Goal: Task Accomplishment & Management: Manage account settings

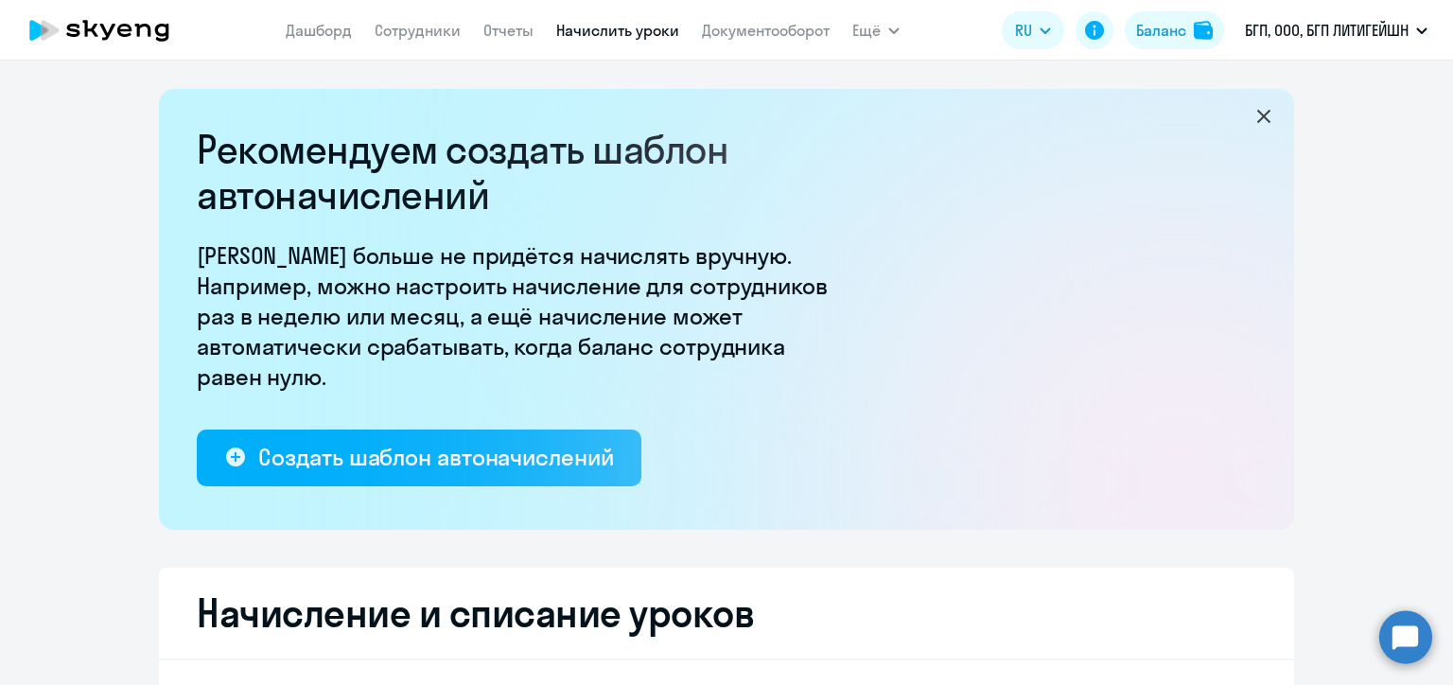
select select "10"
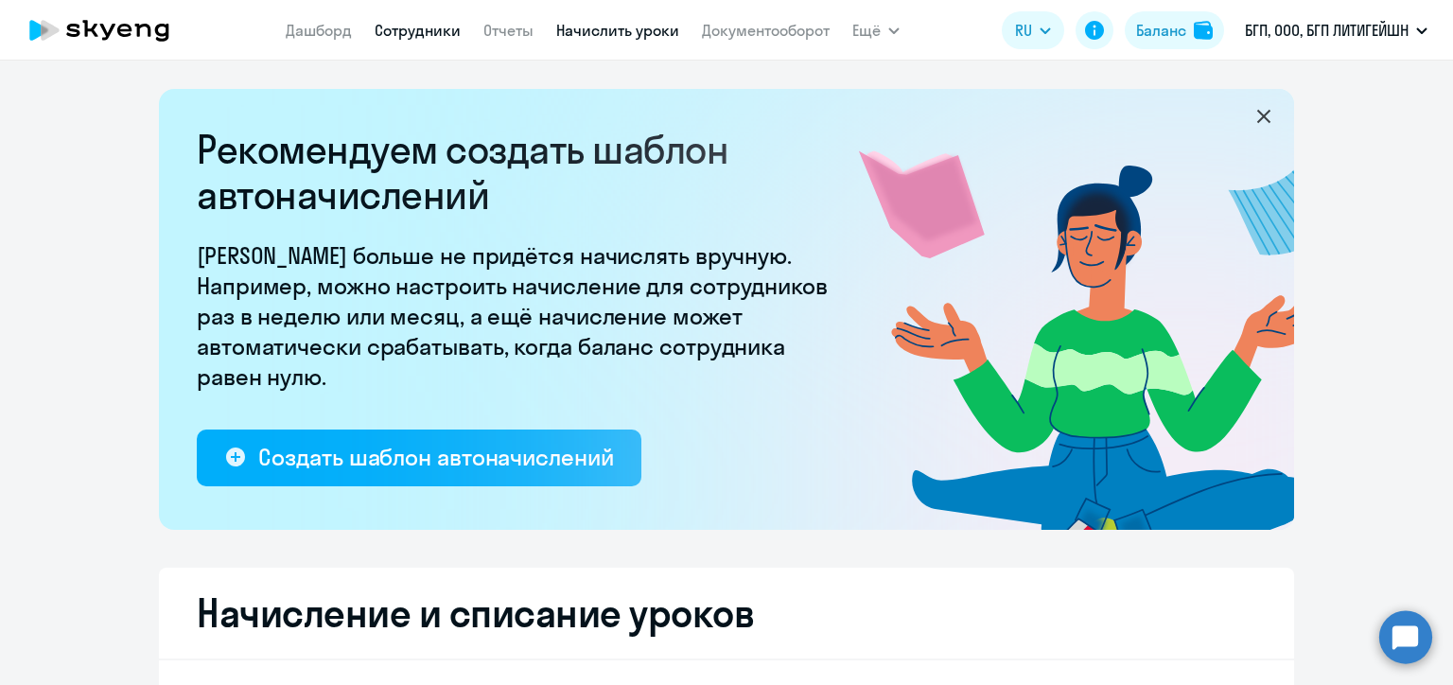
click at [427, 35] on link "Сотрудники" at bounding box center [418, 30] width 86 height 19
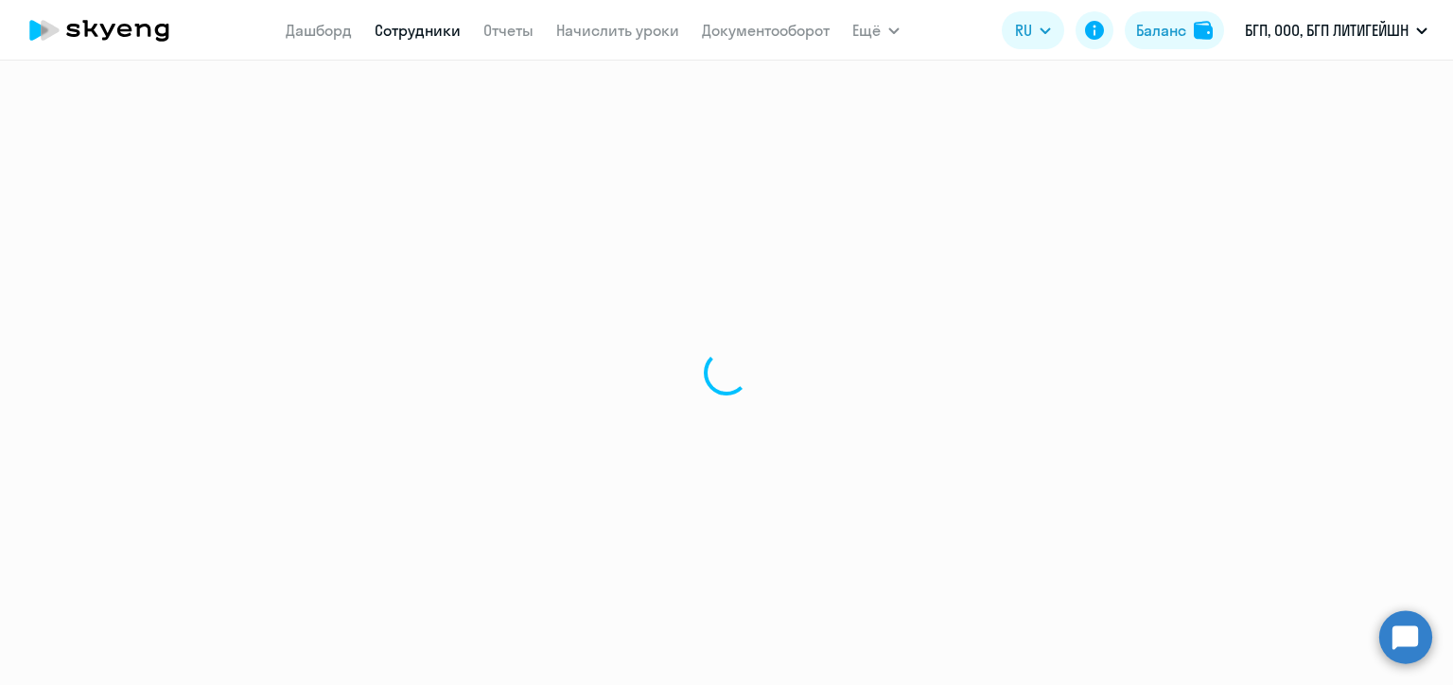
select select "30"
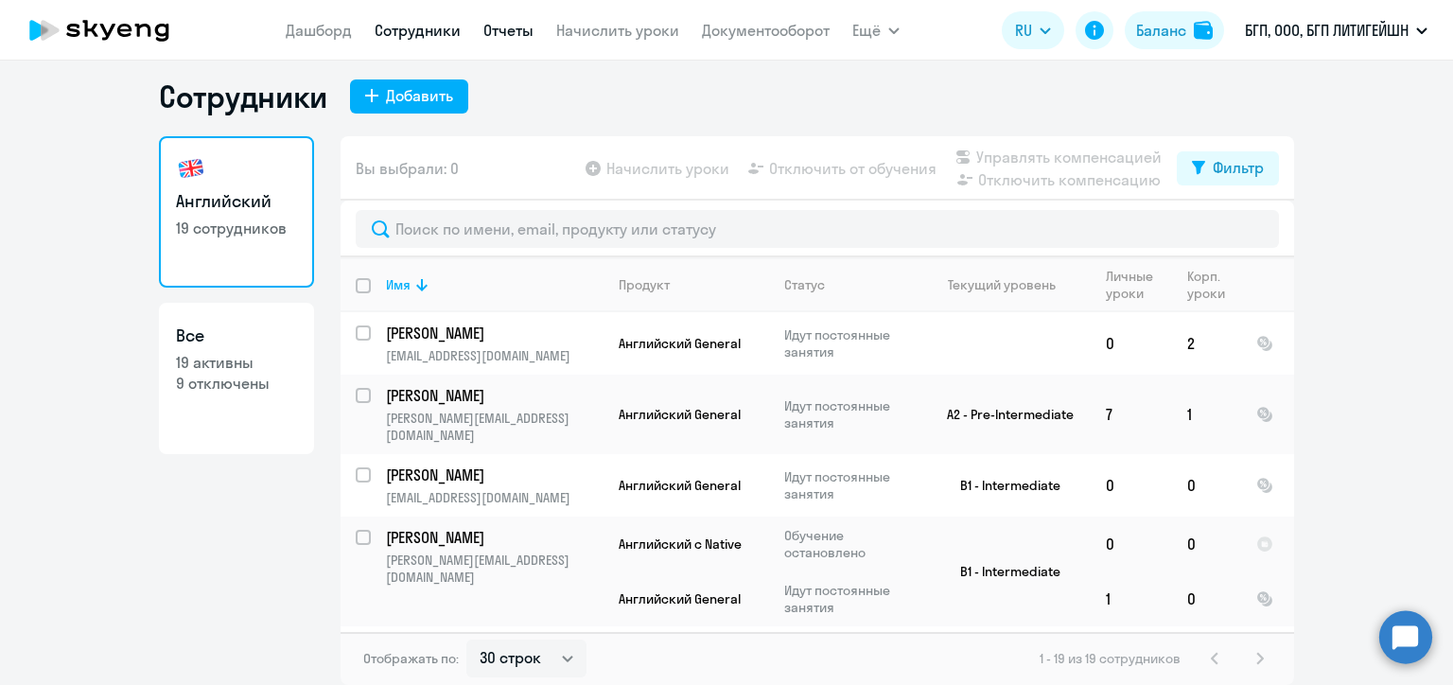
click at [517, 34] on link "Отчеты" at bounding box center [508, 30] width 50 height 19
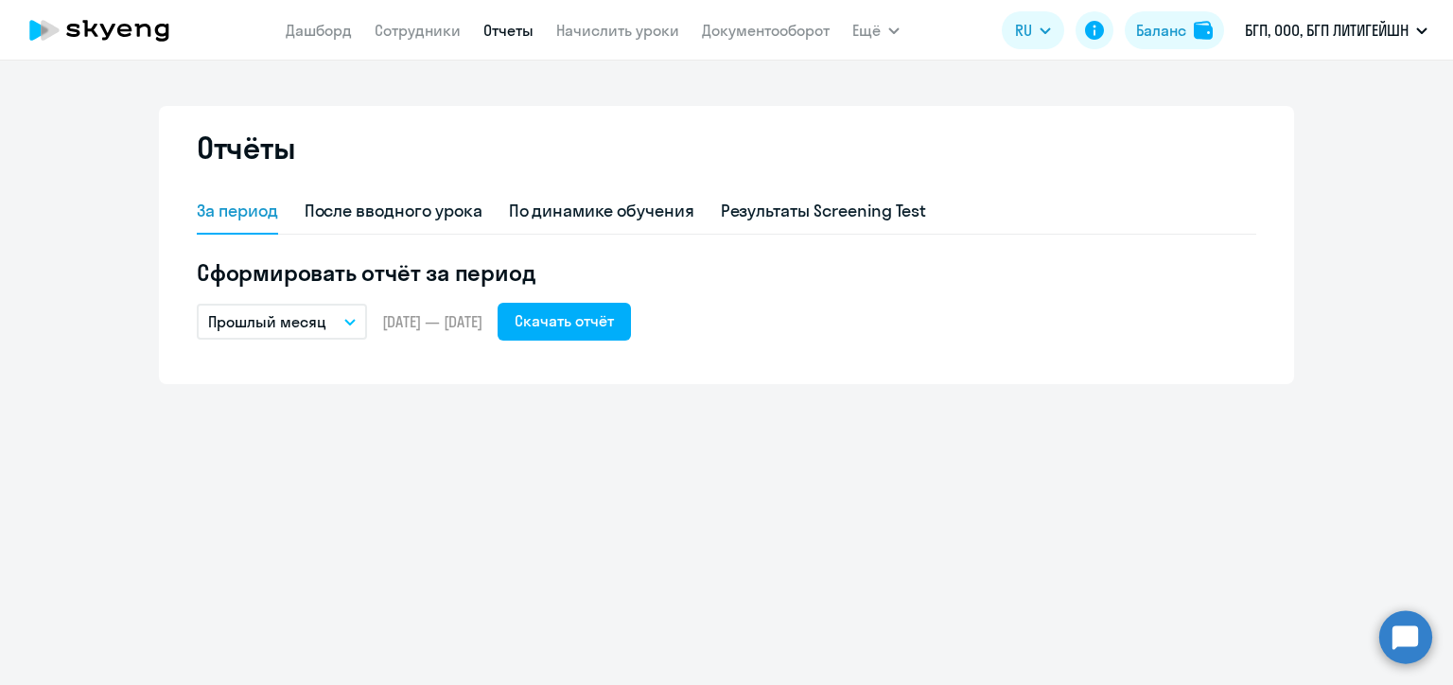
click at [325, 322] on button "Прошлый месяц" at bounding box center [282, 322] width 170 height 36
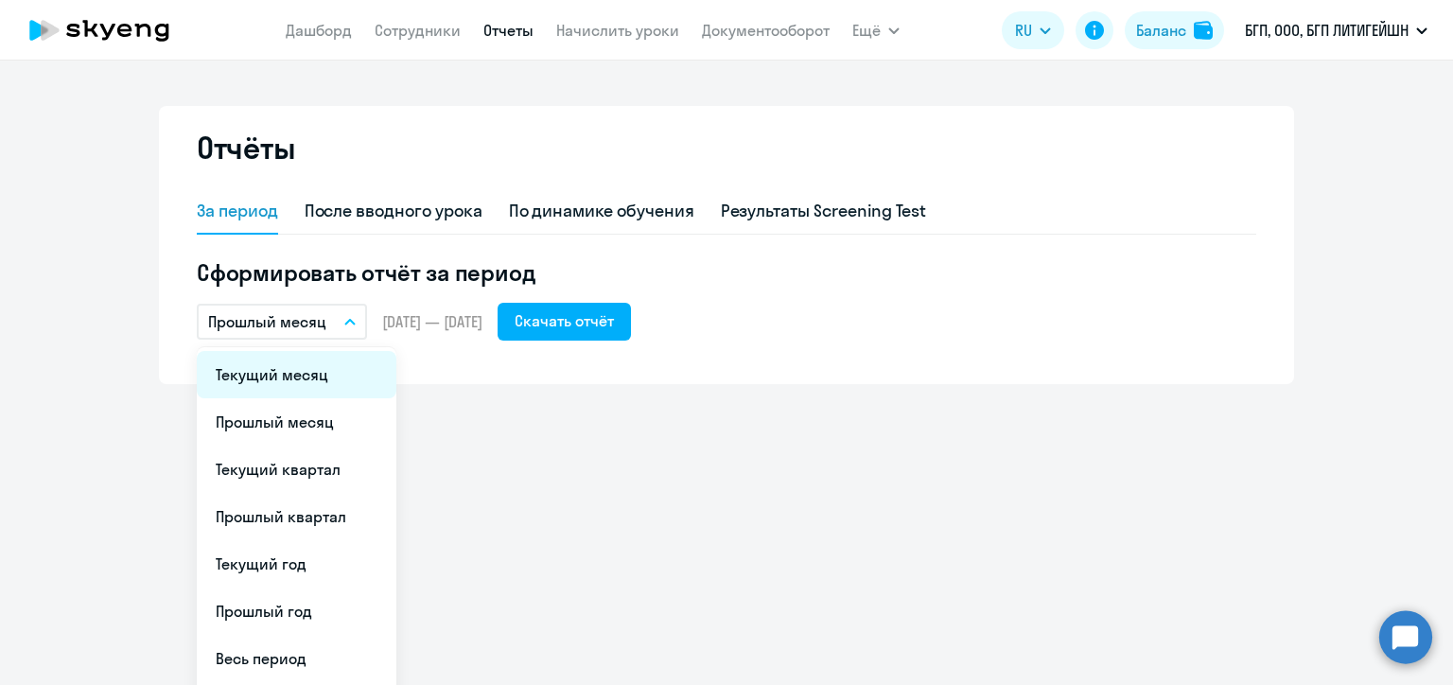
click at [308, 371] on li "Текущий месяц" at bounding box center [297, 374] width 200 height 47
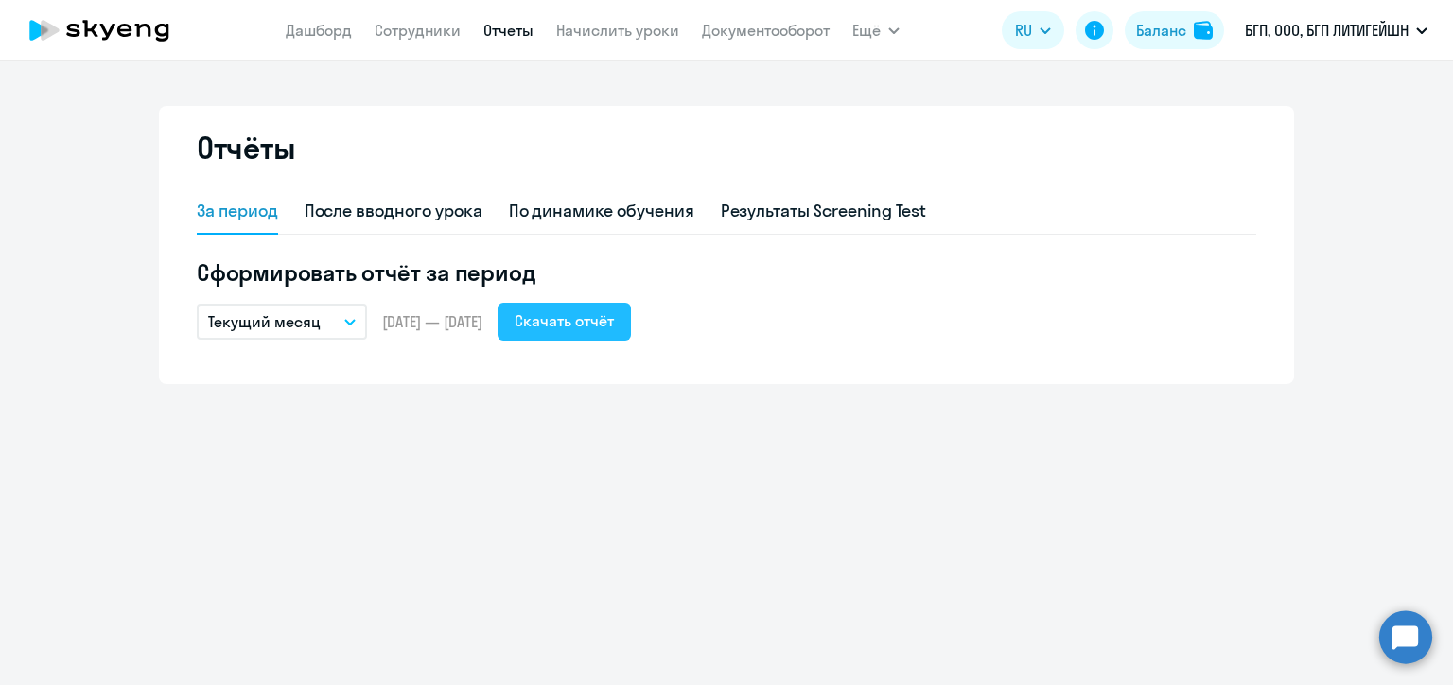
click at [614, 319] on div "Скачать отчёт" at bounding box center [563, 320] width 99 height 23
click at [402, 34] on link "Сотрудники" at bounding box center [418, 30] width 86 height 19
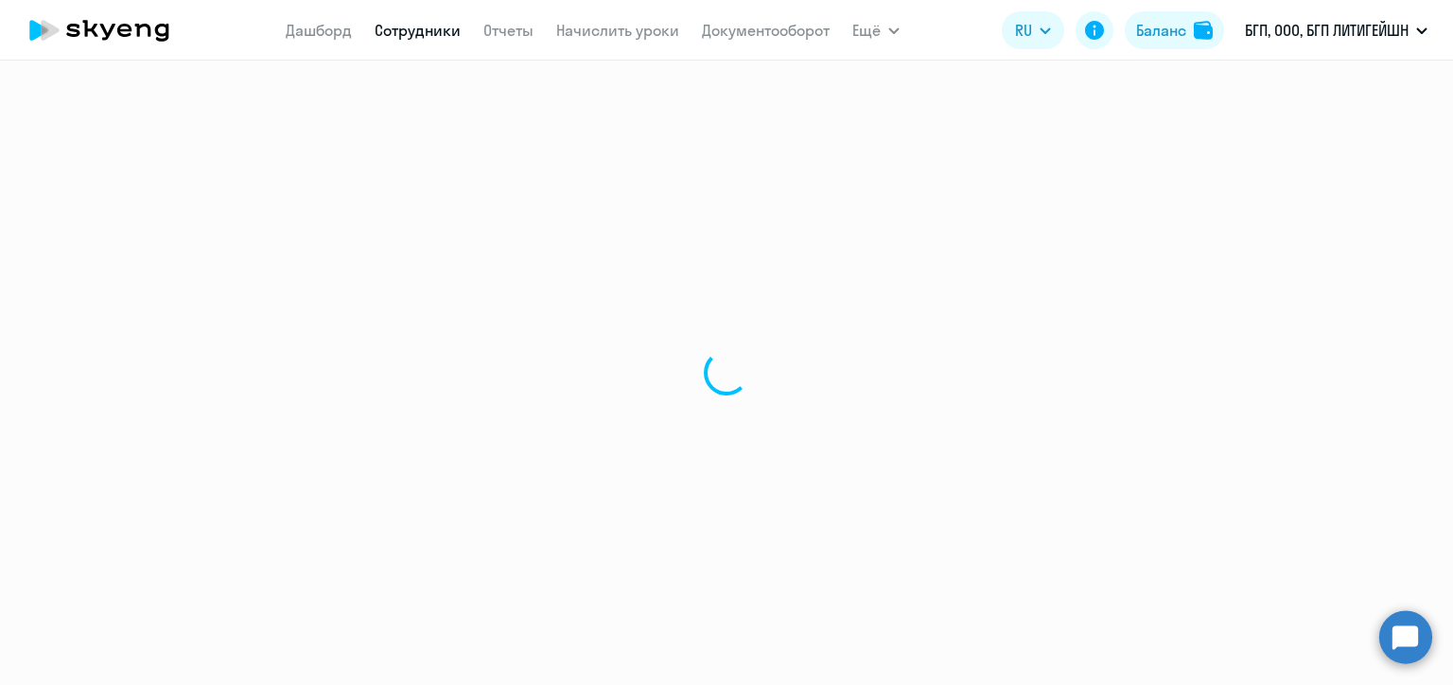
select select "30"
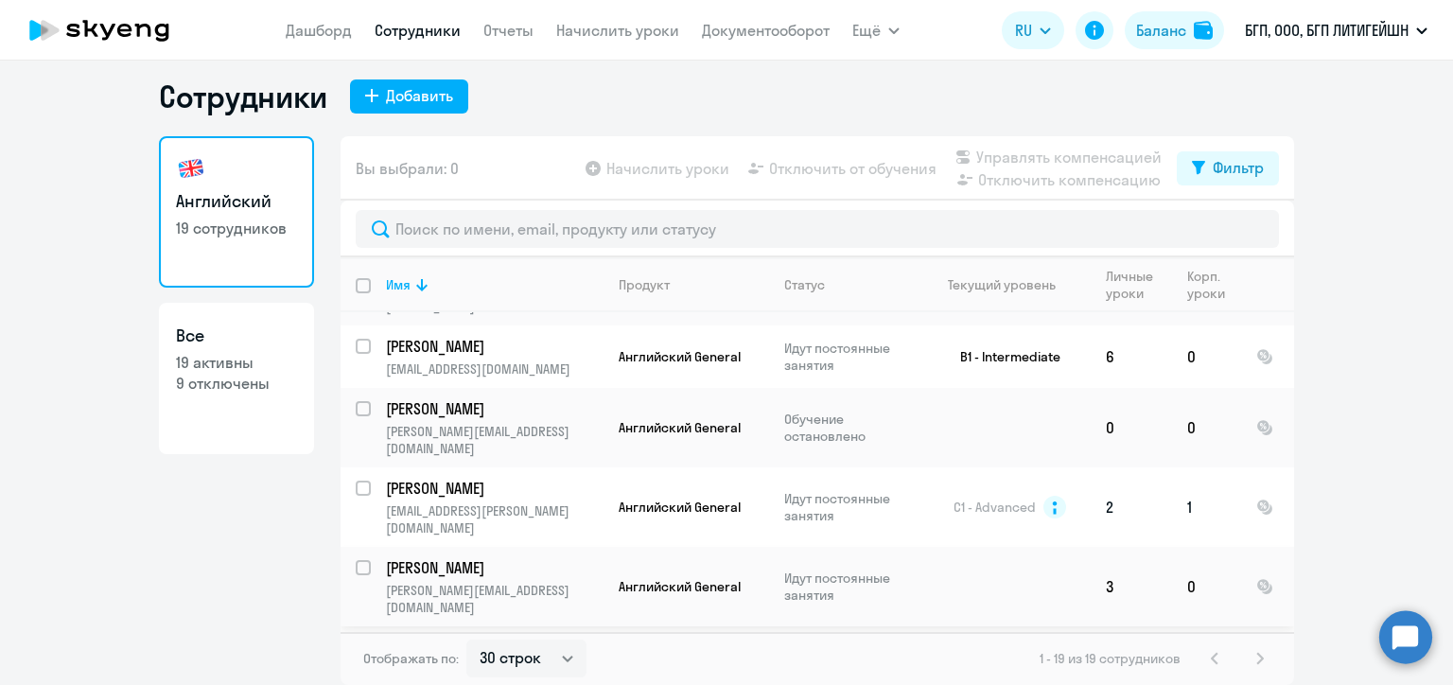
scroll to position [922, 0]
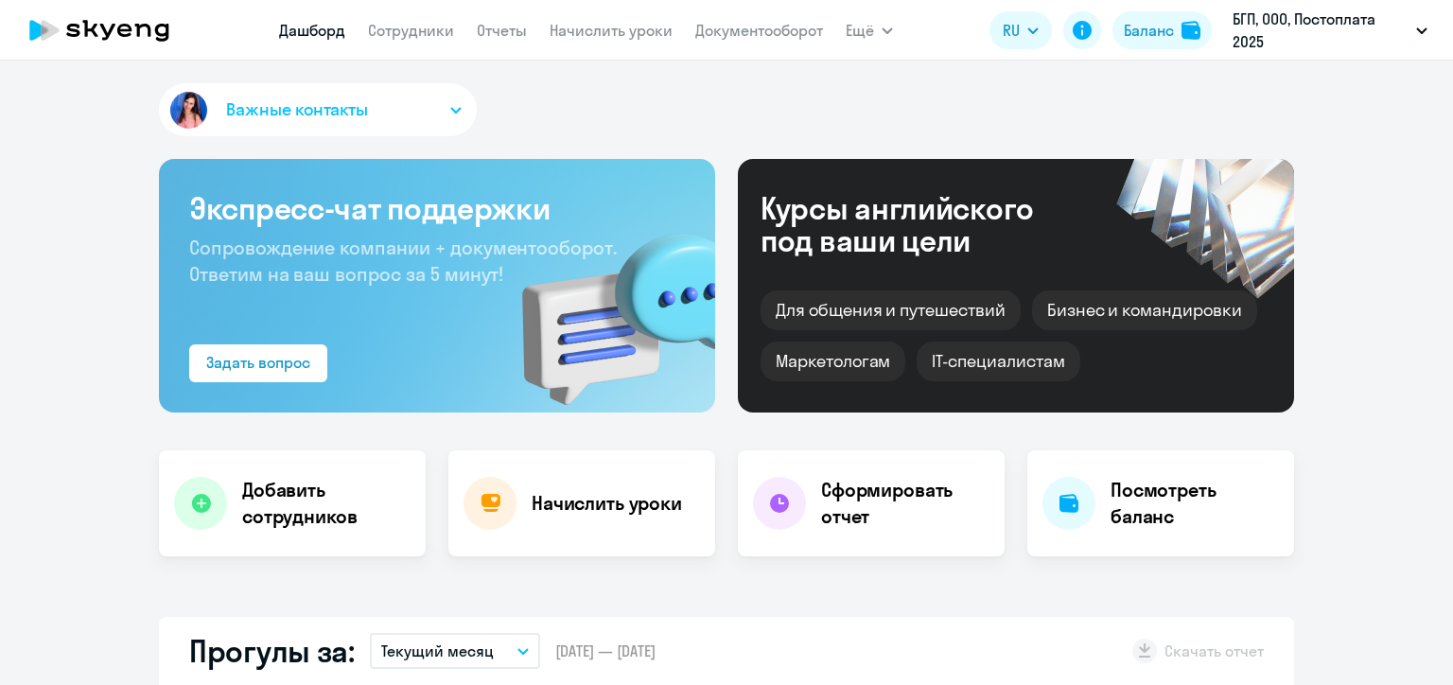
select select "30"
click at [420, 34] on link "Сотрудники" at bounding box center [411, 30] width 86 height 19
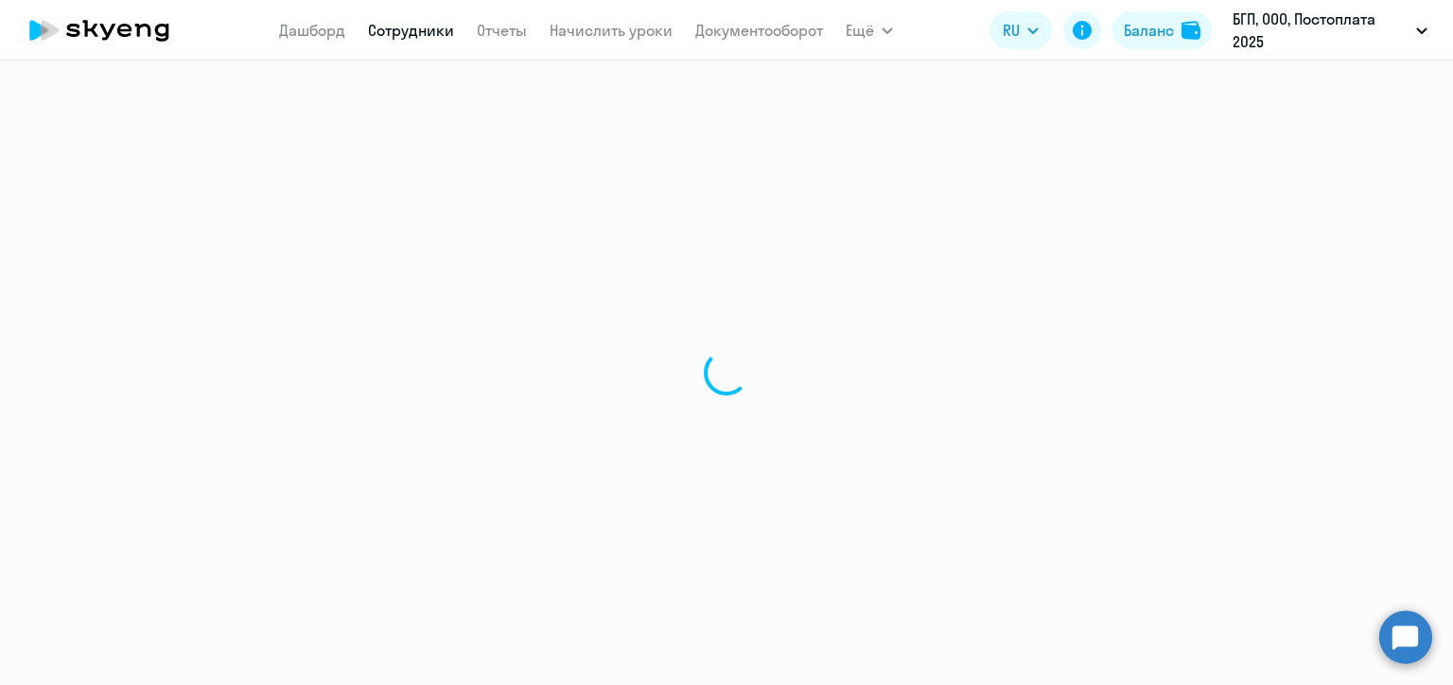
select select "30"
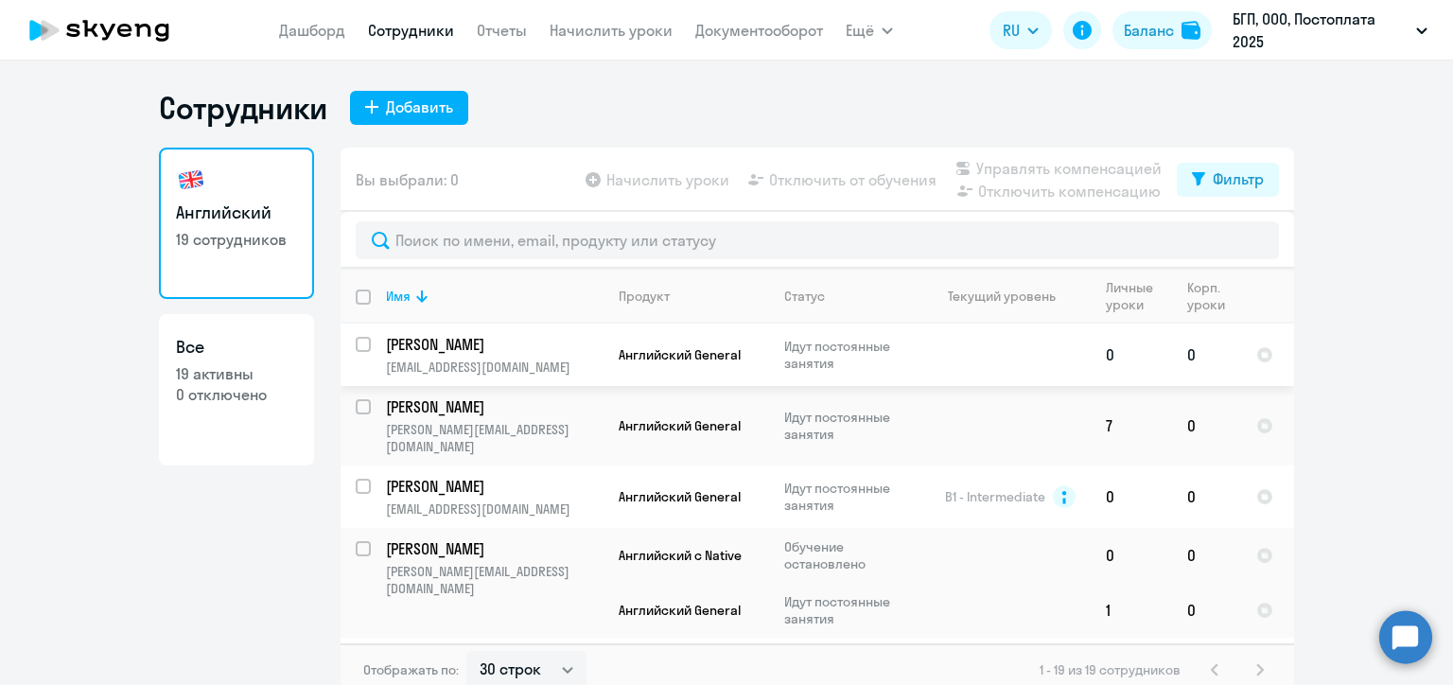
click at [356, 343] on input "select row 20635216" at bounding box center [375, 356] width 38 height 38
checkbox input "true"
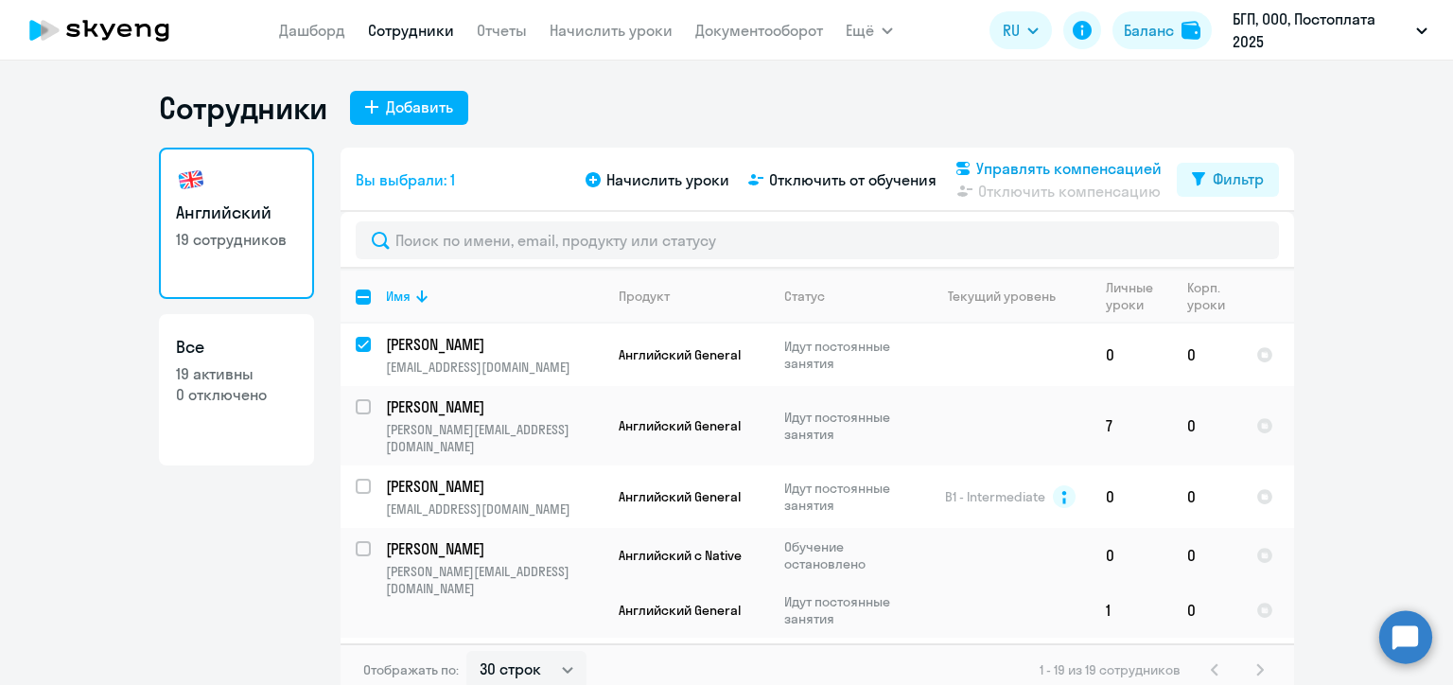
click at [977, 161] on span "Управлять компенсацией" at bounding box center [1068, 168] width 185 height 23
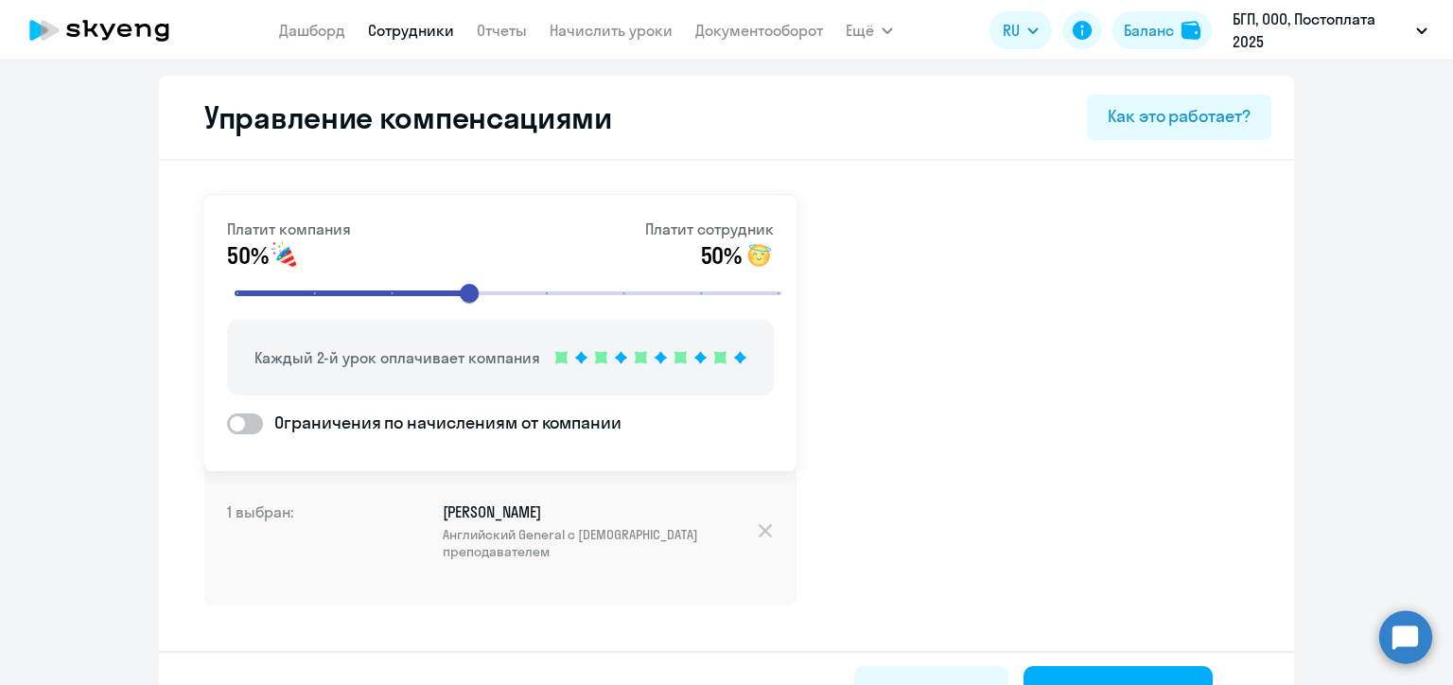
click at [246, 424] on span at bounding box center [245, 423] width 36 height 21
click at [227, 424] on input "Ограничения по начислениям от компании" at bounding box center [226, 423] width 1 height 1
checkbox input "true"
select select "MONTHLY"
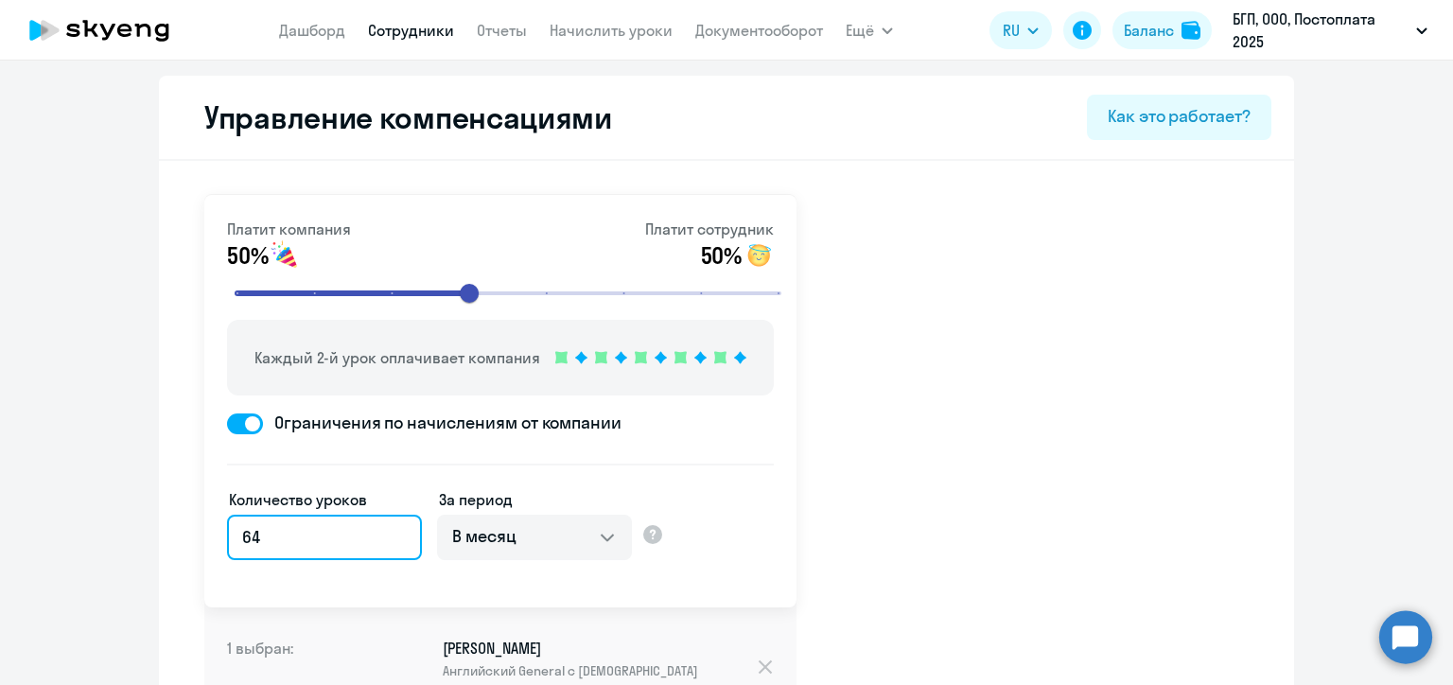
click at [354, 532] on input "64" at bounding box center [324, 536] width 195 height 45
click at [249, 535] on input "64" at bounding box center [324, 536] width 195 height 45
type input "4"
click at [842, 476] on div "Платит компания 50% Платит сотрудник 50% Каждый 2-й урок оплачивает компания Ог…" at bounding box center [726, 516] width 1135 height 711
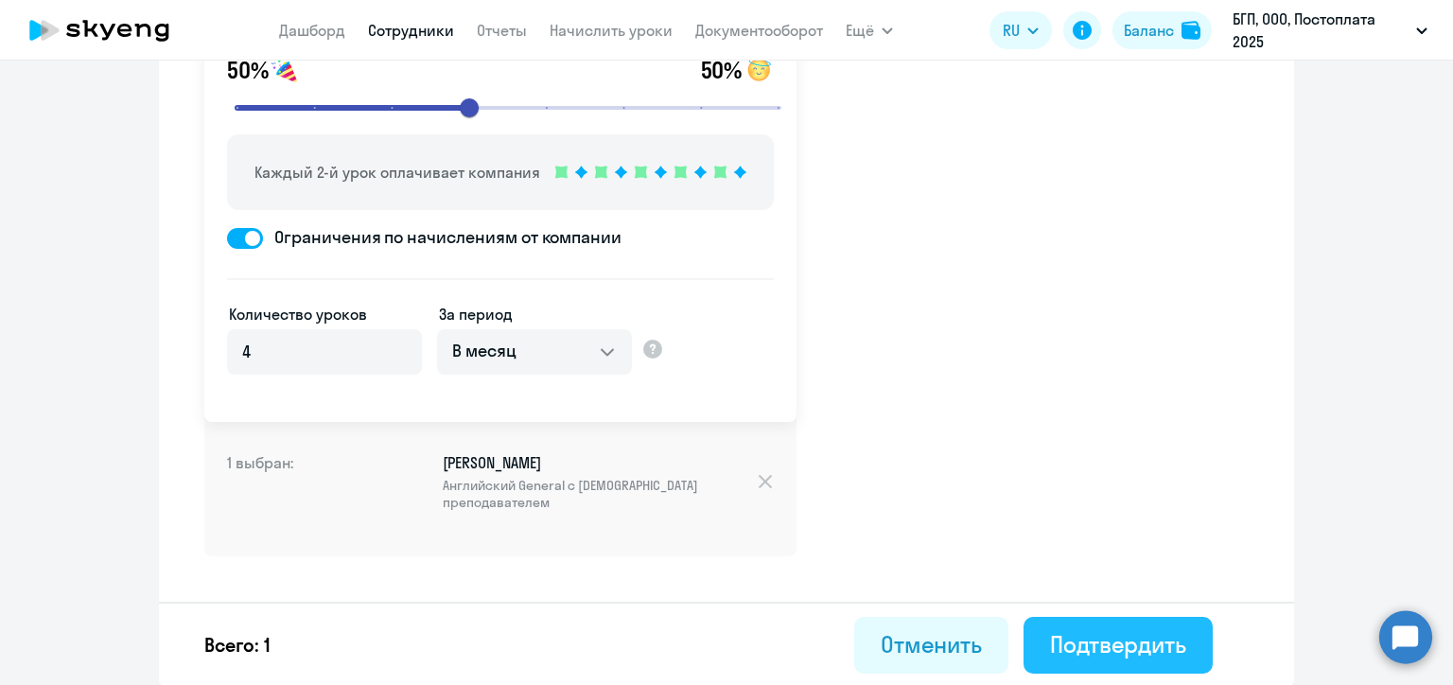
click at [1109, 639] on div "Подтвердить" at bounding box center [1118, 644] width 136 height 30
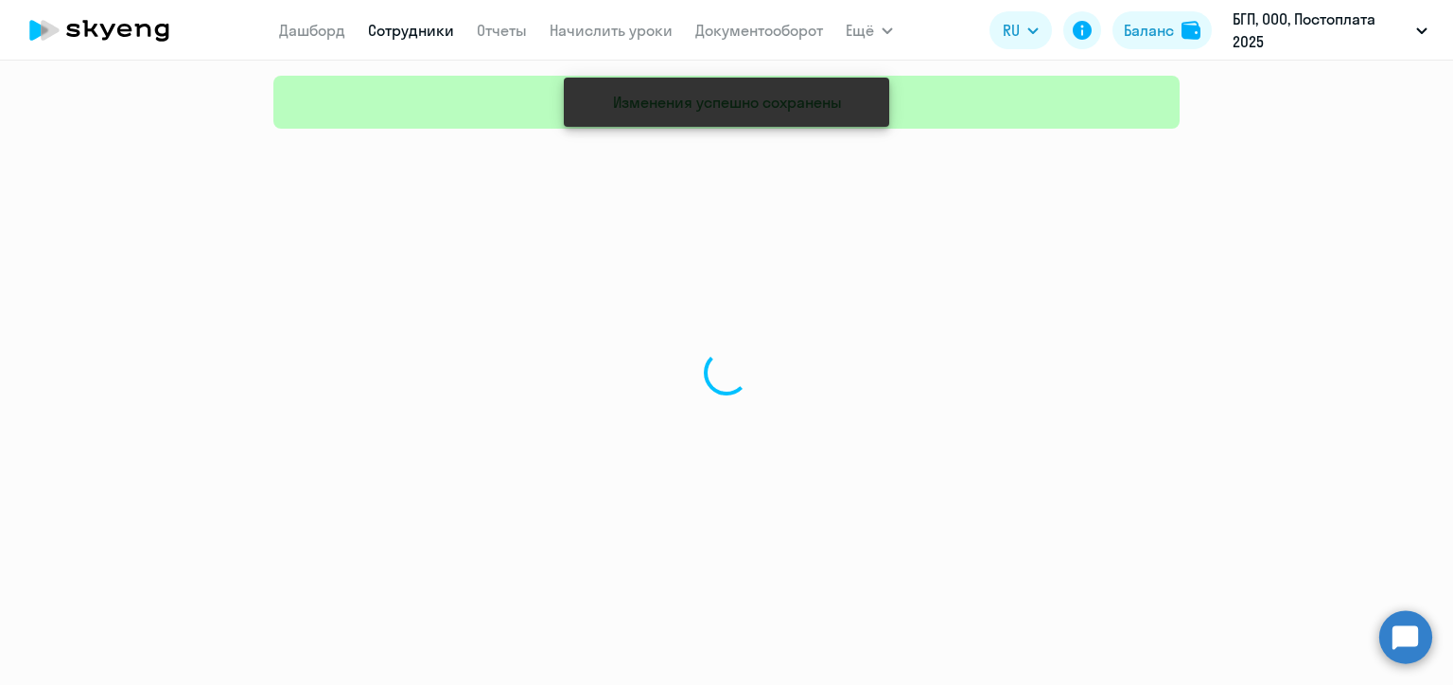
select select "30"
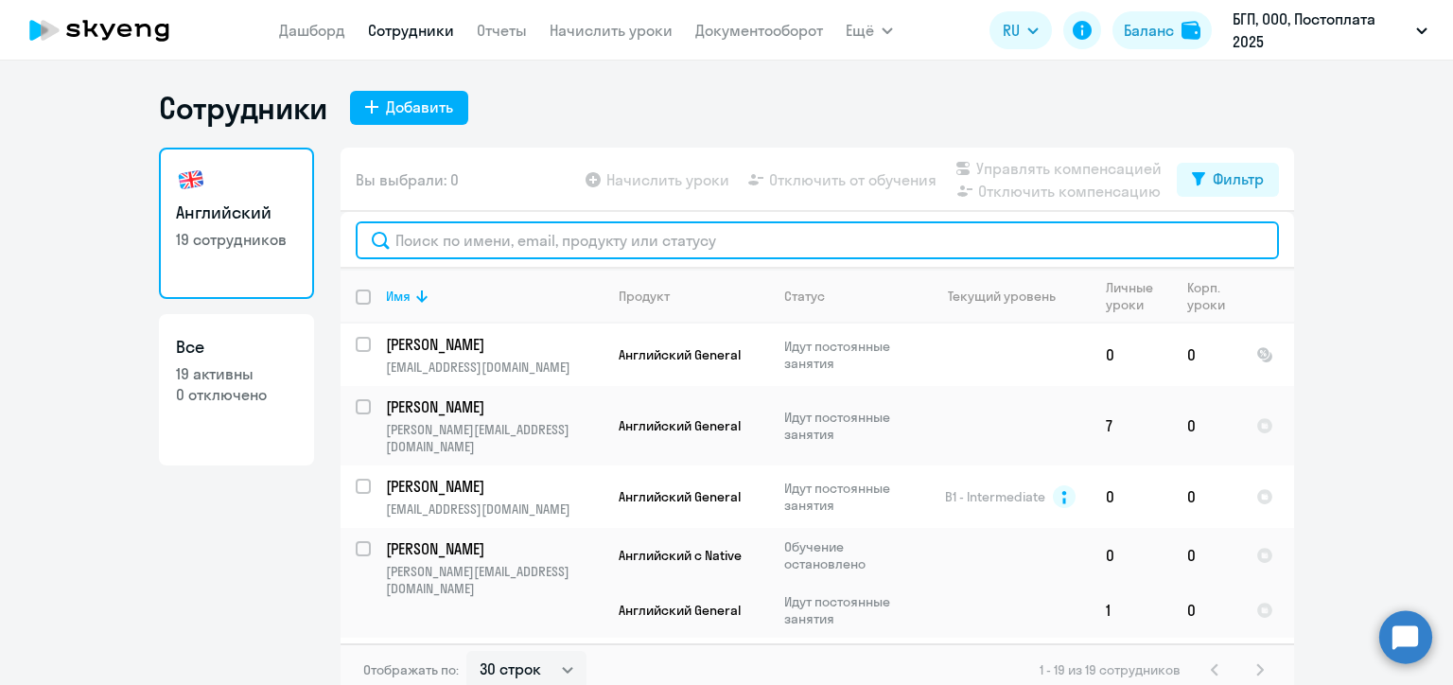
click at [455, 238] on input "text" at bounding box center [817, 240] width 923 height 38
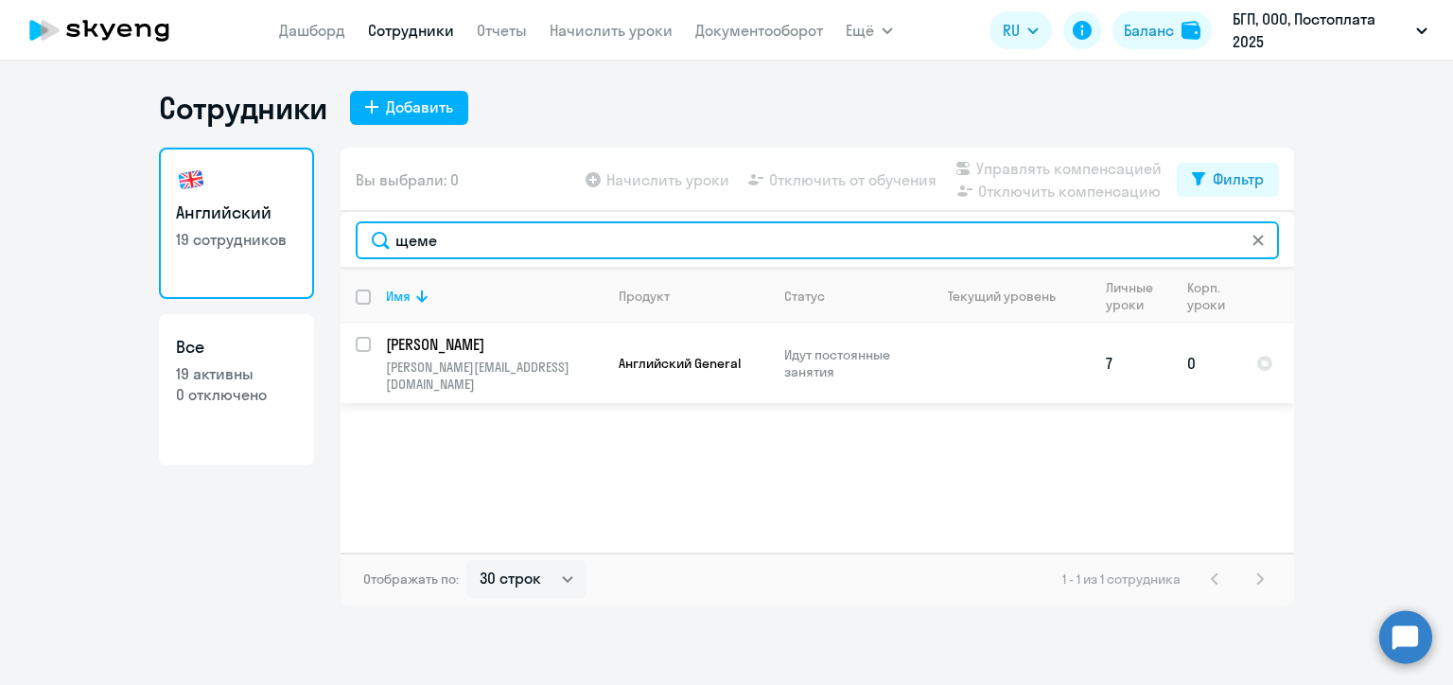
type input "щеме"
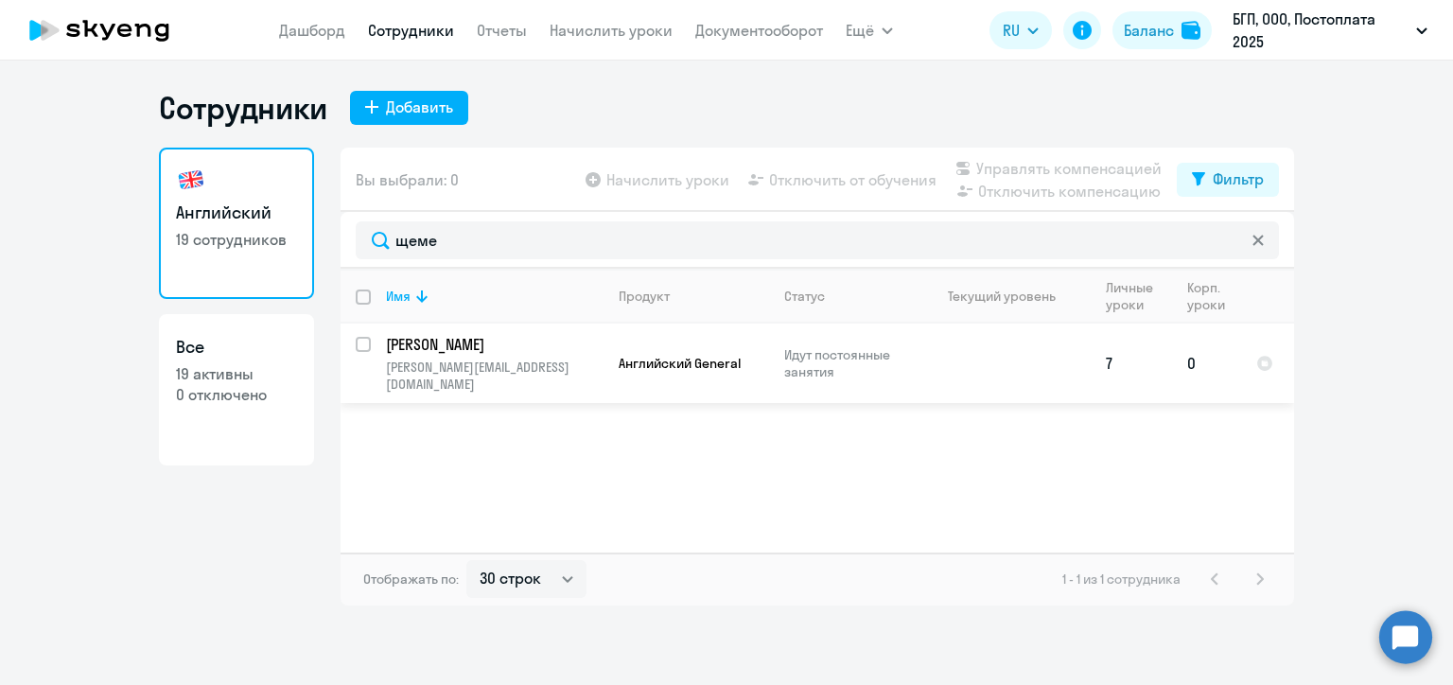
click at [363, 345] on input "select row 39778619" at bounding box center [375, 356] width 38 height 38
checkbox input "true"
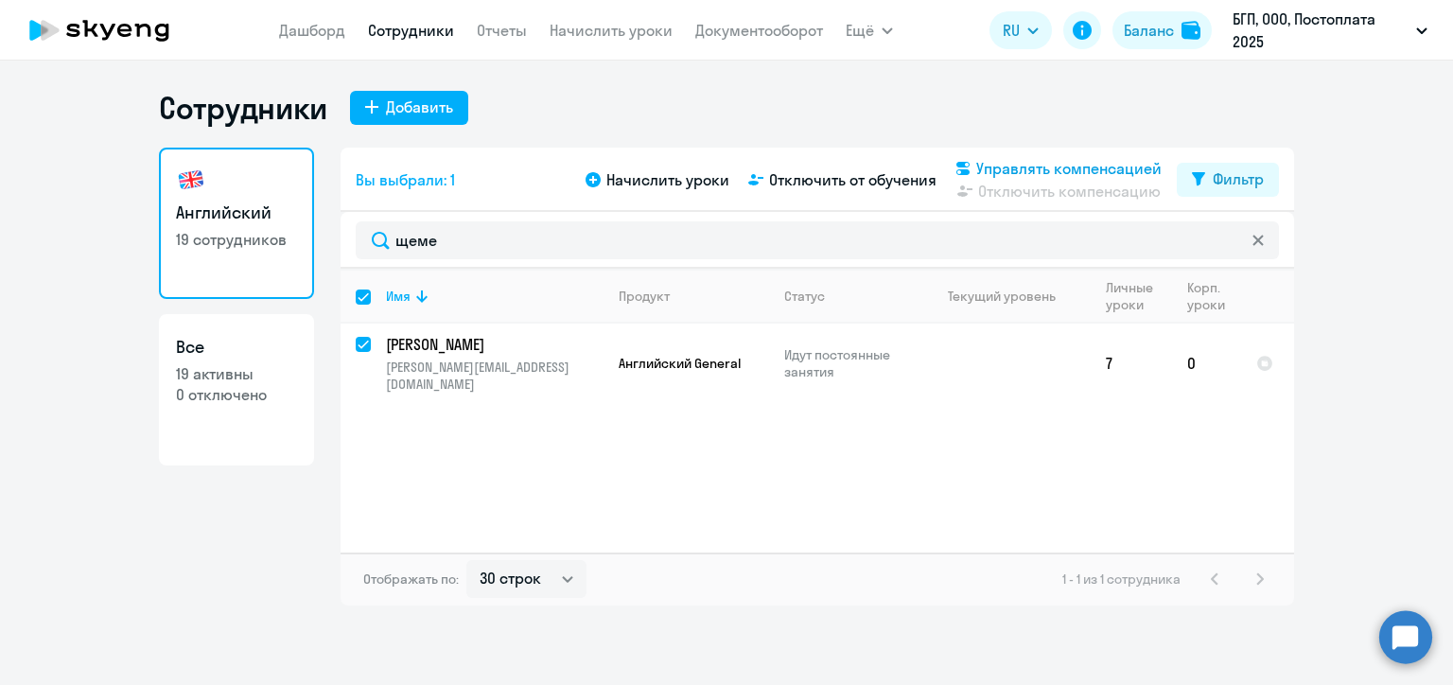
click at [989, 166] on span "Управлять компенсацией" at bounding box center [1068, 168] width 185 height 23
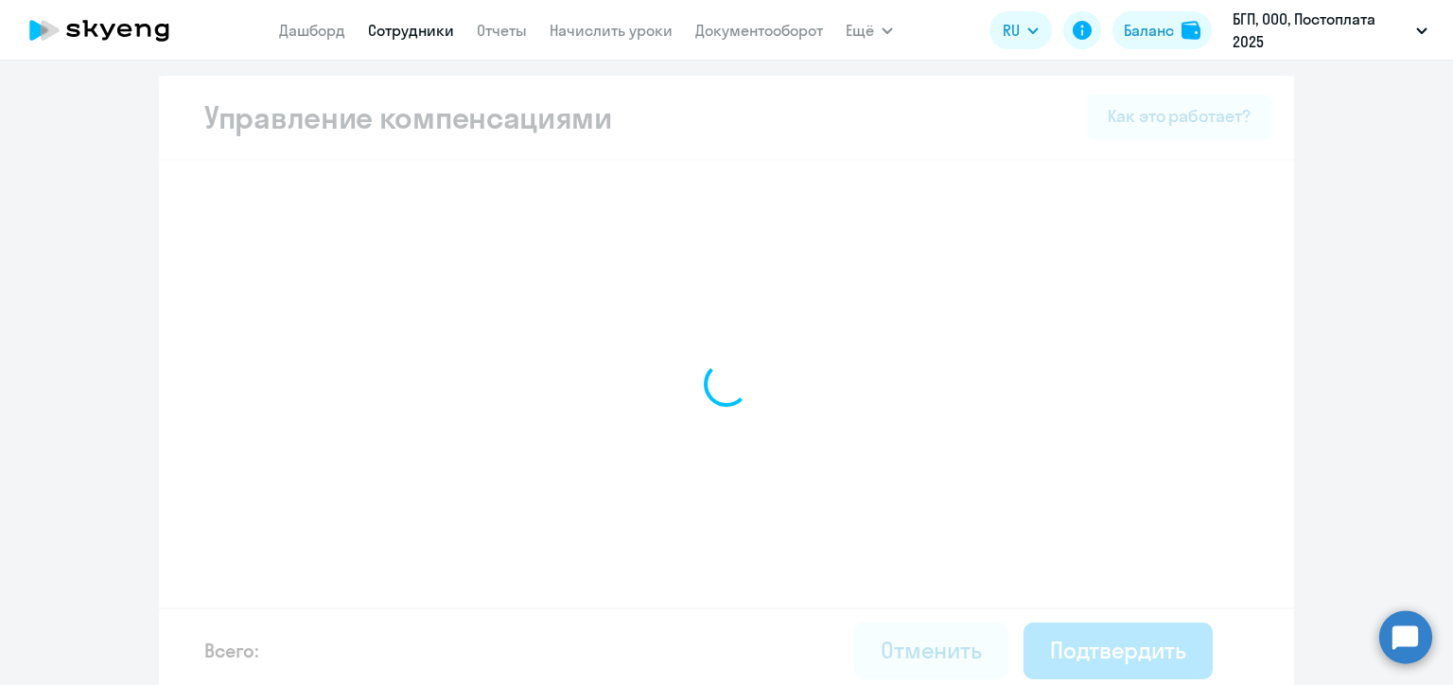
select select "MONTHLY"
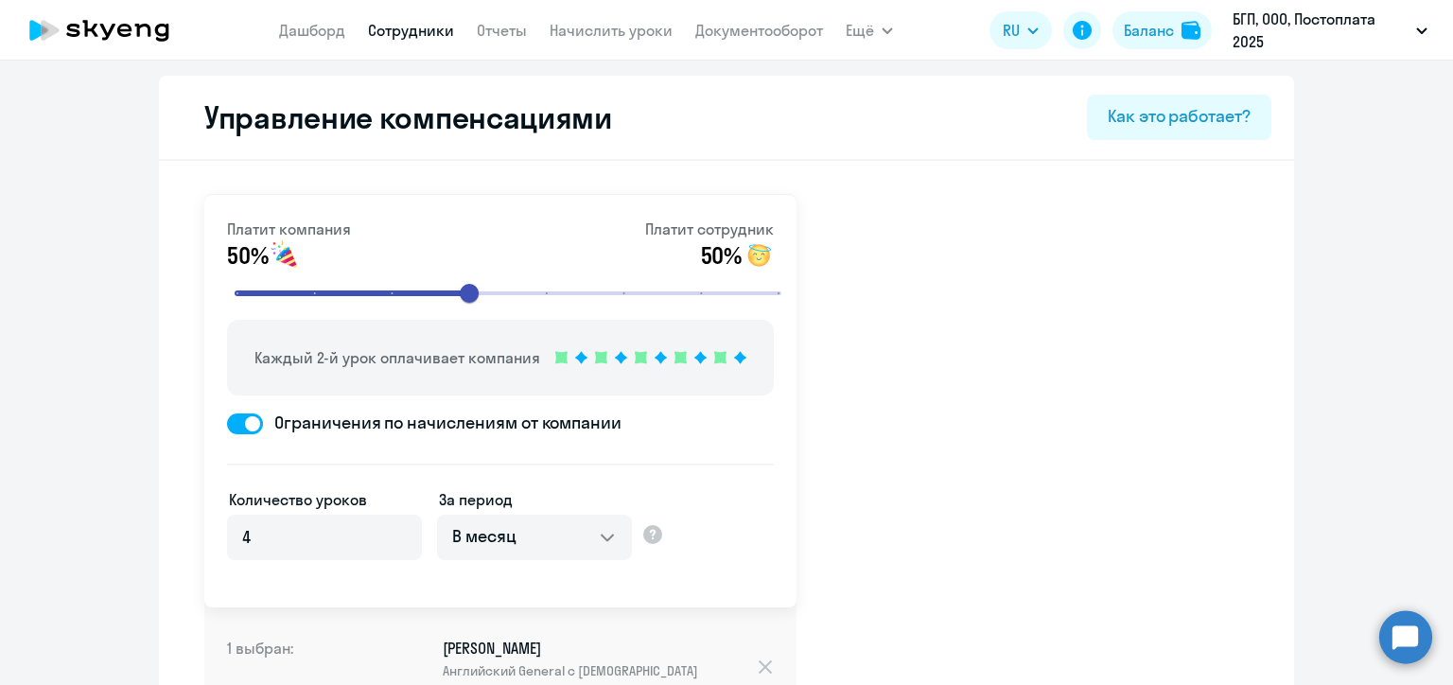
scroll to position [321, 0]
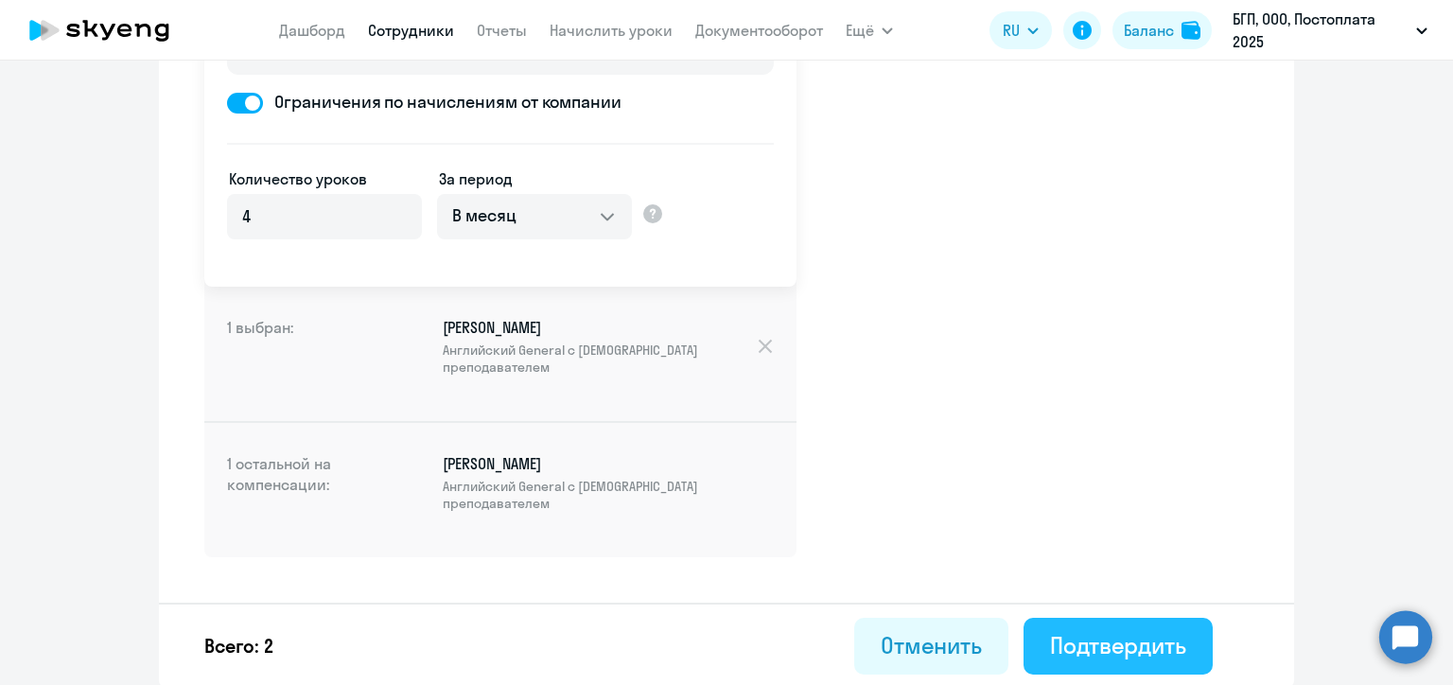
click at [1121, 643] on div "Подтвердить" at bounding box center [1118, 645] width 136 height 30
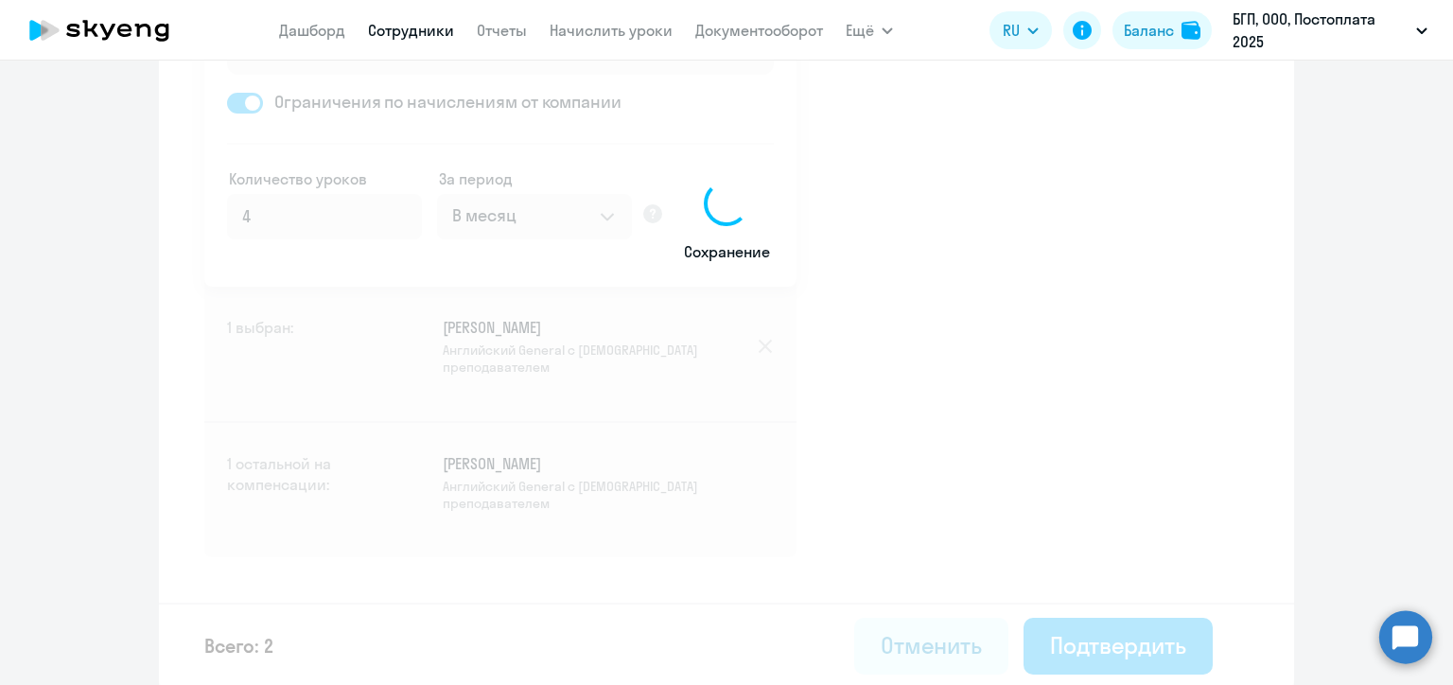
select select "30"
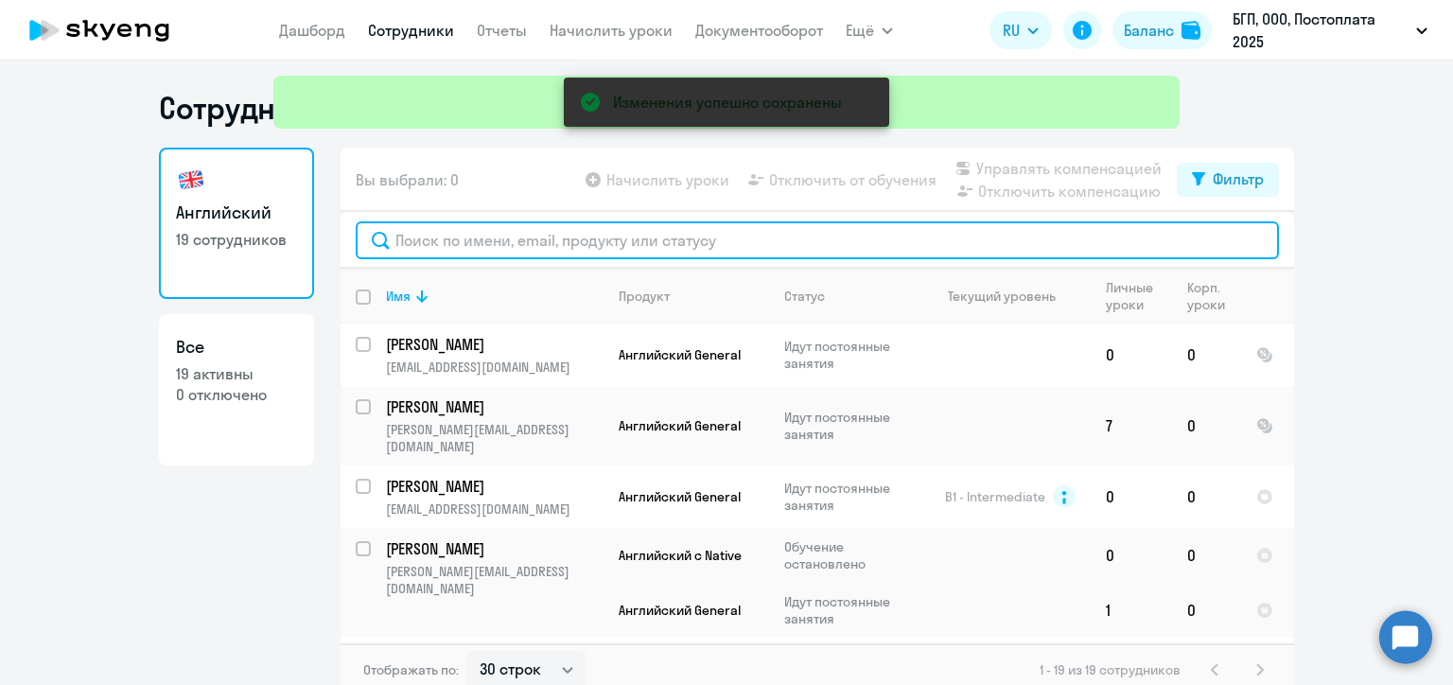
click at [560, 250] on input "text" at bounding box center [817, 240] width 923 height 38
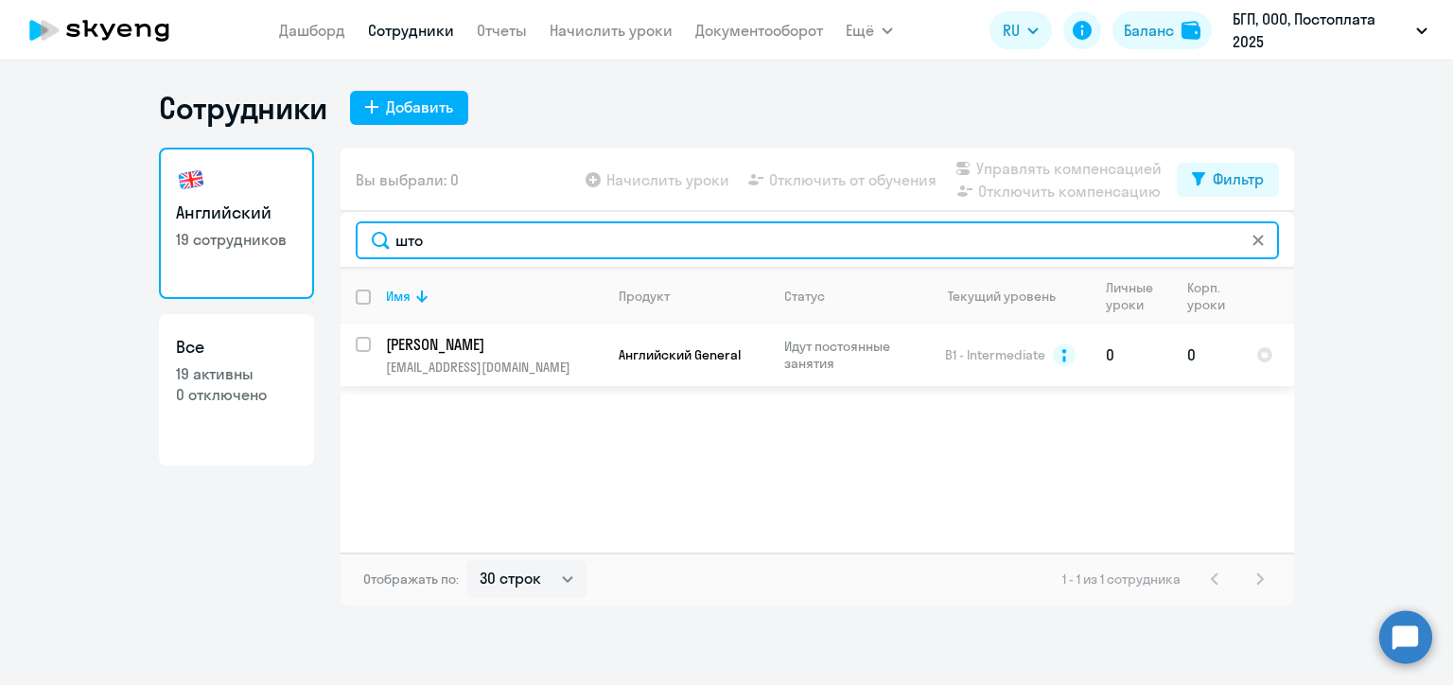
type input "што"
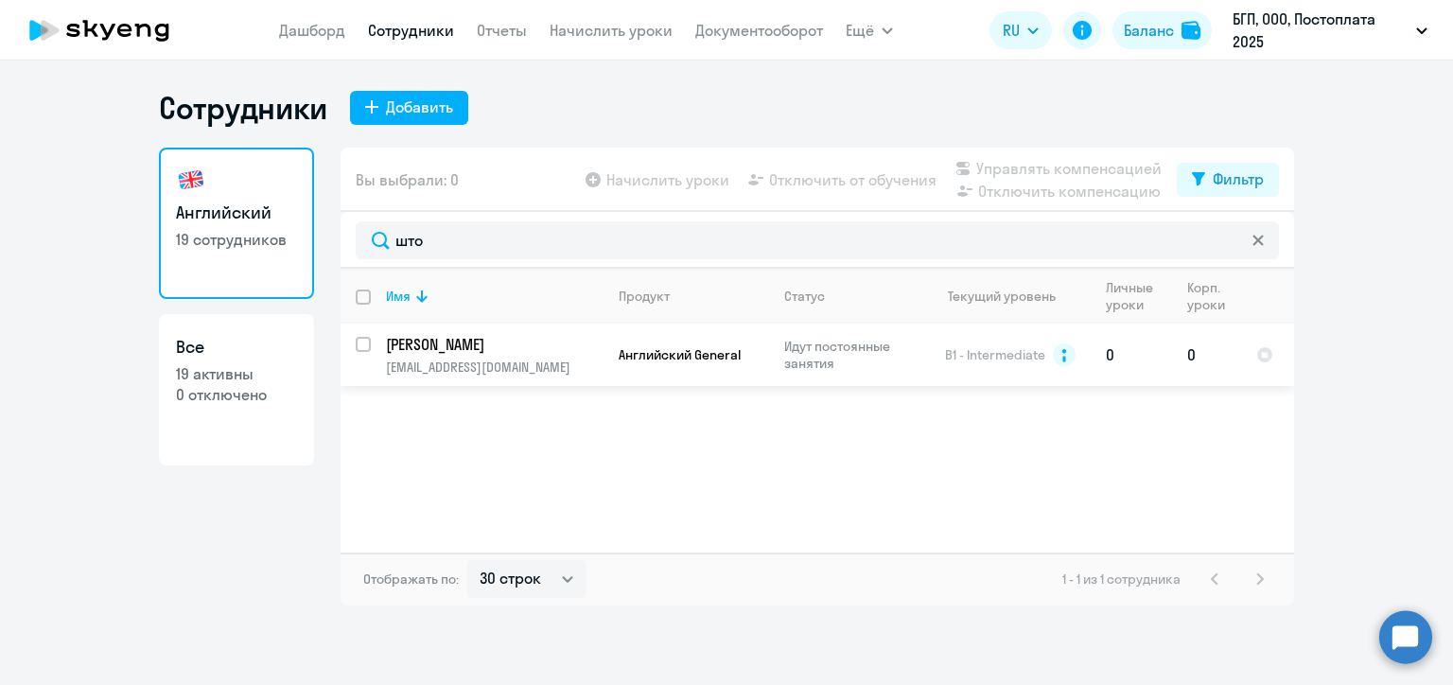
click at [362, 344] on input "select row 644297" at bounding box center [375, 356] width 38 height 38
checkbox input "true"
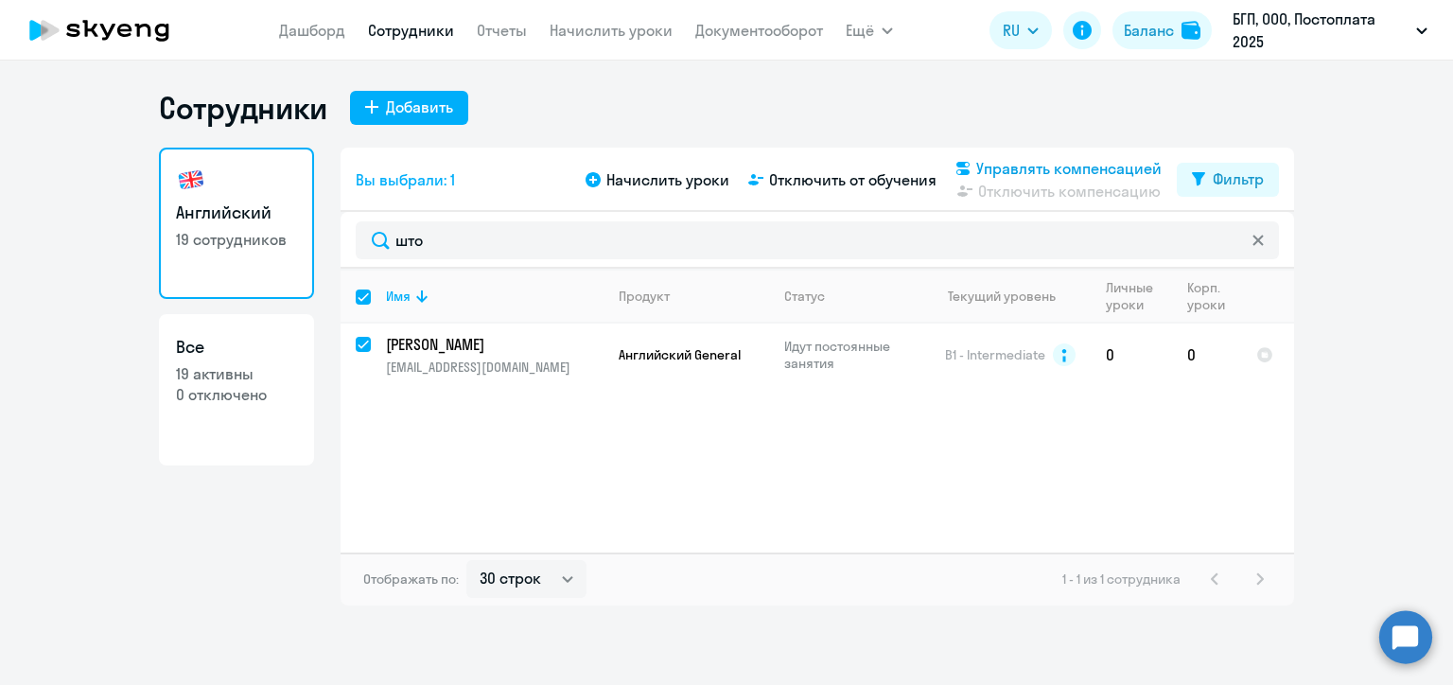
click at [984, 161] on span "Управлять компенсацией" at bounding box center [1068, 168] width 185 height 23
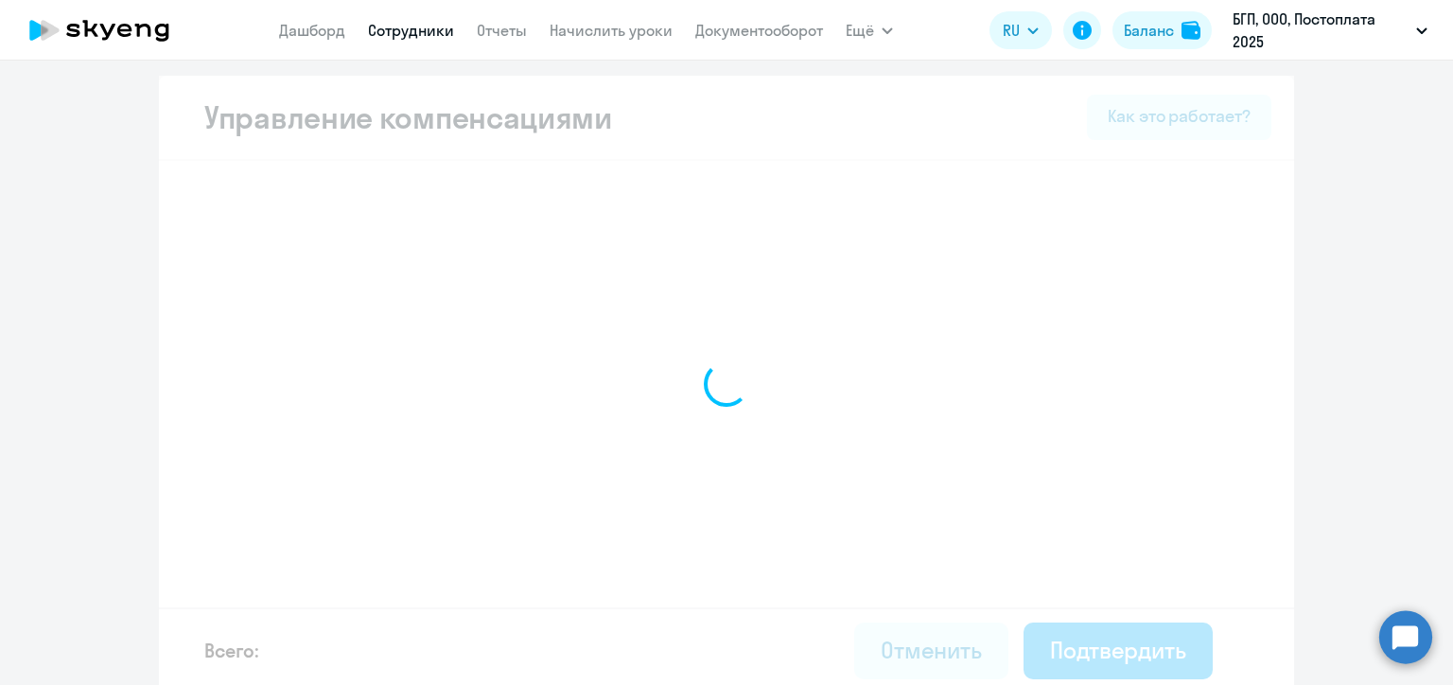
select select "MONTHLY"
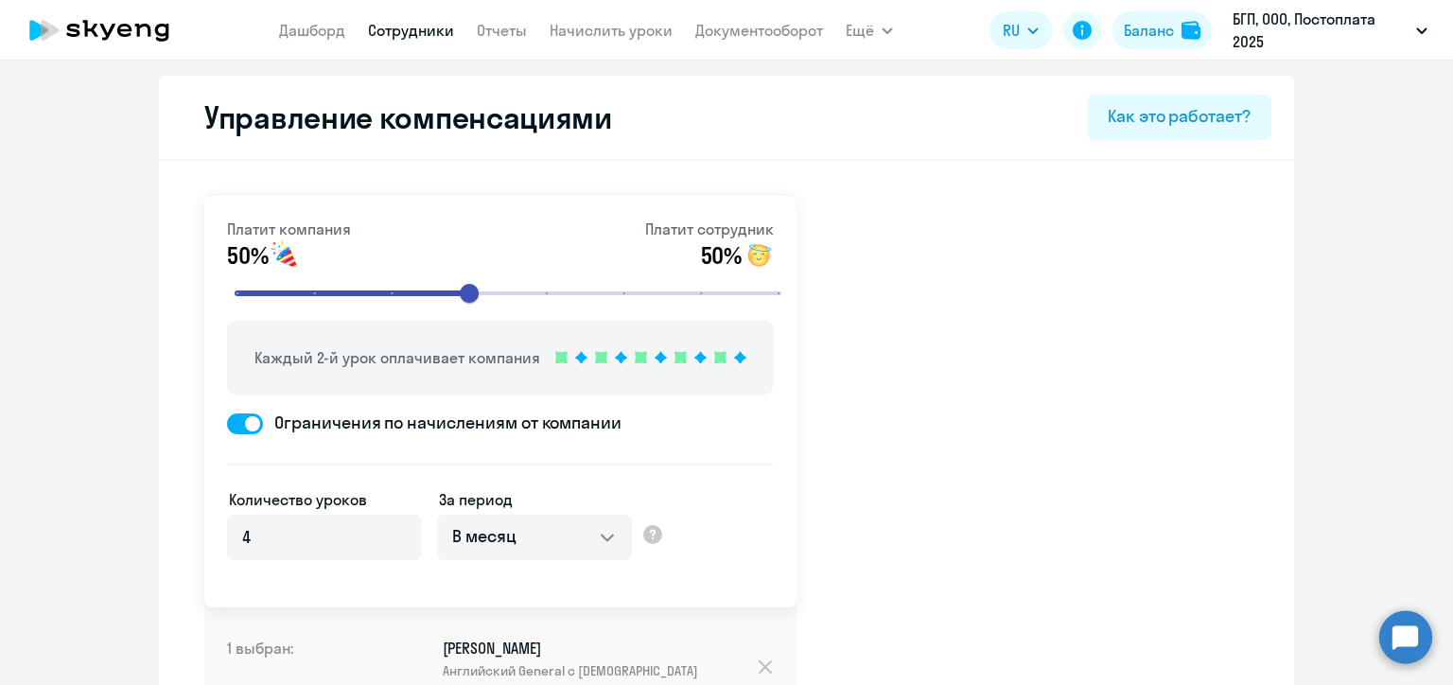
scroll to position [378, 0]
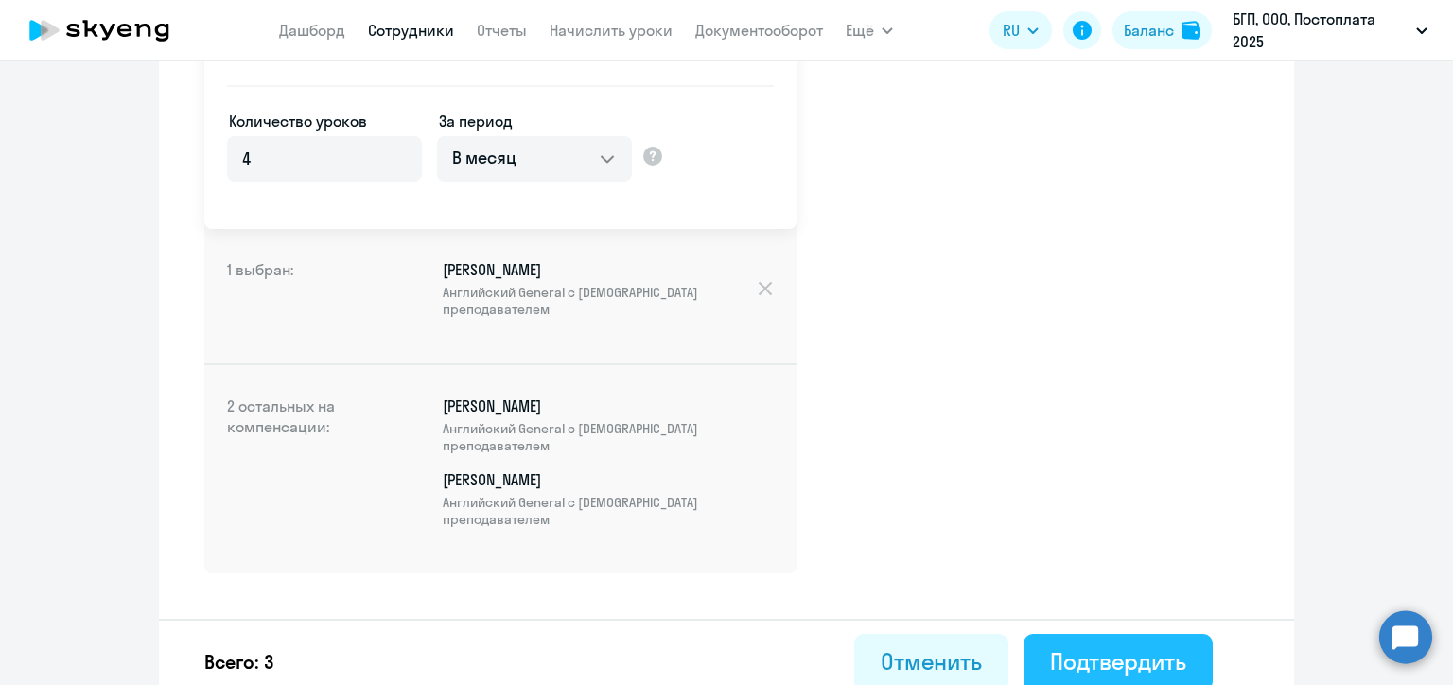
click at [1088, 656] on div "Подтвердить" at bounding box center [1118, 661] width 136 height 30
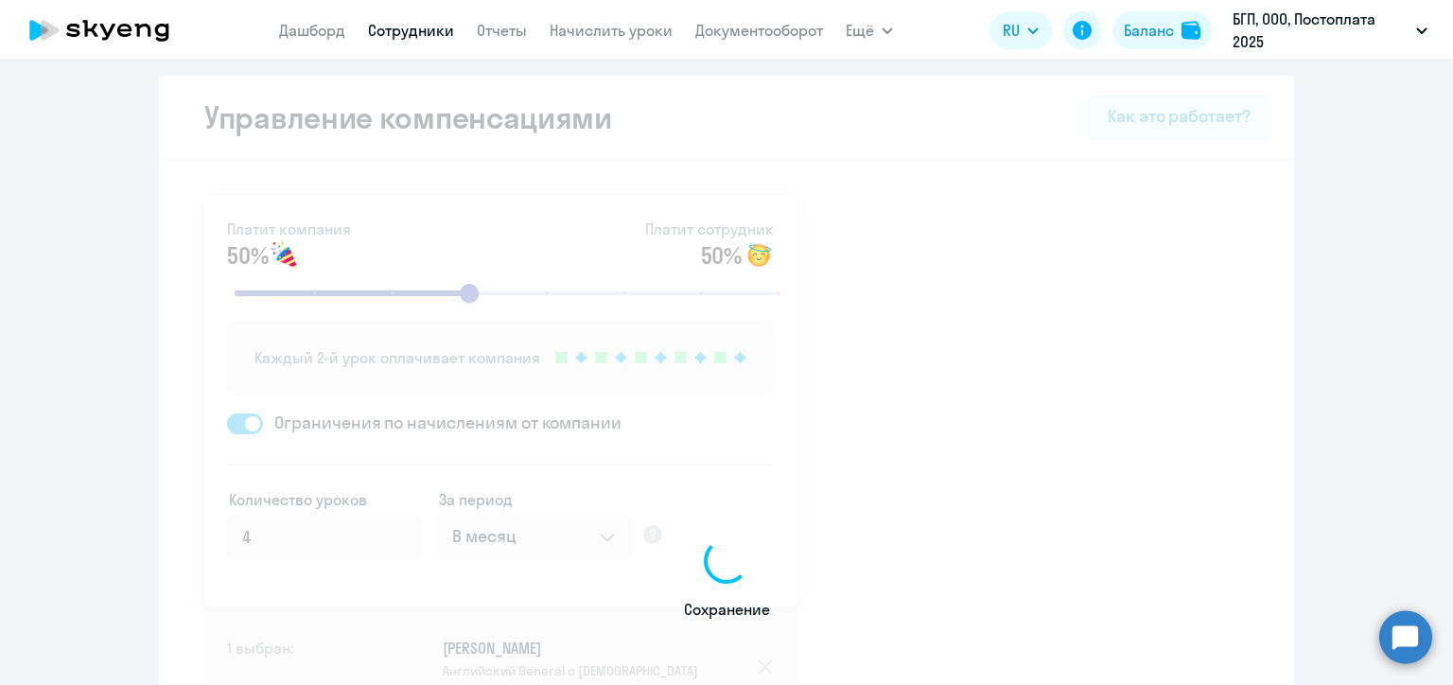
select select "30"
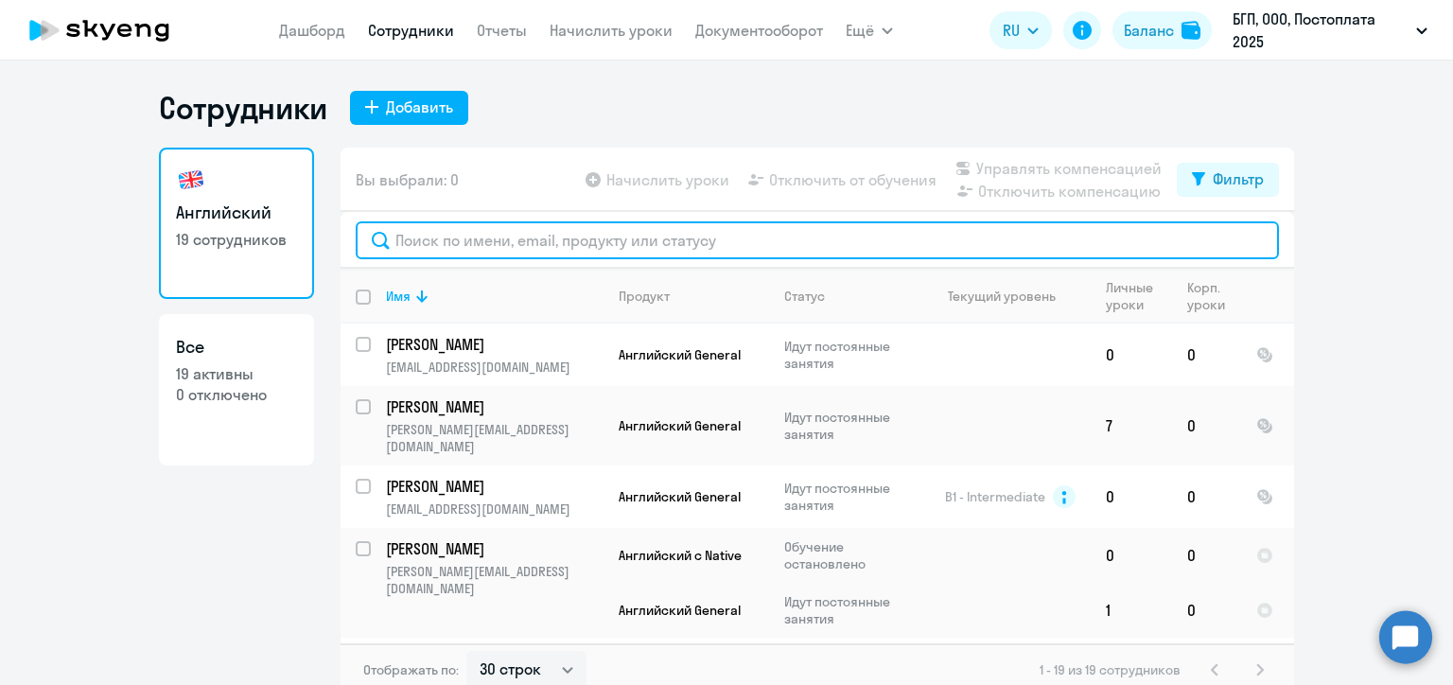
click at [418, 239] on input "text" at bounding box center [817, 240] width 923 height 38
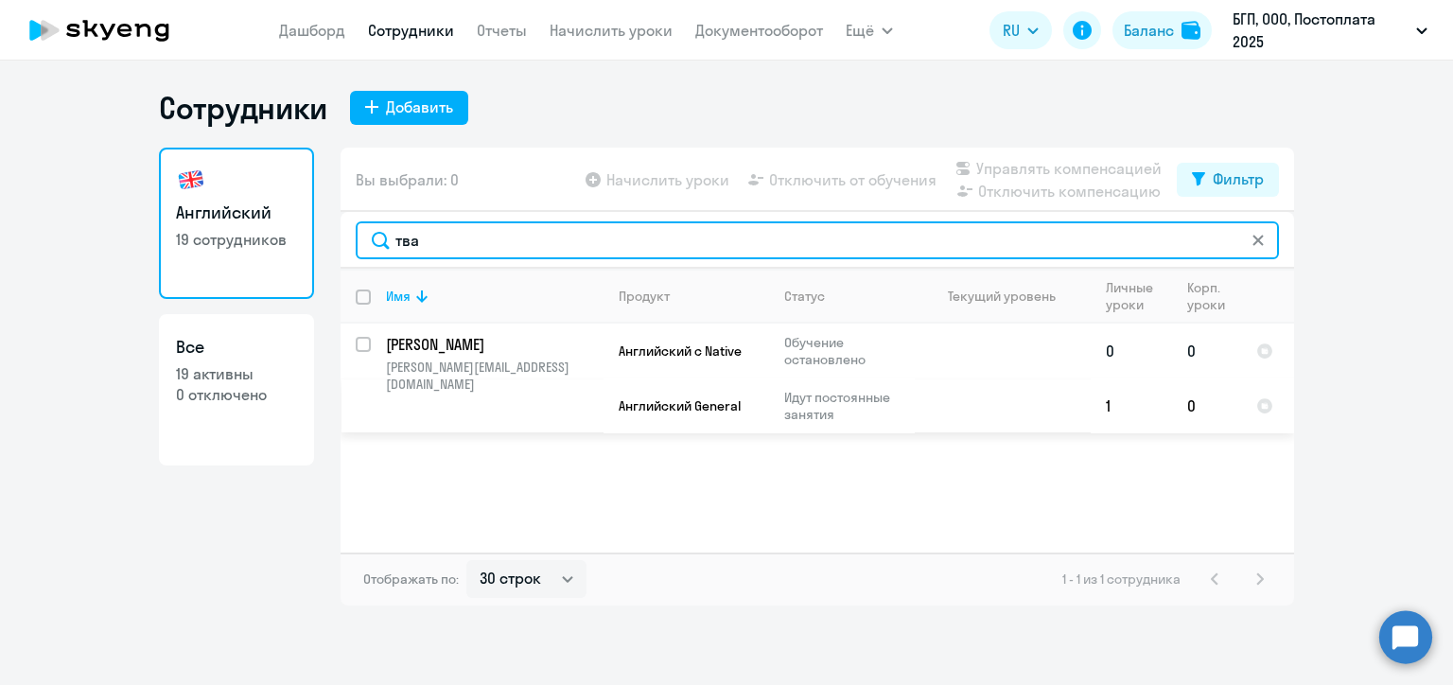
type input "тва"
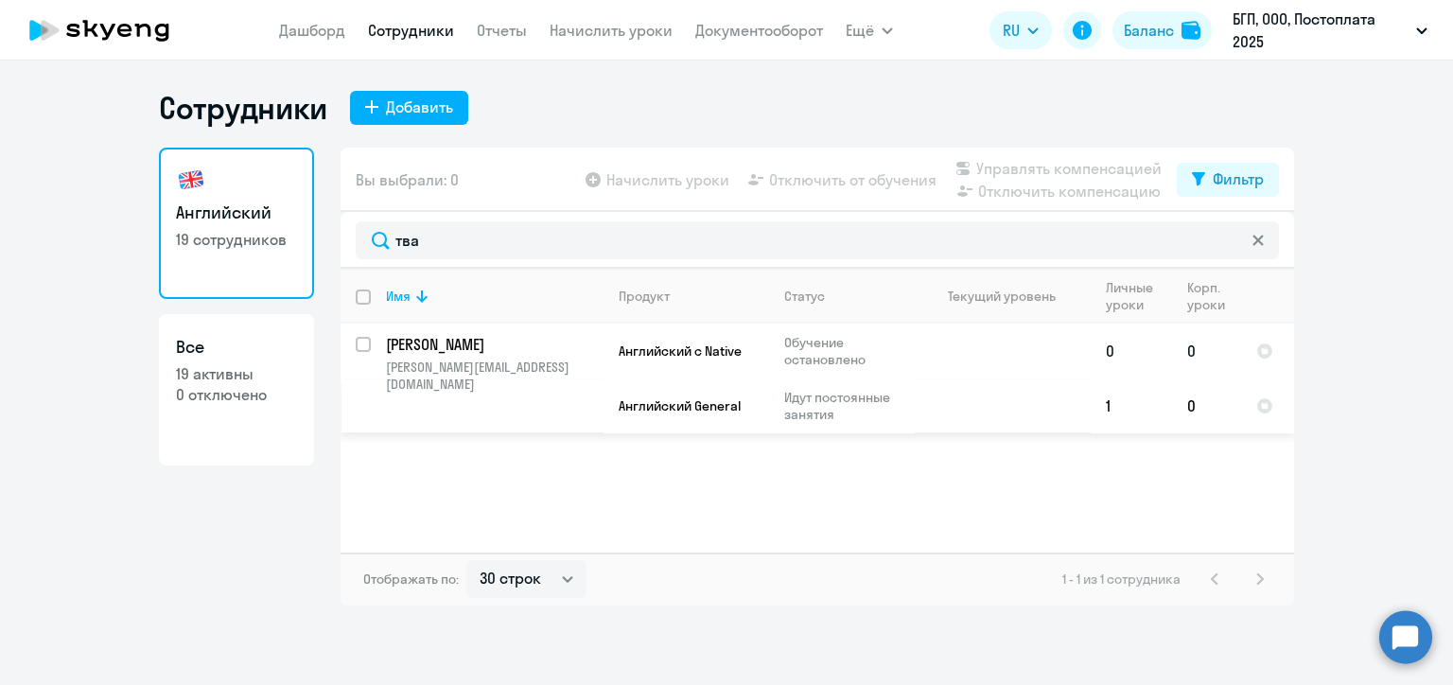
click at [359, 344] on input "select row 22723099" at bounding box center [375, 356] width 38 height 38
checkbox input "true"
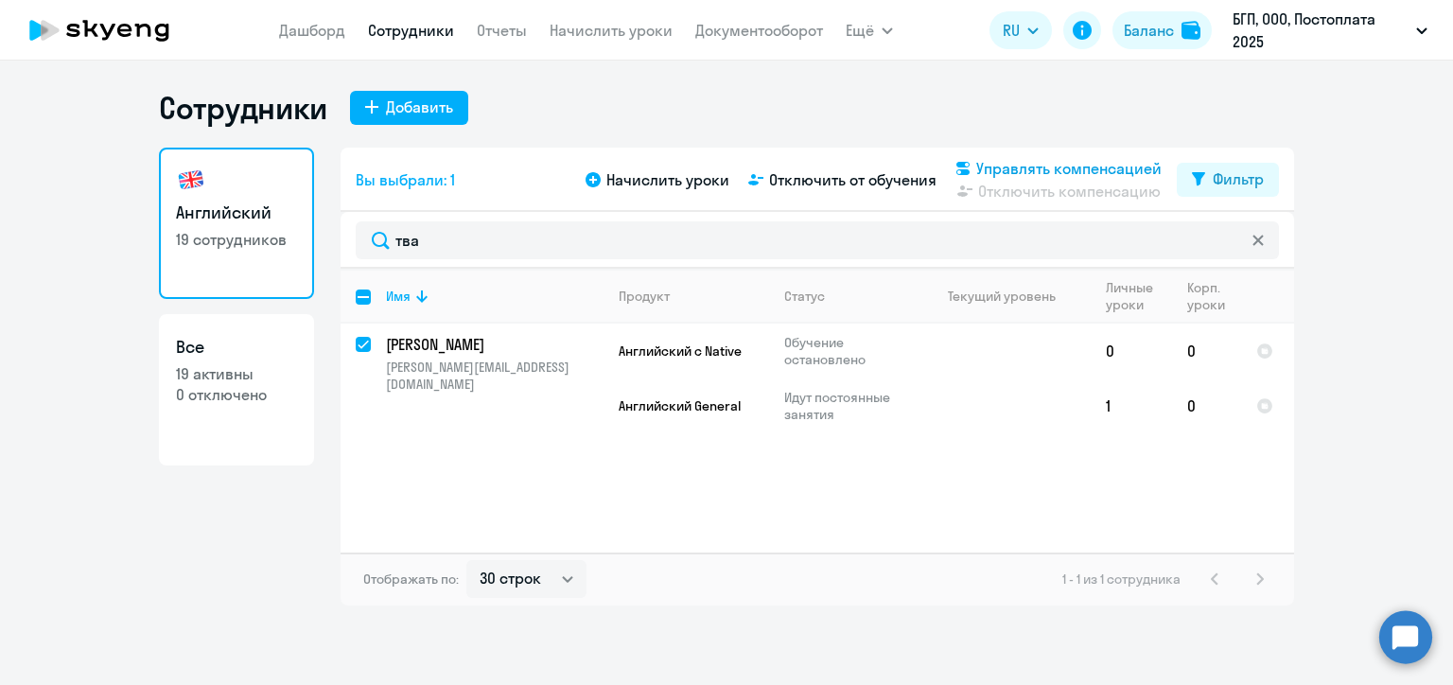
click at [987, 167] on span "Управлять компенсацией" at bounding box center [1068, 168] width 185 height 23
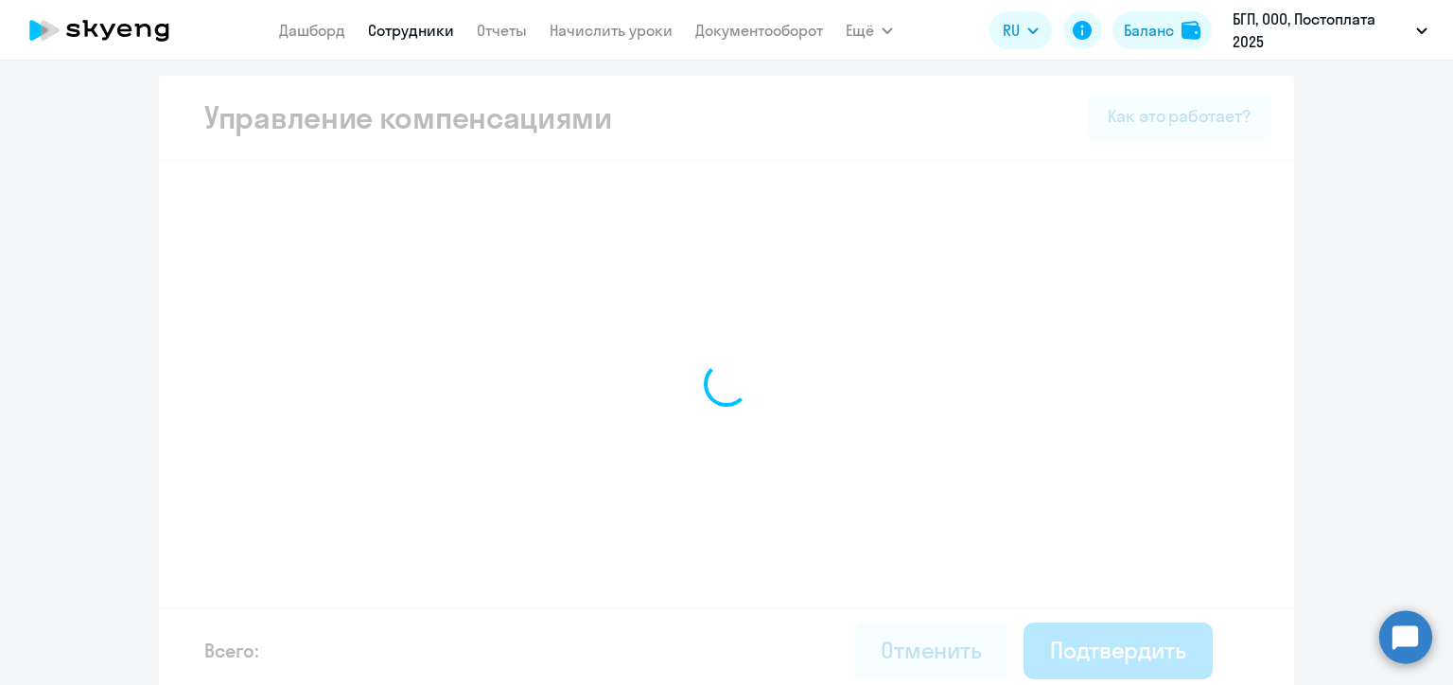
select select "MONTHLY"
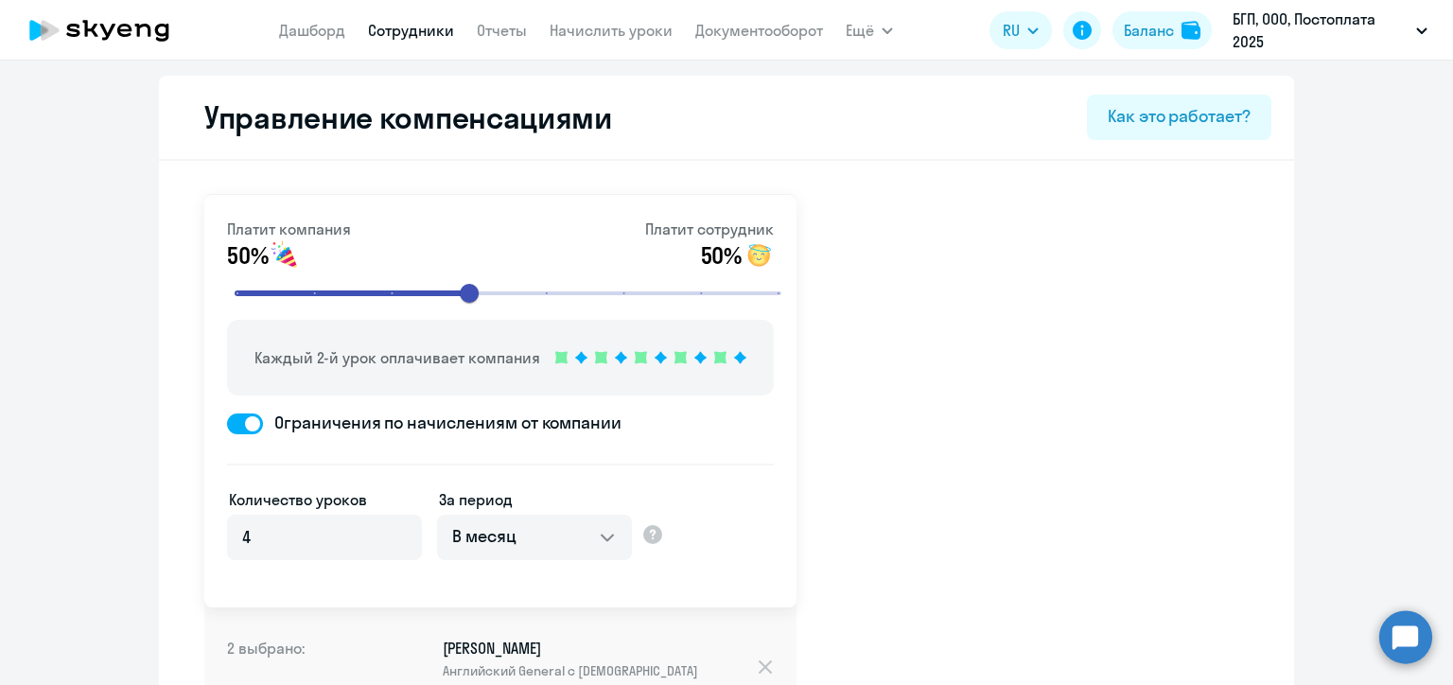
scroll to position [284, 0]
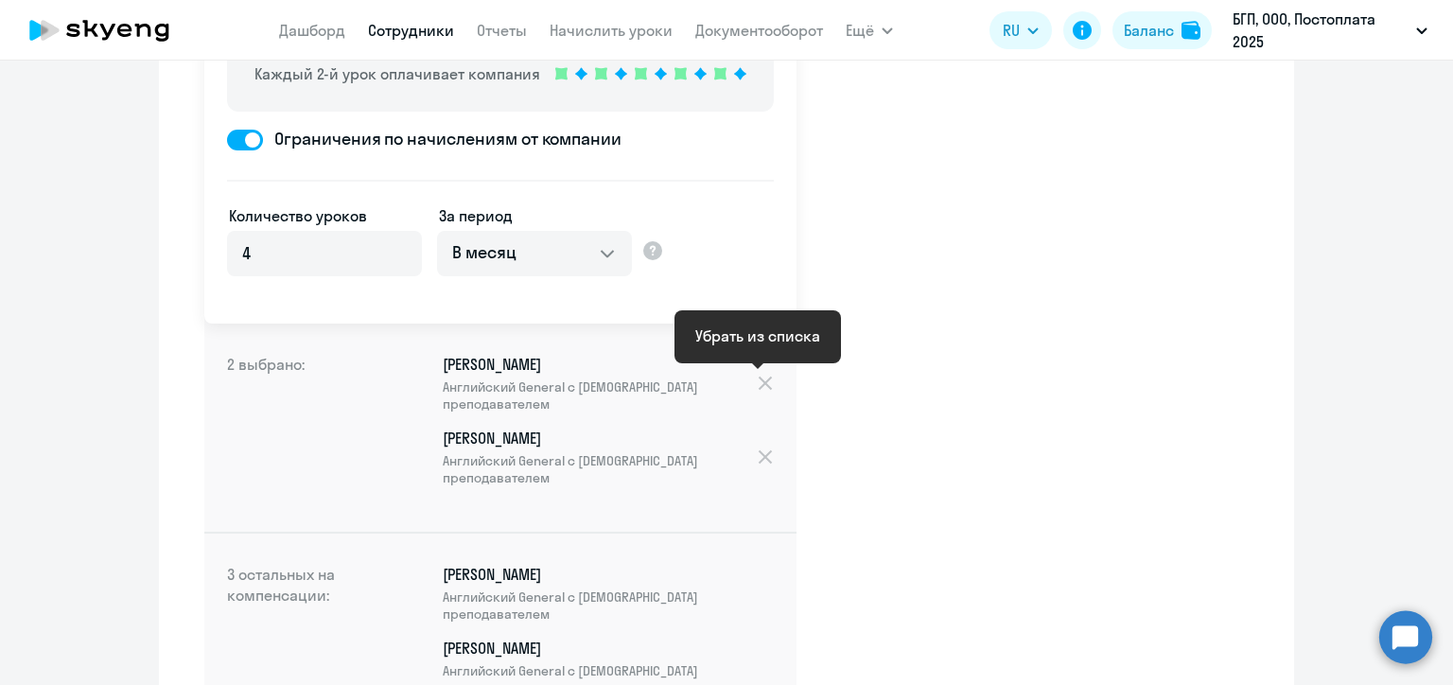
click at [760, 376] on div at bounding box center [765, 383] width 18 height 21
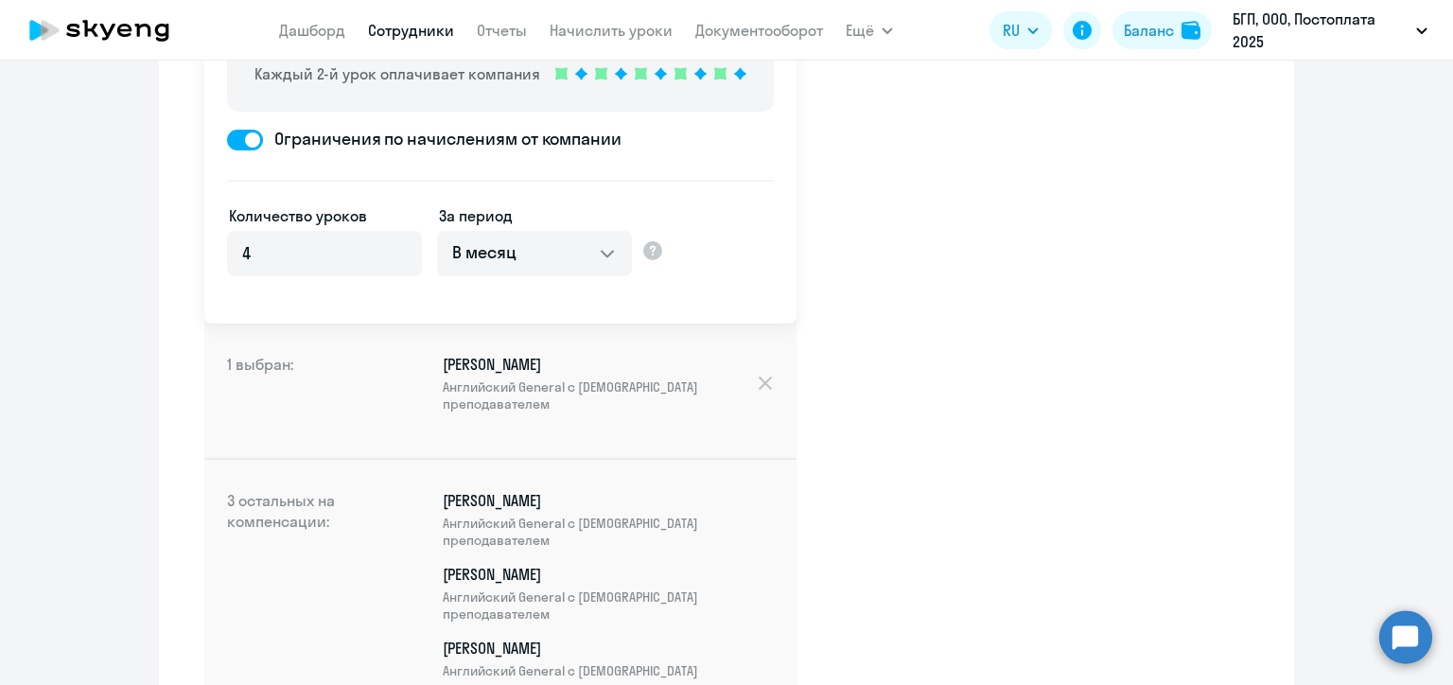
scroll to position [468, 0]
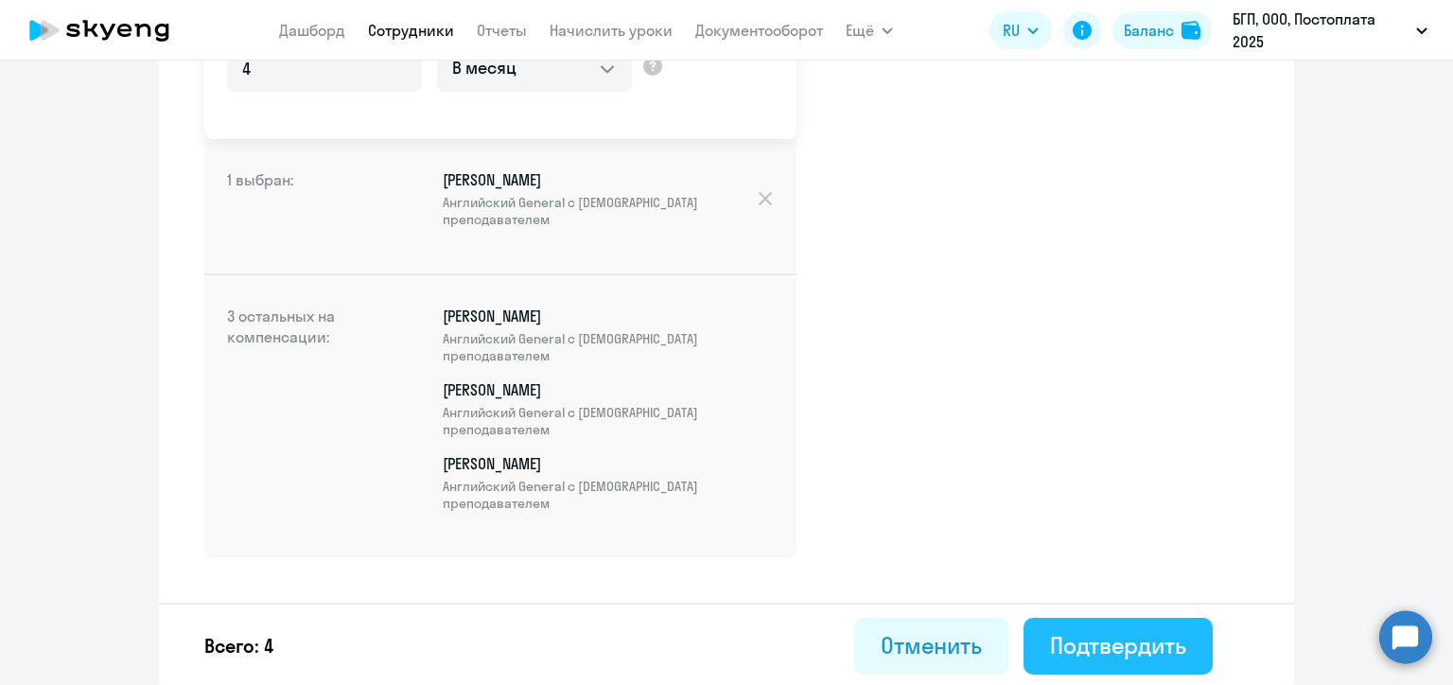
click at [1115, 638] on div "Подтвердить" at bounding box center [1118, 645] width 136 height 30
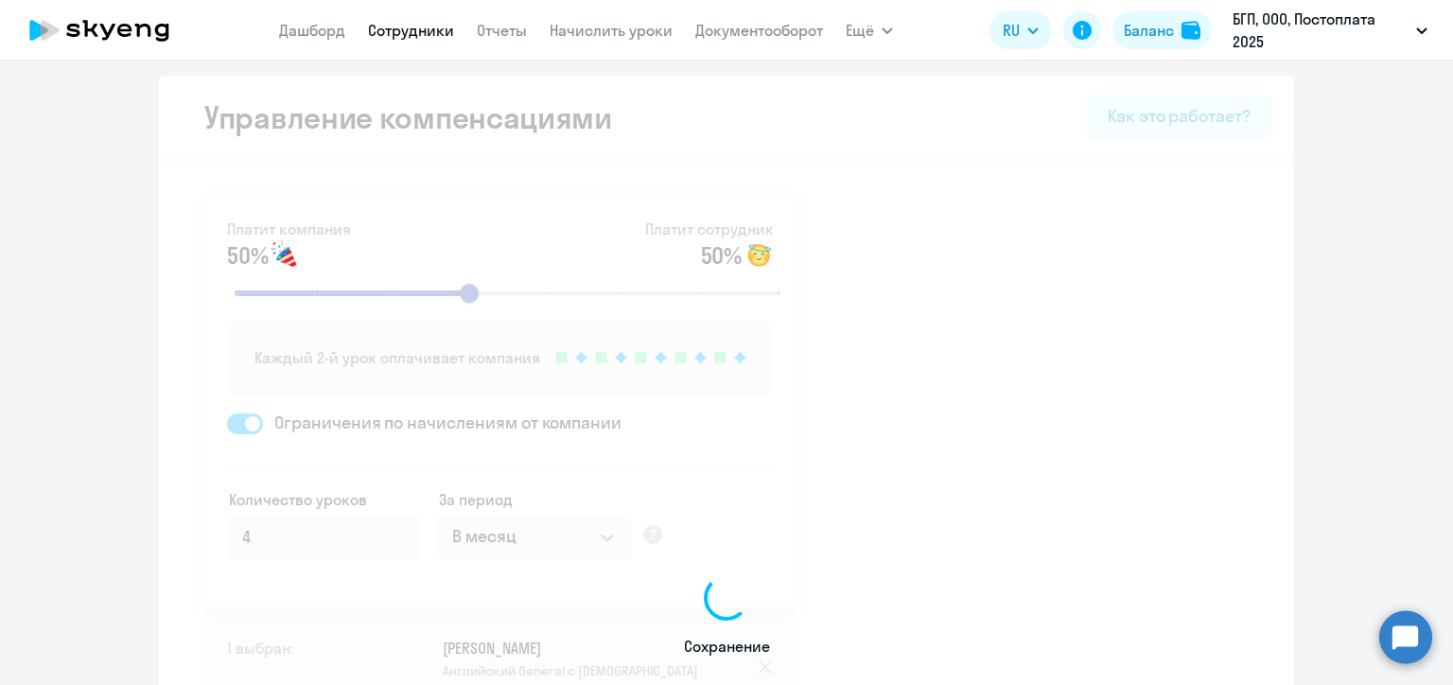
select select "30"
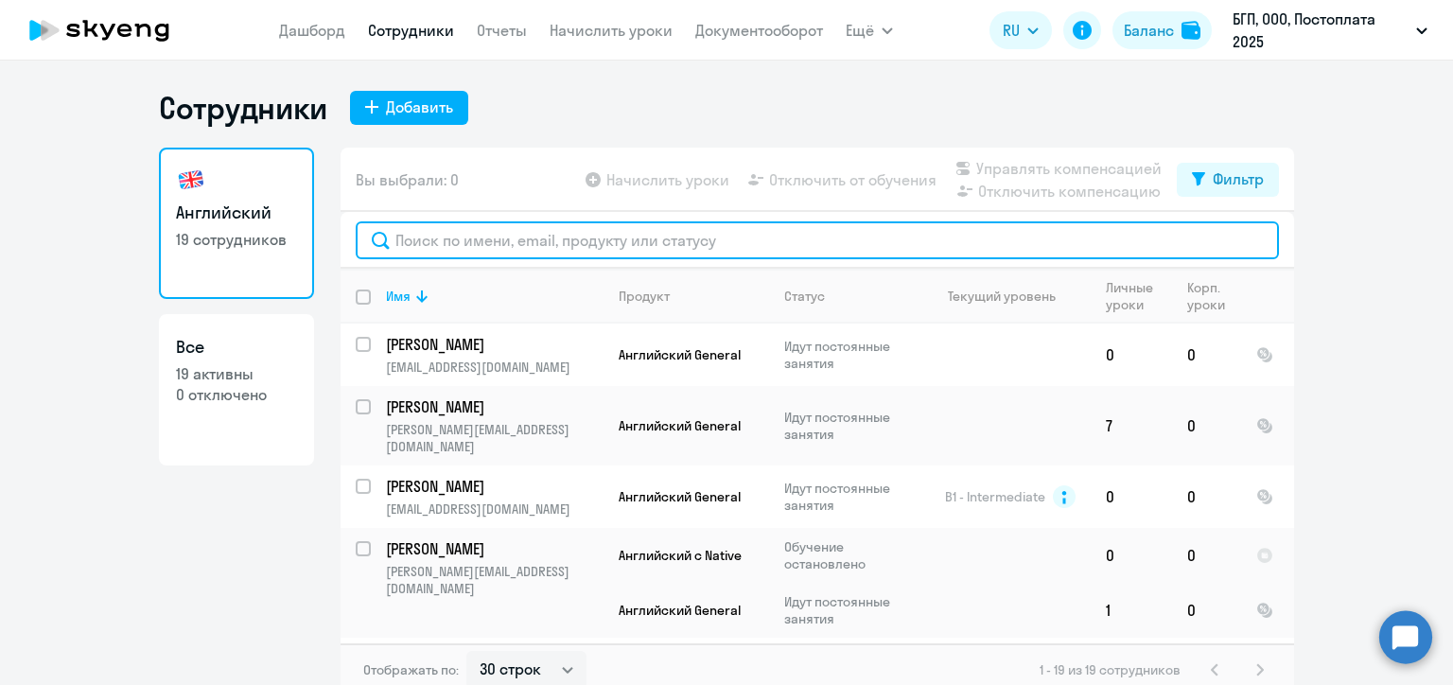
click at [436, 253] on input "text" at bounding box center [817, 240] width 923 height 38
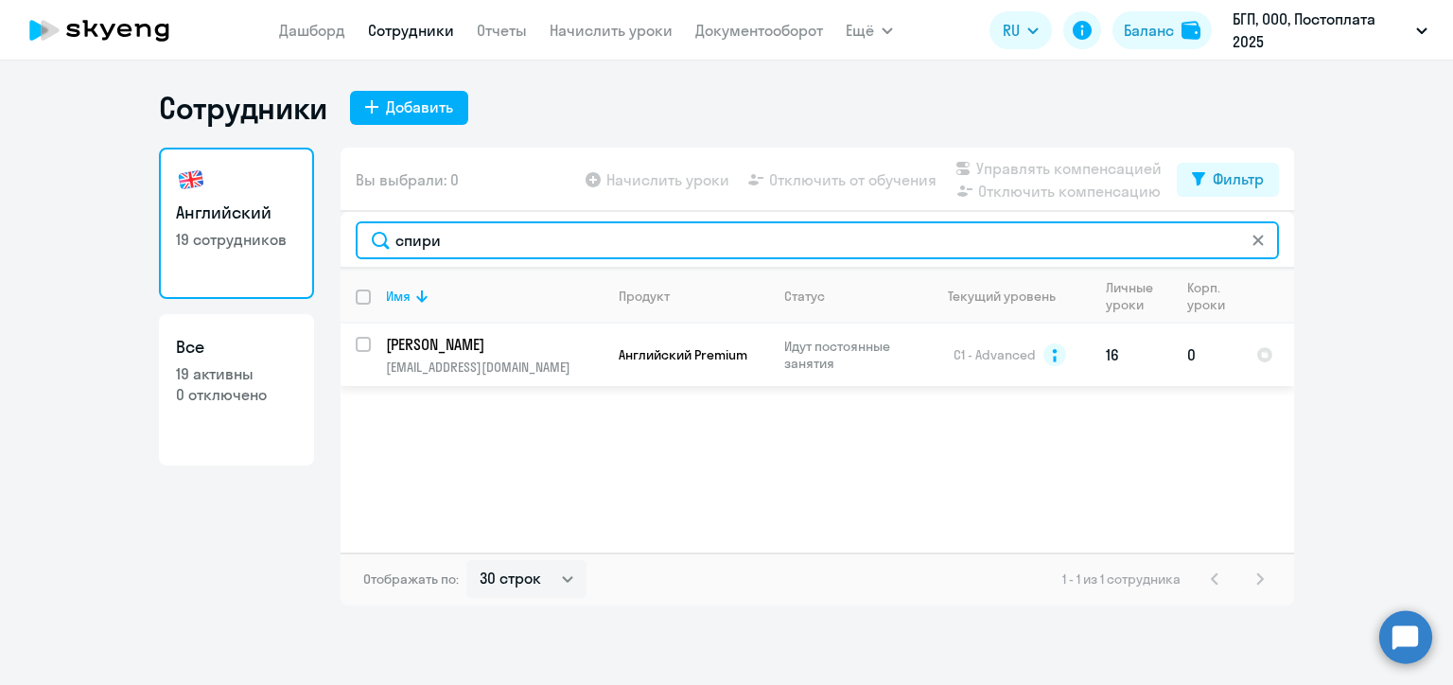
type input "спири"
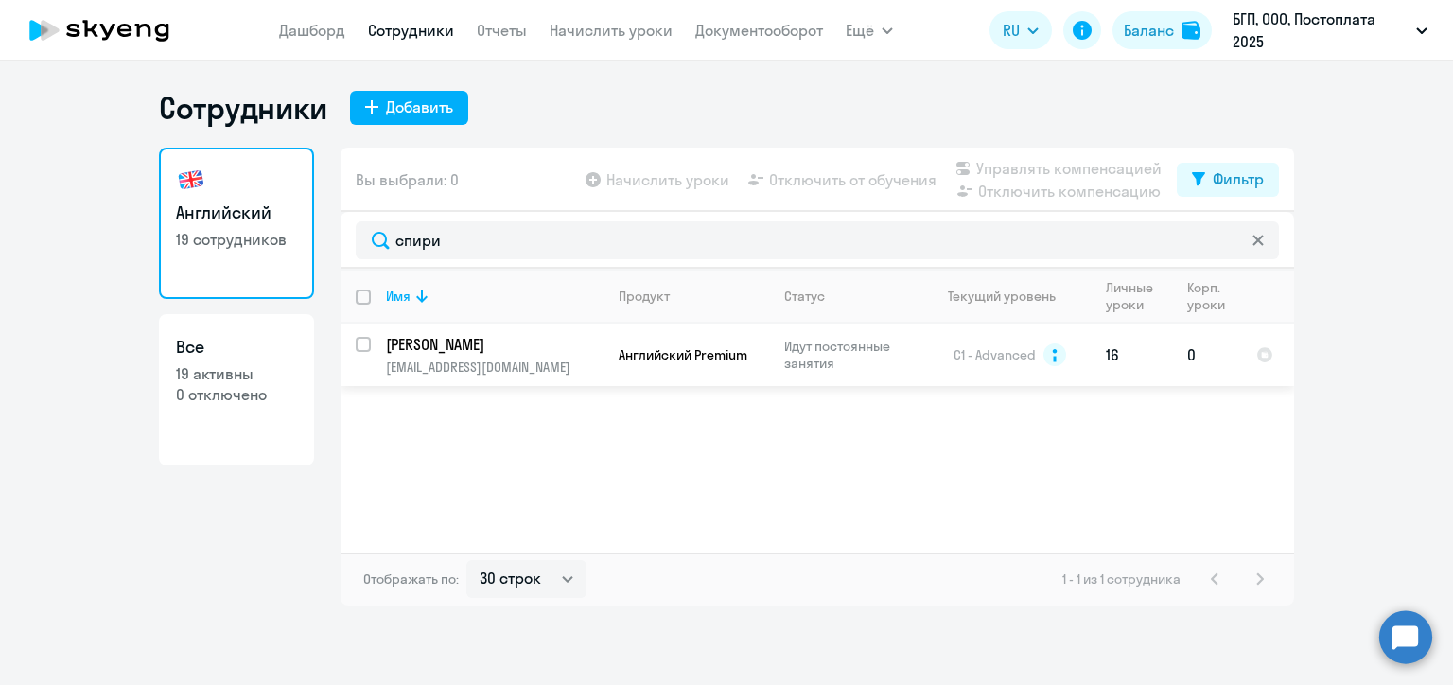
click at [356, 346] on input "select row 13557056" at bounding box center [375, 356] width 38 height 38
checkbox input "true"
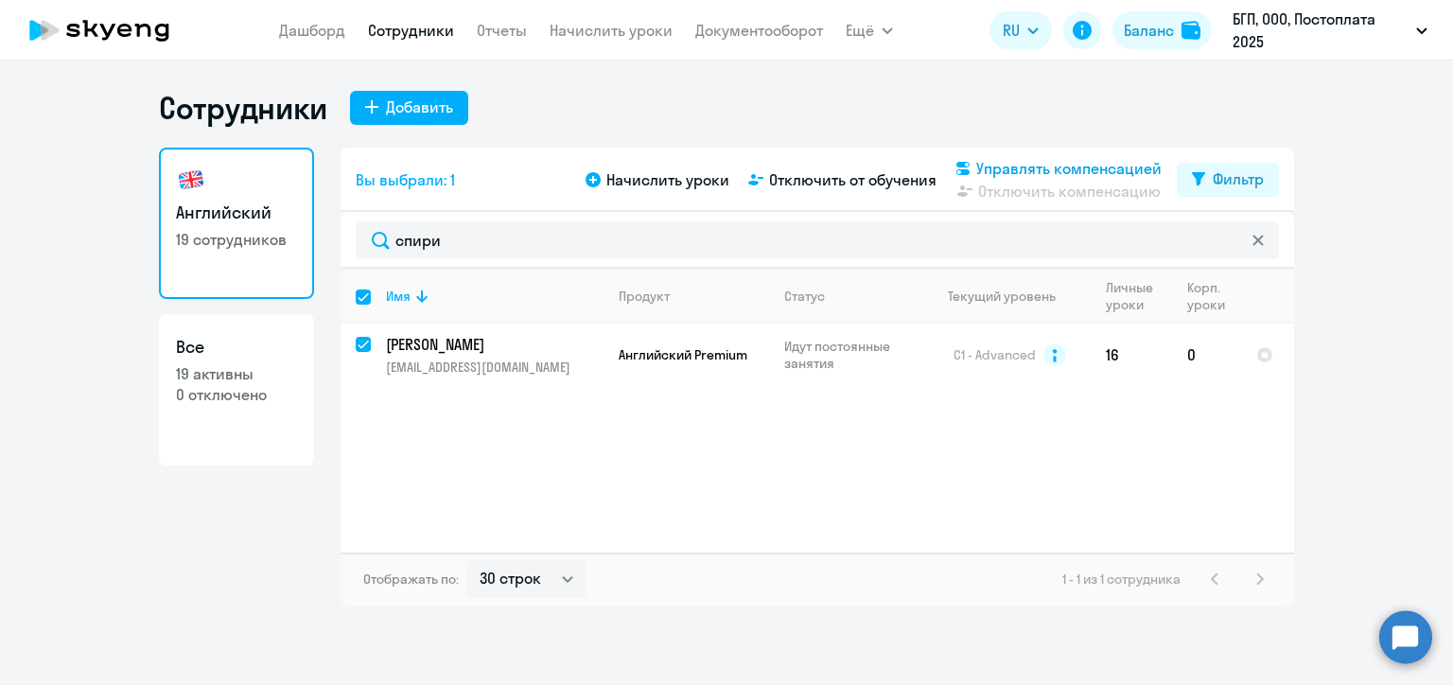
click at [979, 166] on span "Управлять компенсацией" at bounding box center [1068, 168] width 185 height 23
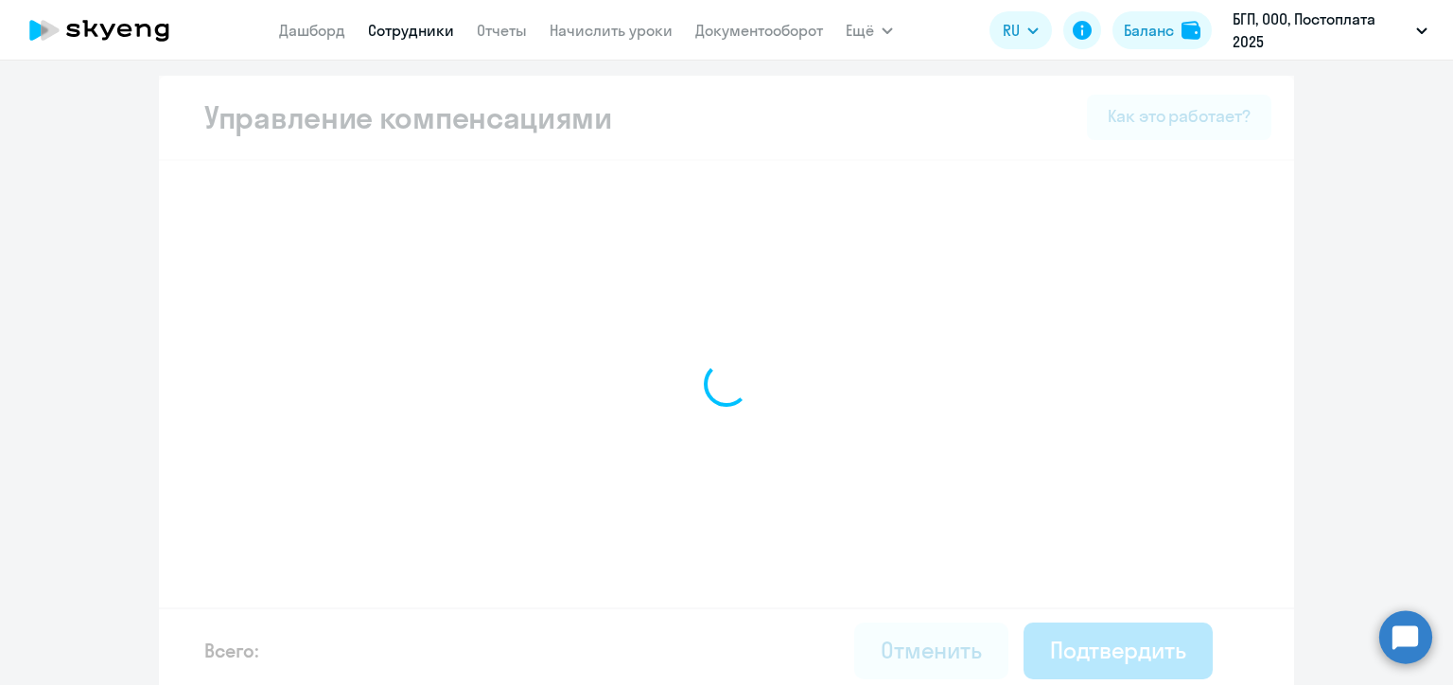
select select "MONTHLY"
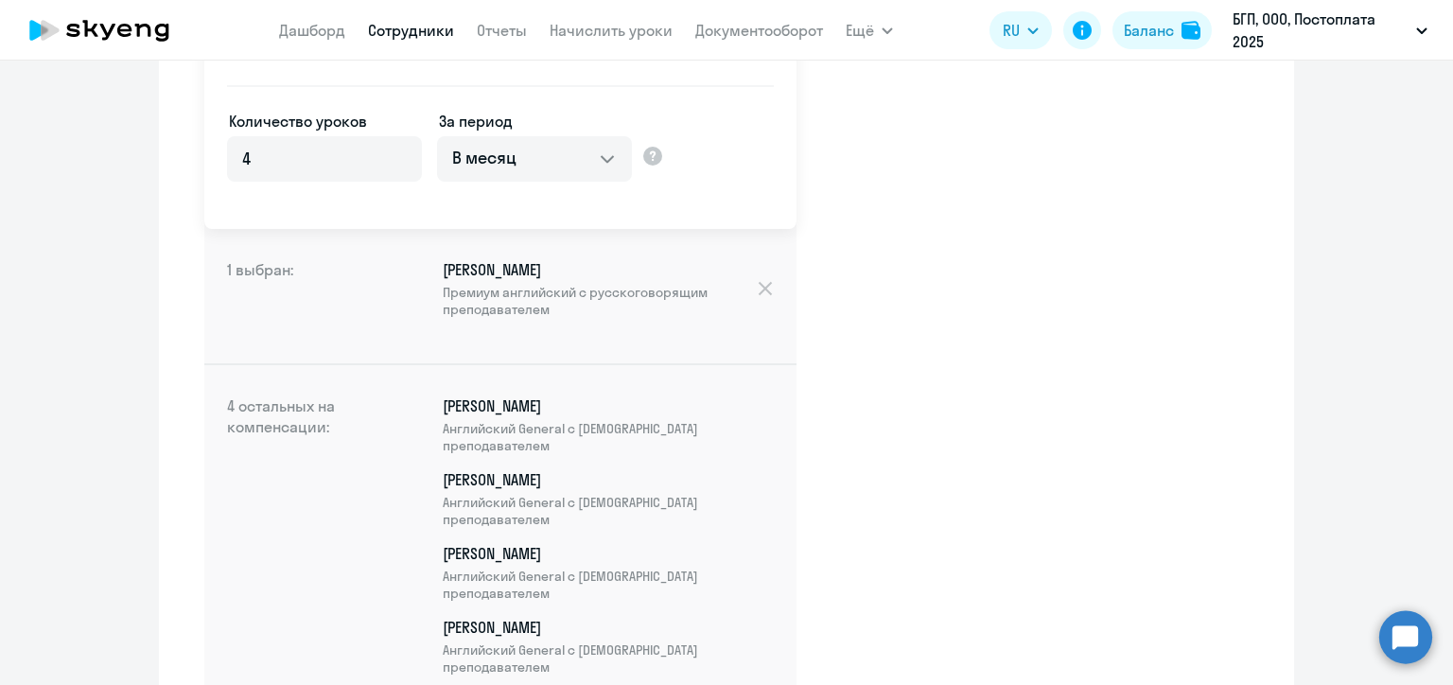
scroll to position [542, 0]
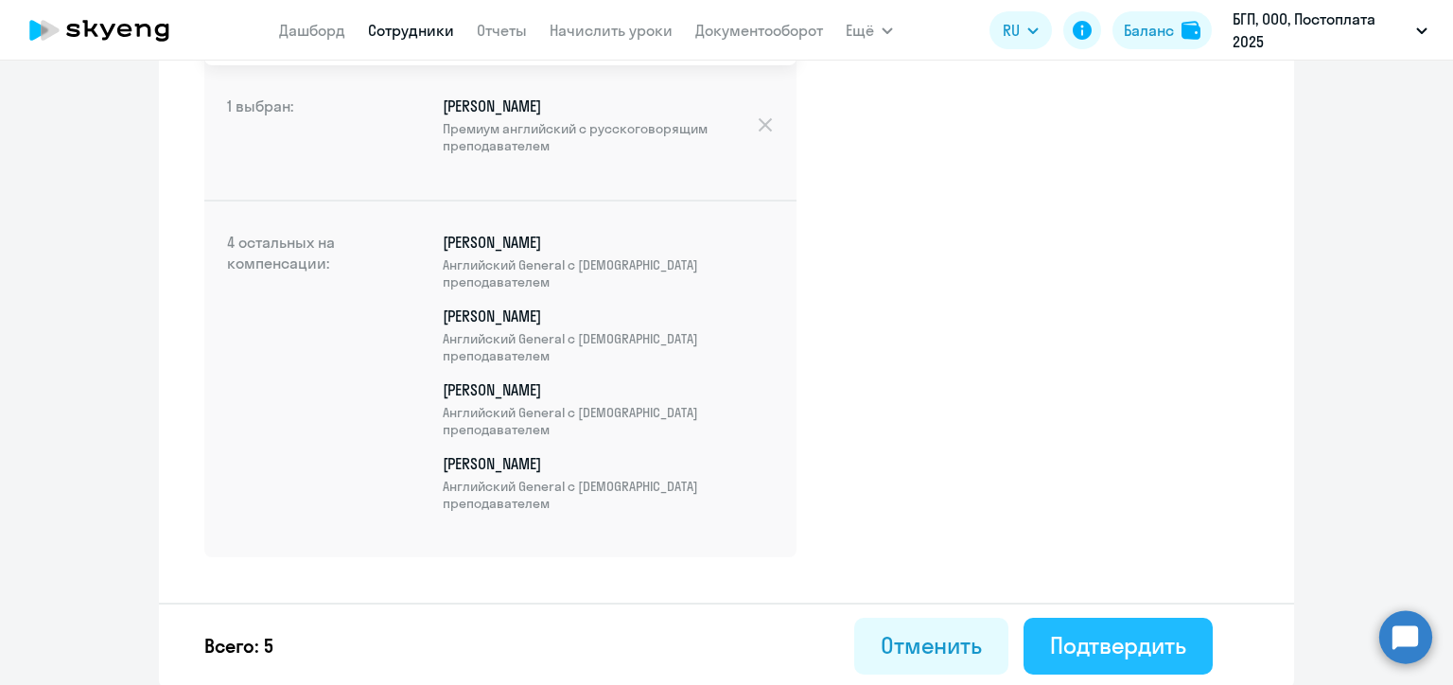
click at [1090, 636] on div "Подтвердить" at bounding box center [1118, 645] width 136 height 30
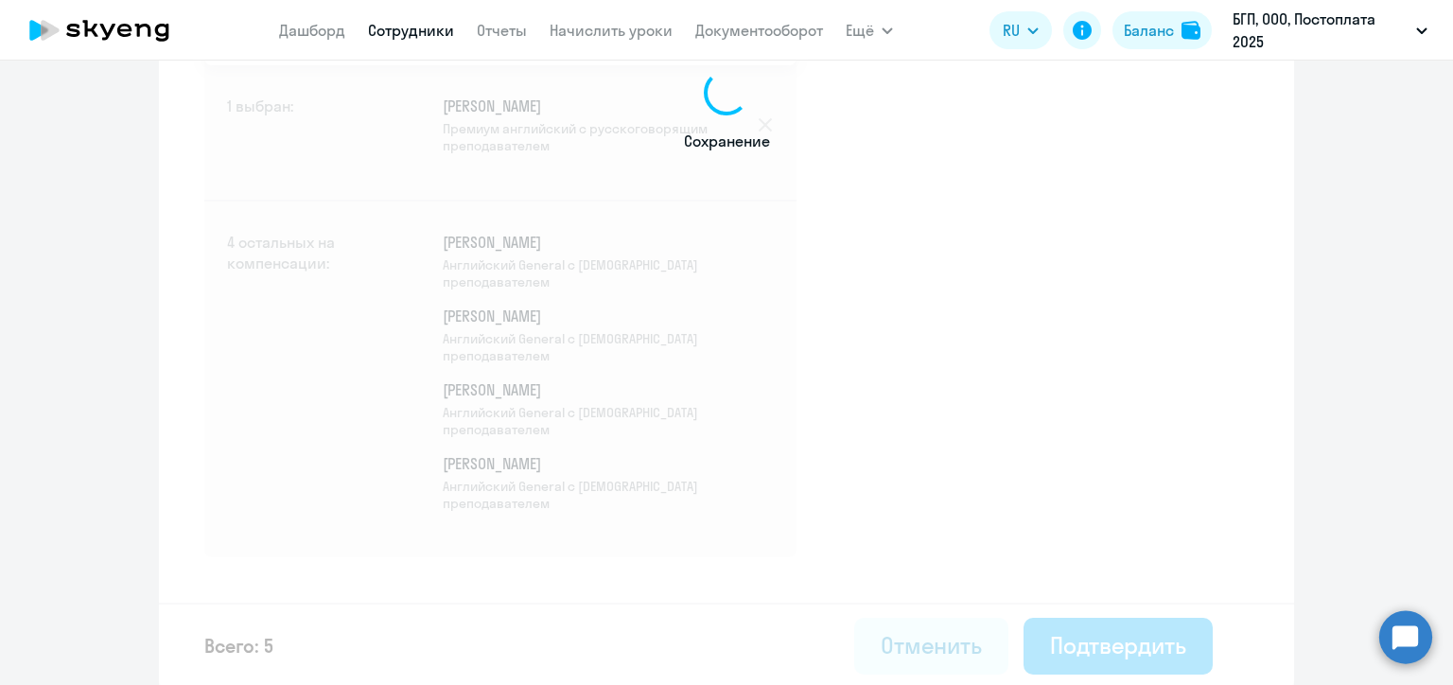
select select "30"
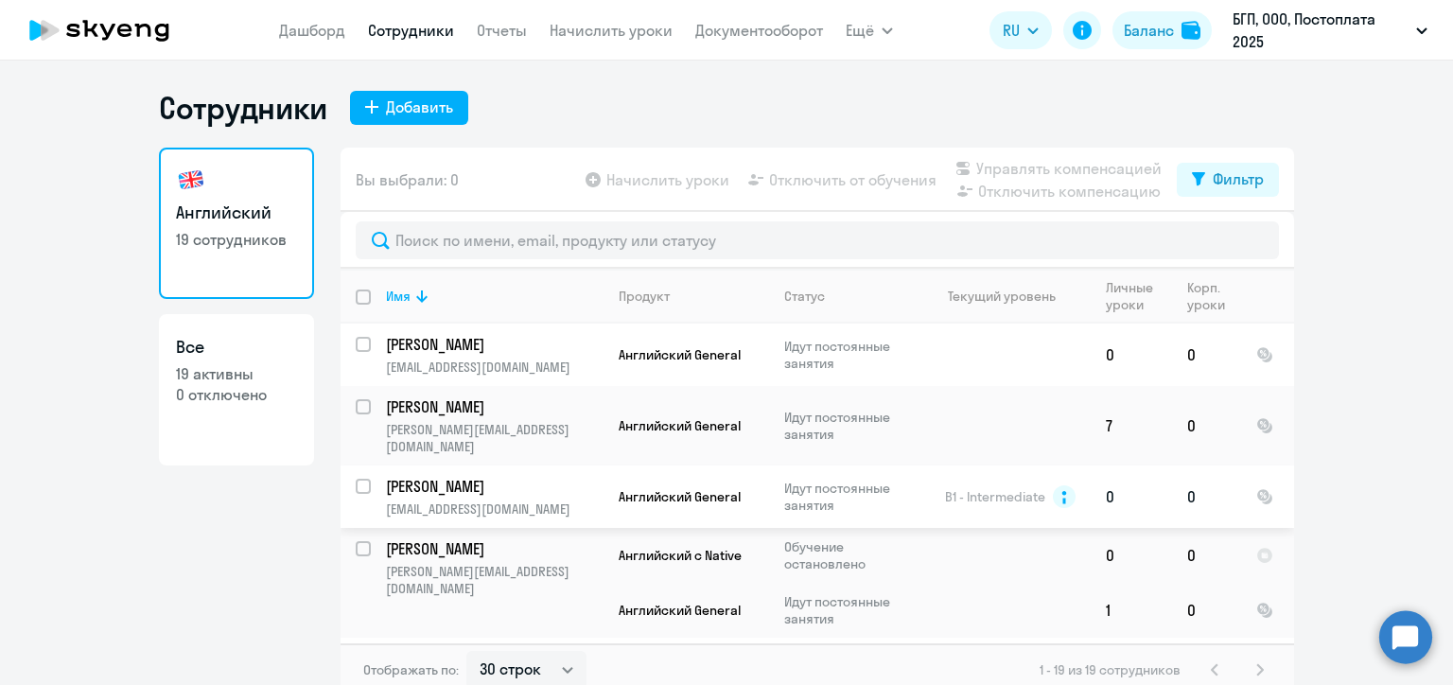
scroll to position [95, 0]
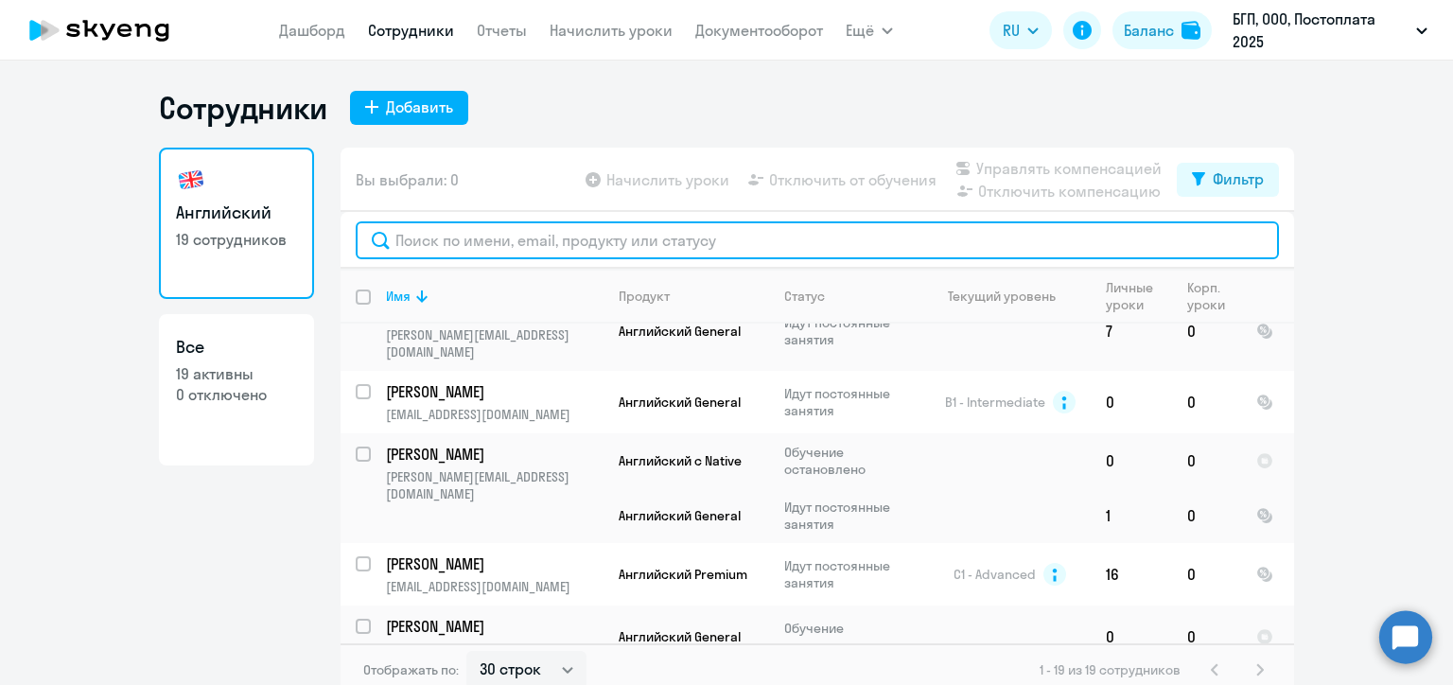
click at [500, 253] on input "text" at bounding box center [817, 240] width 923 height 38
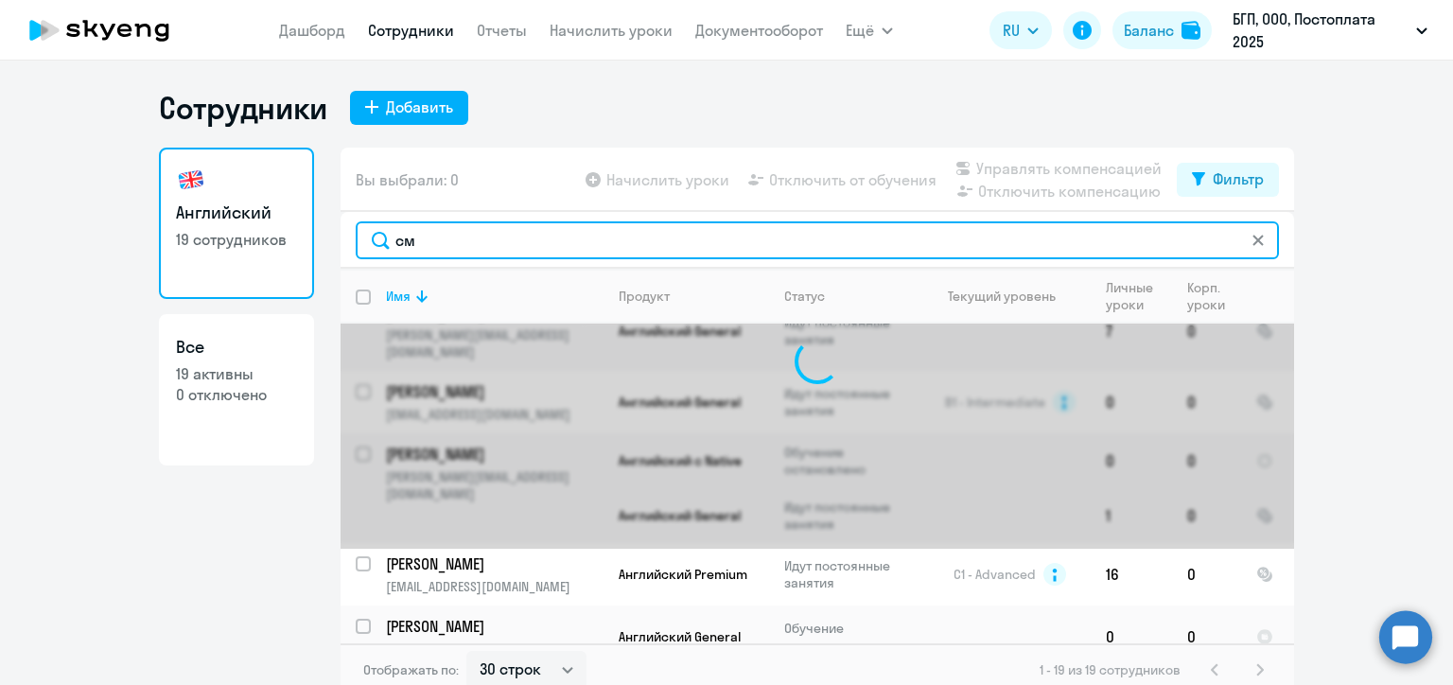
scroll to position [0, 0]
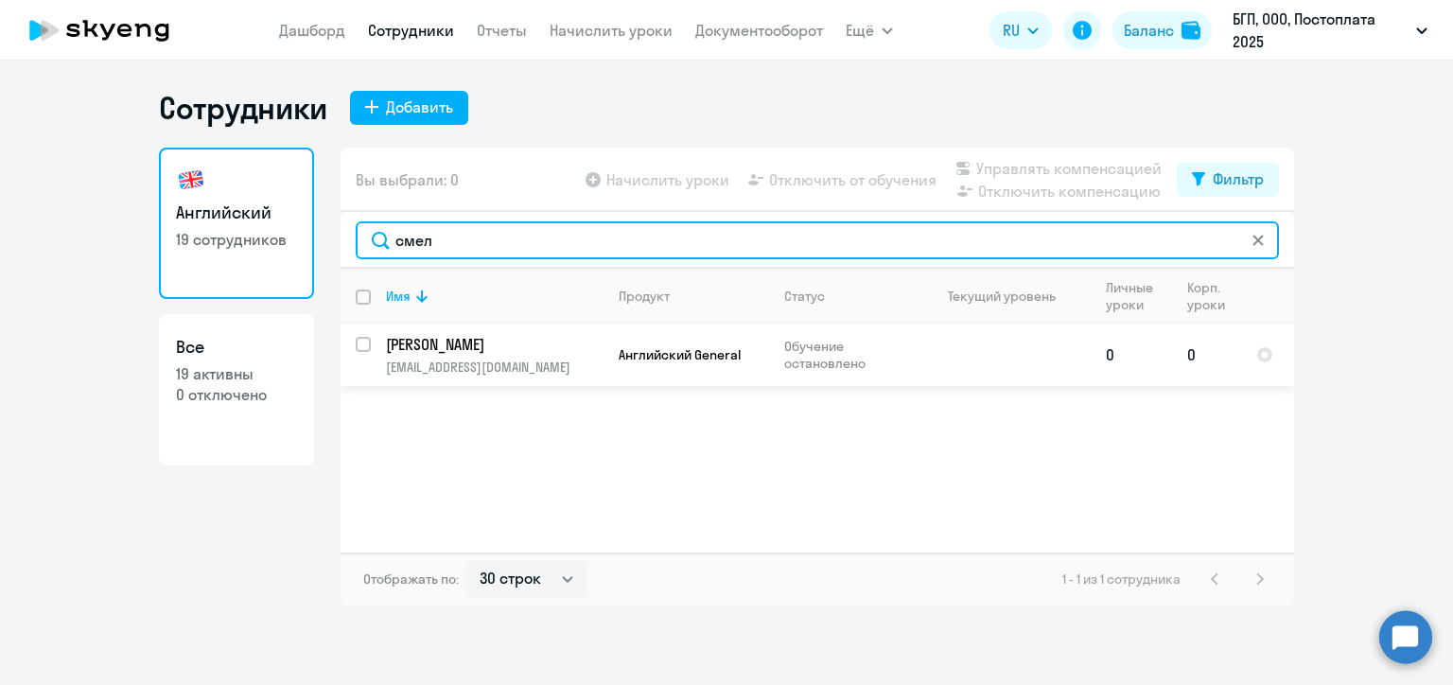
type input "смел"
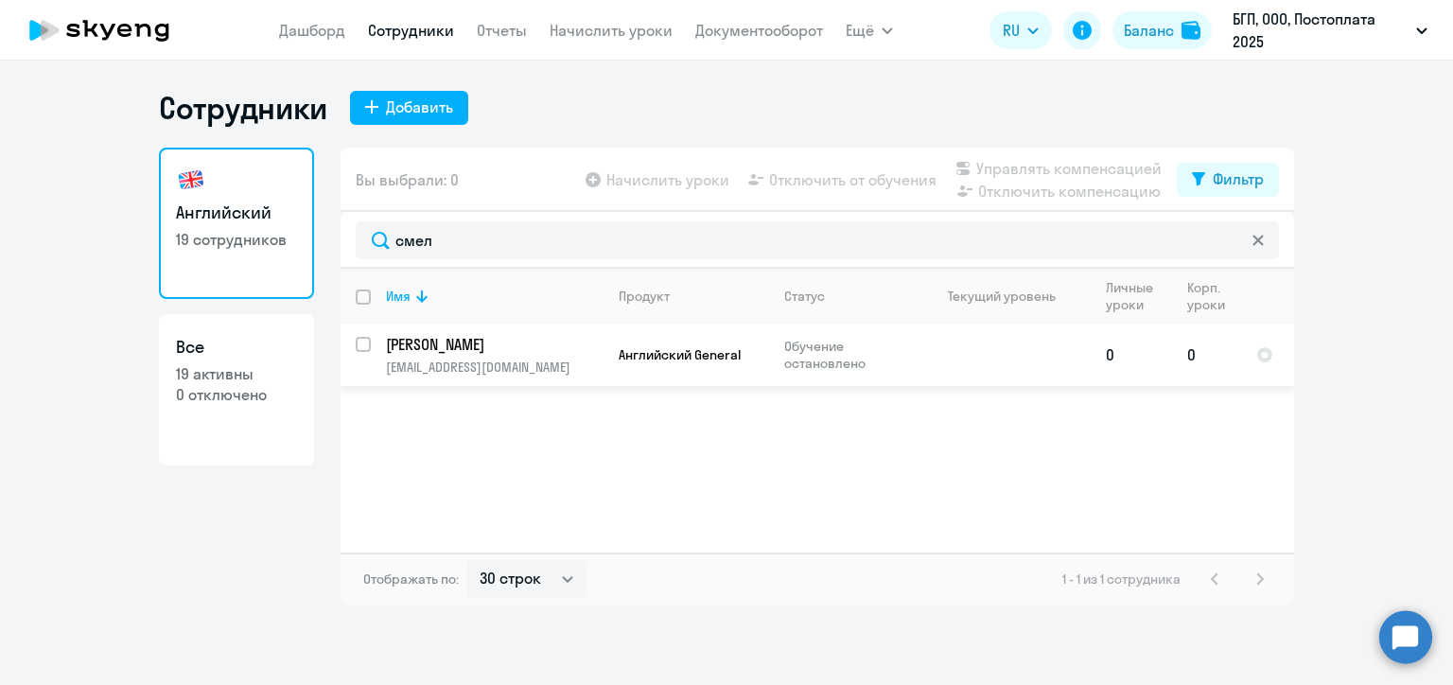
click at [359, 347] on input "select row 5469439" at bounding box center [375, 356] width 38 height 38
checkbox input "true"
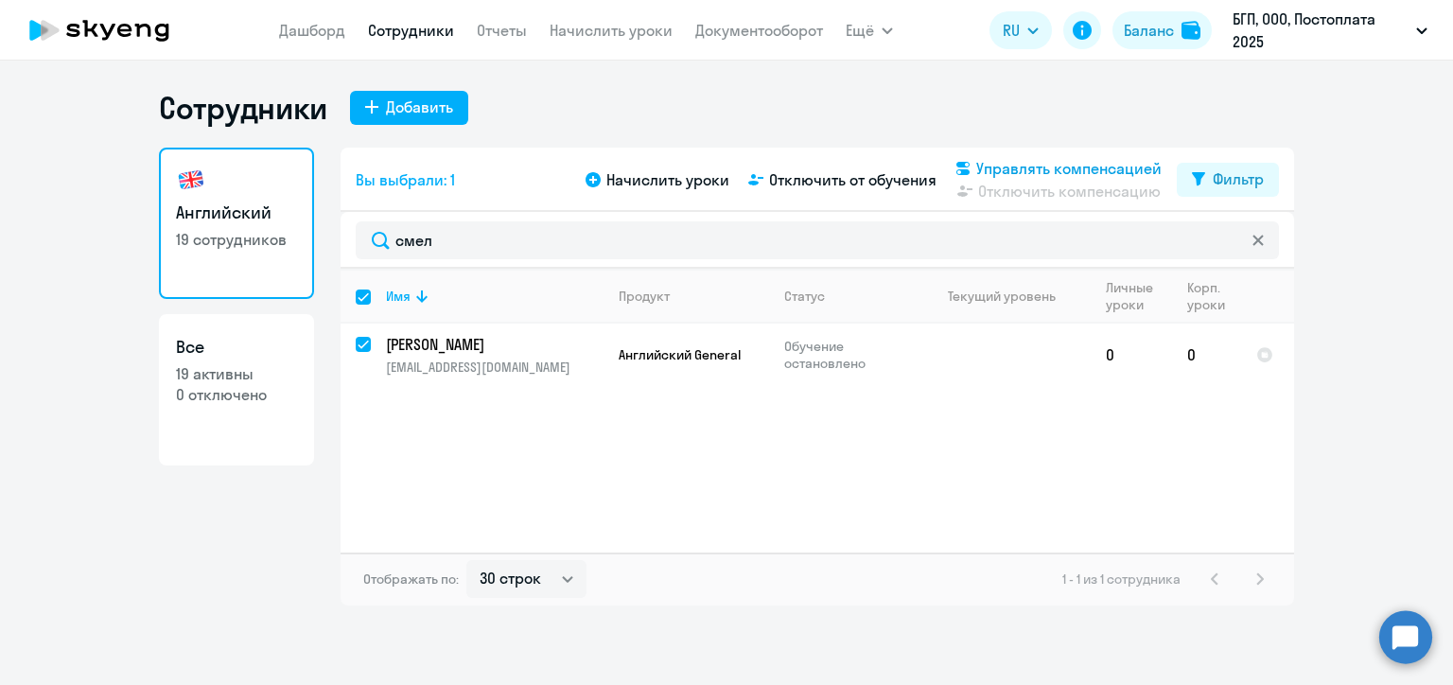
click at [980, 166] on span "Управлять компенсацией" at bounding box center [1068, 168] width 185 height 23
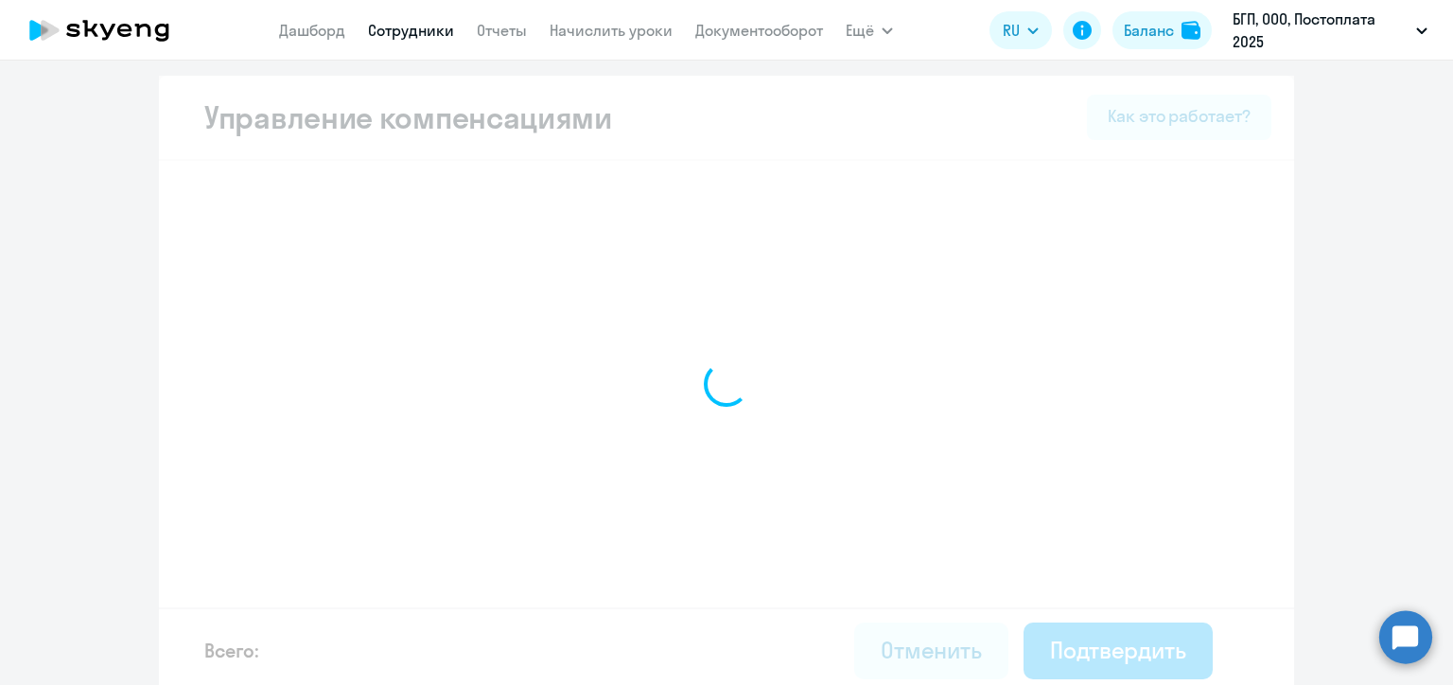
select select "MONTHLY"
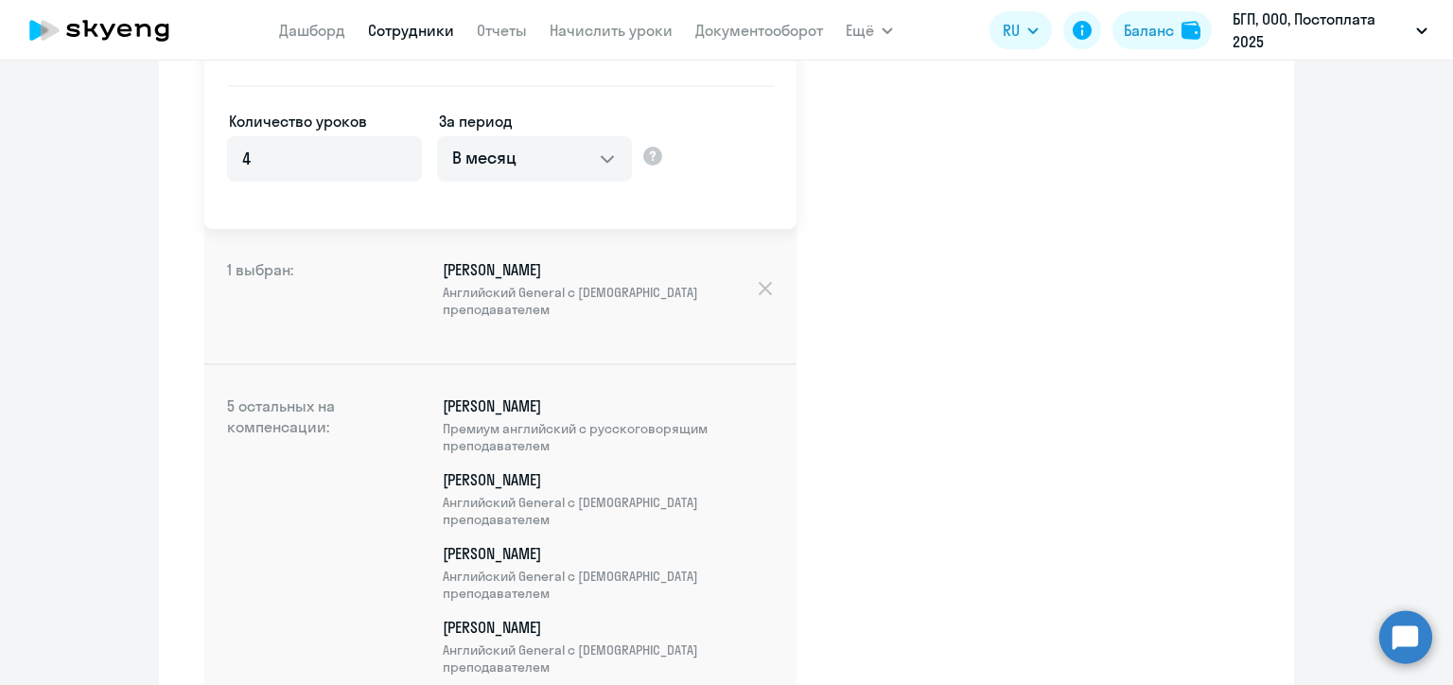
scroll to position [616, 0]
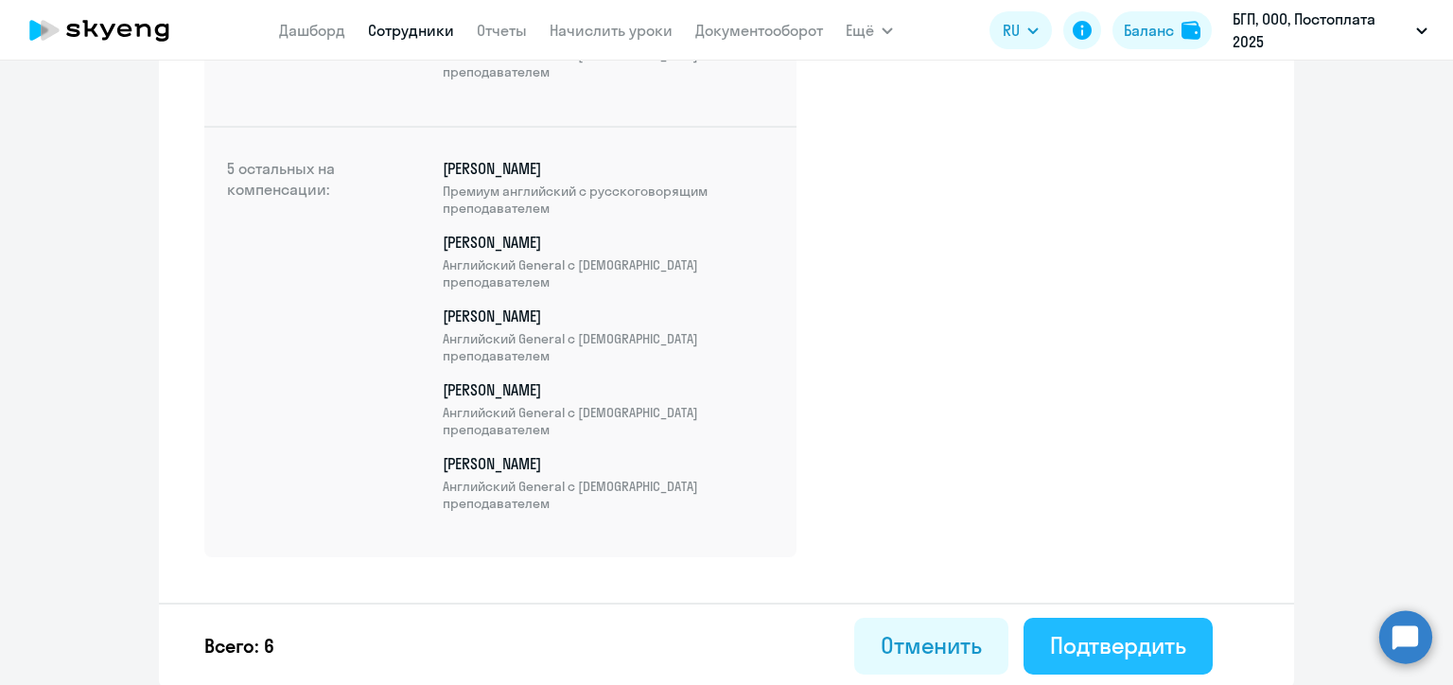
click at [1090, 639] on div "Подтвердить" at bounding box center [1118, 645] width 136 height 30
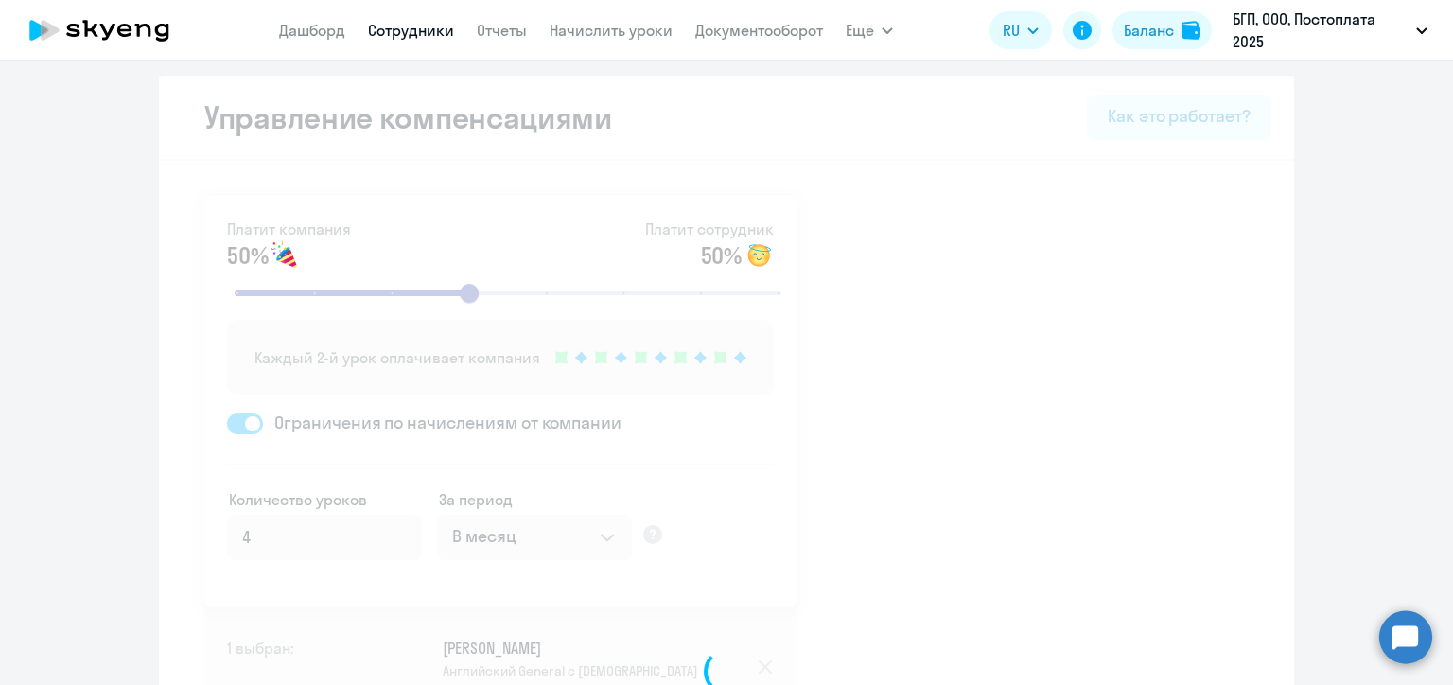
select select "30"
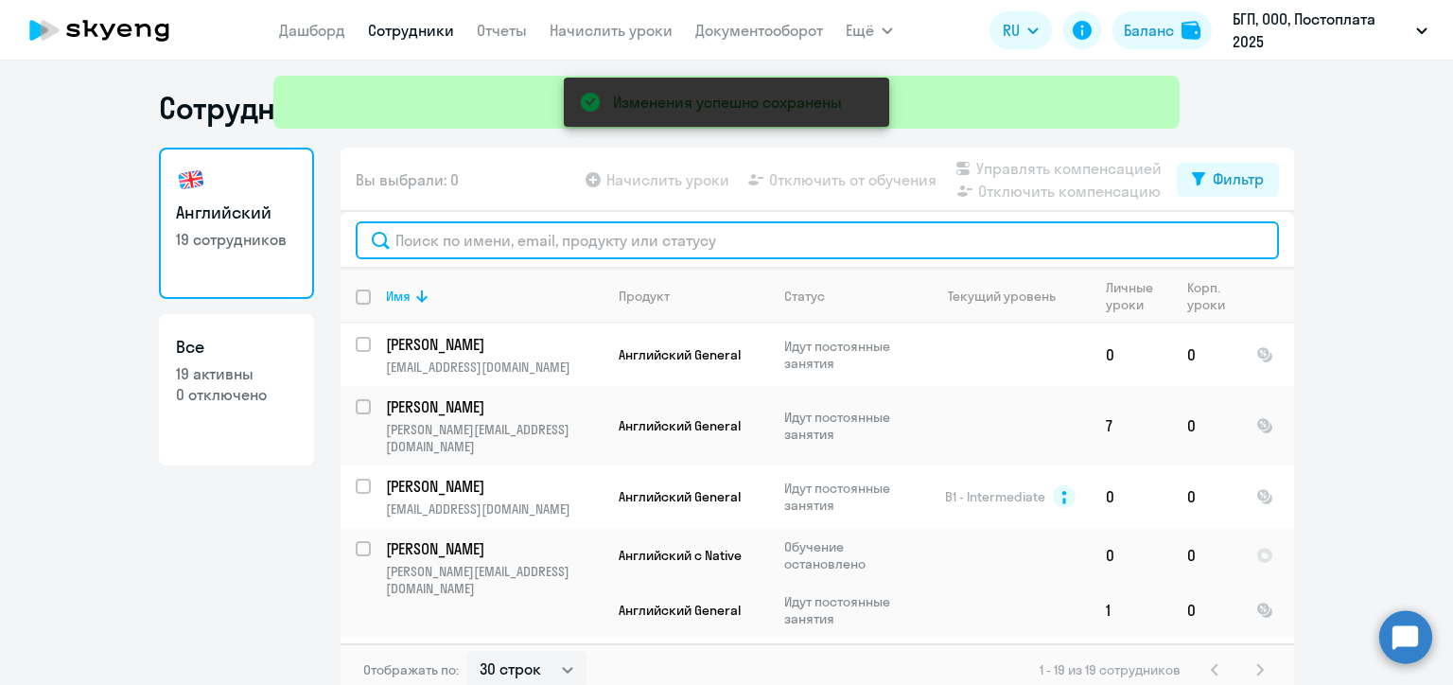
click at [504, 238] on input "text" at bounding box center [817, 240] width 923 height 38
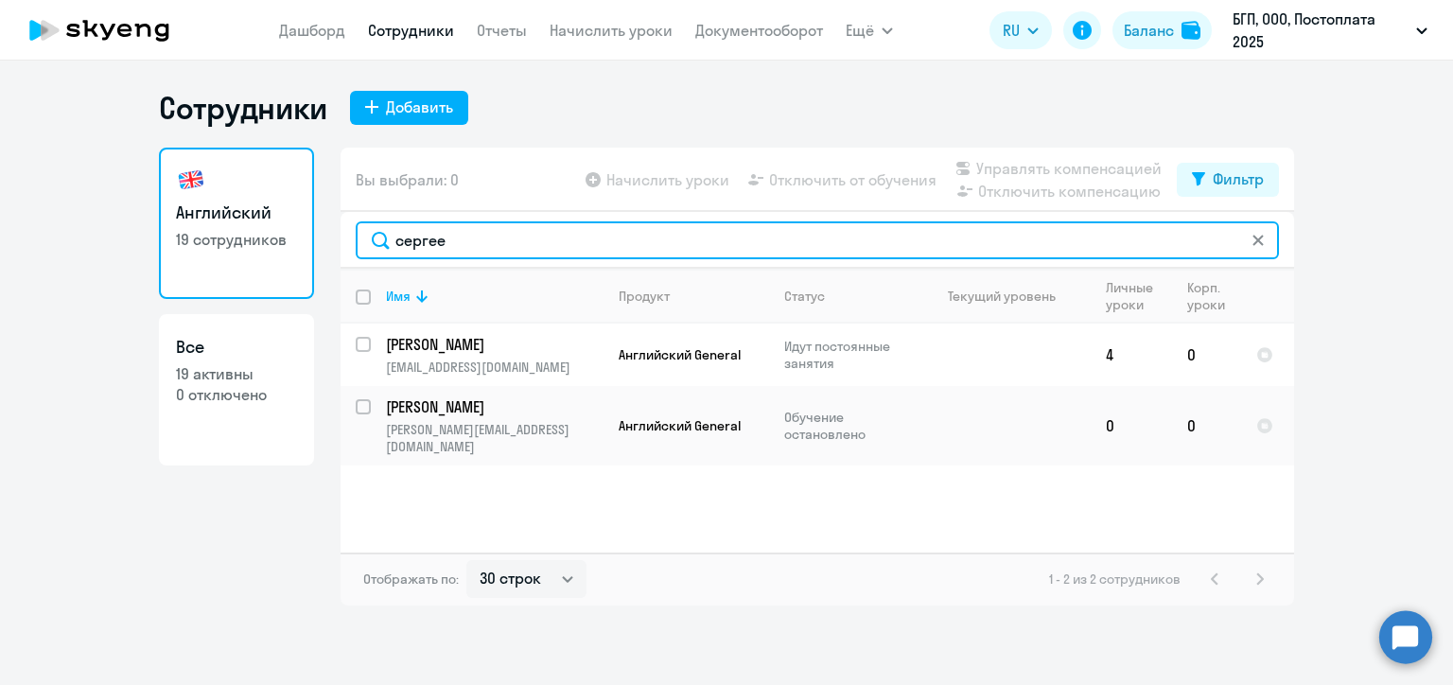
type input "сергее"
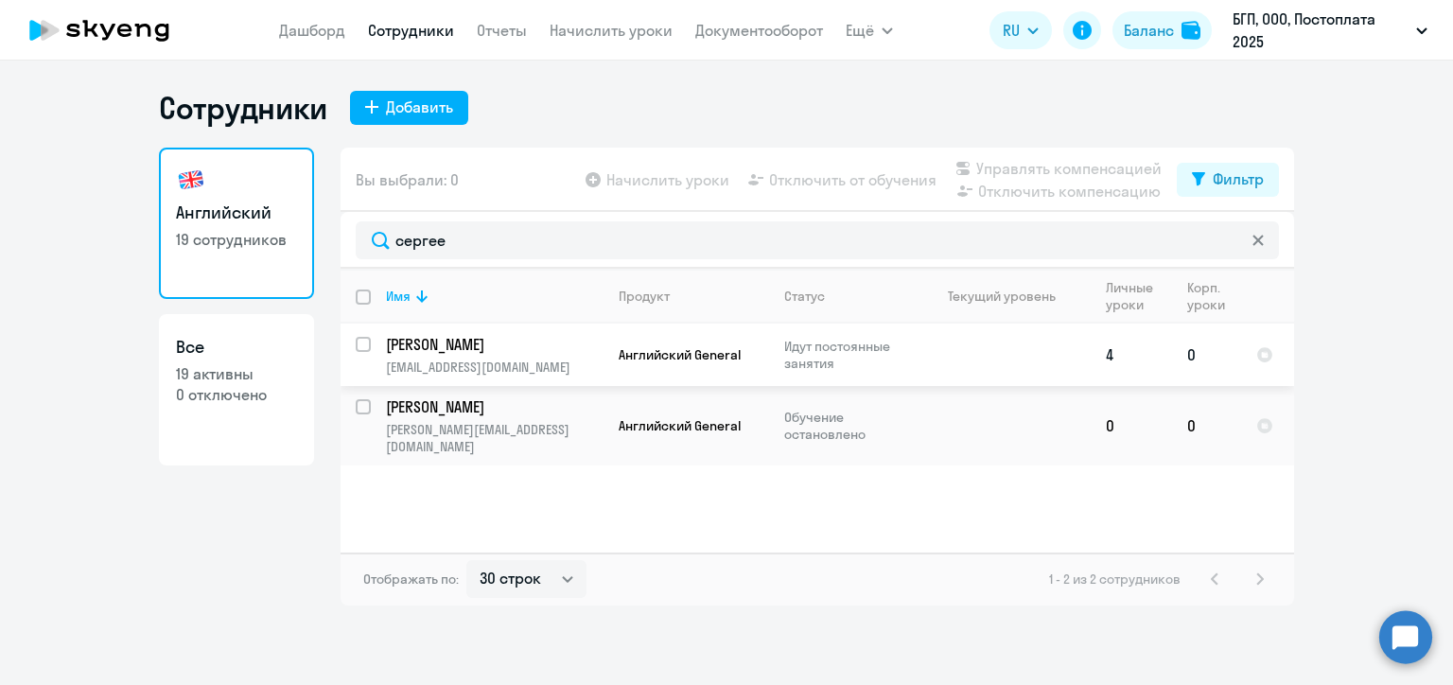
click at [362, 341] on input "select row 38521194" at bounding box center [375, 356] width 38 height 38
checkbox input "true"
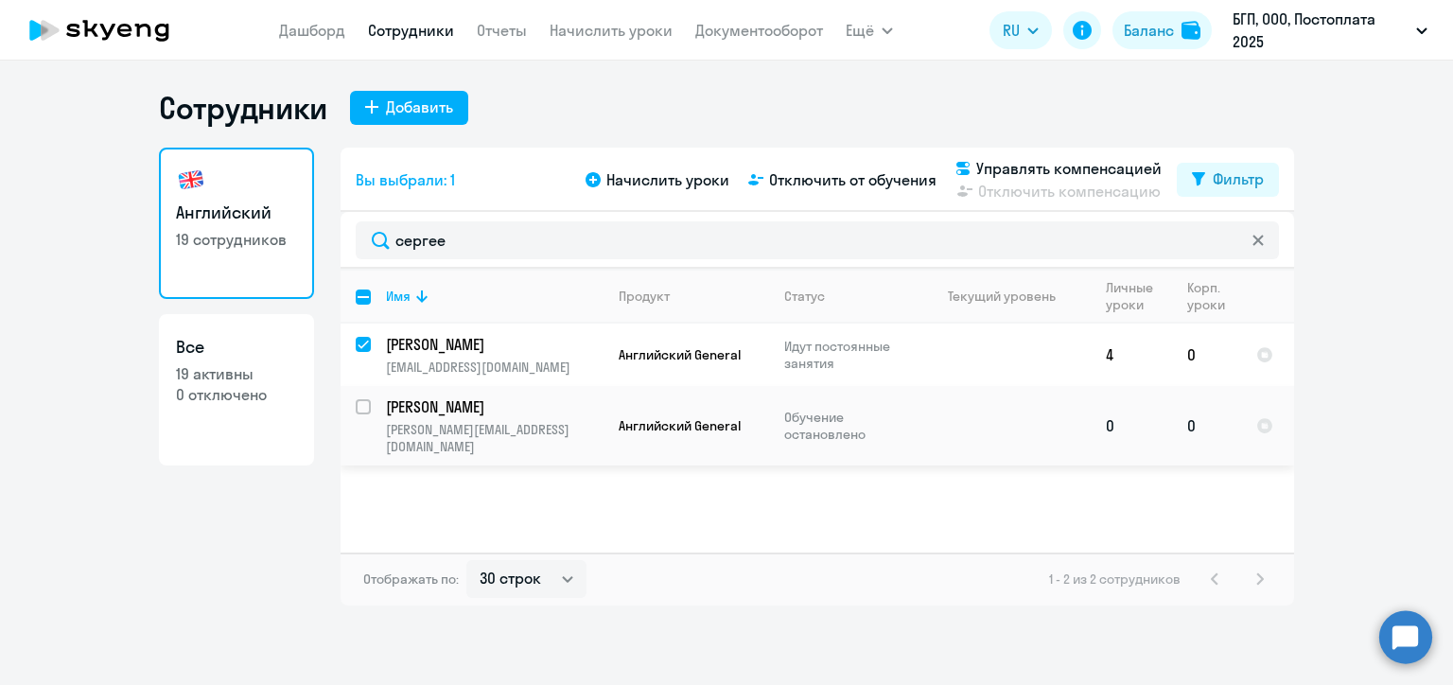
click at [366, 410] on input "select row 42304995" at bounding box center [375, 418] width 38 height 38
checkbox input "true"
click at [993, 167] on span "Управлять компенсацией" at bounding box center [1068, 168] width 185 height 23
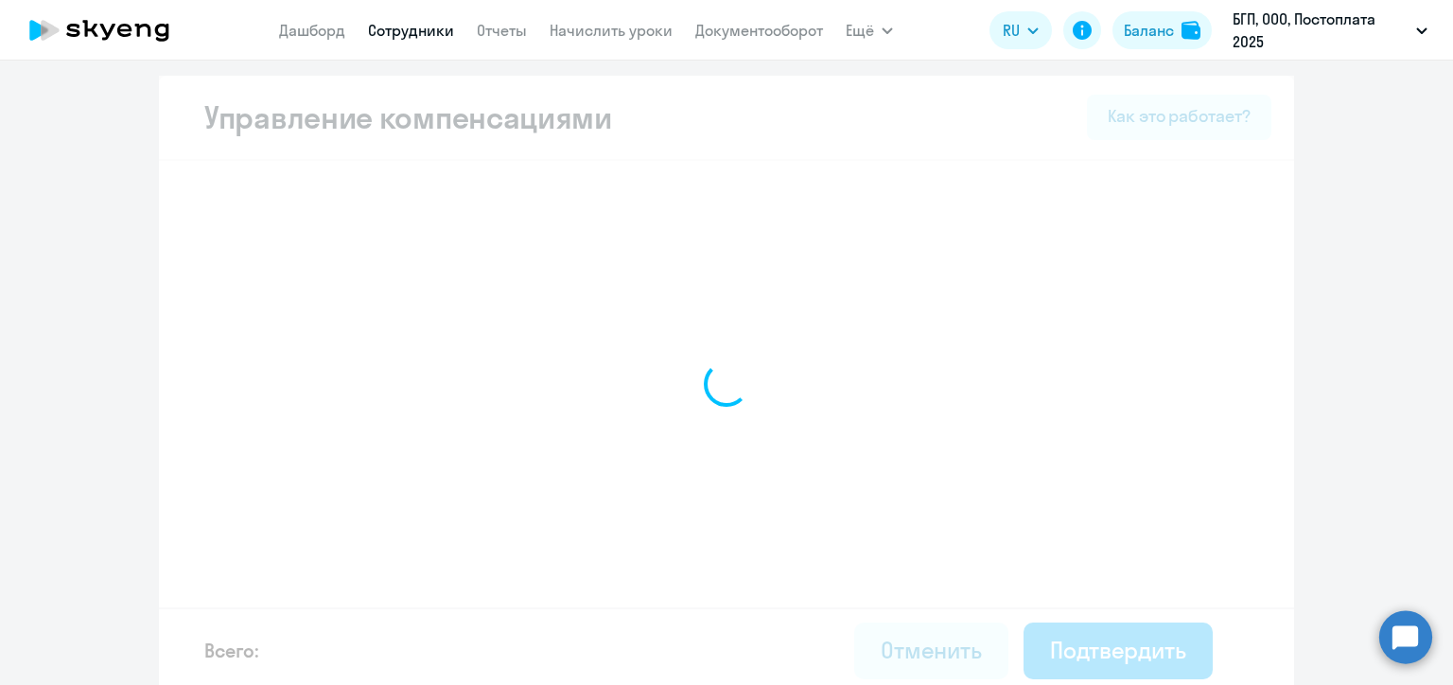
select select "MONTHLY"
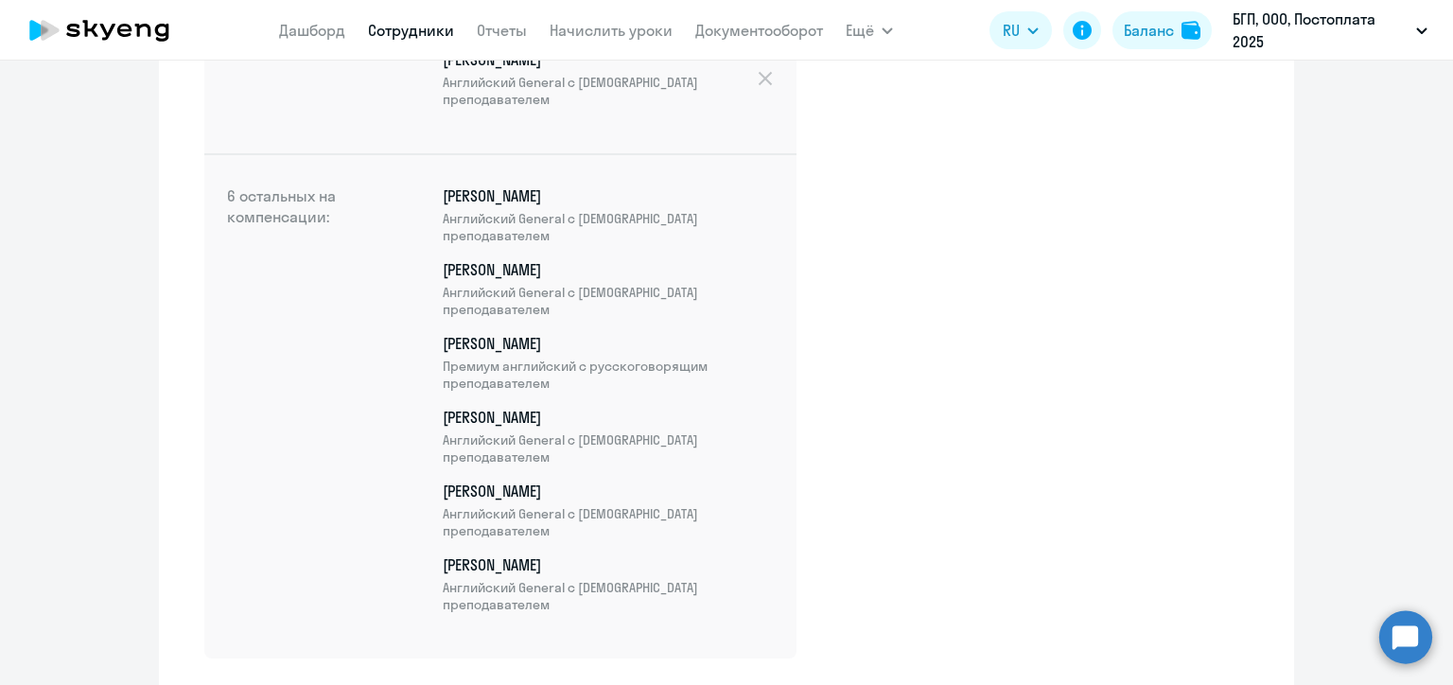
scroll to position [763, 0]
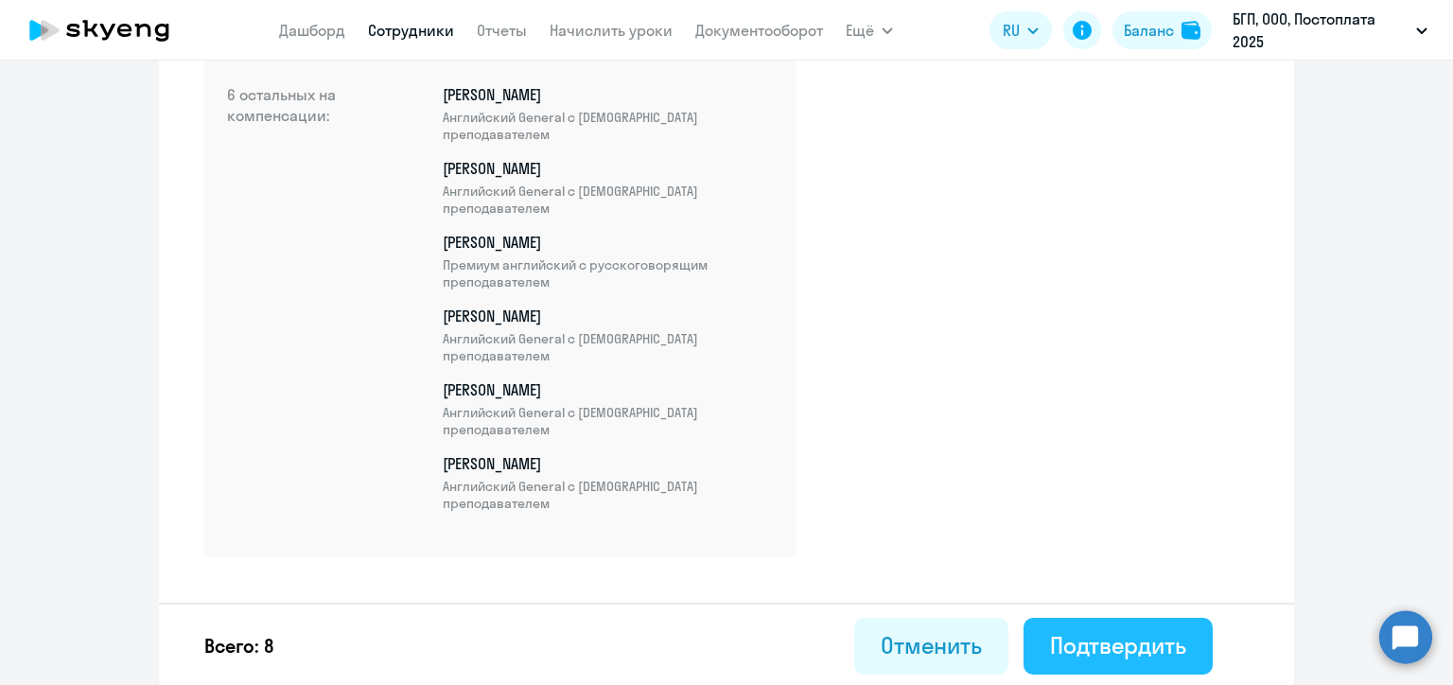
click at [1117, 645] on div "Подтвердить" at bounding box center [1118, 645] width 136 height 30
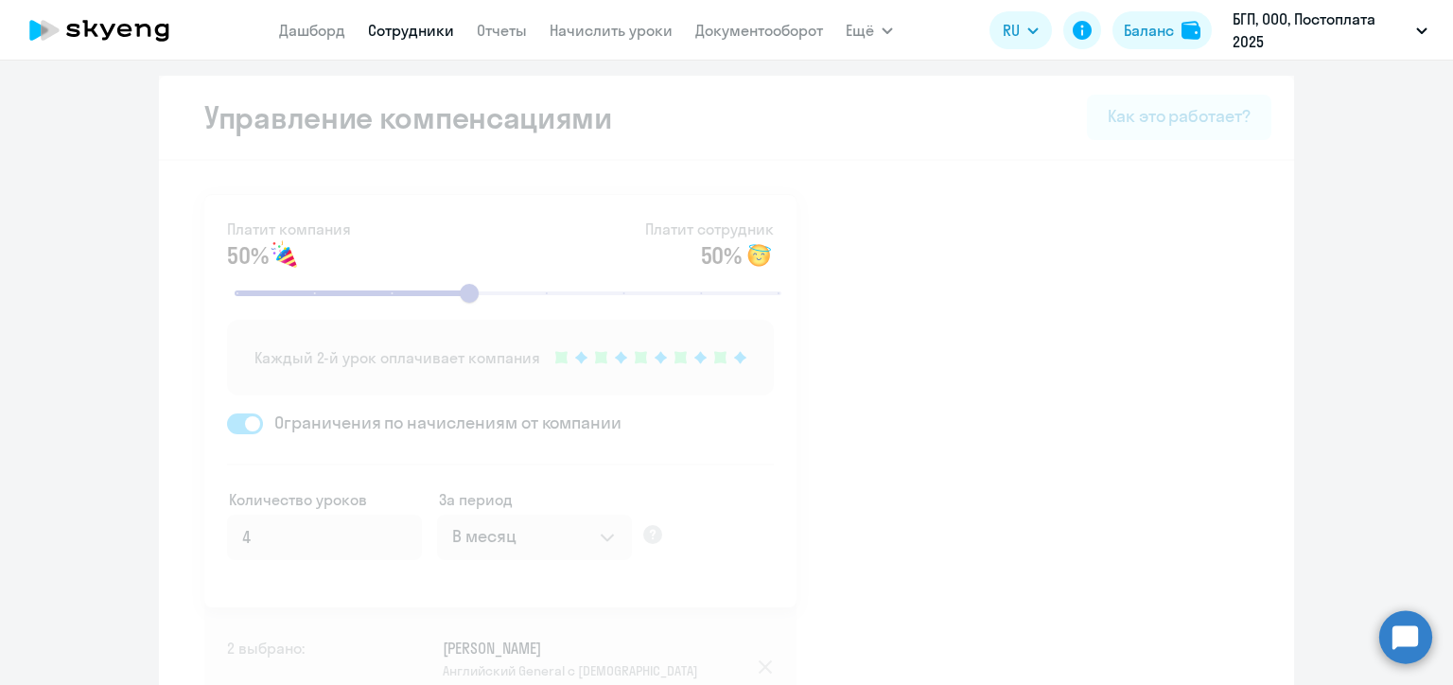
select select "30"
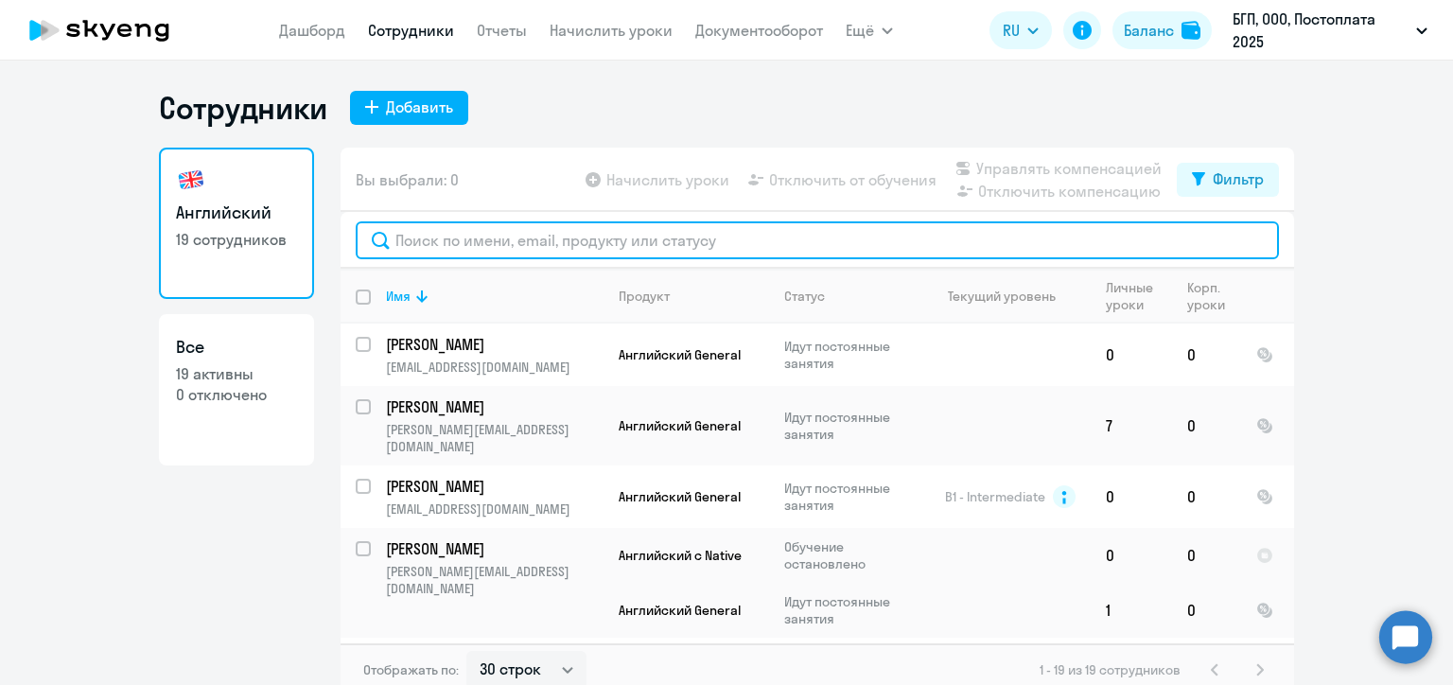
click at [496, 242] on input "text" at bounding box center [817, 240] width 923 height 38
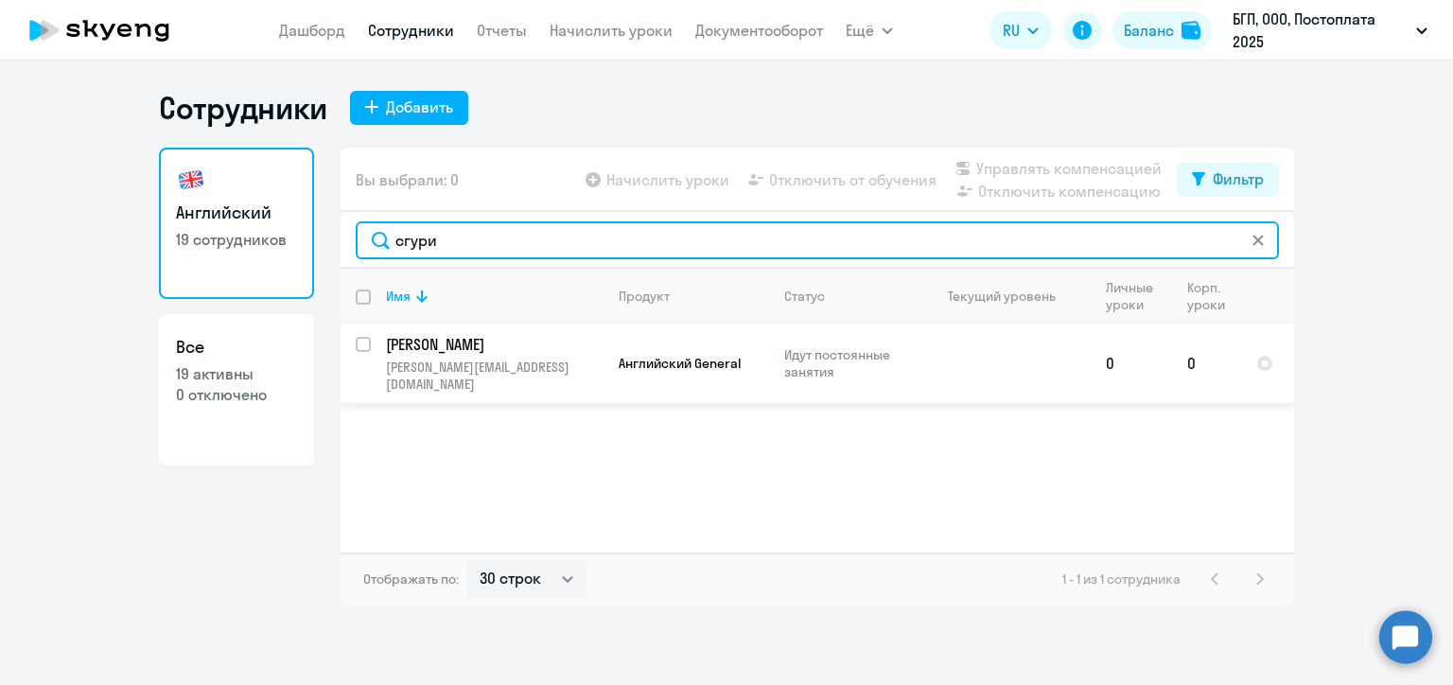
type input "сгури"
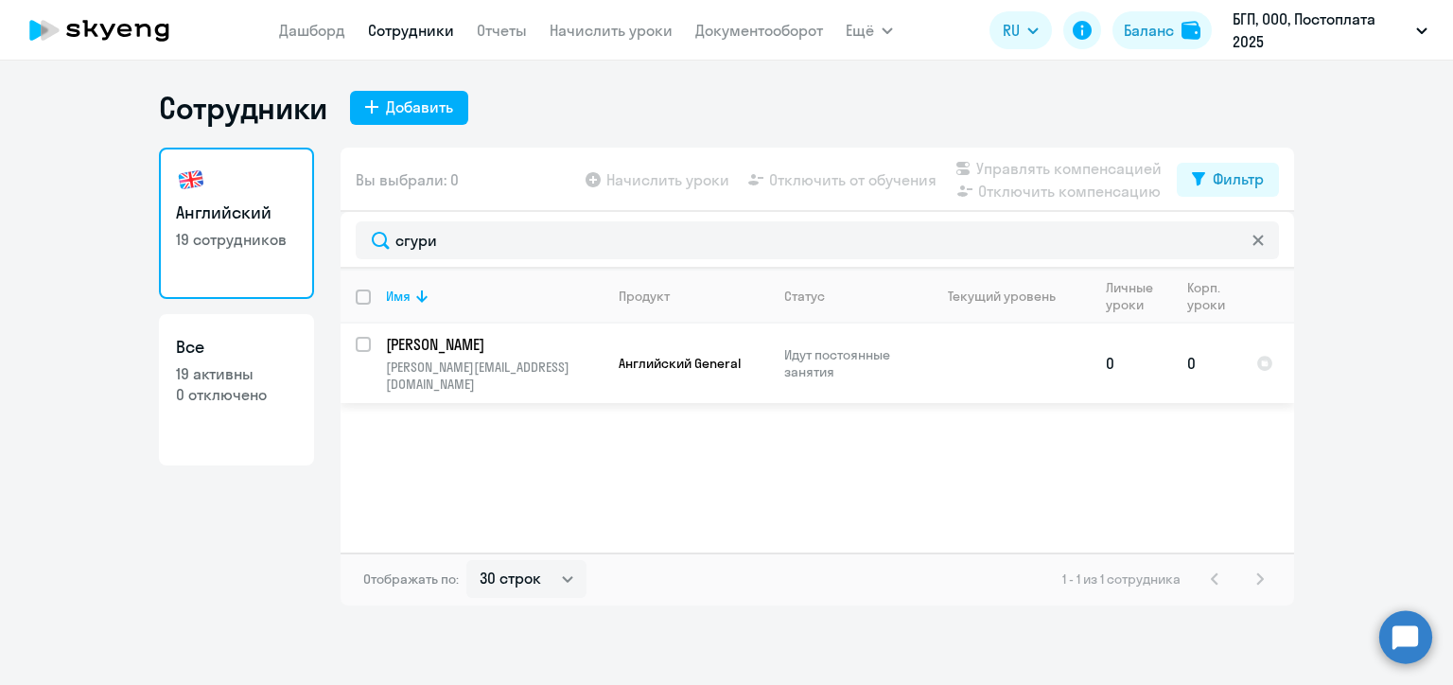
click at [362, 347] on input "select row 41431689" at bounding box center [375, 356] width 38 height 38
checkbox input "true"
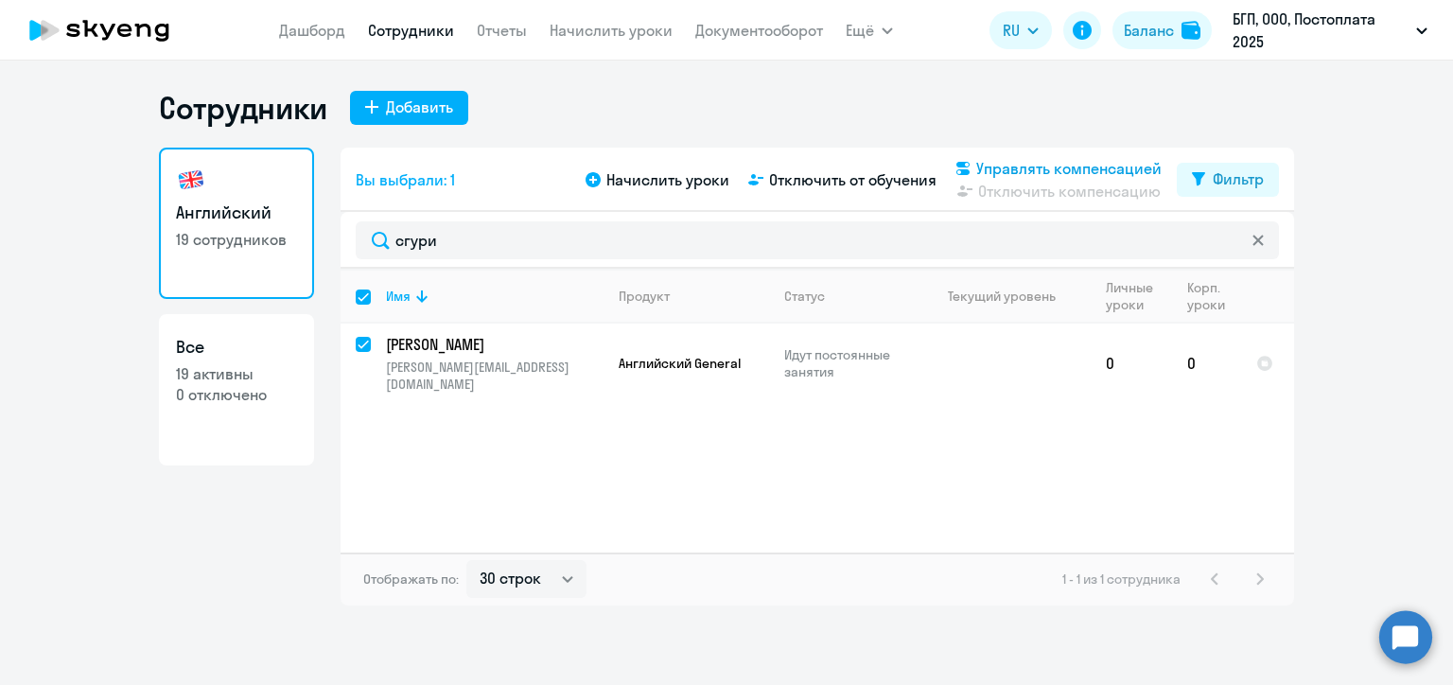
click at [998, 167] on span "Управлять компенсацией" at bounding box center [1068, 168] width 185 height 23
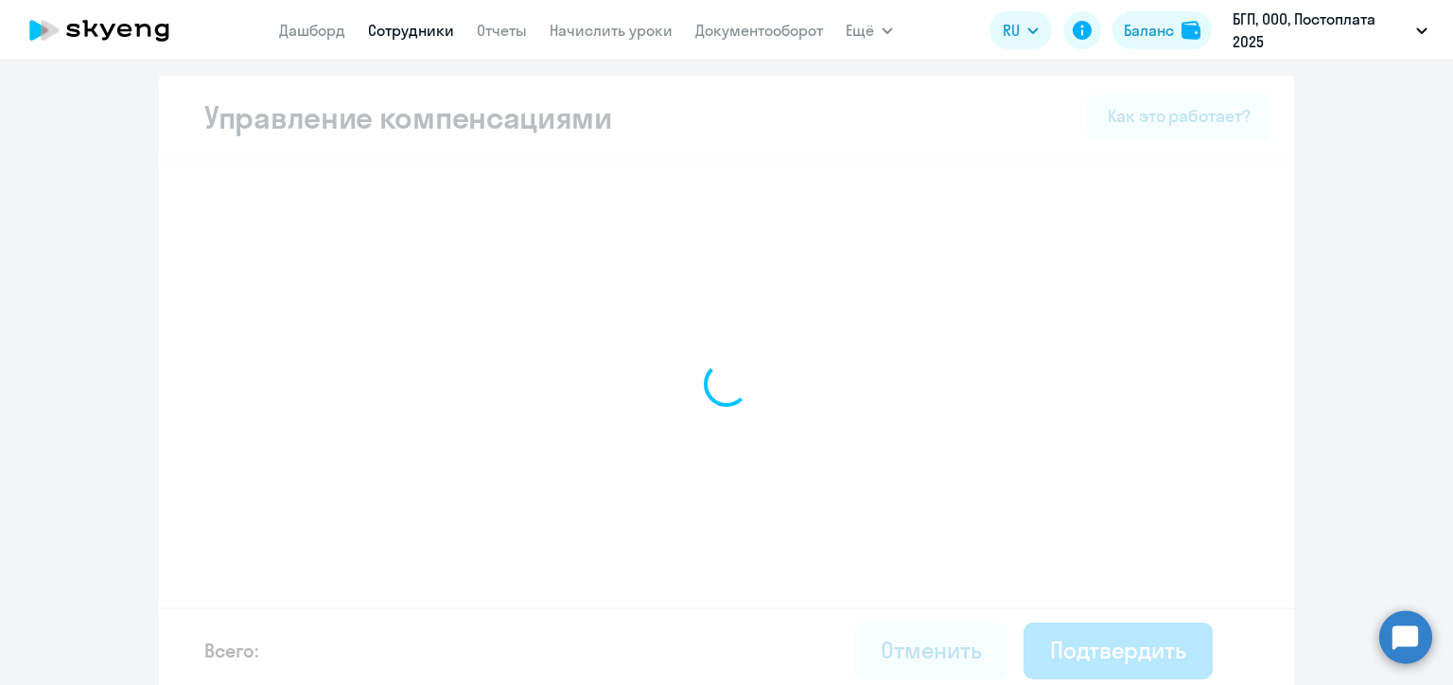
select select "MONTHLY"
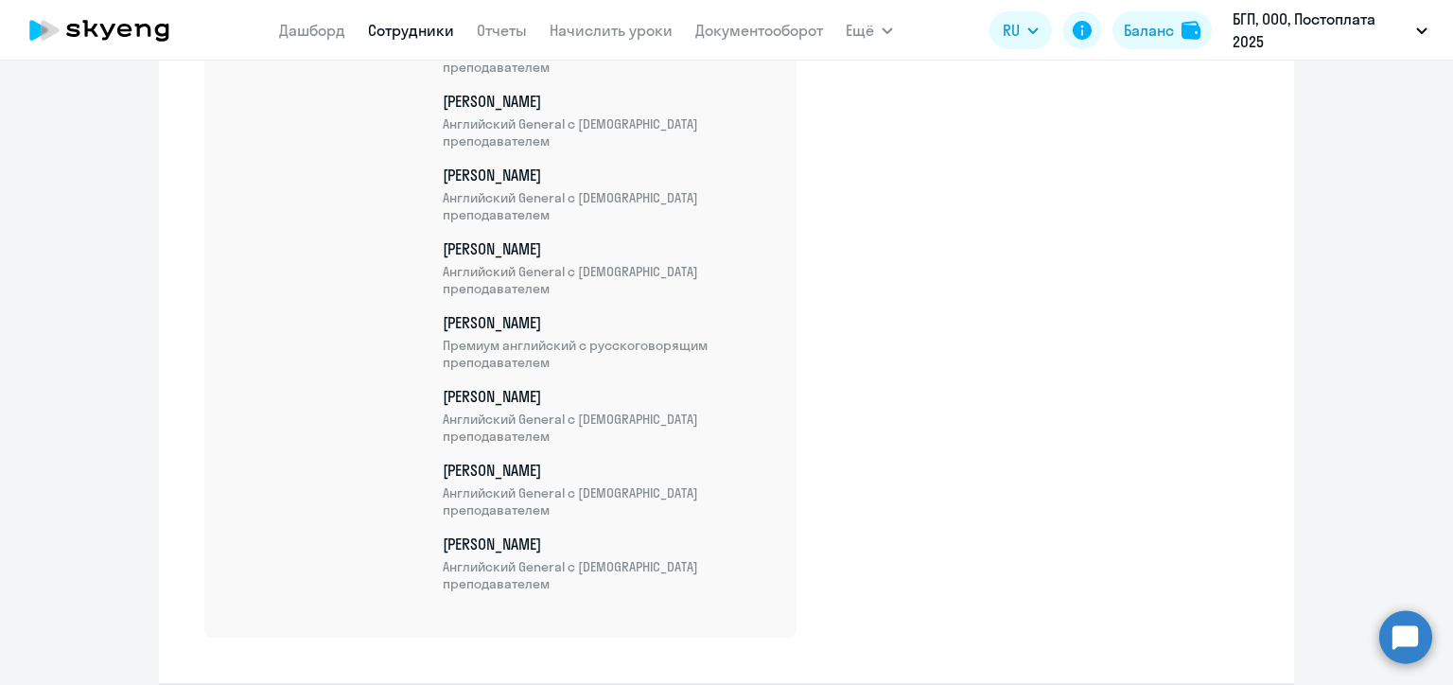
scroll to position [837, 0]
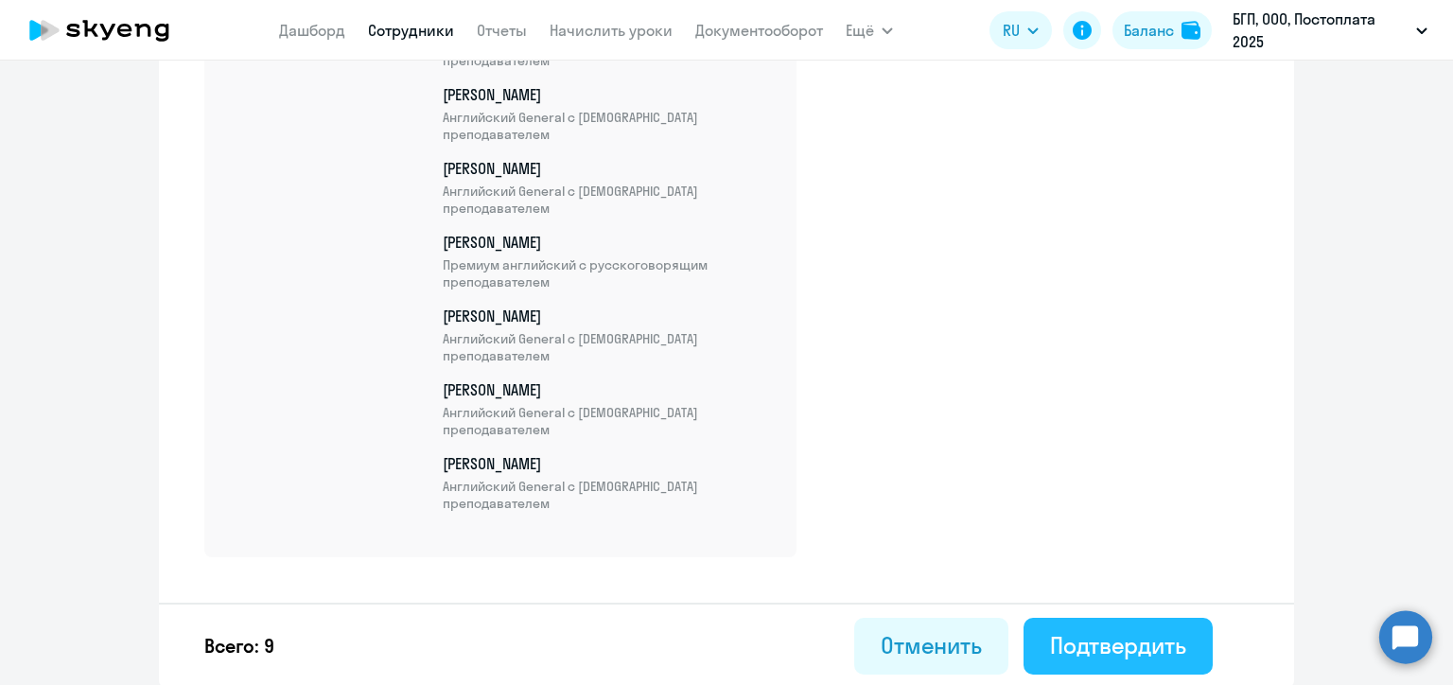
click at [1087, 637] on div "Подтвердить" at bounding box center [1118, 645] width 136 height 30
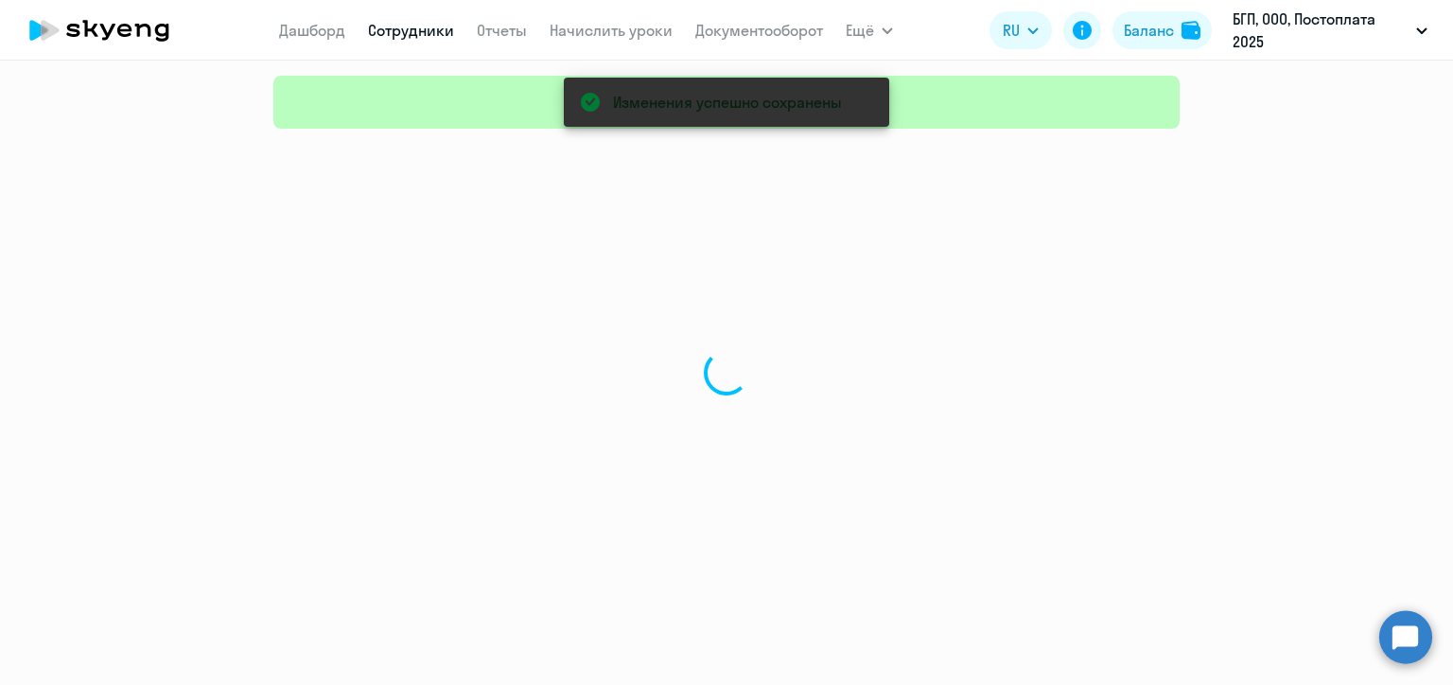
select select "30"
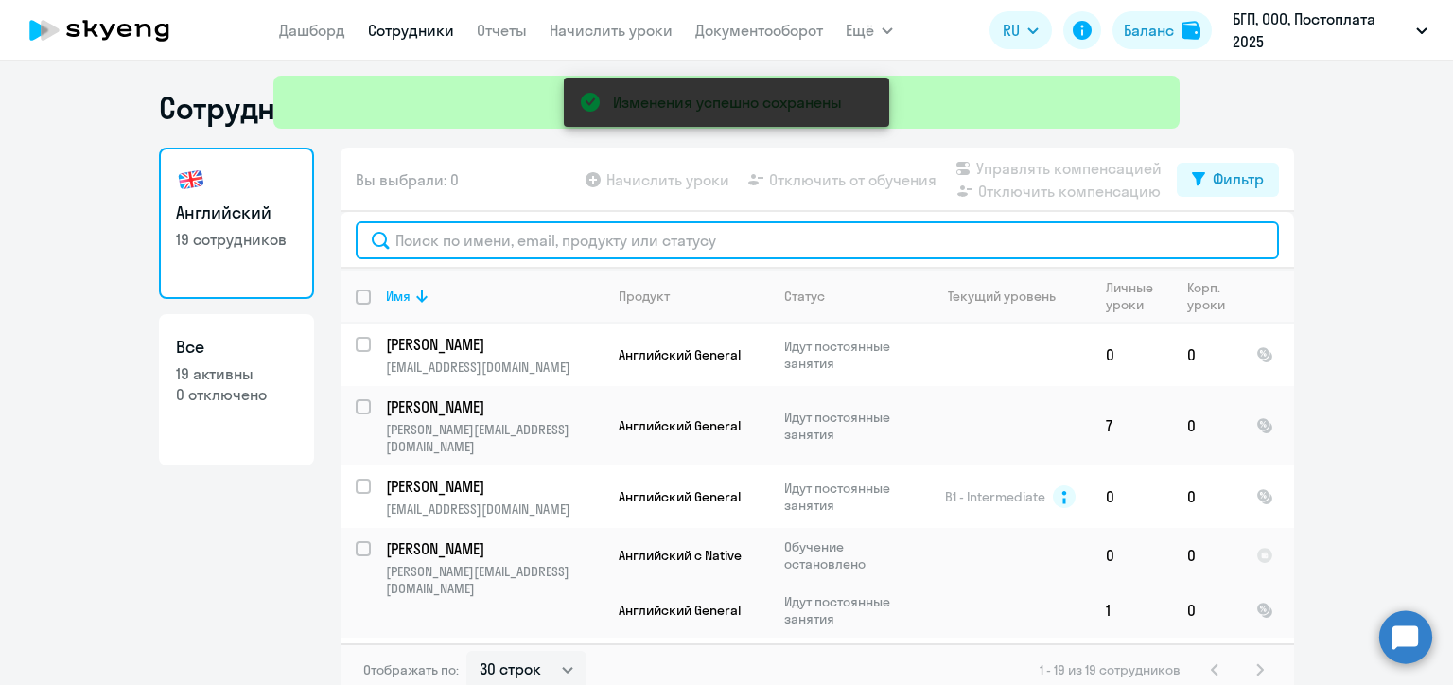
click at [511, 233] on input "text" at bounding box center [817, 240] width 923 height 38
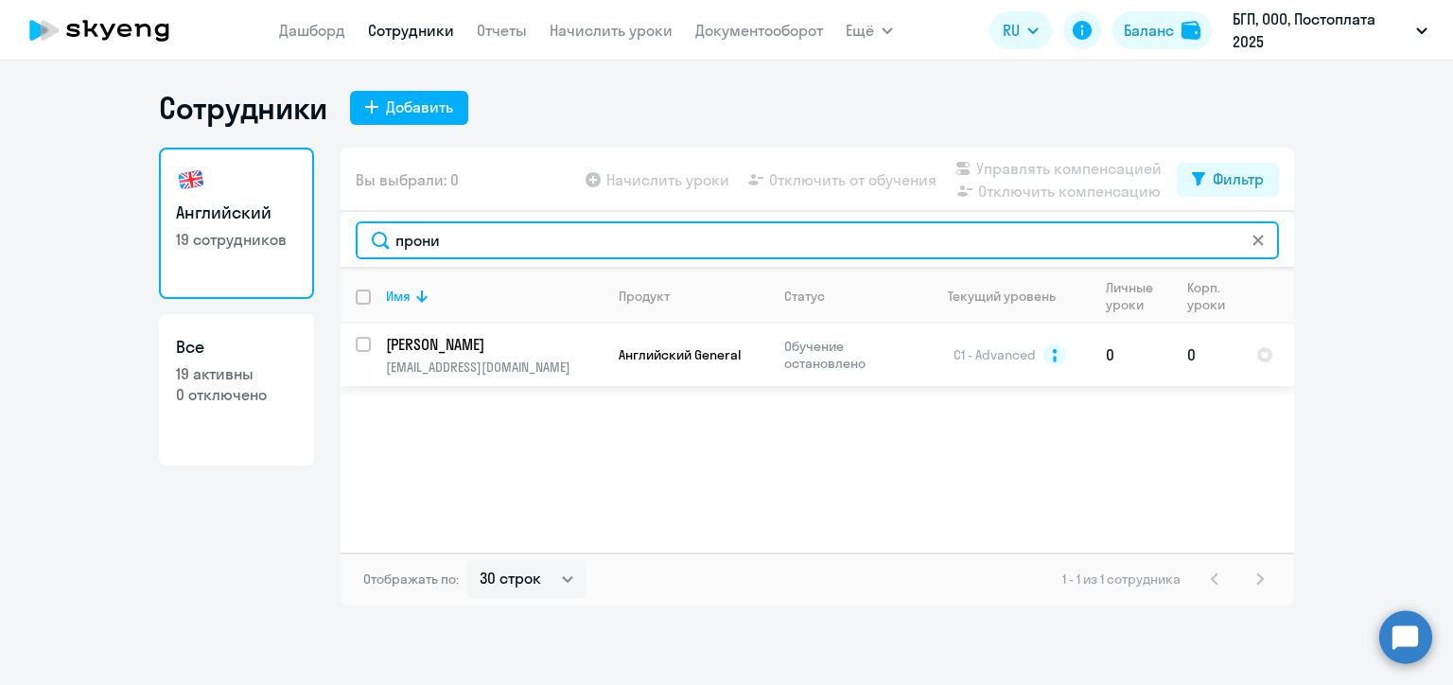
type input "прони"
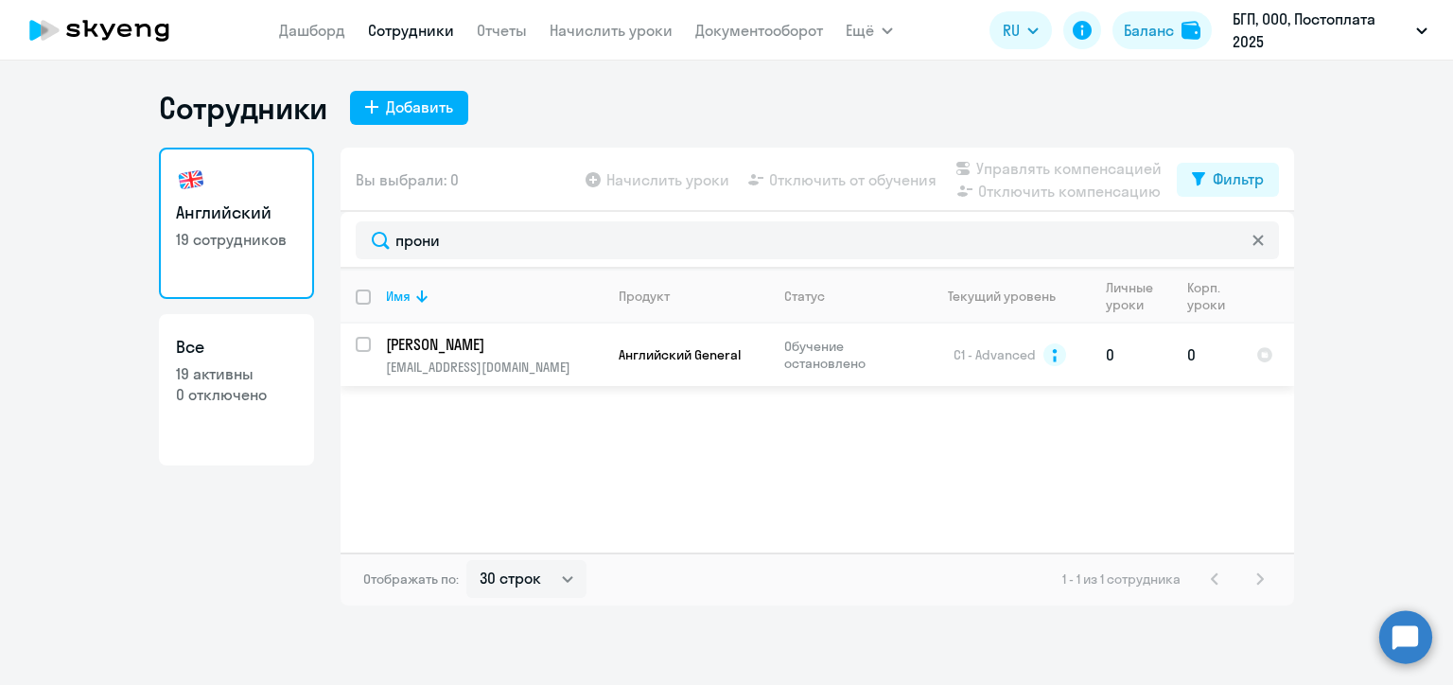
click at [359, 348] on input "select row 5462821" at bounding box center [375, 356] width 38 height 38
checkbox input "true"
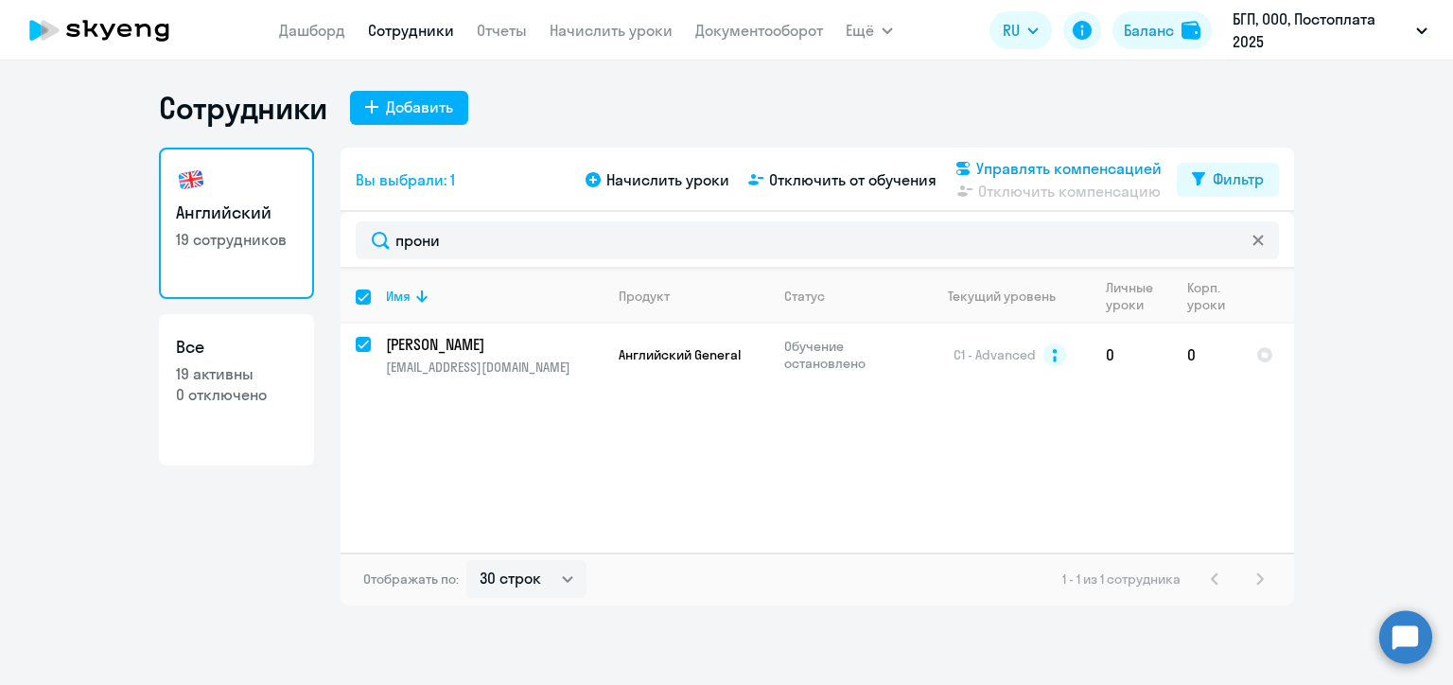
click at [980, 166] on span "Управлять компенсацией" at bounding box center [1068, 168] width 185 height 23
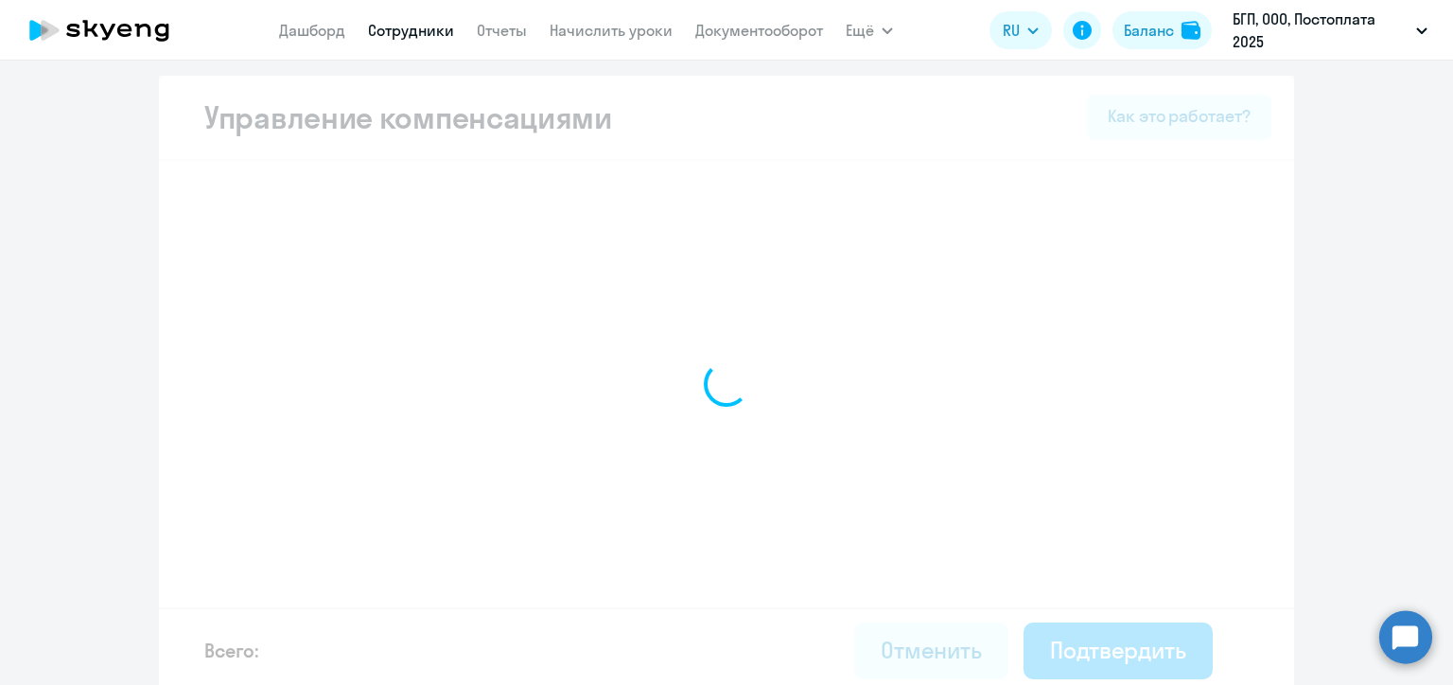
select select "MONTHLY"
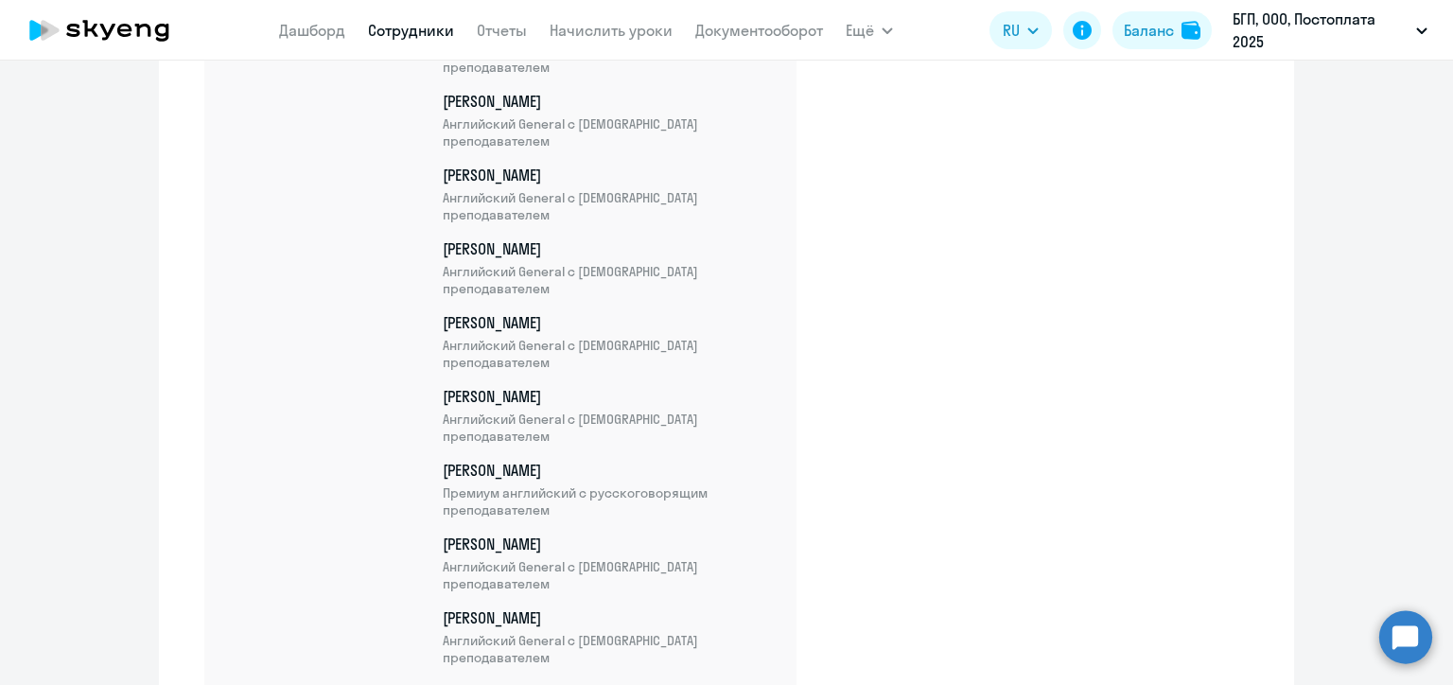
scroll to position [911, 0]
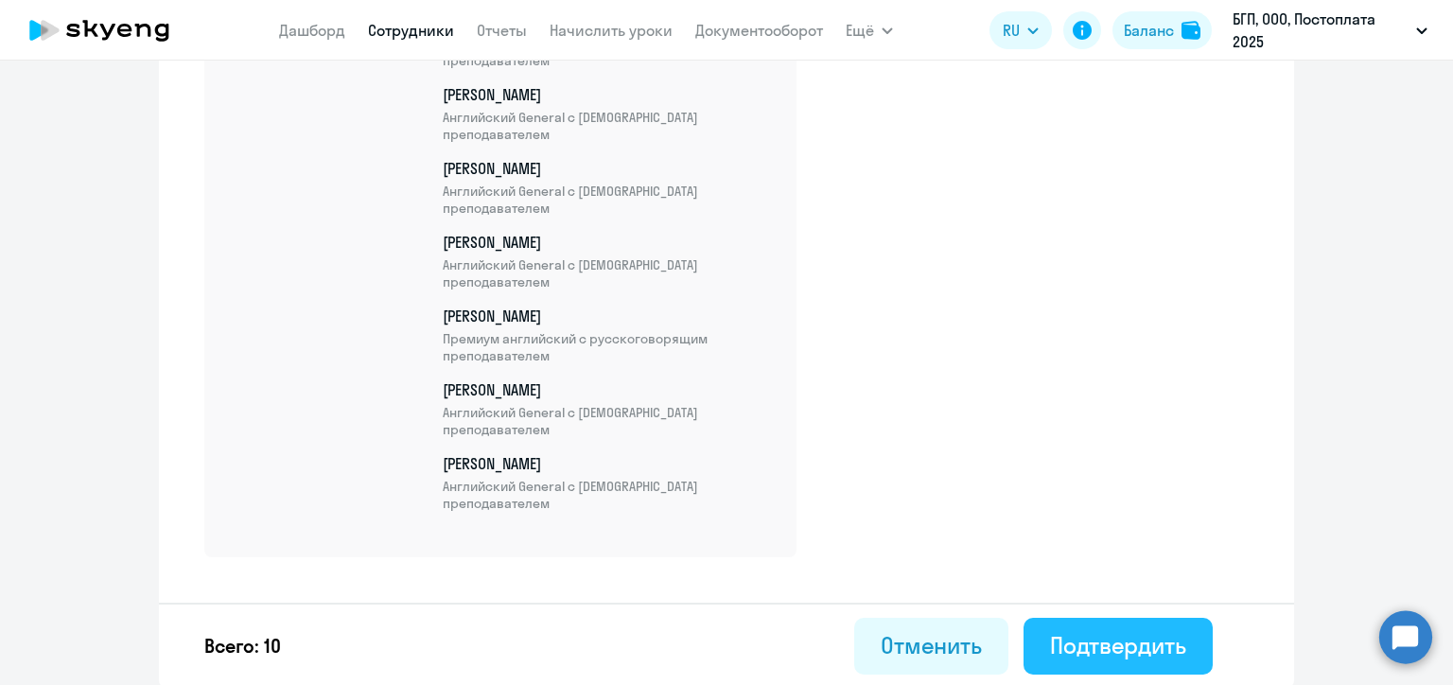
click at [1099, 636] on div "Подтвердить" at bounding box center [1118, 645] width 136 height 30
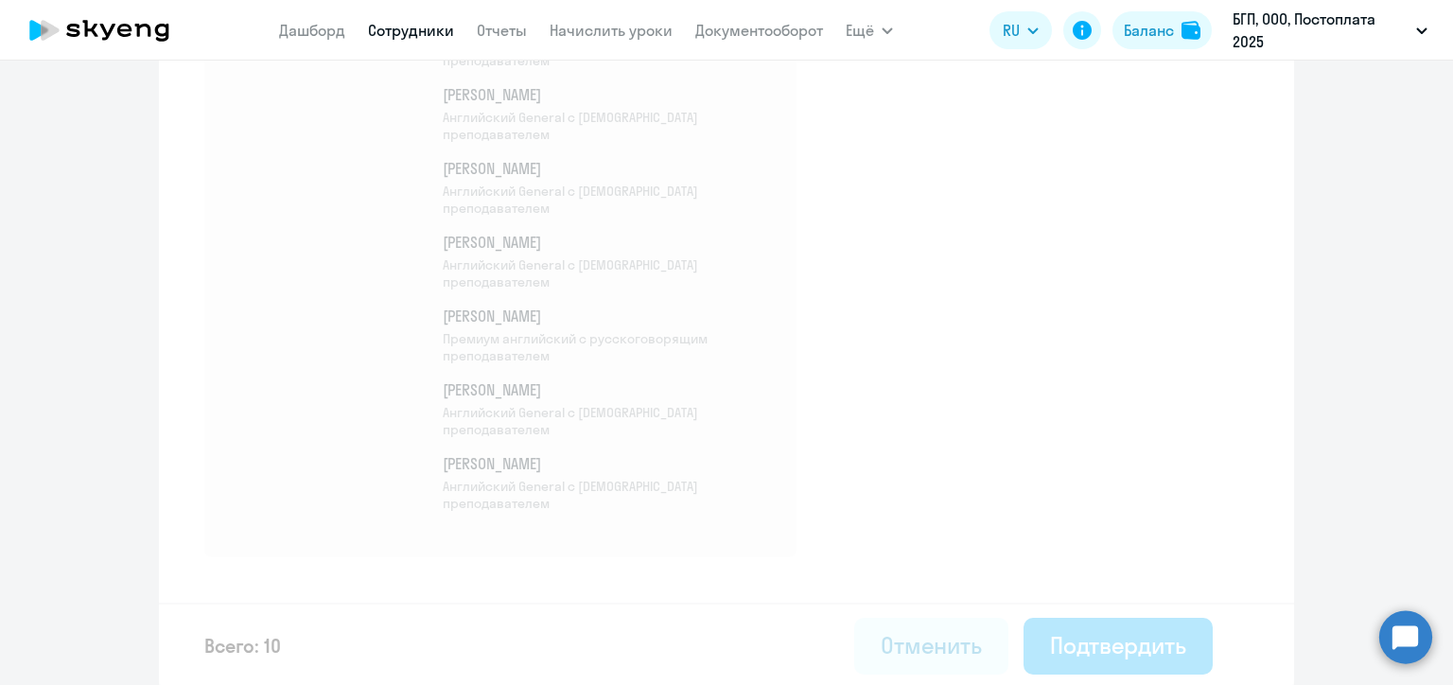
select select "30"
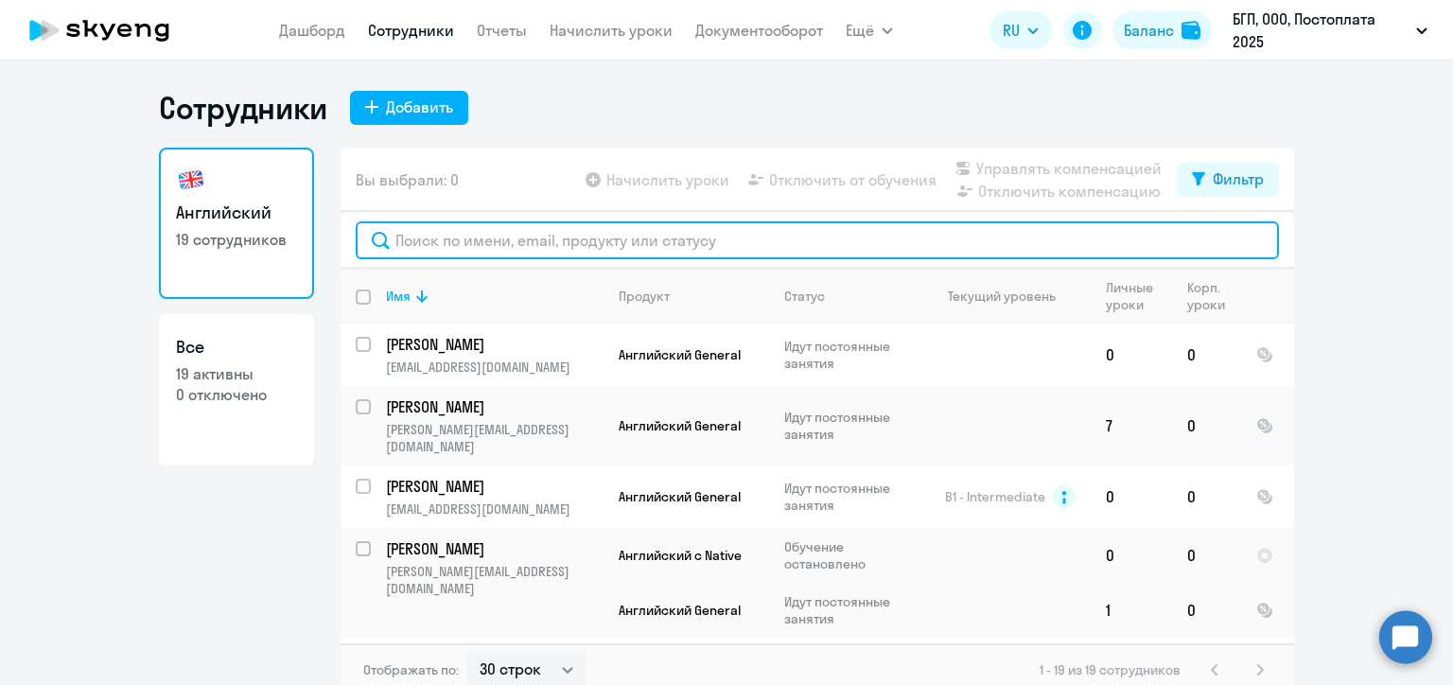
click at [582, 235] on input "text" at bounding box center [817, 240] width 923 height 38
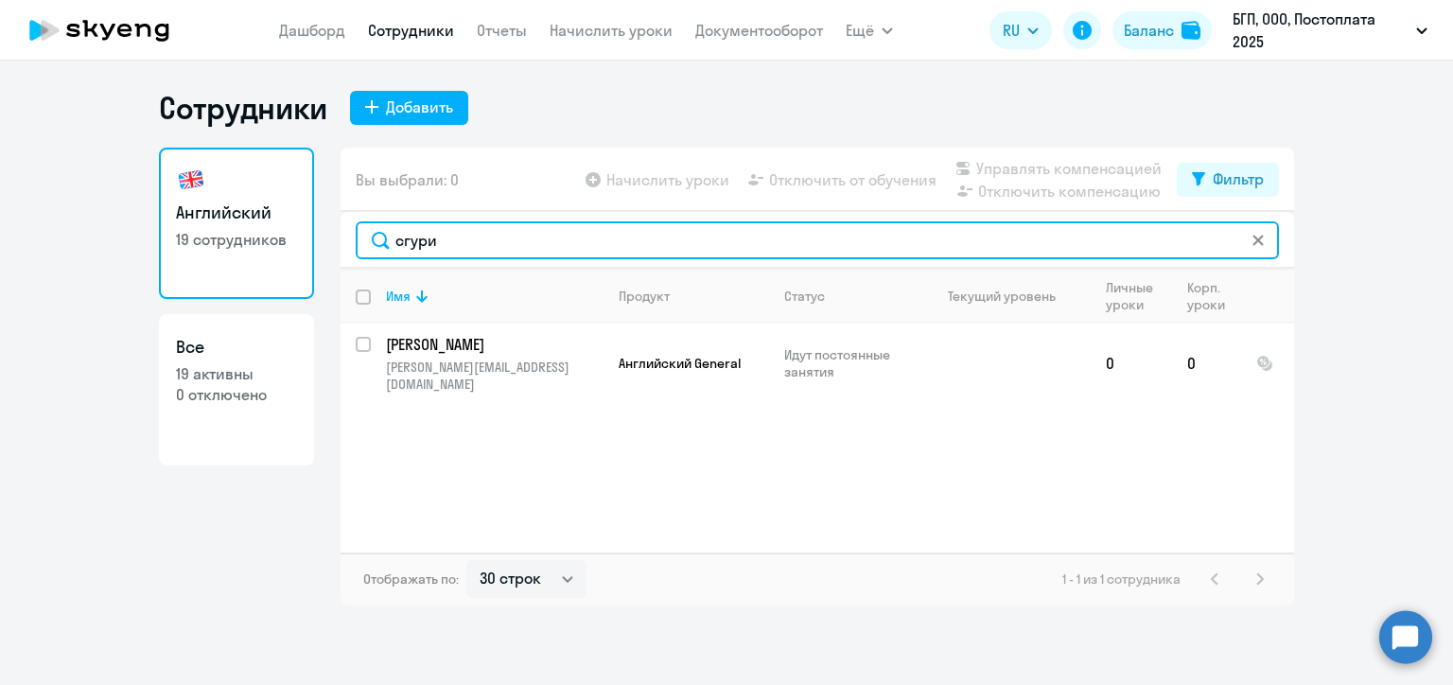
drag, startPoint x: 441, startPoint y: 246, endPoint x: 373, endPoint y: 247, distance: 68.1
click at [373, 247] on input "сгури" at bounding box center [817, 240] width 923 height 38
drag, startPoint x: 492, startPoint y: 239, endPoint x: 407, endPoint y: 237, distance: 85.1
click at [407, 237] on input "прони" at bounding box center [817, 240] width 923 height 38
type input "потя"
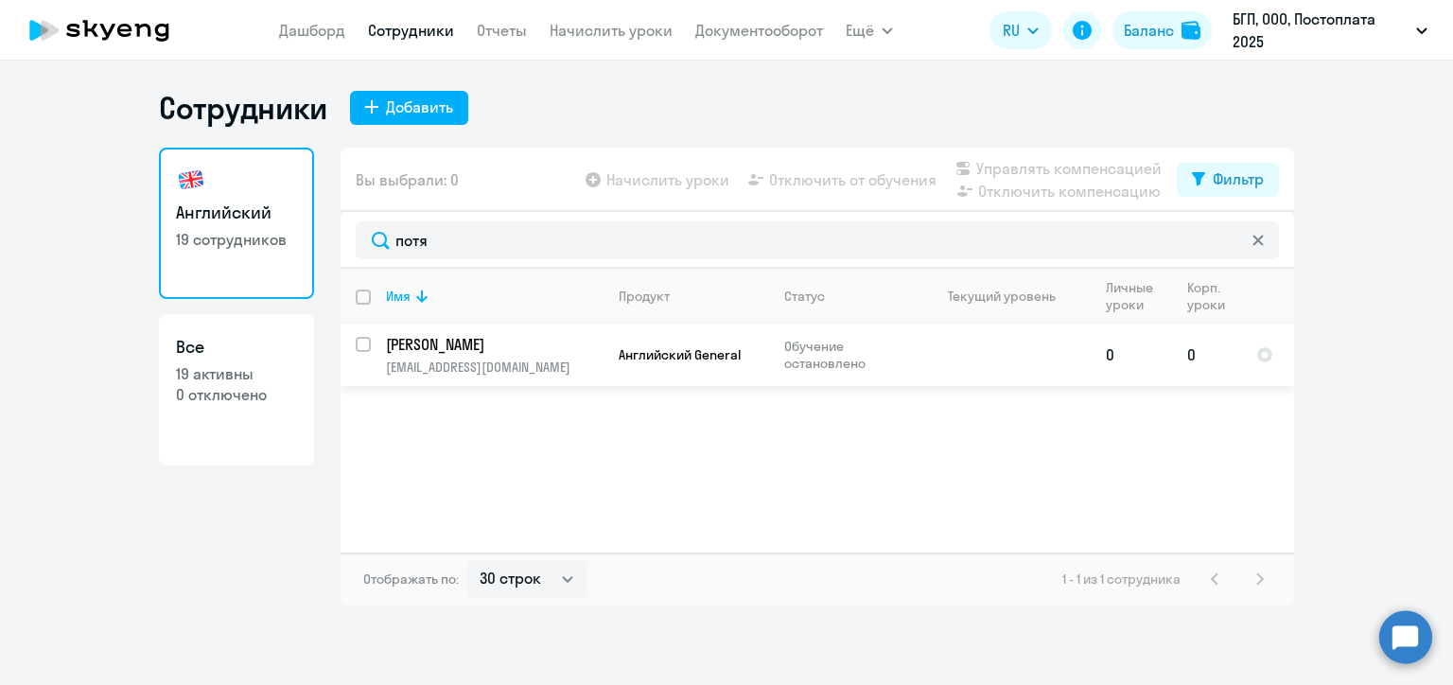
click at [362, 348] on input "select row 22458044" at bounding box center [375, 356] width 38 height 38
checkbox input "true"
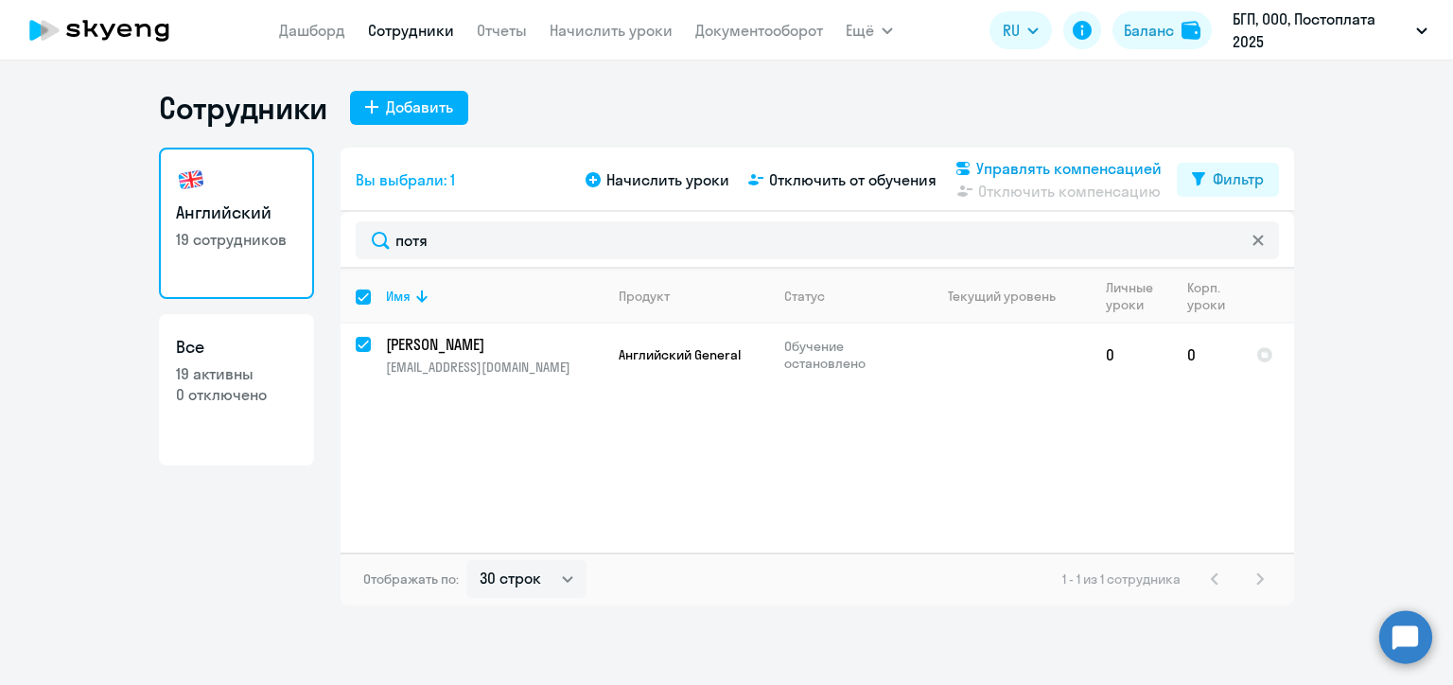
click at [978, 168] on span "Управлять компенсацией" at bounding box center [1068, 168] width 185 height 23
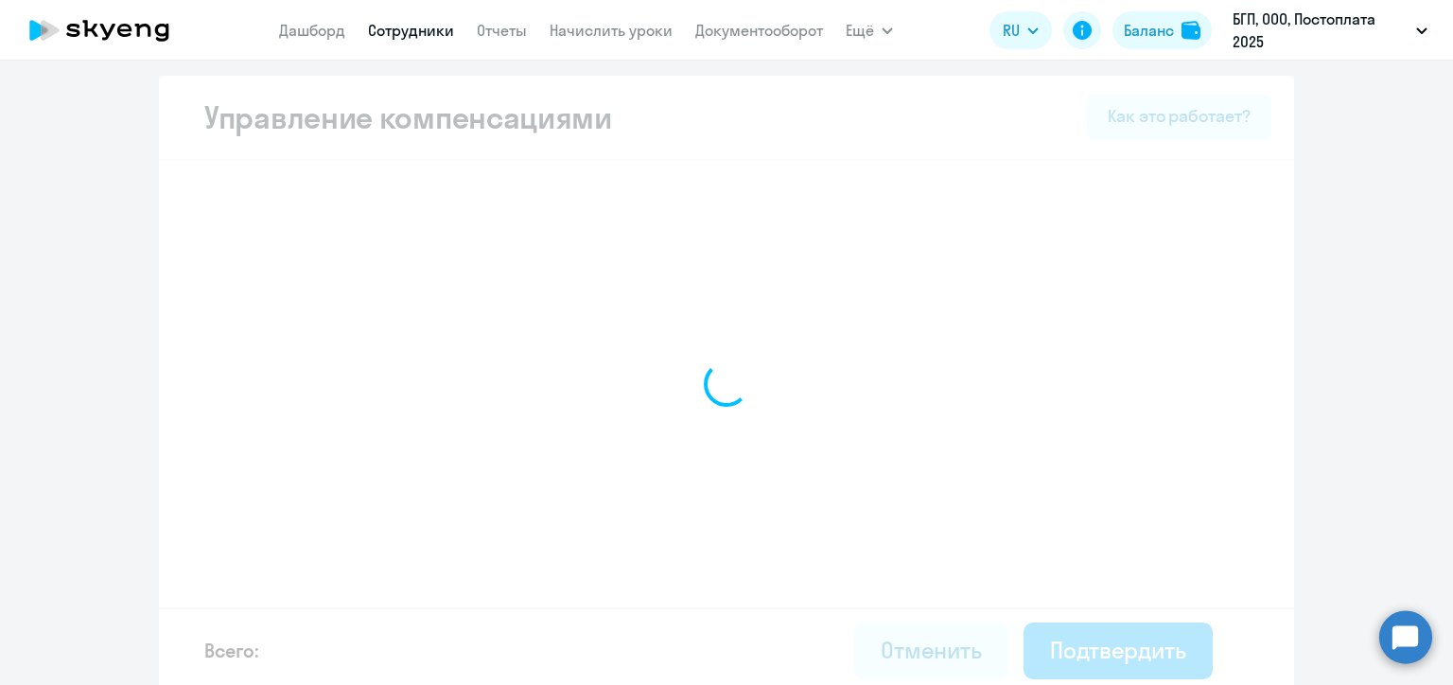
select select "MONTHLY"
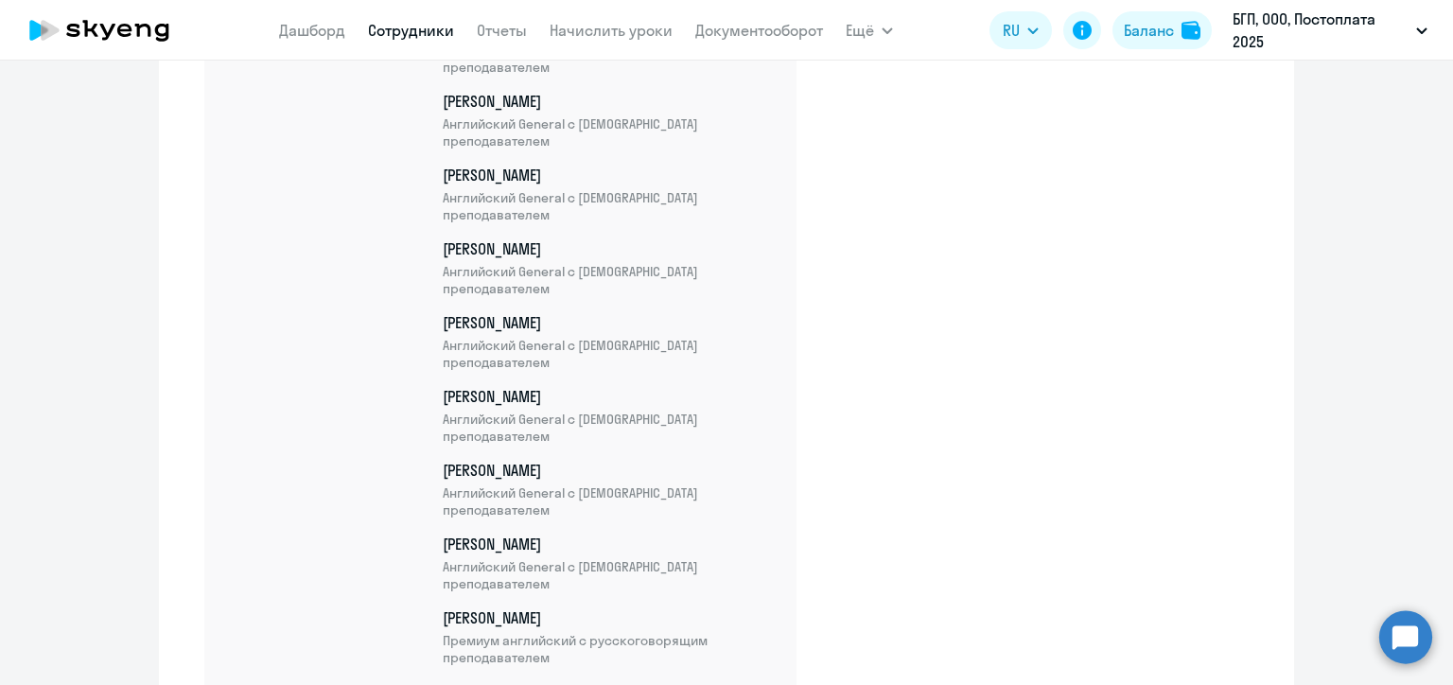
scroll to position [985, 0]
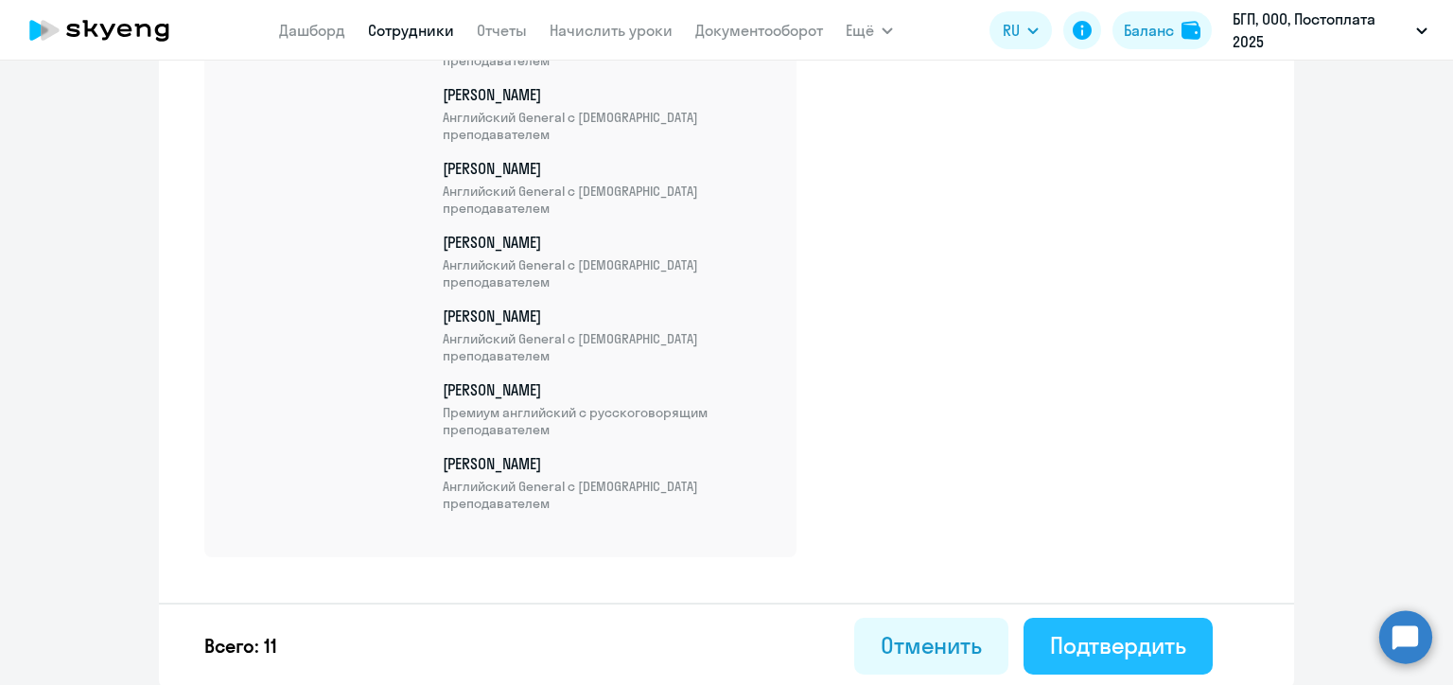
click at [1091, 630] on div "Подтвердить" at bounding box center [1118, 645] width 136 height 30
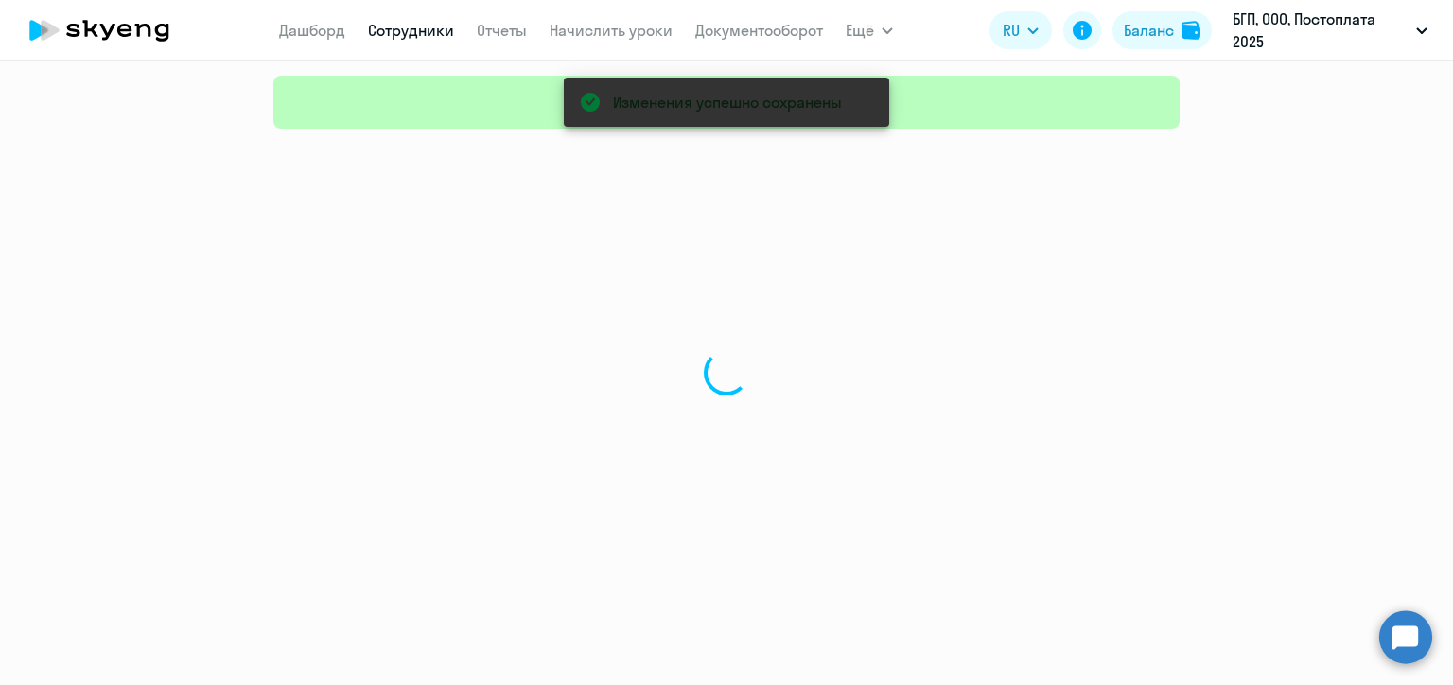
select select "30"
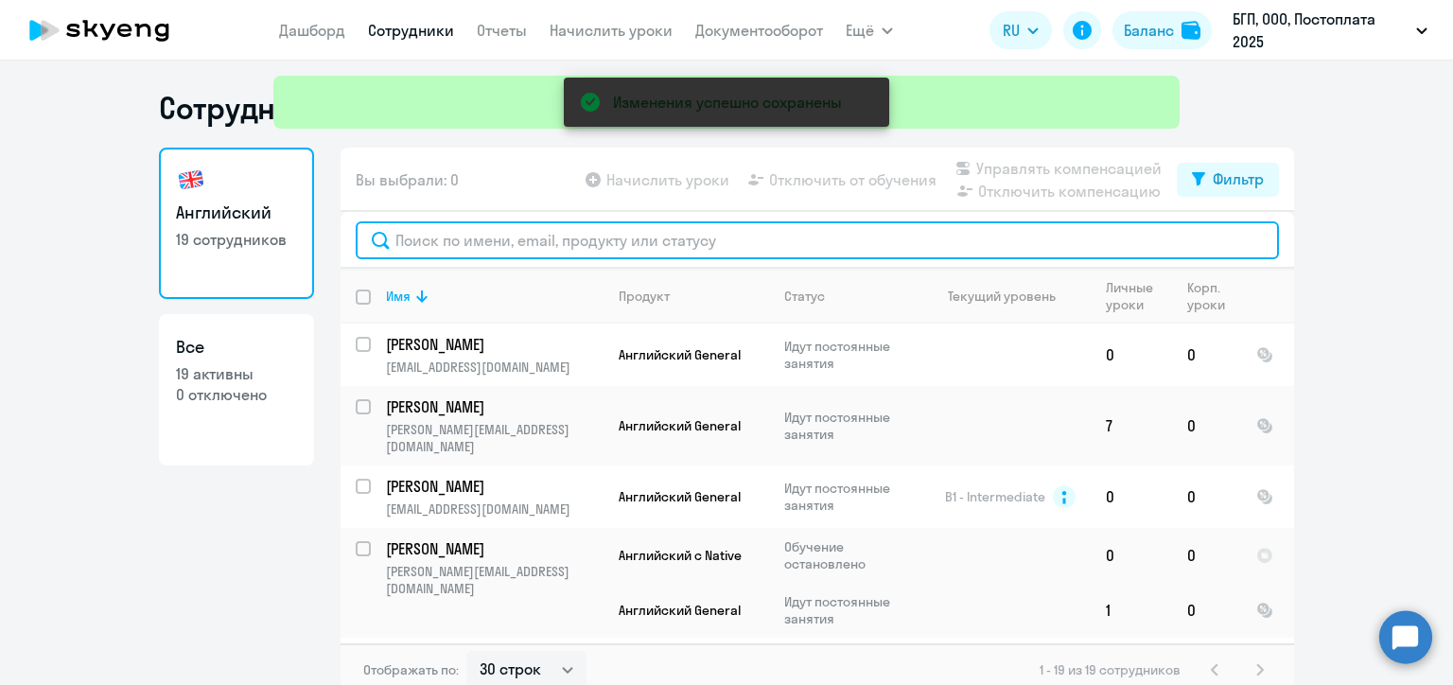
click at [510, 240] on input "text" at bounding box center [817, 240] width 923 height 38
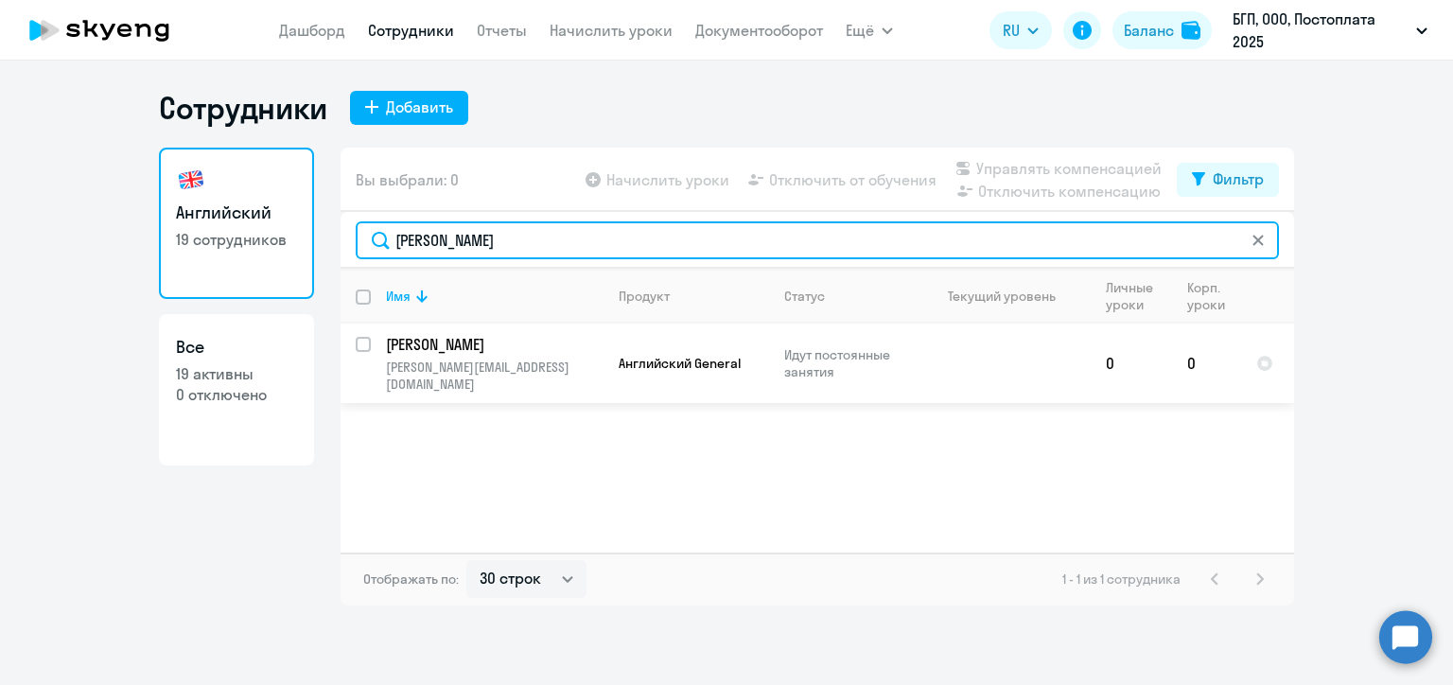
type input "михай"
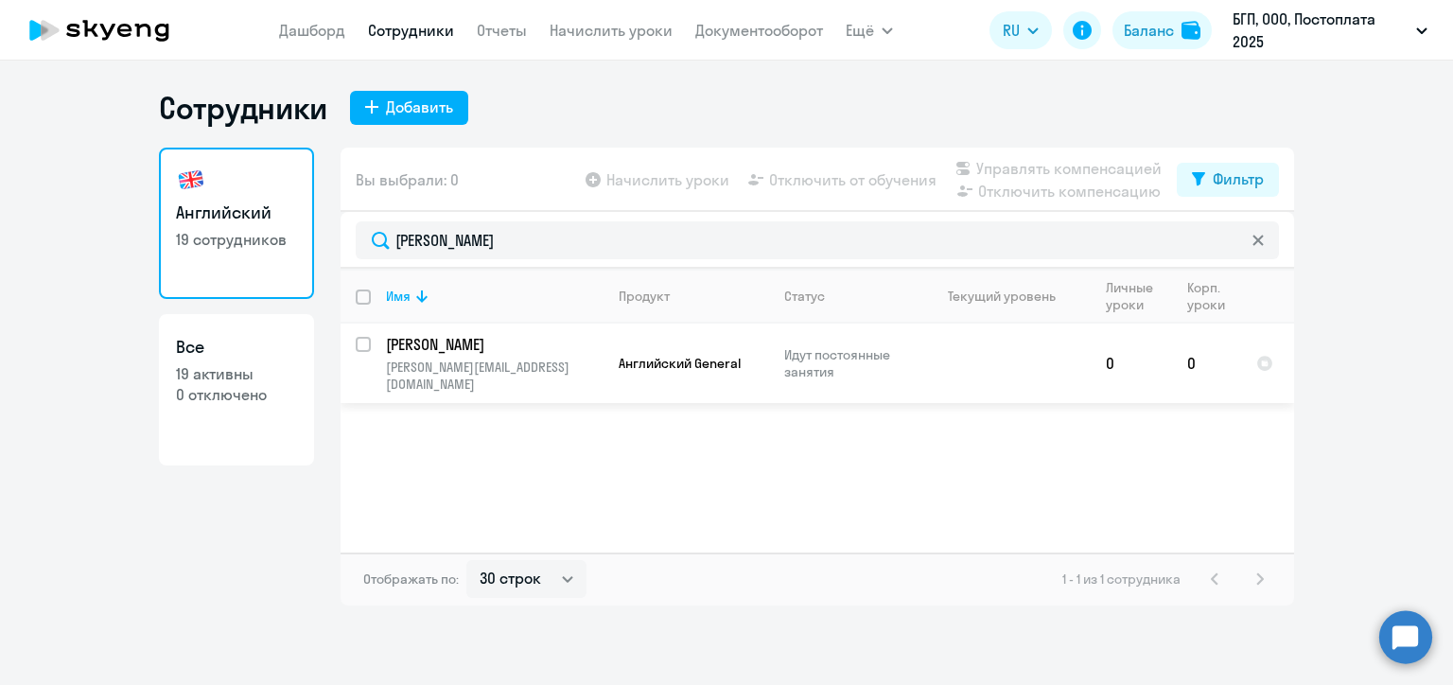
click at [357, 348] on input "select row 39317143" at bounding box center [375, 356] width 38 height 38
checkbox input "true"
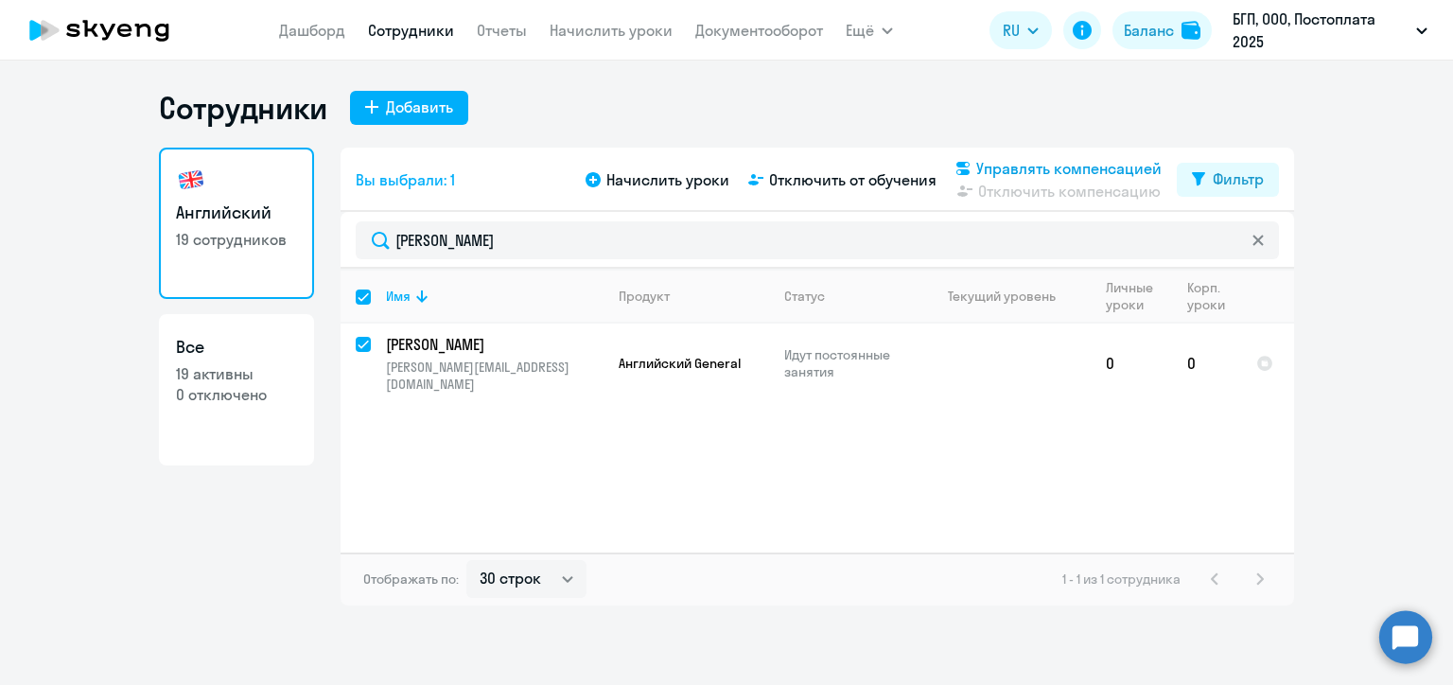
click at [978, 166] on span "Управлять компенсацией" at bounding box center [1068, 168] width 185 height 23
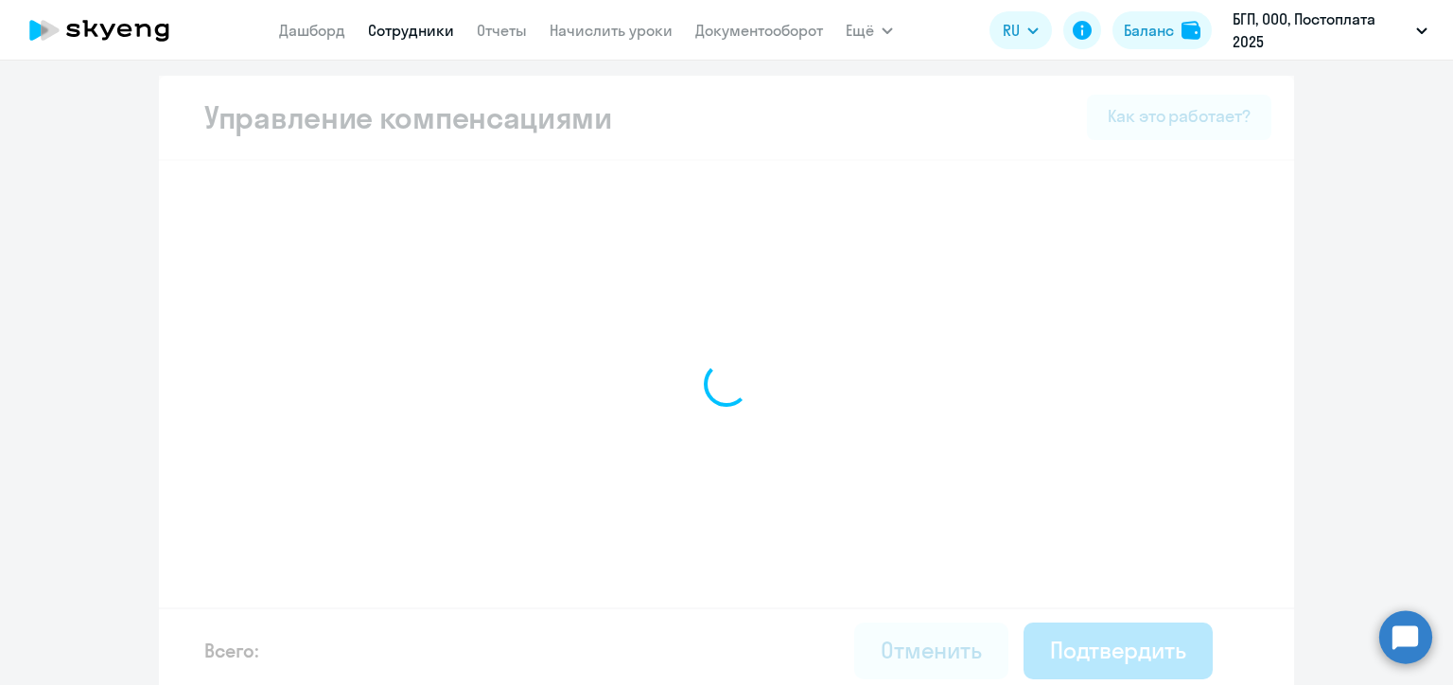
select select "MONTHLY"
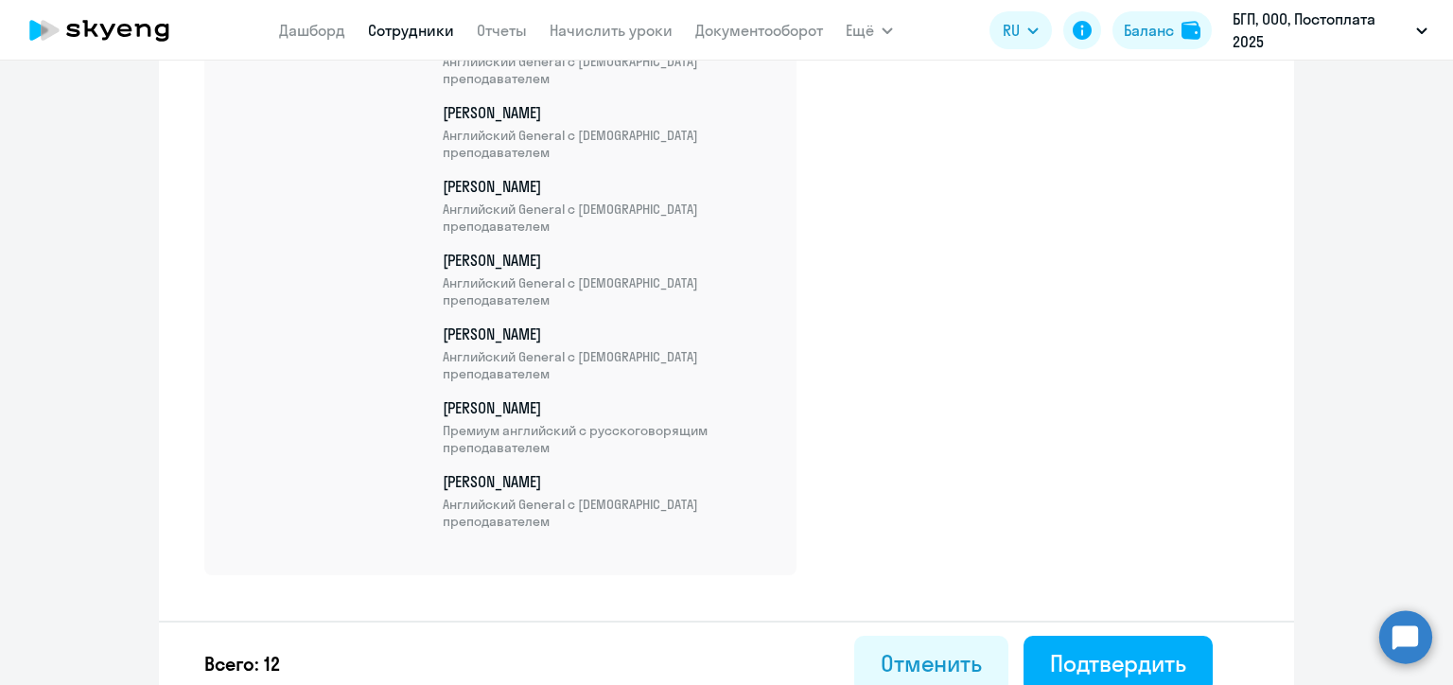
scroll to position [1058, 0]
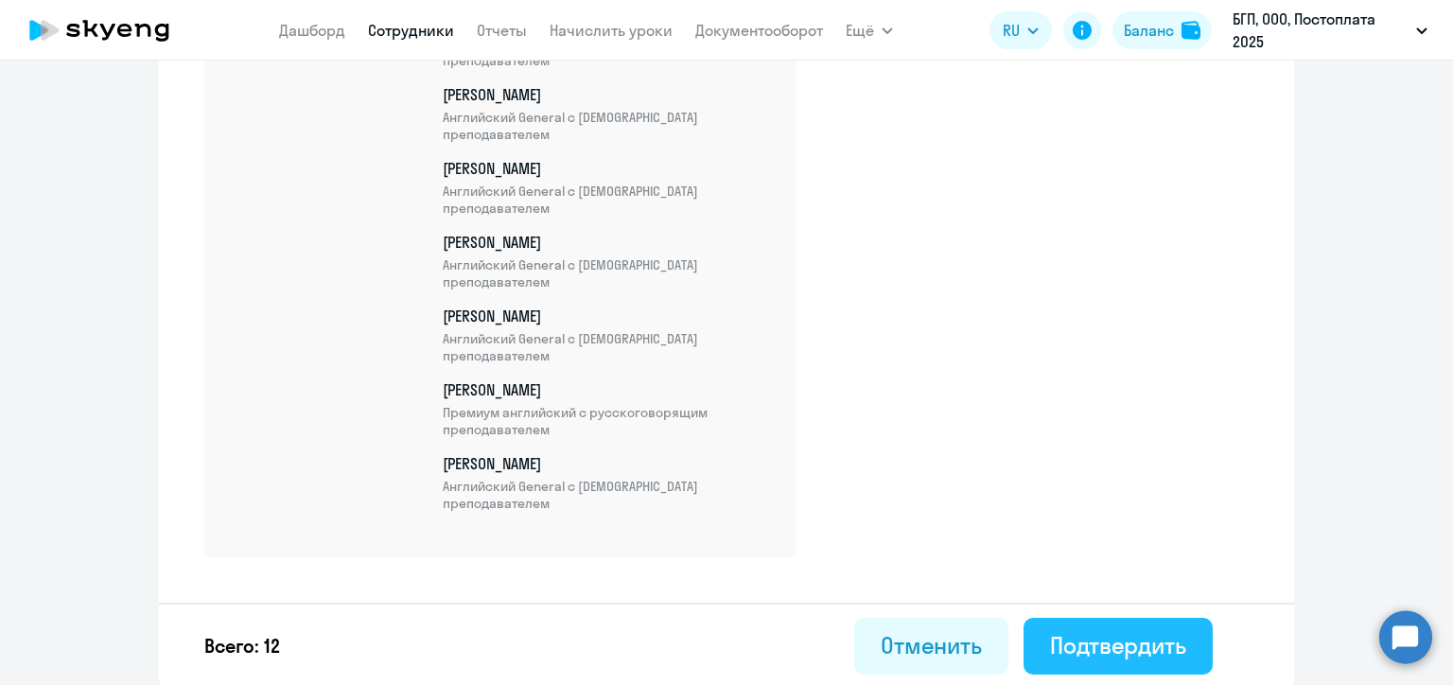
click at [1101, 647] on div "Подтвердить" at bounding box center [1118, 645] width 136 height 30
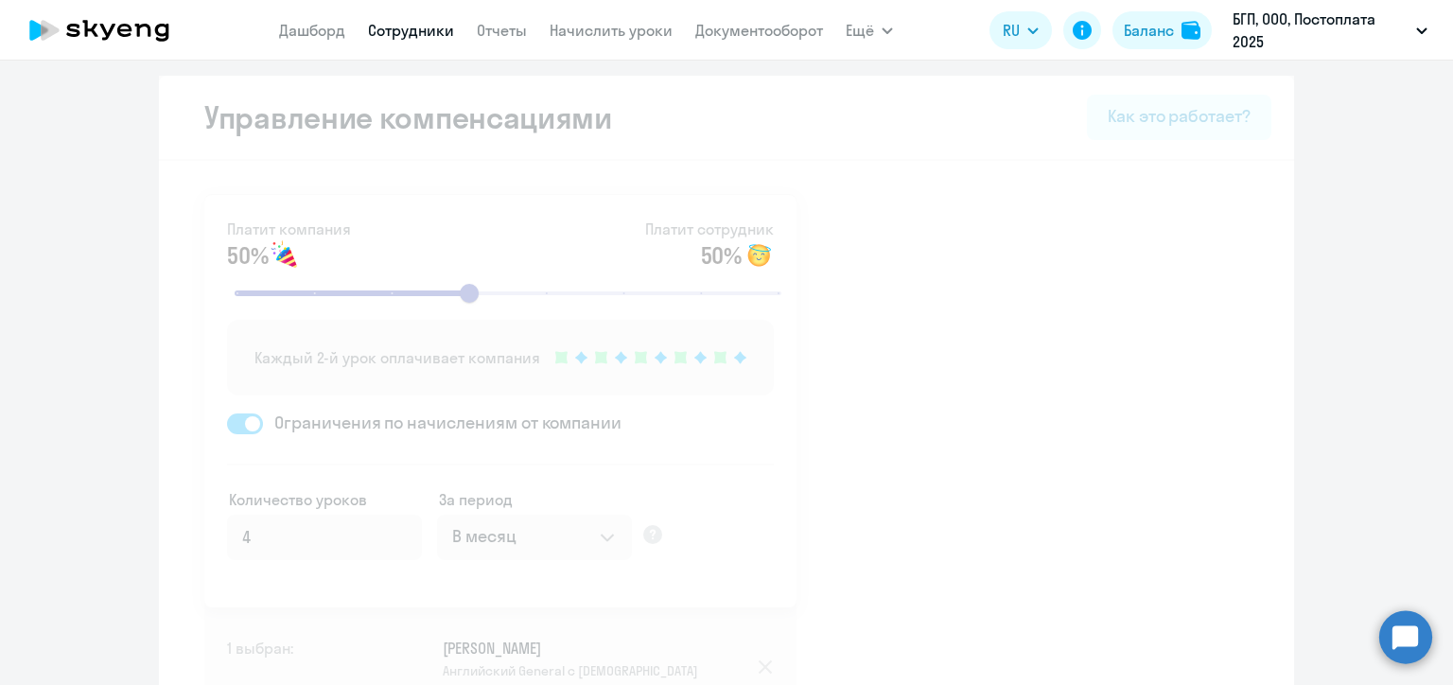
select select "30"
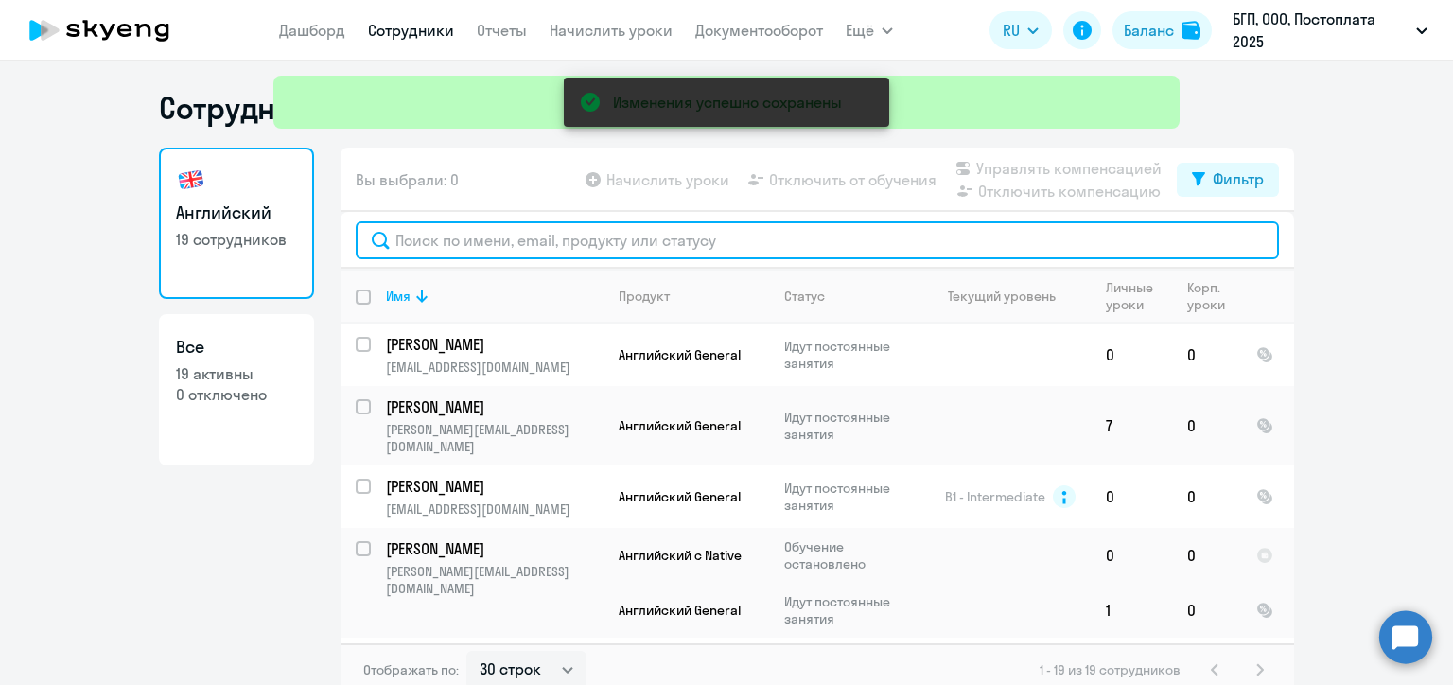
click at [476, 242] on input "text" at bounding box center [817, 240] width 923 height 38
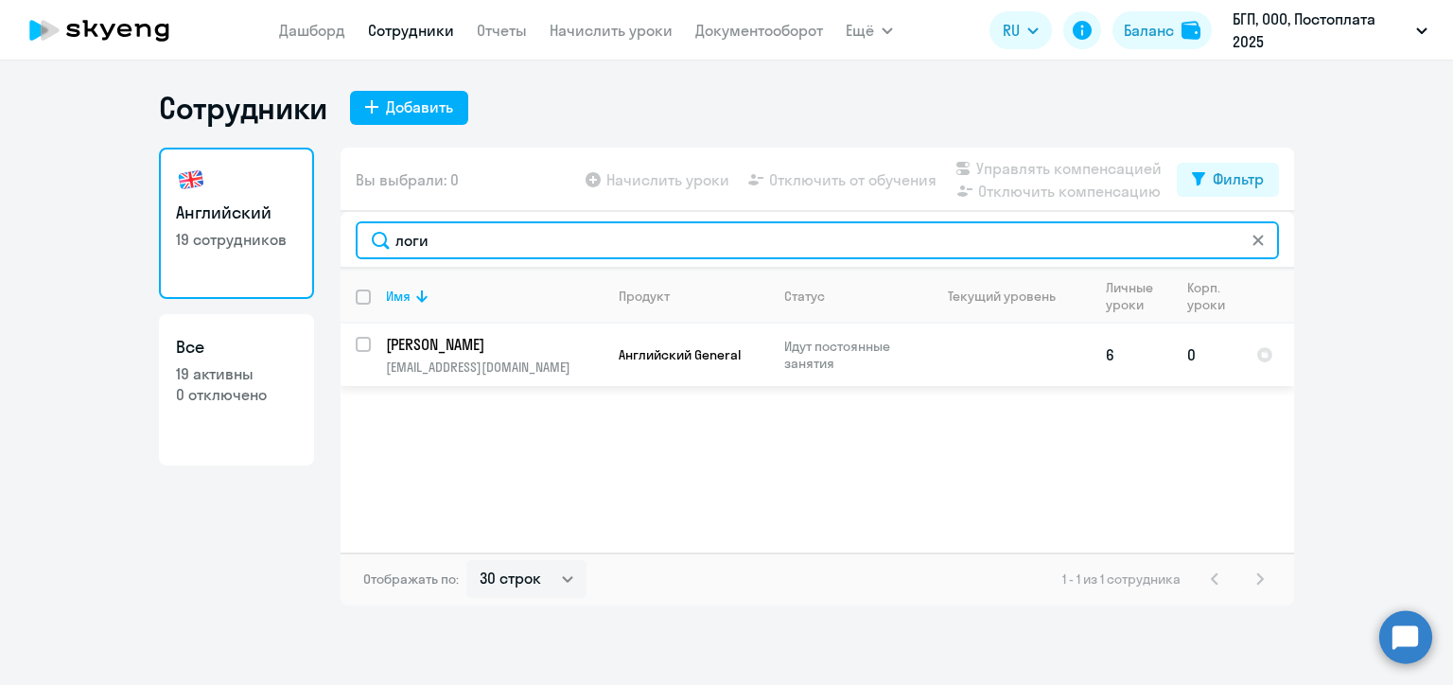
type input "логи"
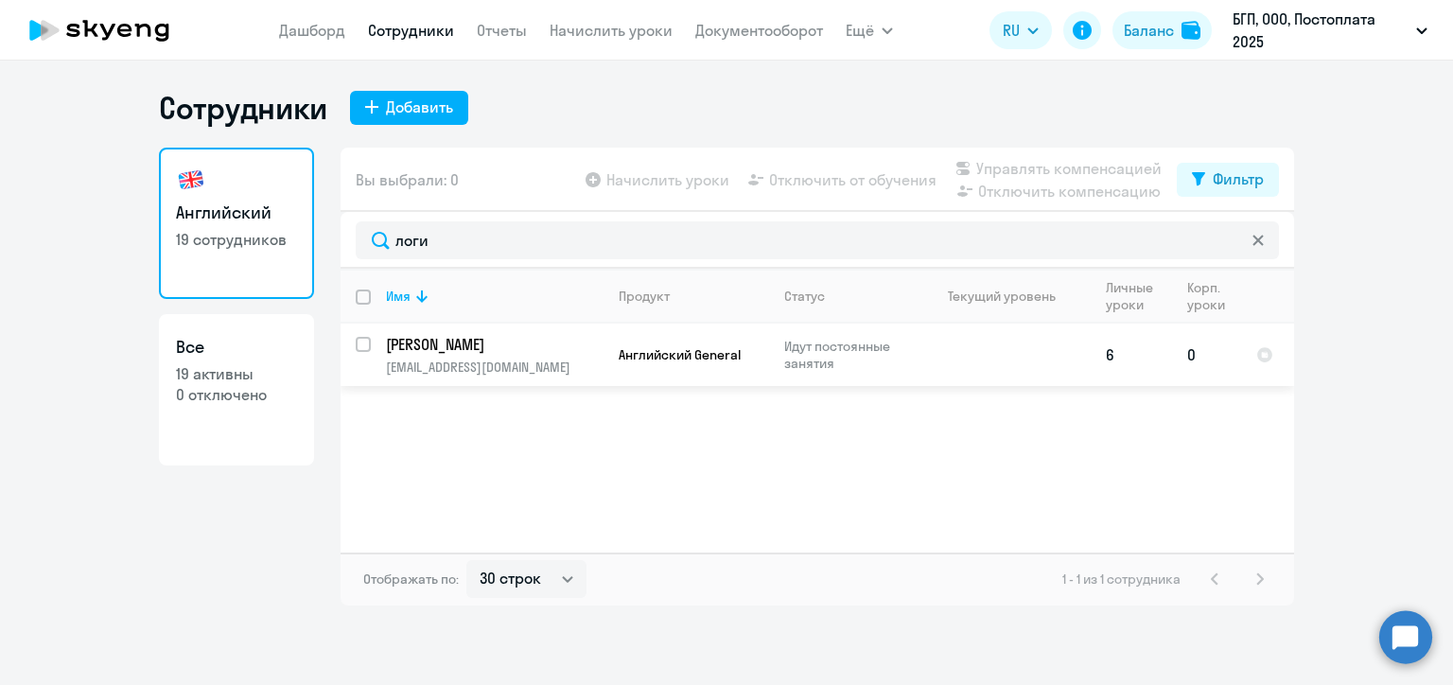
click at [369, 340] on input "select row 38446277" at bounding box center [375, 356] width 38 height 38
checkbox input "true"
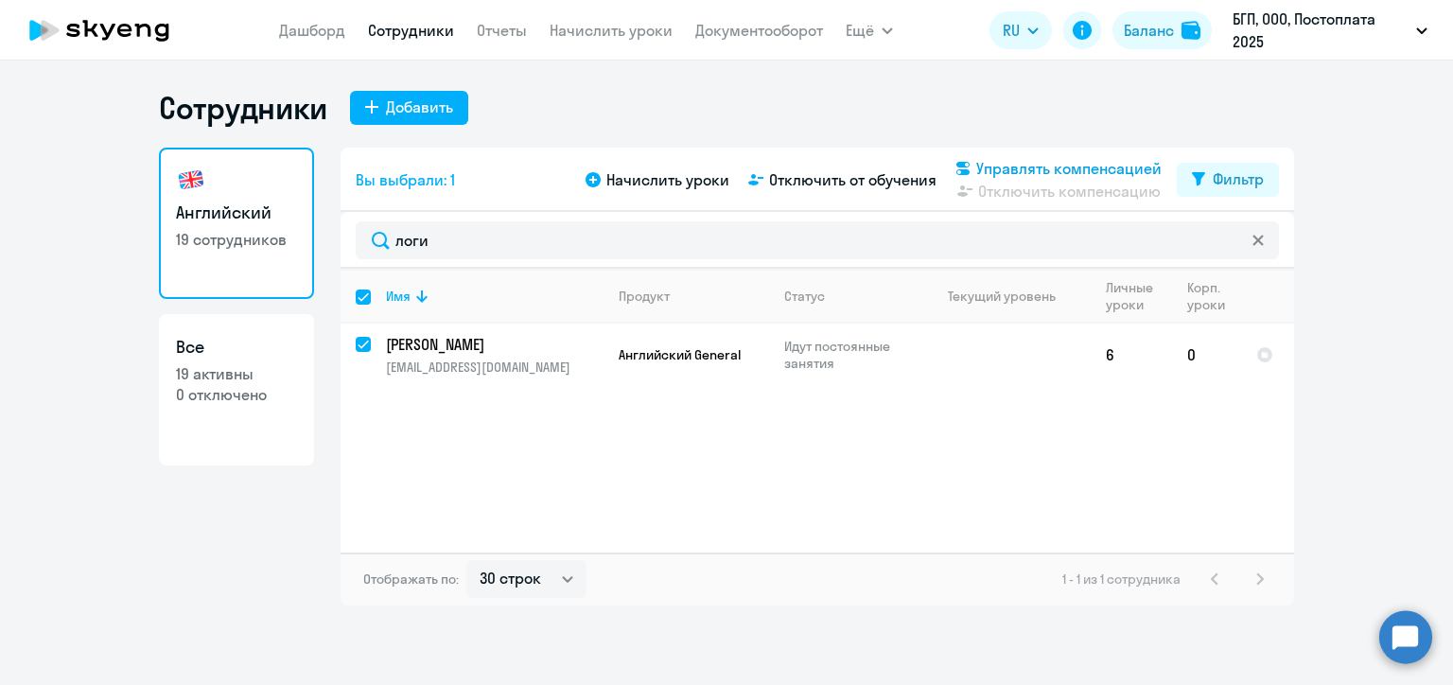
click at [980, 161] on span "Управлять компенсацией" at bounding box center [1068, 168] width 185 height 23
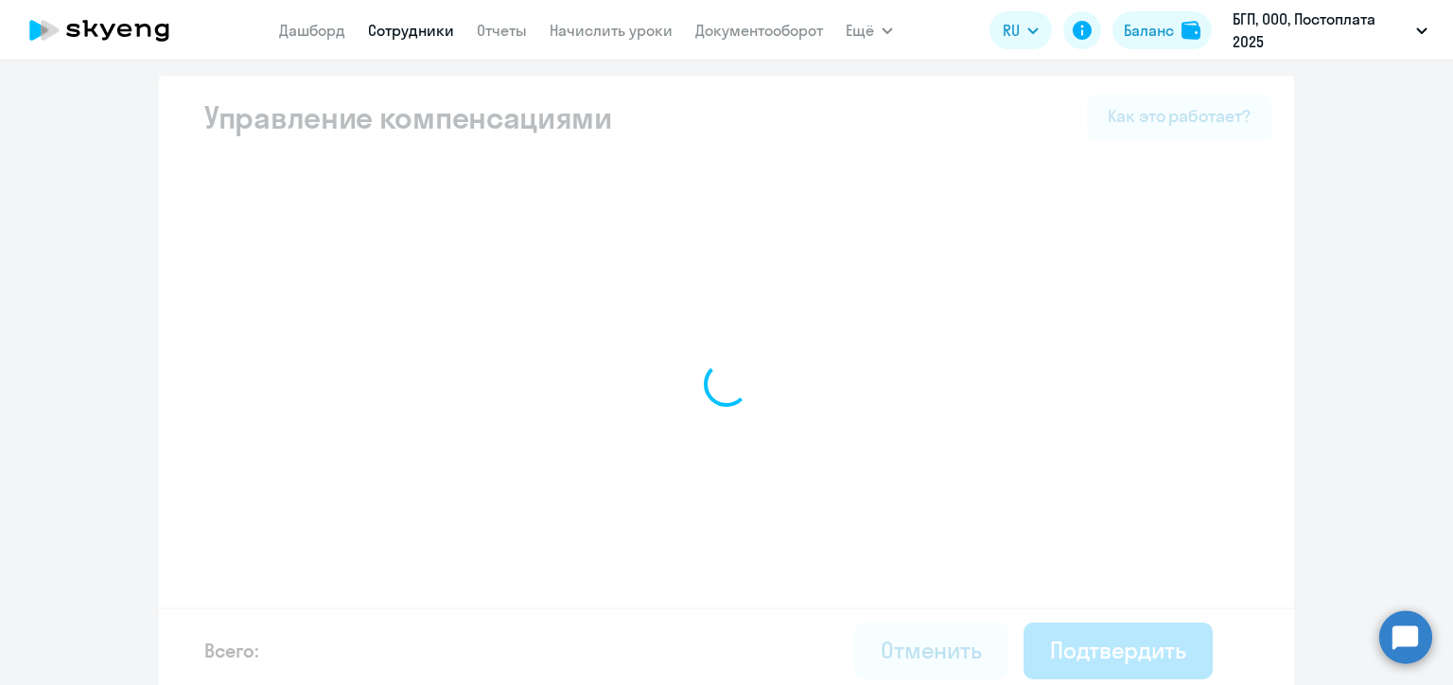
select select "MONTHLY"
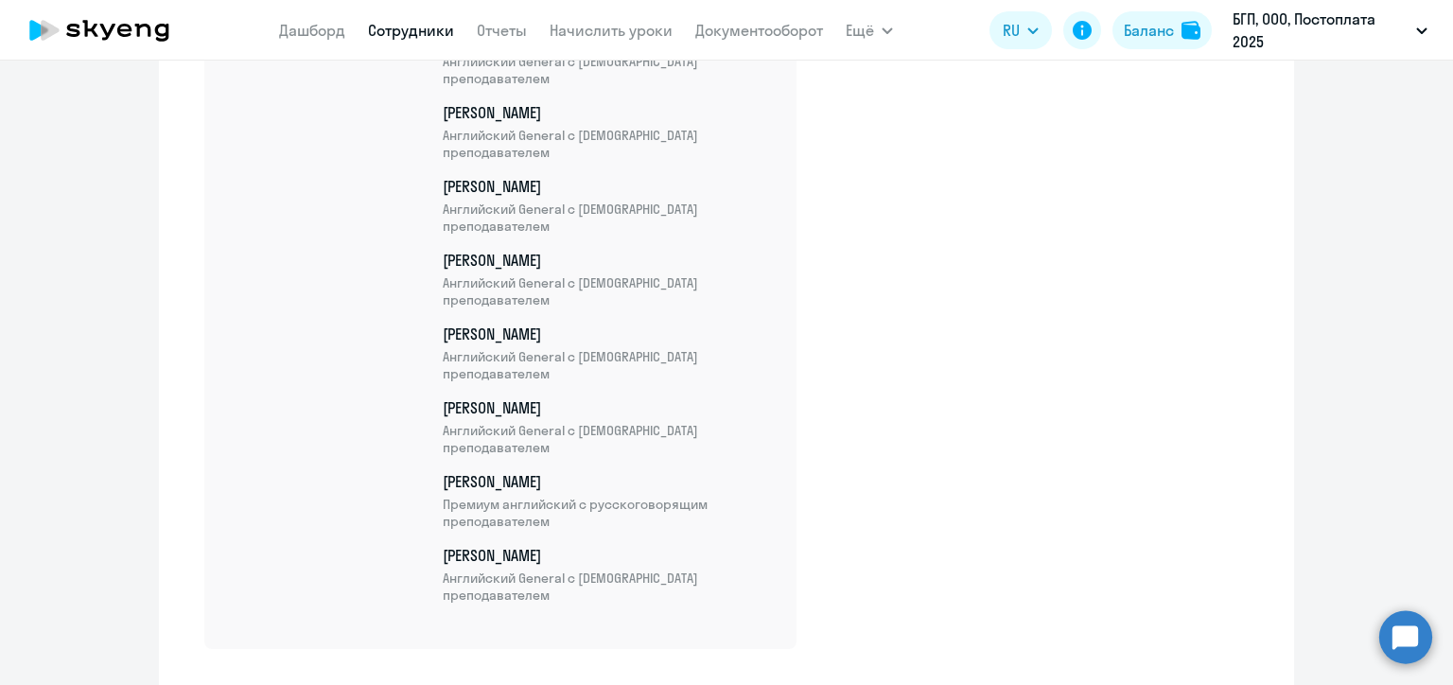
scroll to position [1132, 0]
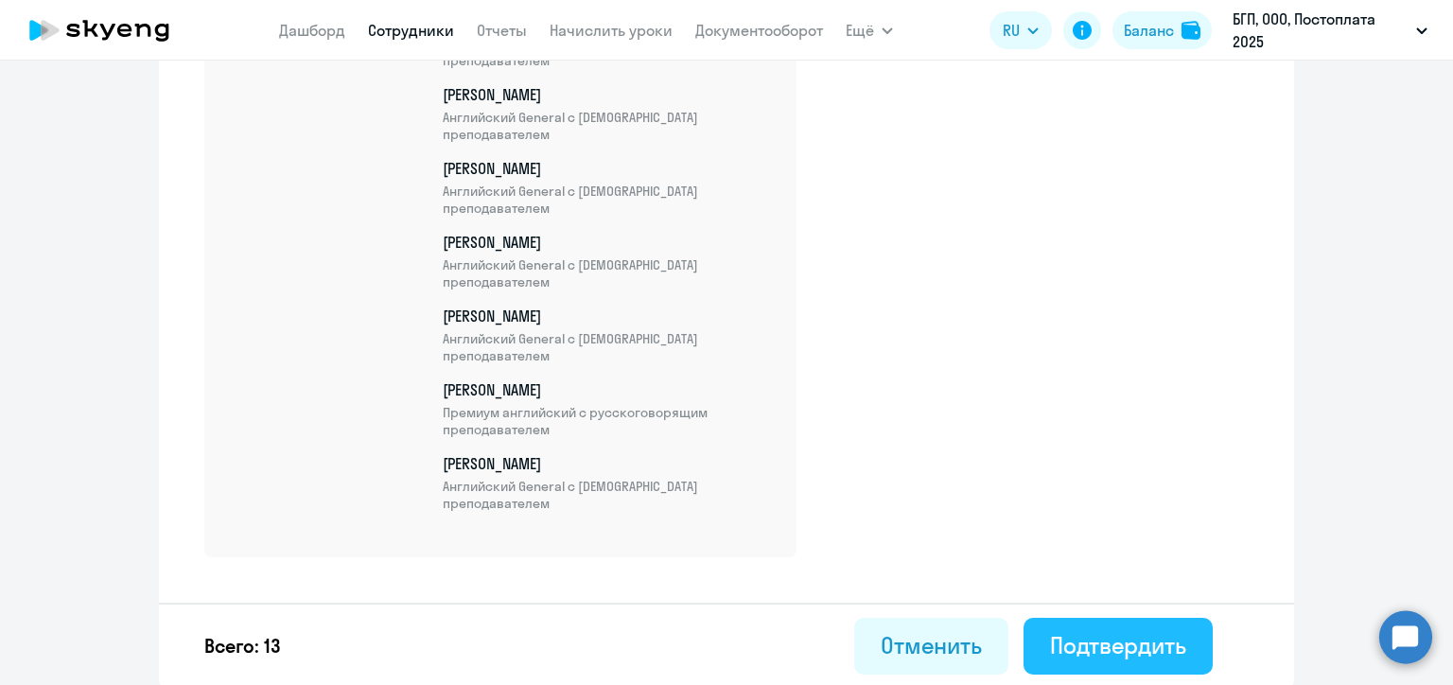
click at [1124, 645] on div "Подтвердить" at bounding box center [1118, 645] width 136 height 30
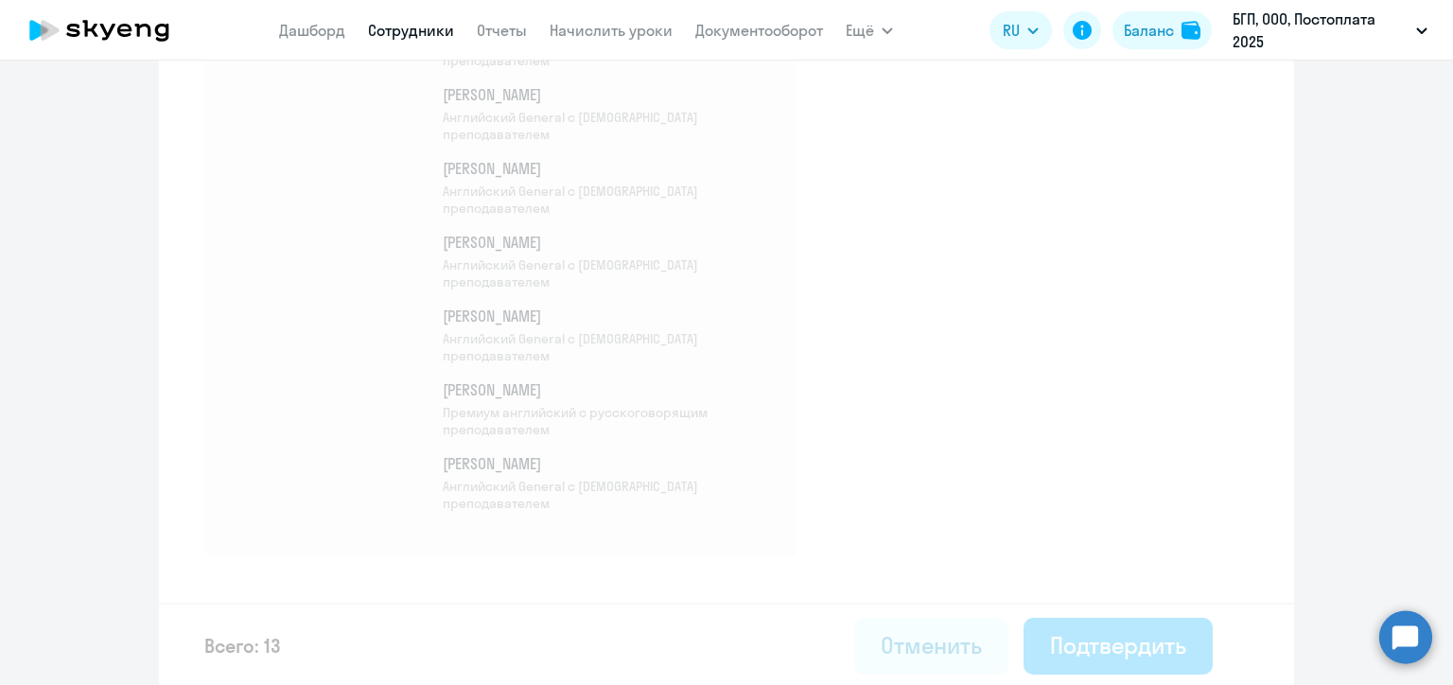
select select "30"
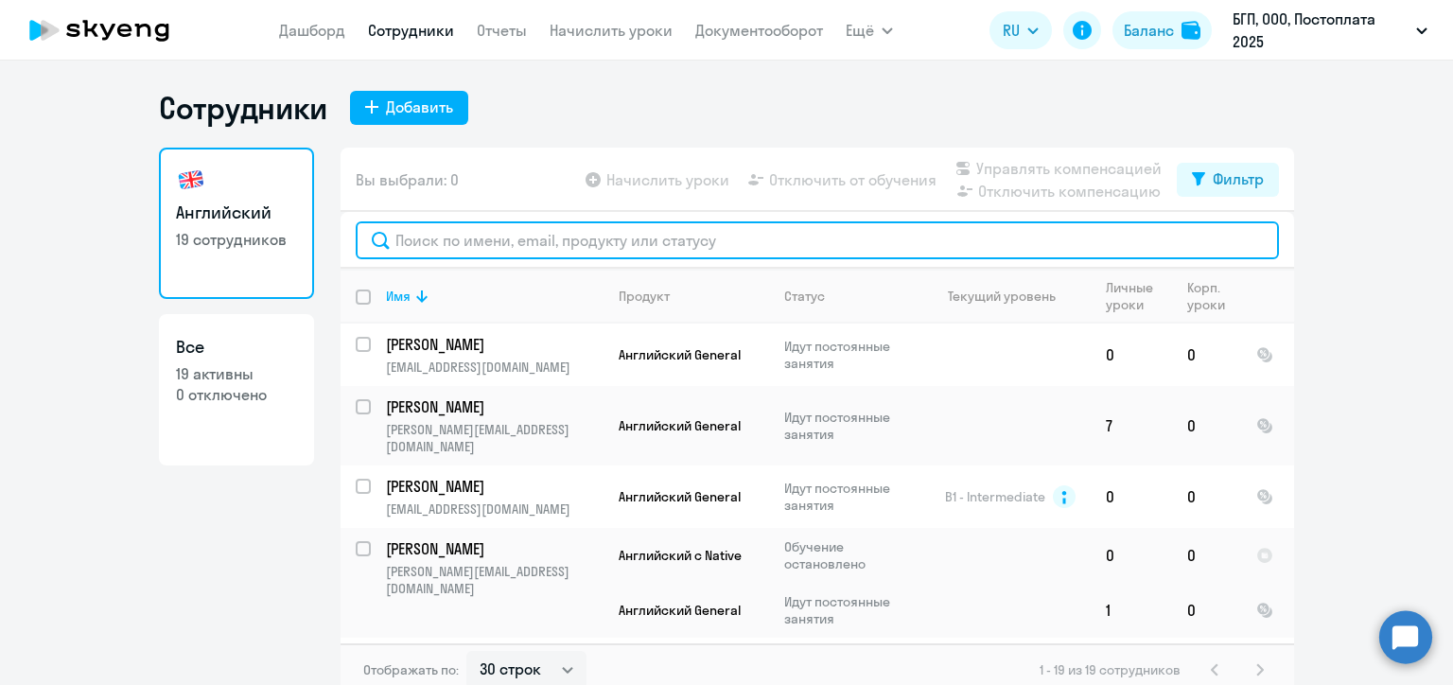
click at [423, 246] on input "text" at bounding box center [817, 240] width 923 height 38
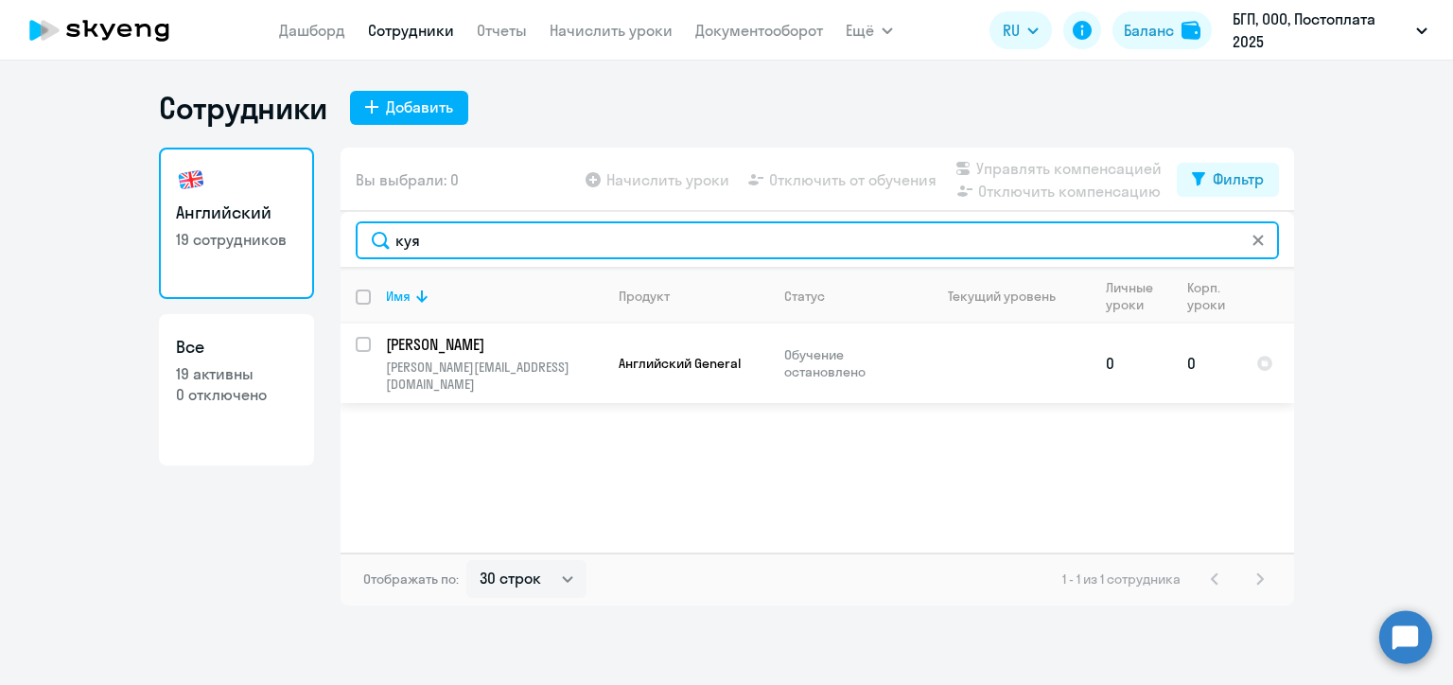
type input "куя"
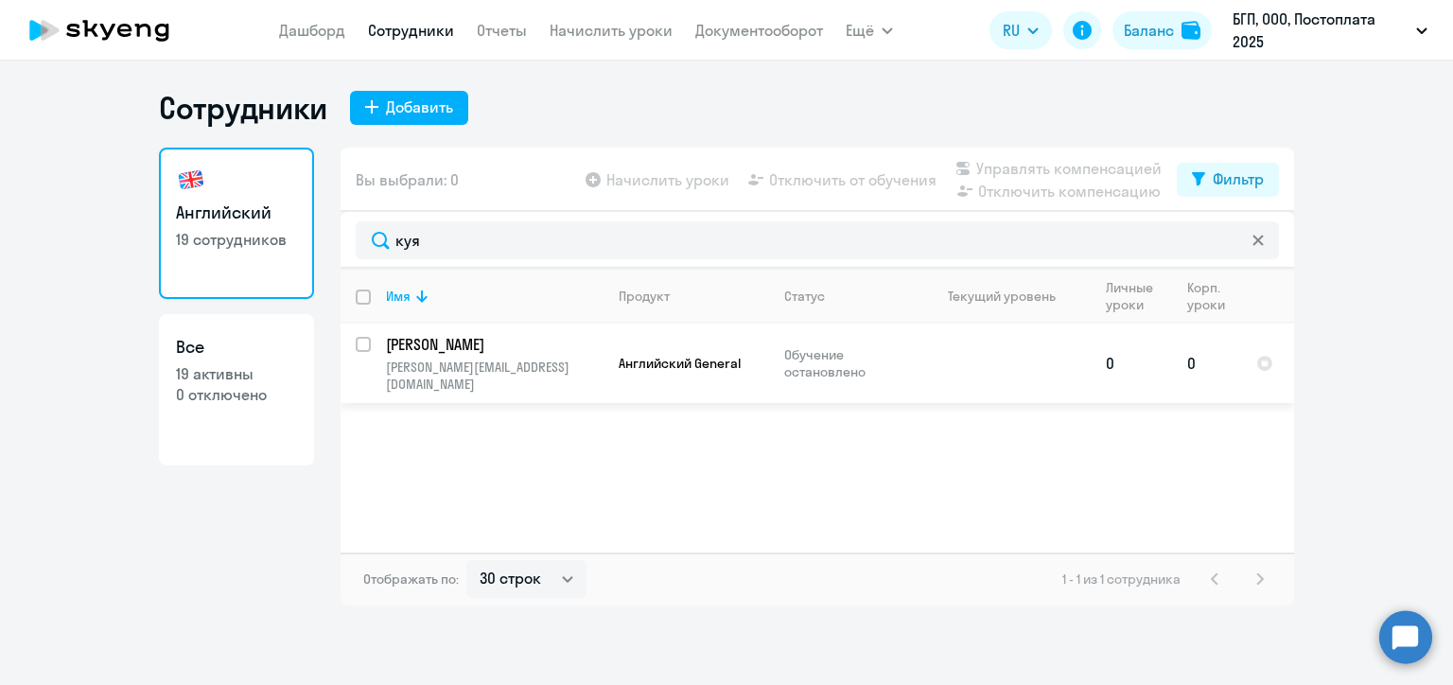
click at [365, 344] on input "select row 41222480" at bounding box center [375, 356] width 38 height 38
checkbox input "true"
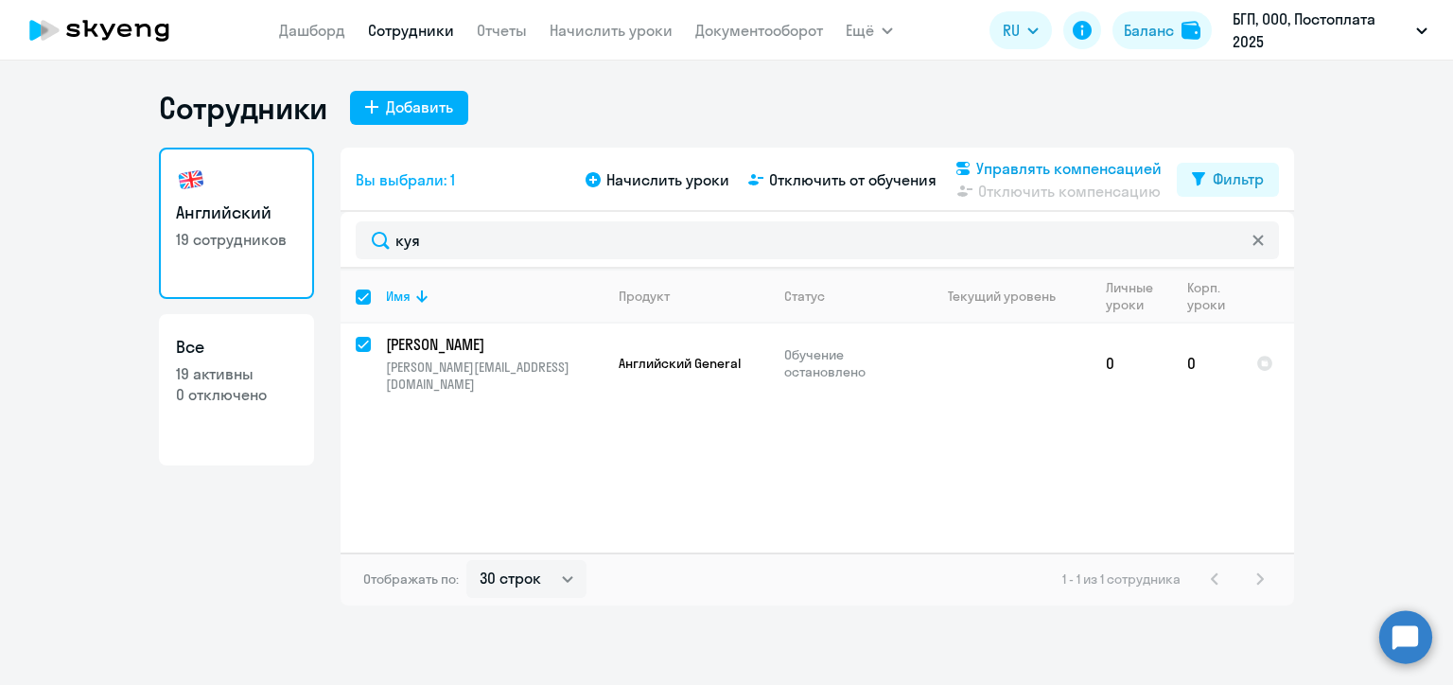
click at [967, 162] on icon at bounding box center [962, 168] width 13 height 13
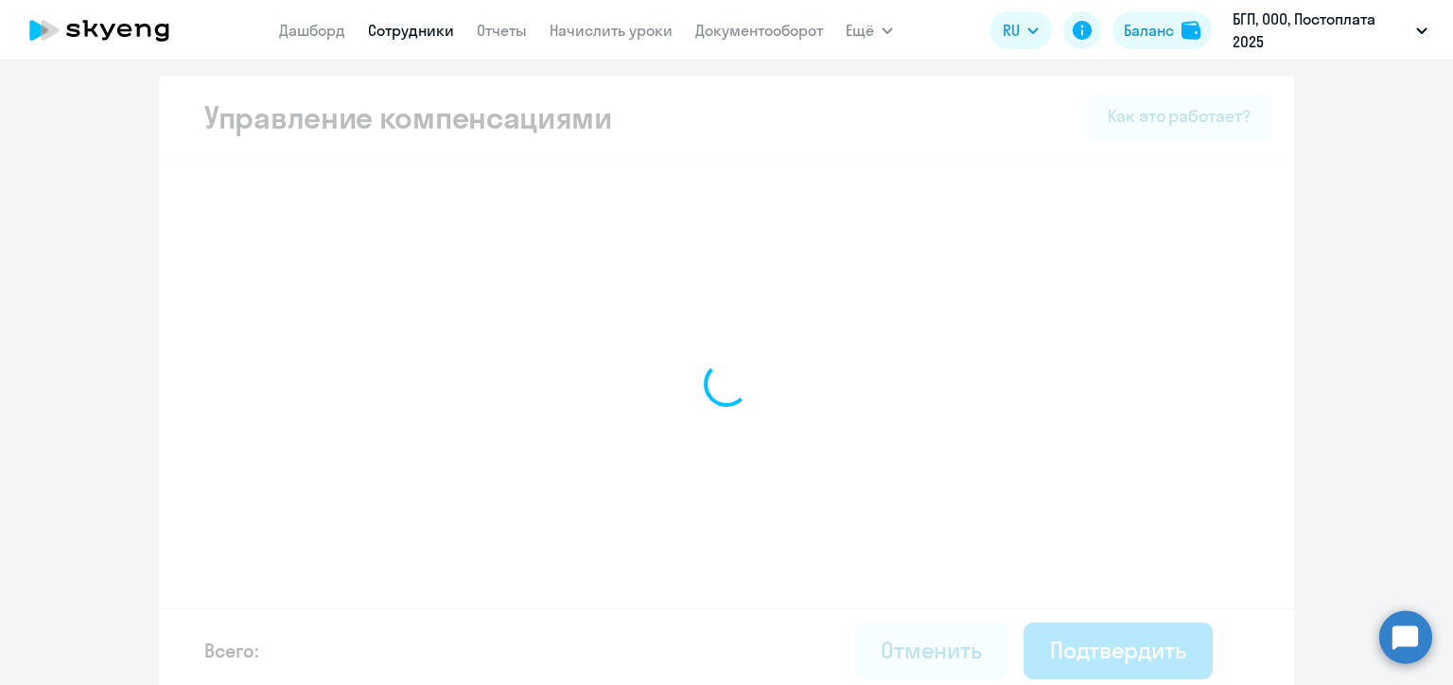
select select "MONTHLY"
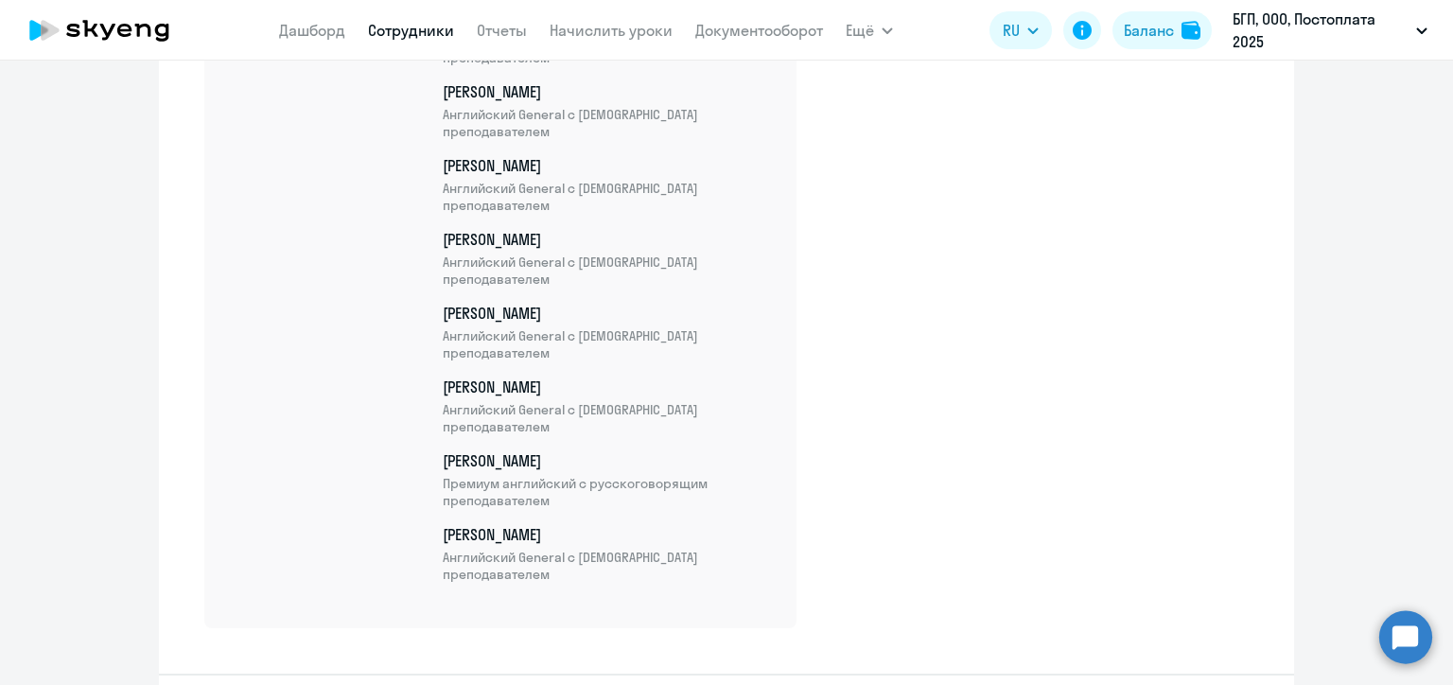
scroll to position [1206, 0]
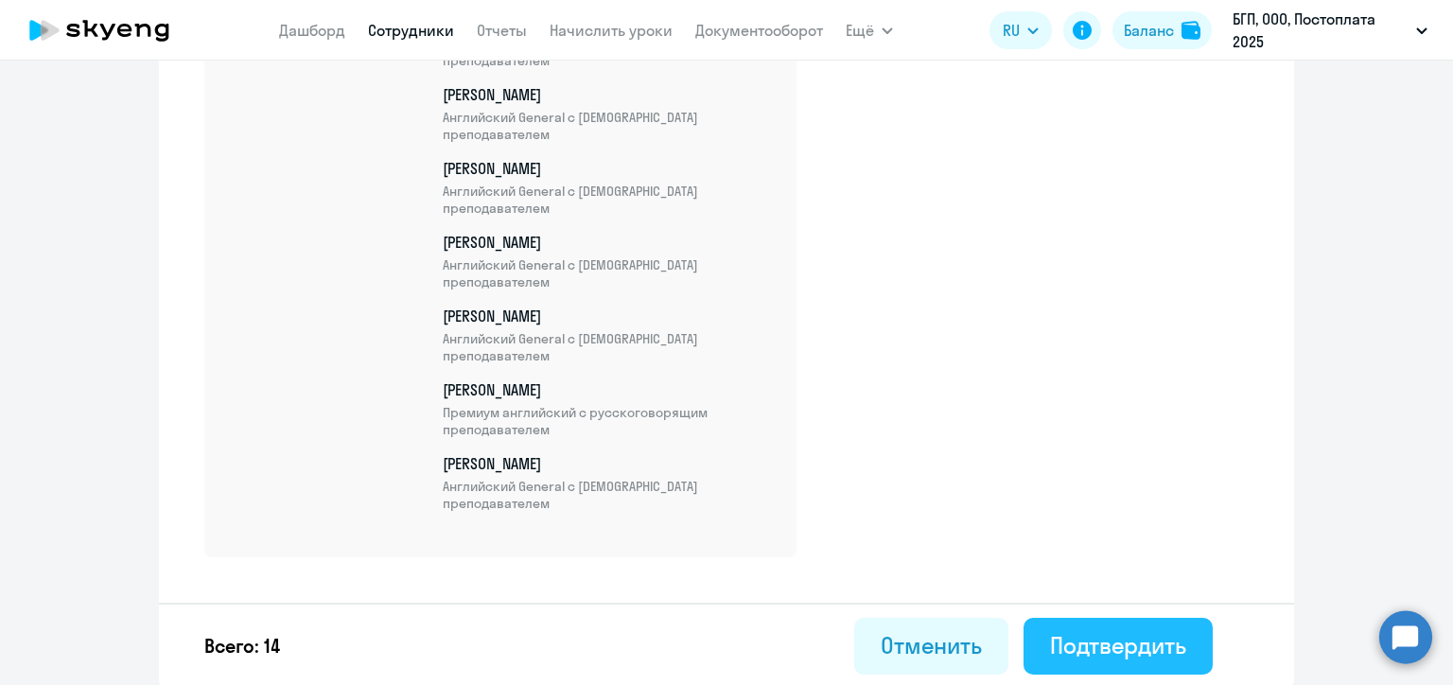
click at [1078, 632] on div "Подтвердить" at bounding box center [1118, 645] width 136 height 30
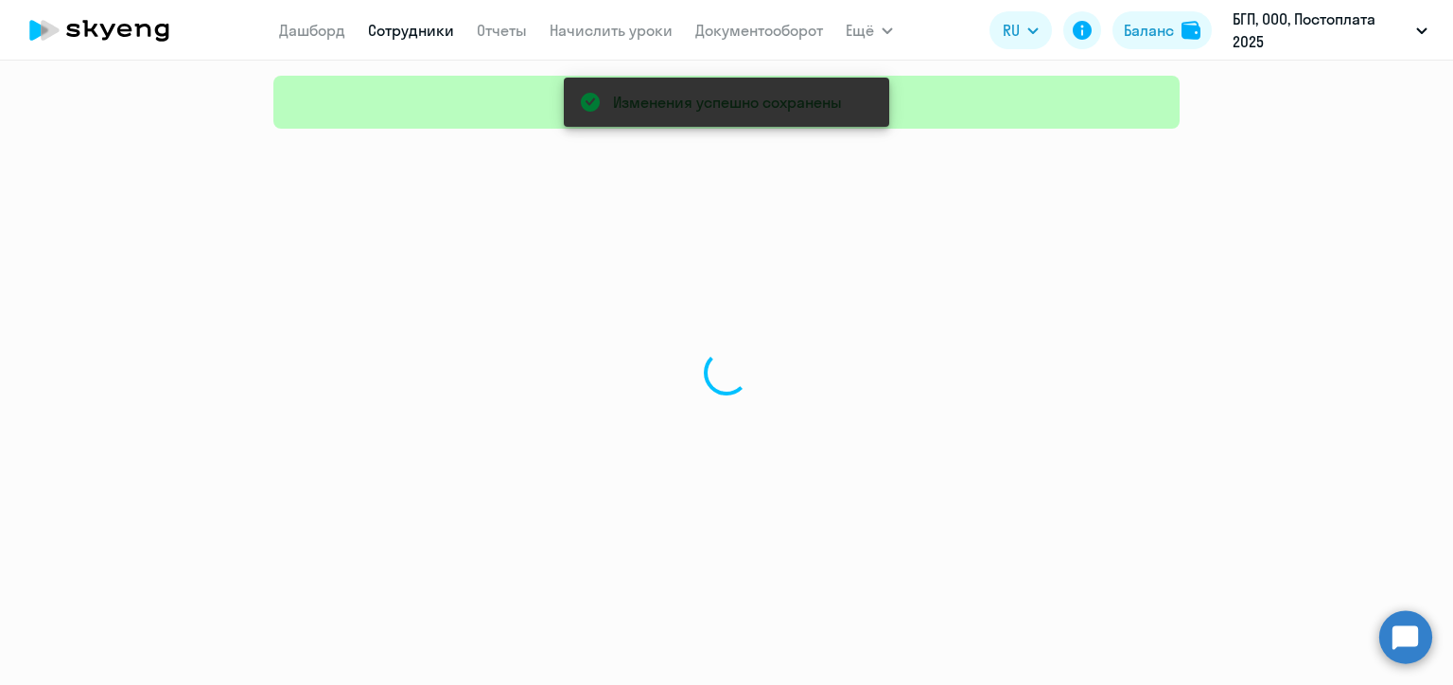
select select "30"
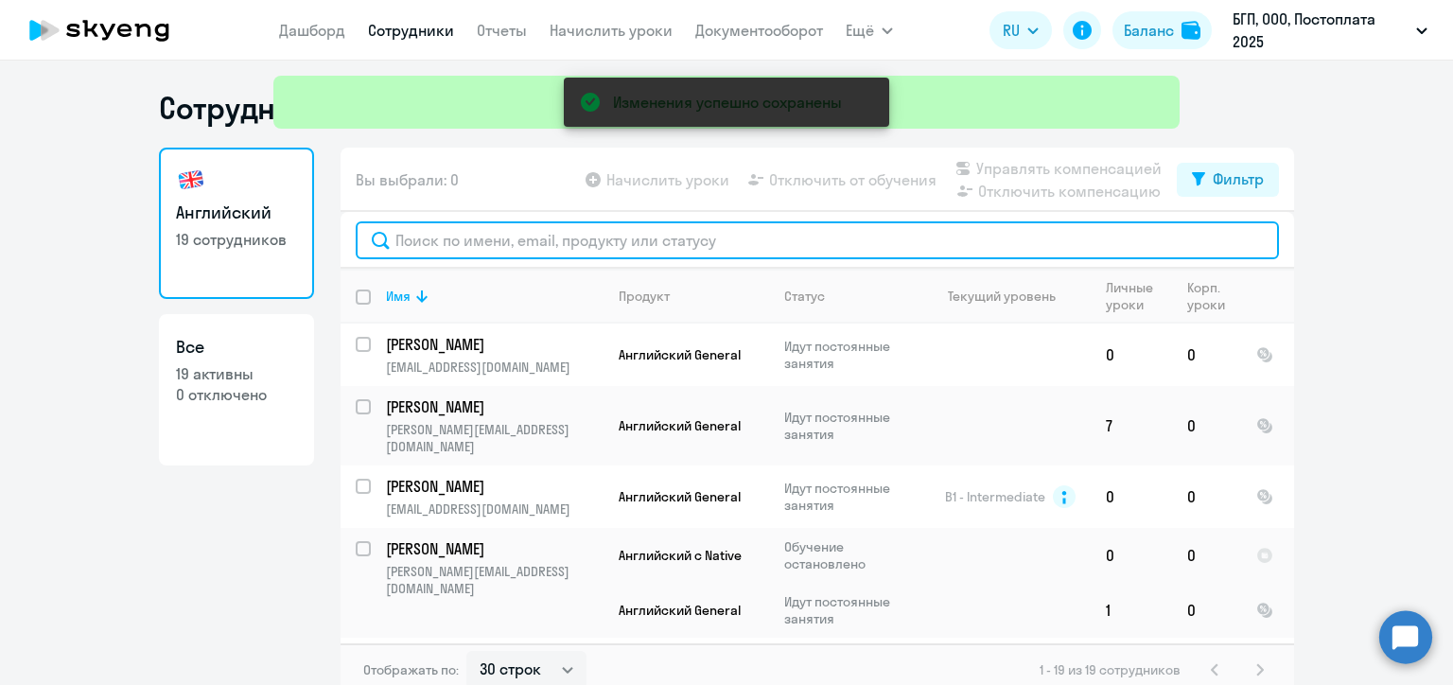
click at [460, 247] on input "text" at bounding box center [817, 240] width 923 height 38
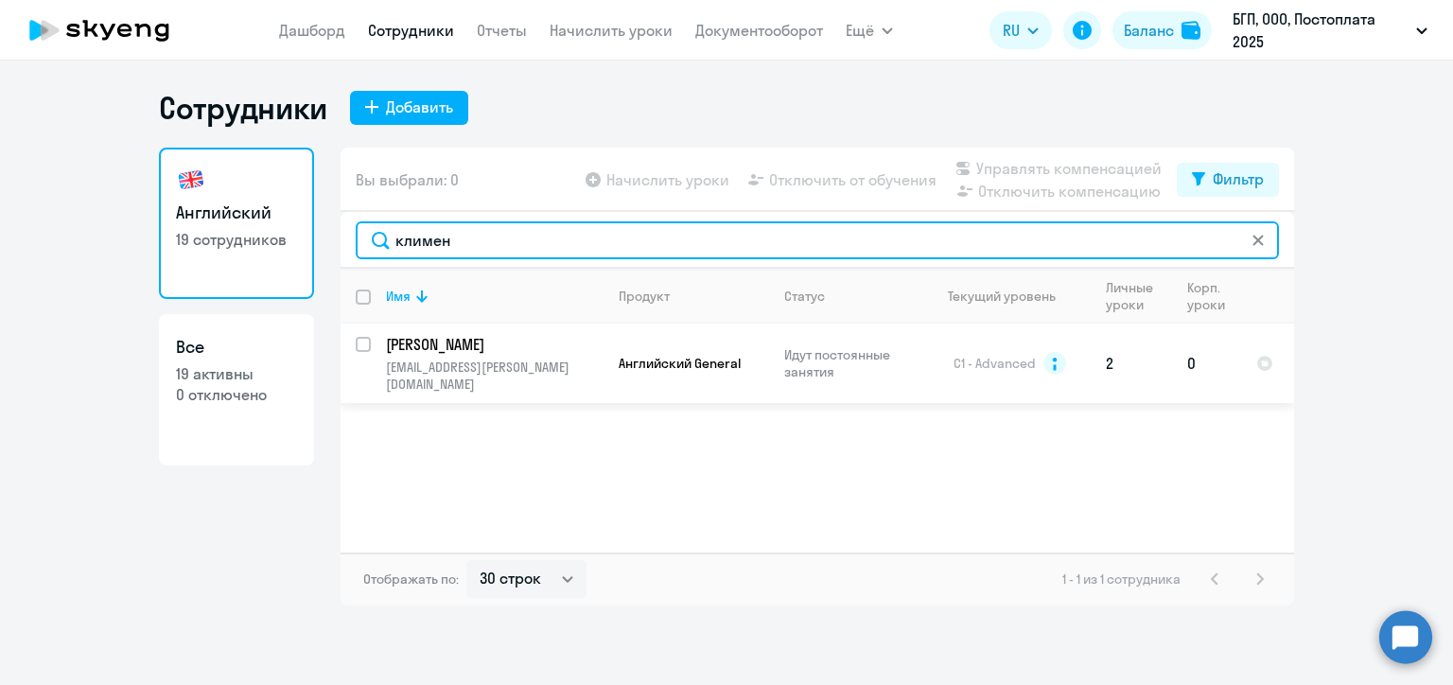
type input "климен"
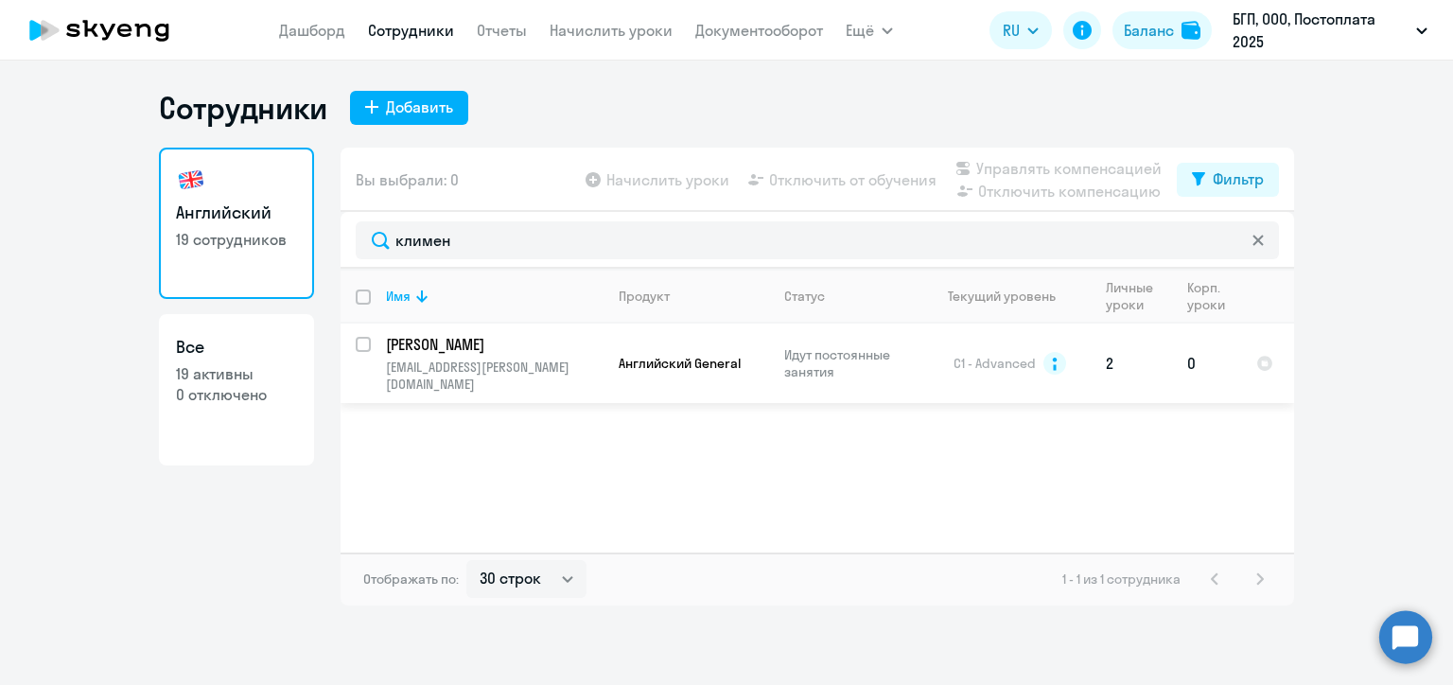
click at [359, 342] on input "select row 206346" at bounding box center [375, 356] width 38 height 38
checkbox input "true"
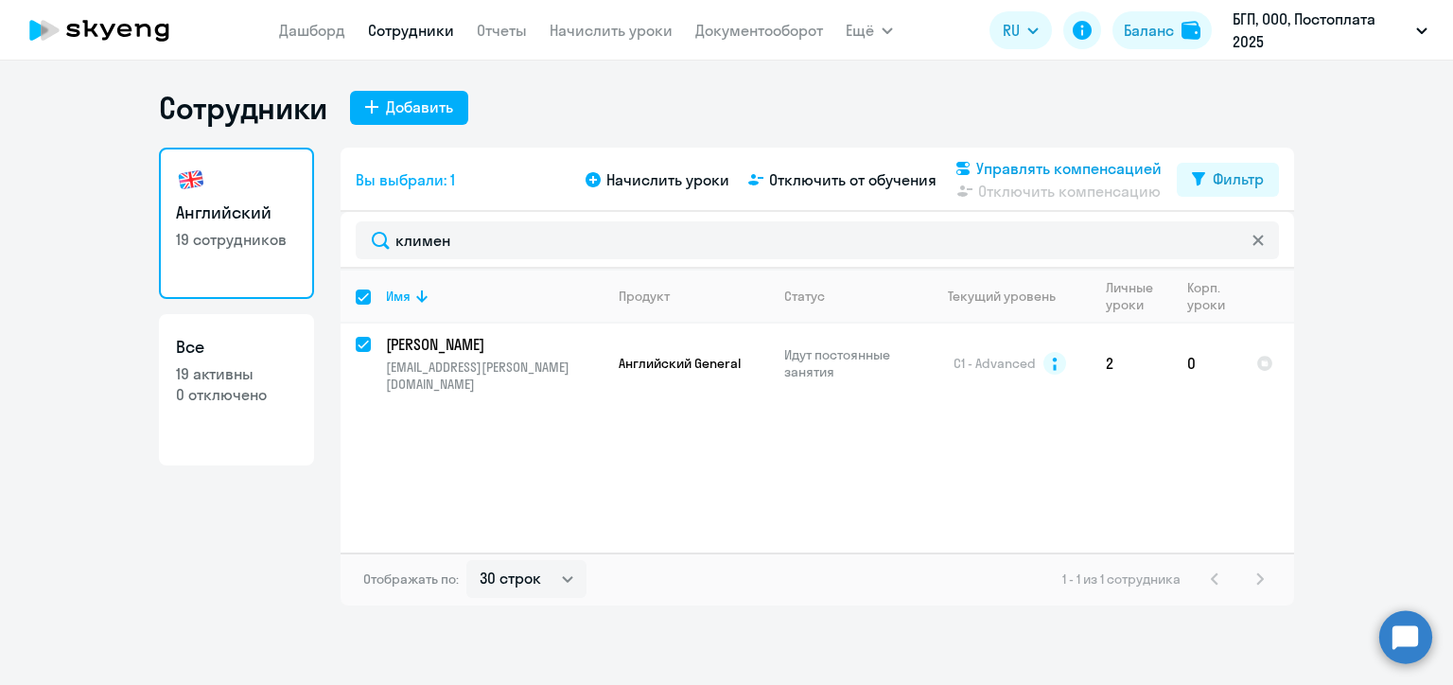
click at [967, 165] on icon at bounding box center [962, 168] width 13 height 13
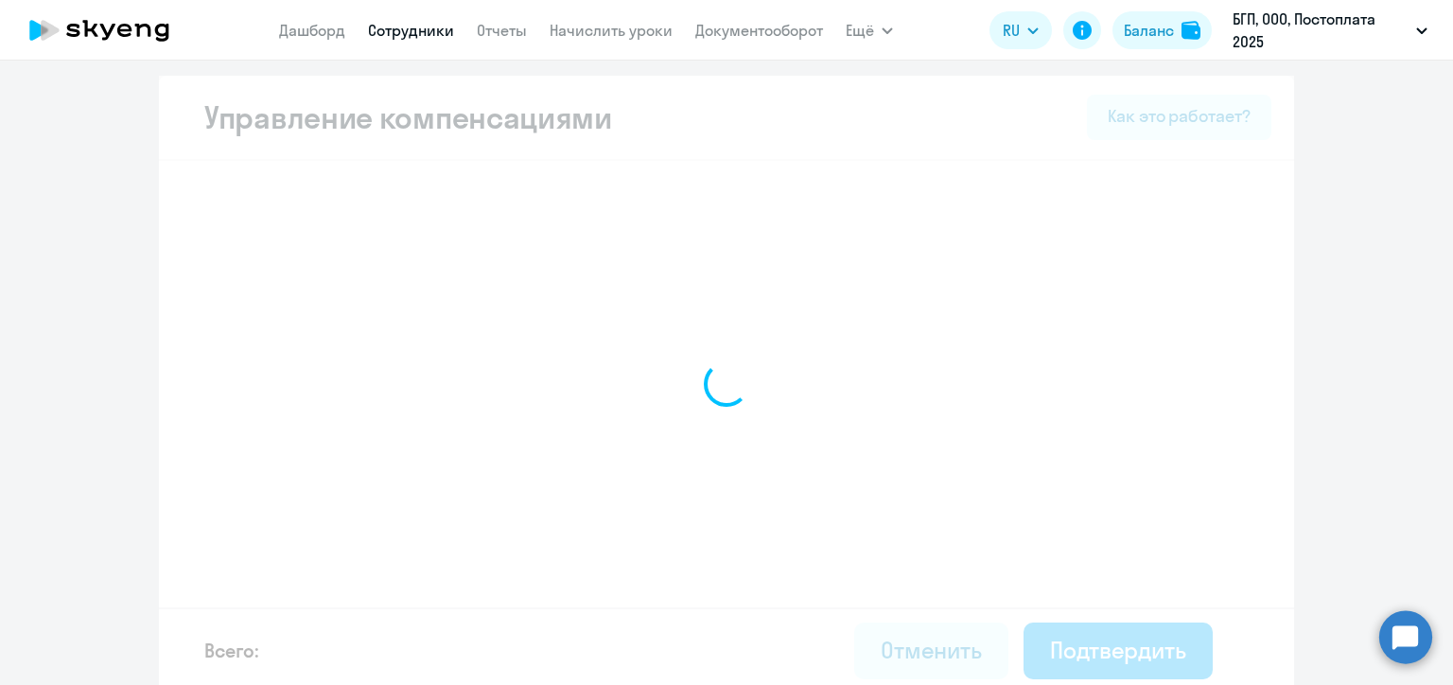
select select "MONTHLY"
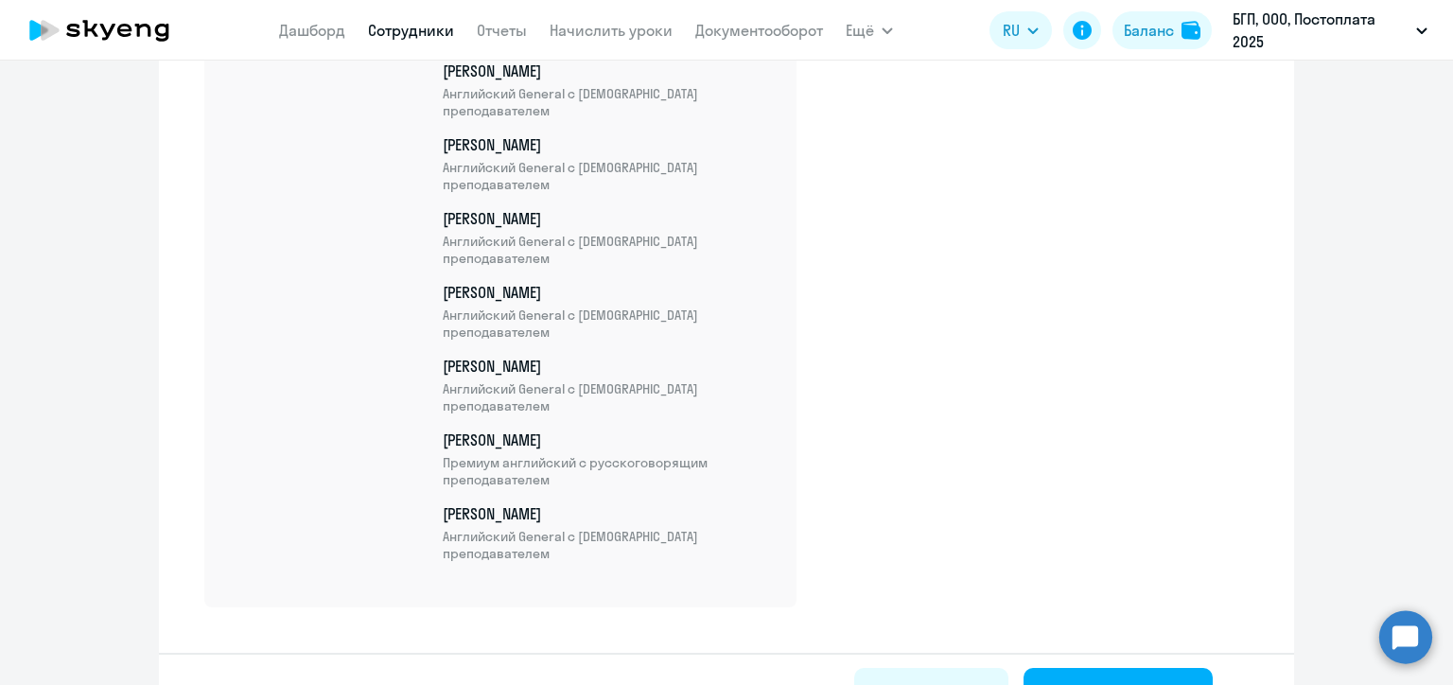
scroll to position [1280, 0]
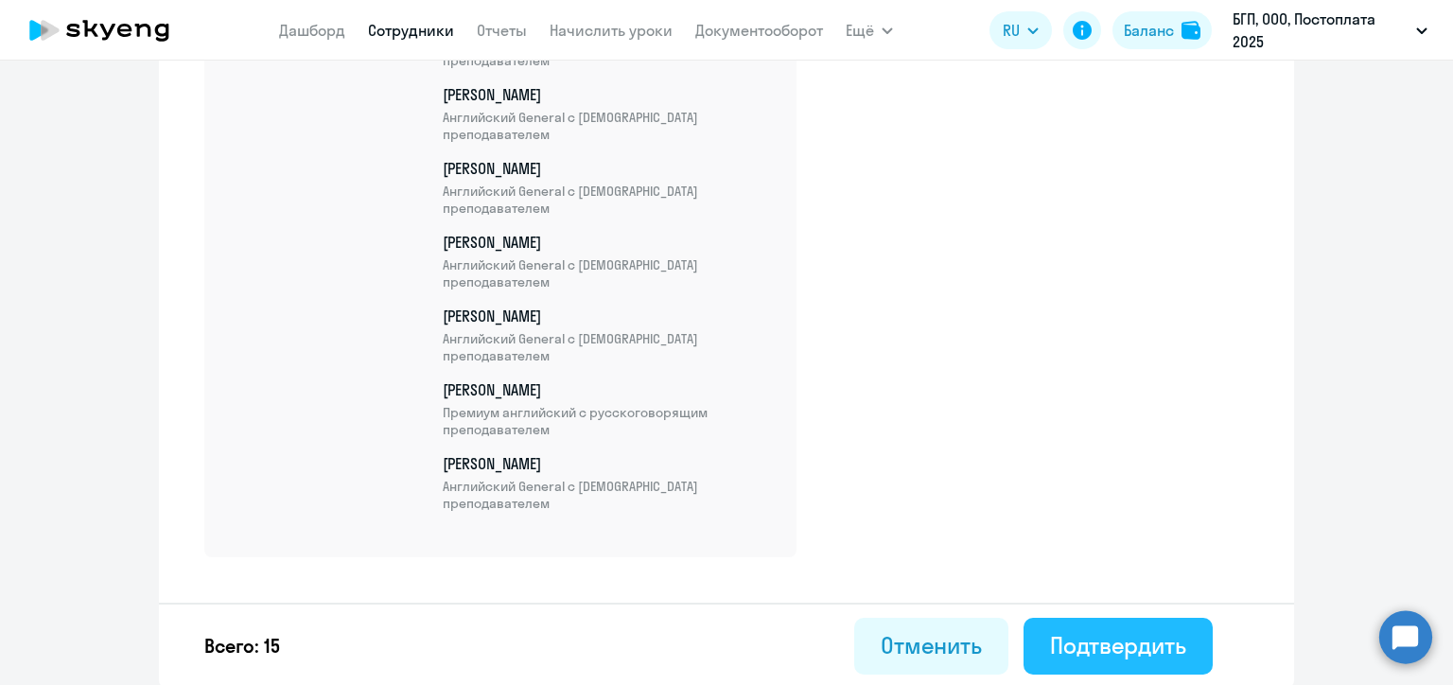
click at [1089, 639] on div "Подтвердить" at bounding box center [1118, 645] width 136 height 30
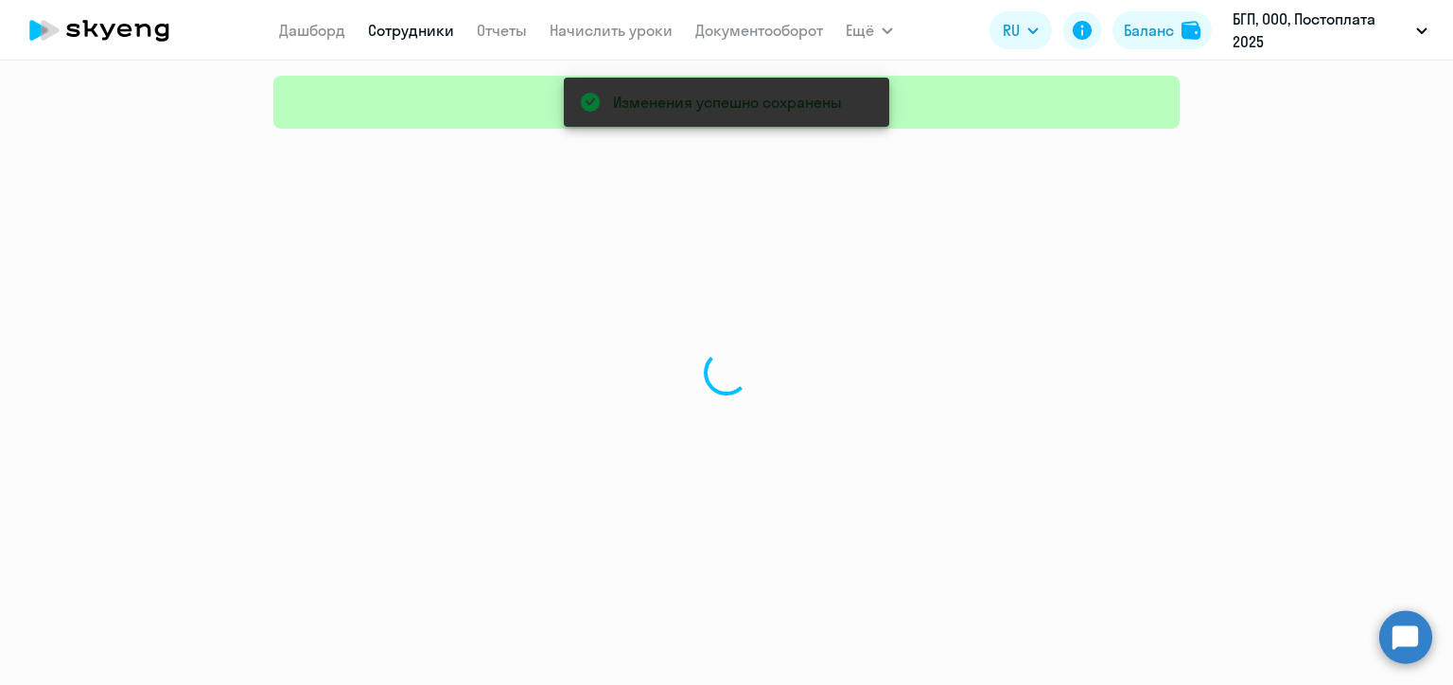
select select "30"
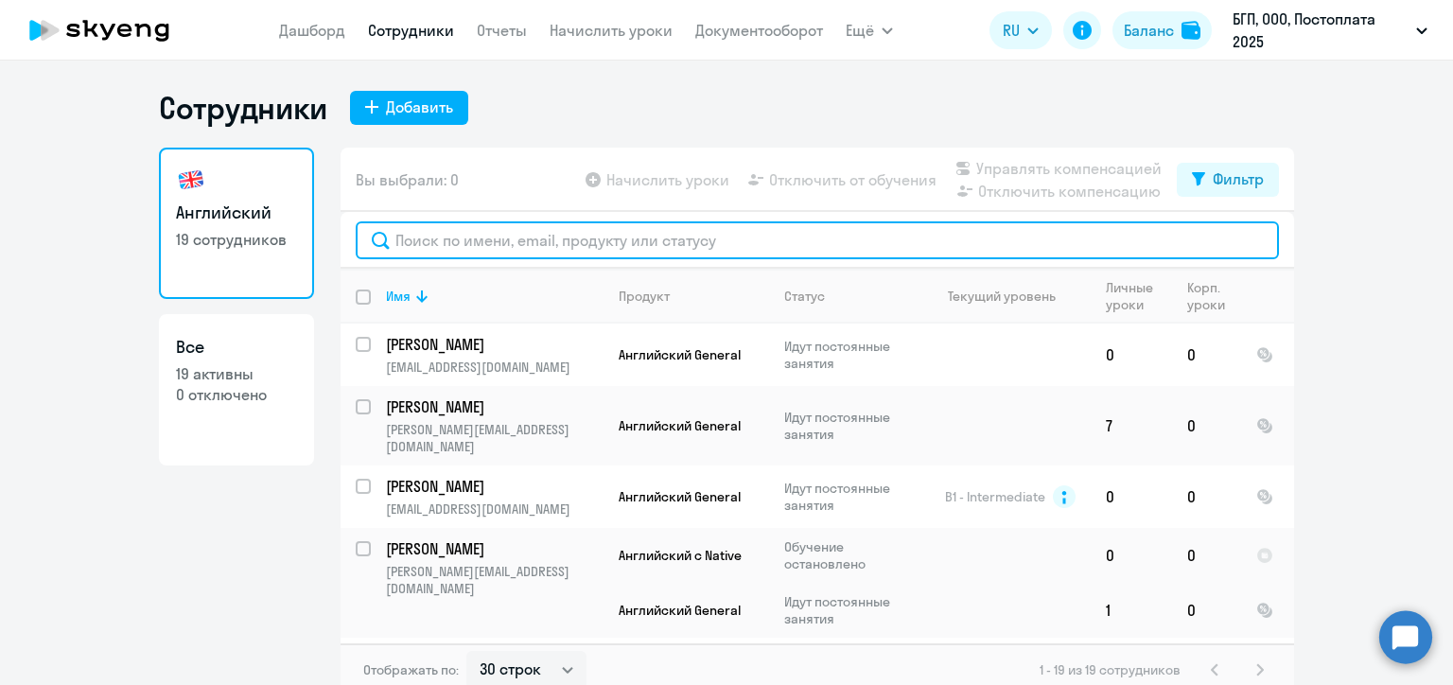
click at [455, 242] on input "text" at bounding box center [817, 240] width 923 height 38
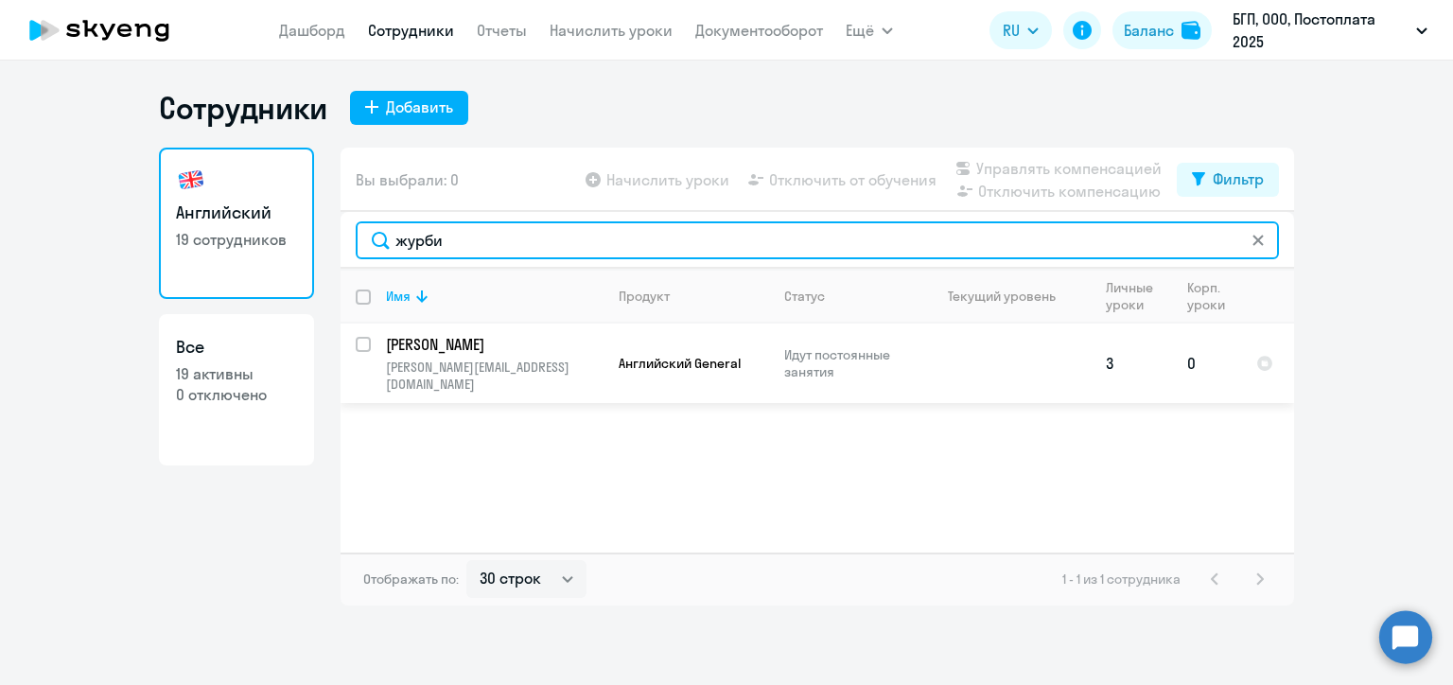
type input "журби"
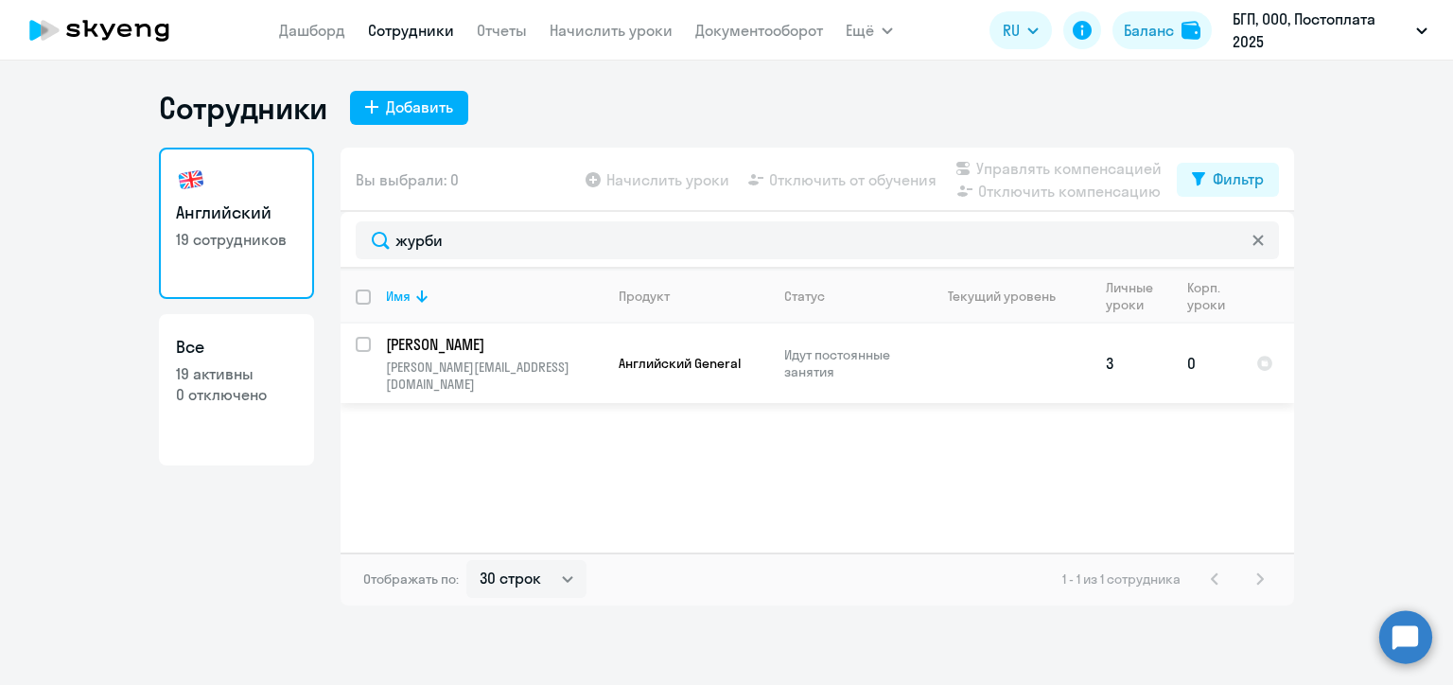
click at [356, 343] on input "select row 40845254" at bounding box center [375, 356] width 38 height 38
checkbox input "true"
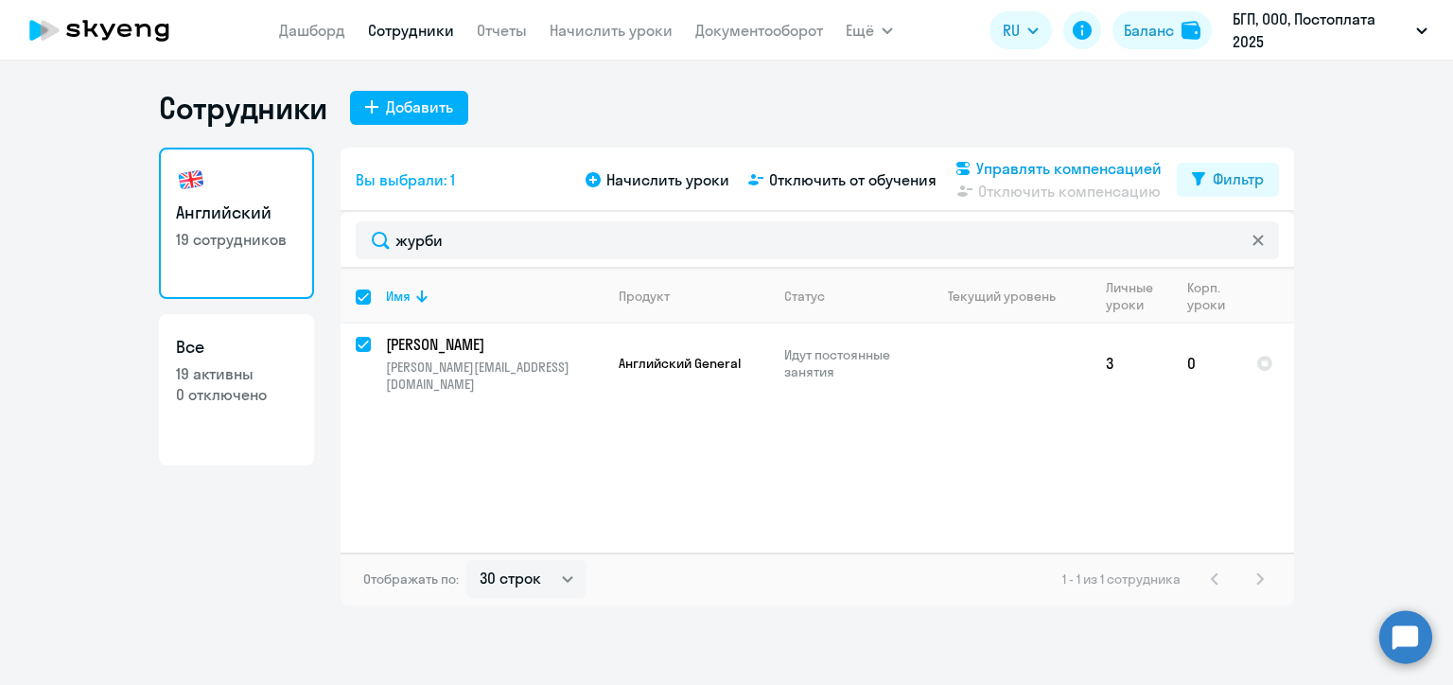
click at [978, 166] on span "Управлять компенсацией" at bounding box center [1068, 168] width 185 height 23
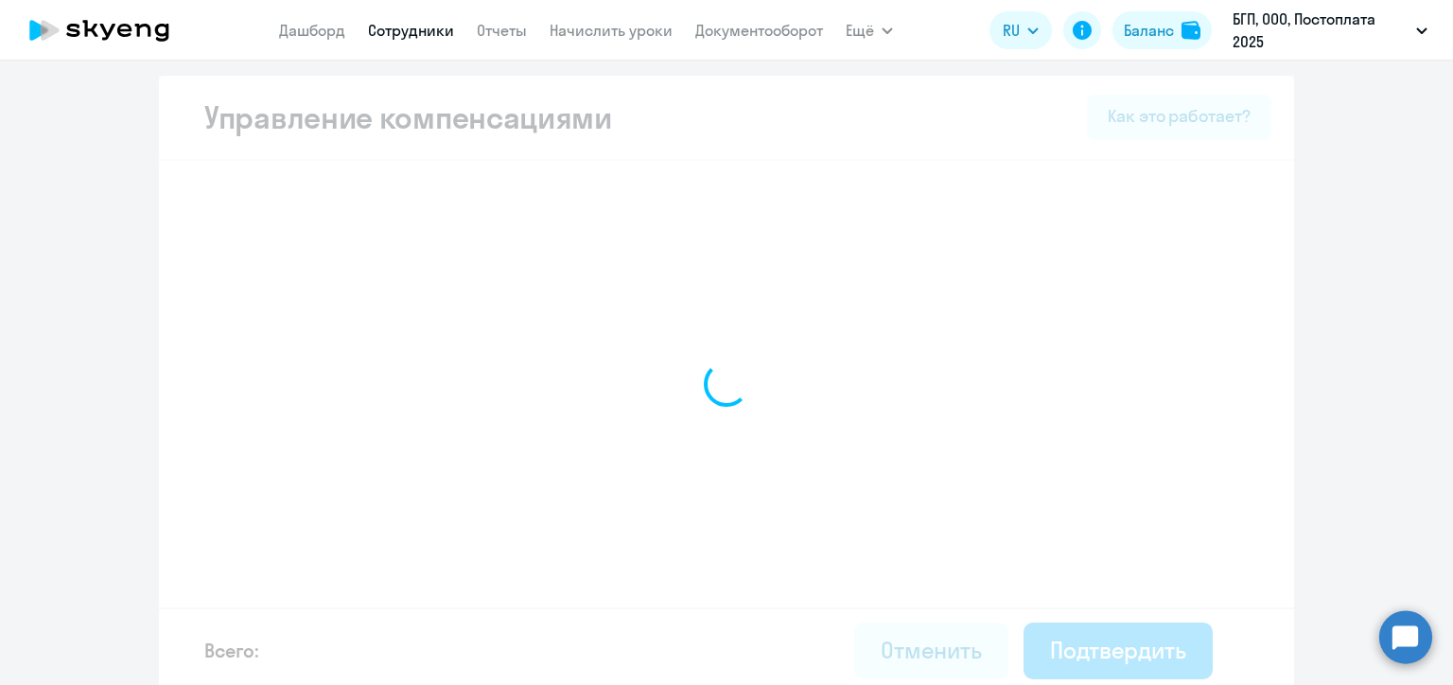
select select "MONTHLY"
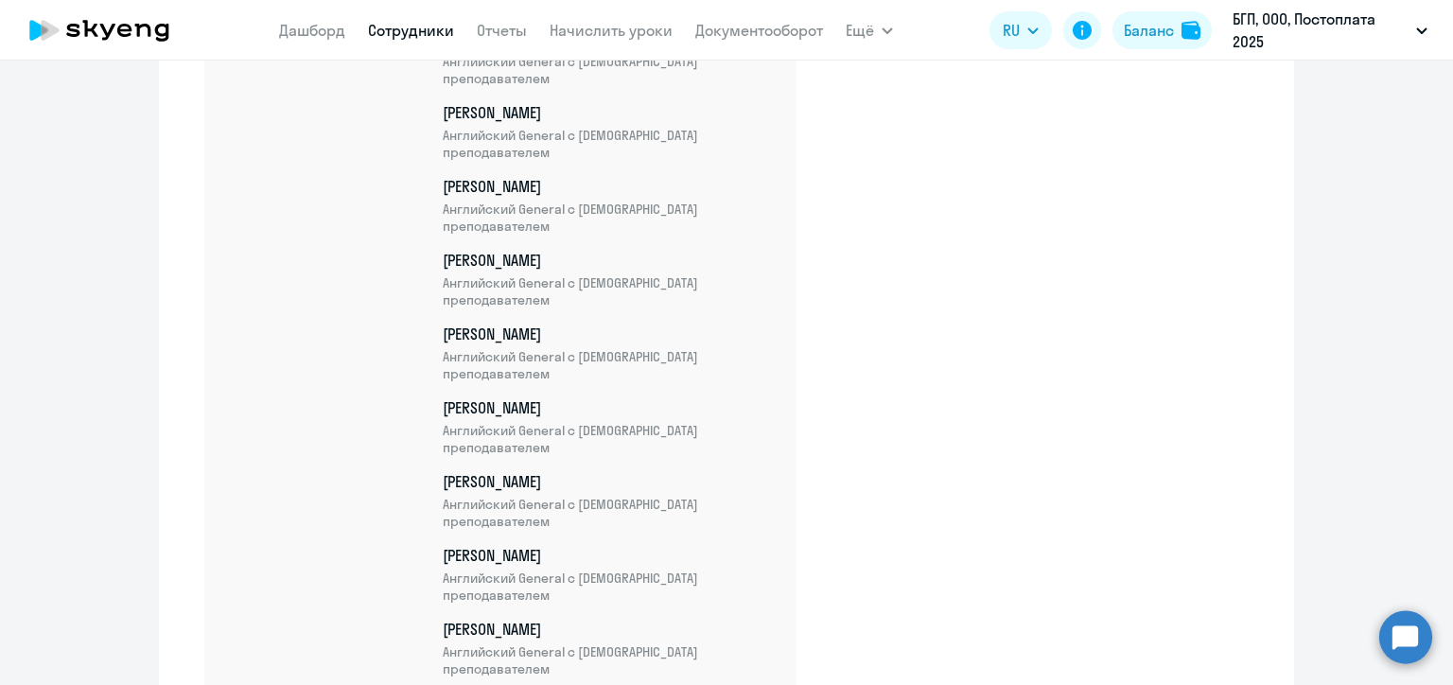
scroll to position [1353, 0]
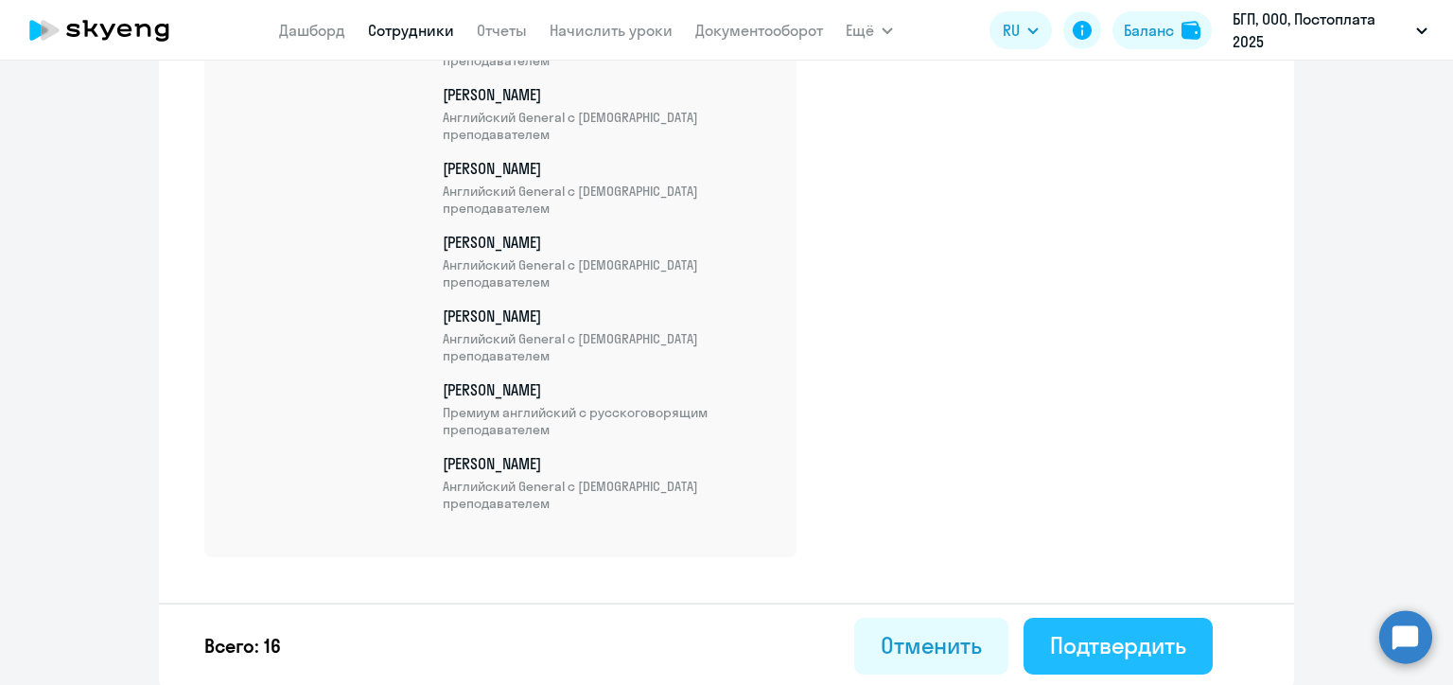
click at [1119, 636] on div "Подтвердить" at bounding box center [1118, 645] width 136 height 30
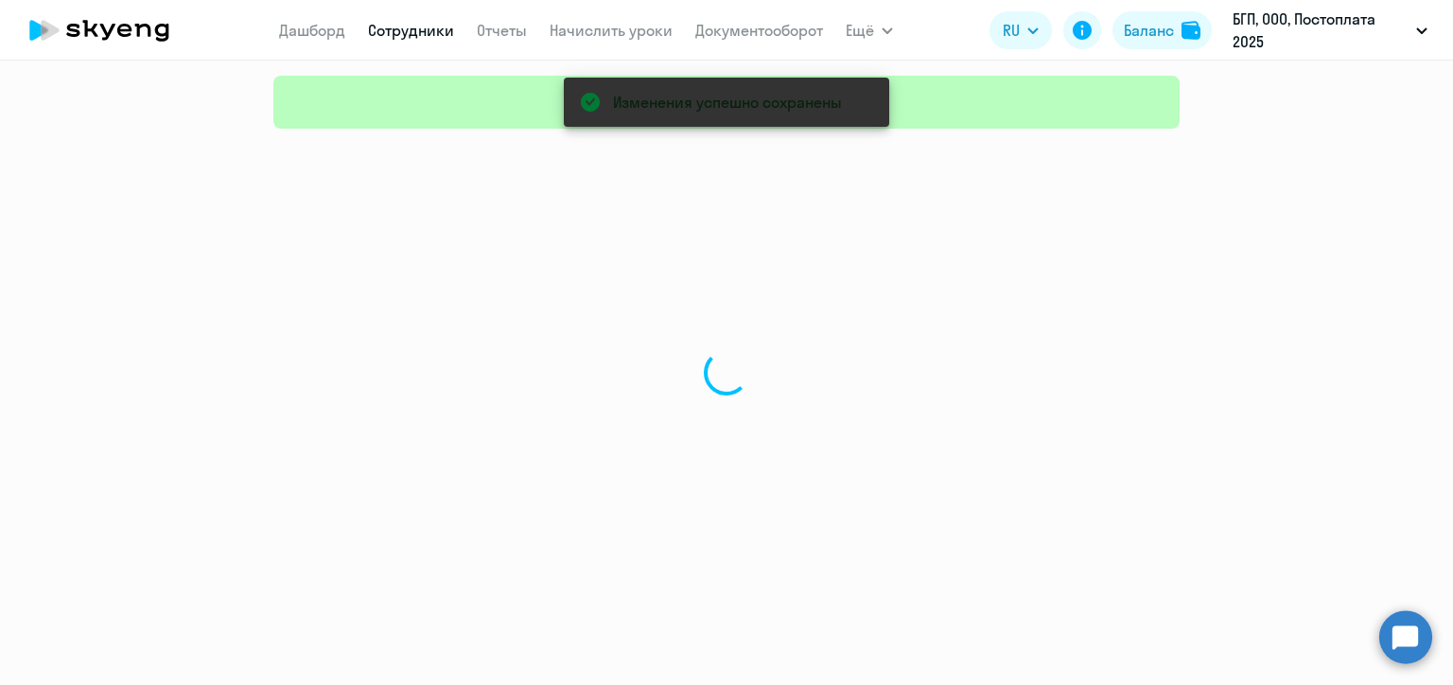
select select "30"
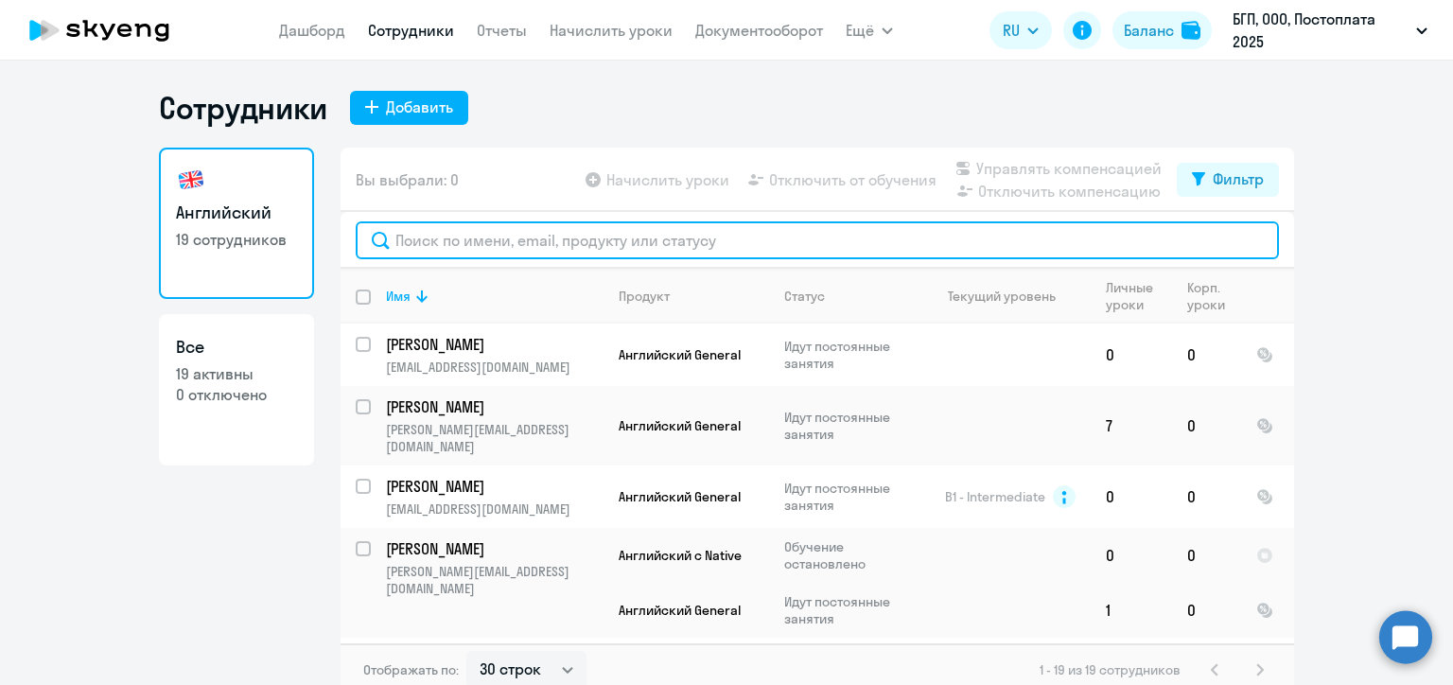
click at [503, 235] on input "text" at bounding box center [817, 240] width 923 height 38
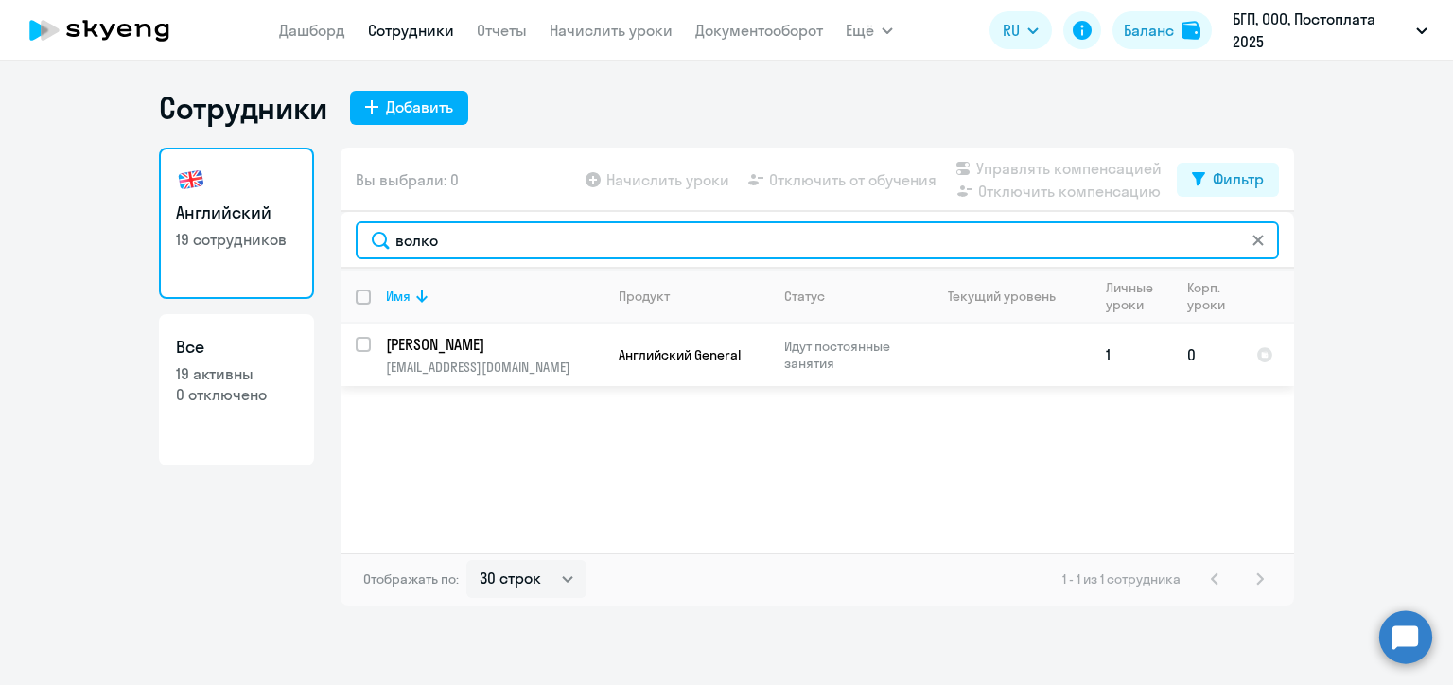
type input "волко"
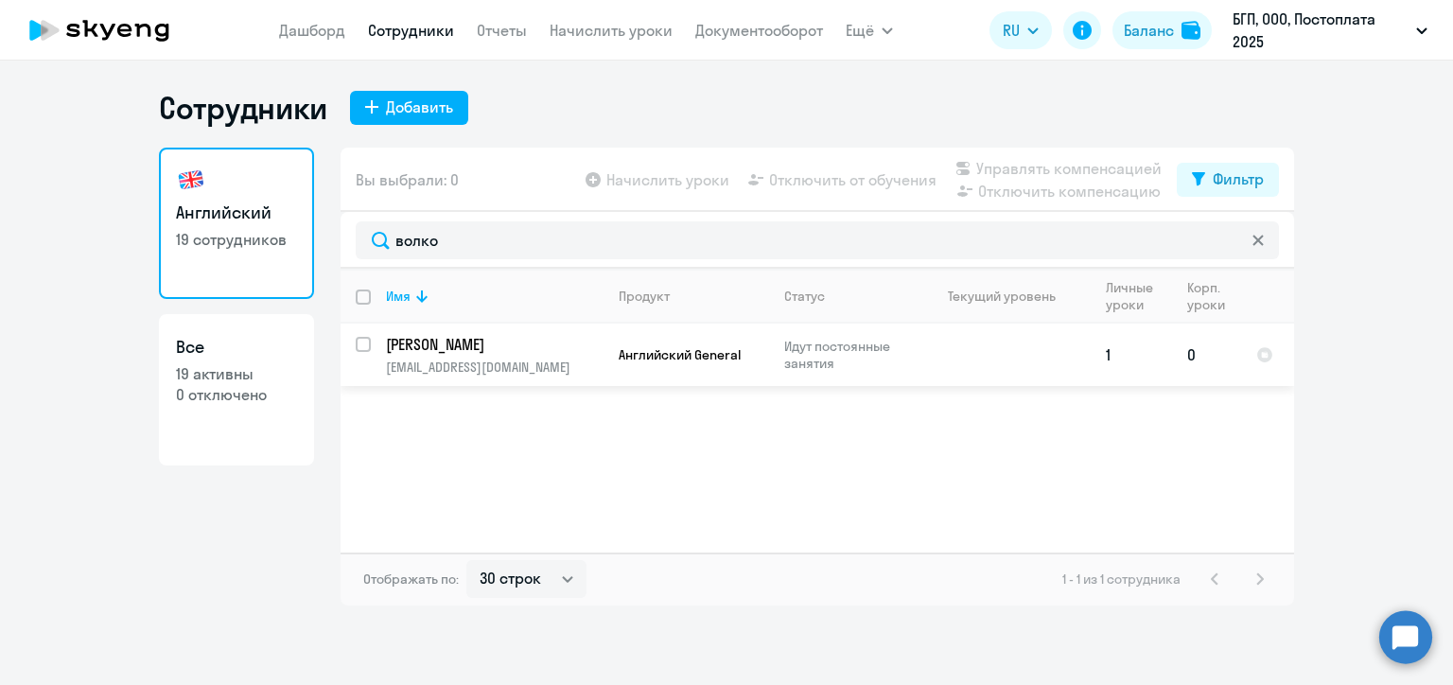
click at [358, 348] on input "select row 193677" at bounding box center [375, 356] width 38 height 38
checkbox input "true"
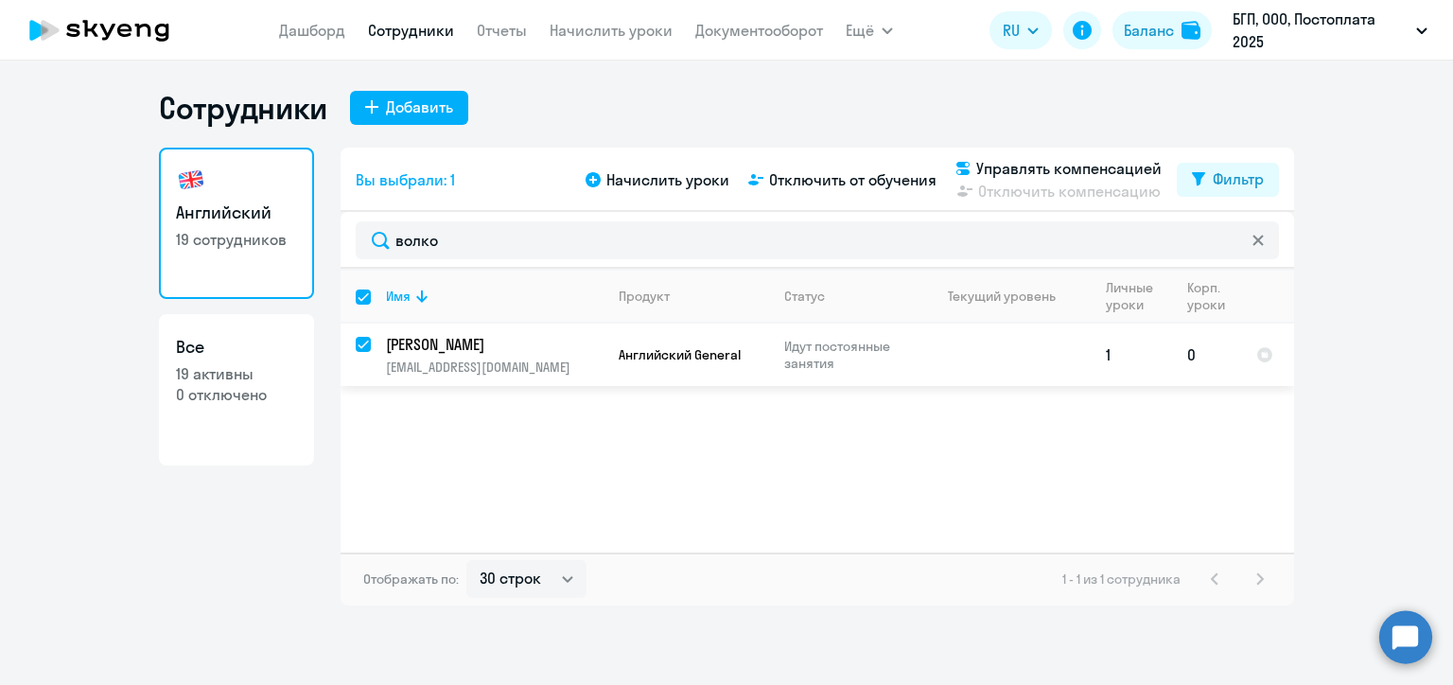
checkbox input "true"
click at [977, 163] on span "Управлять компенсацией" at bounding box center [1068, 168] width 185 height 23
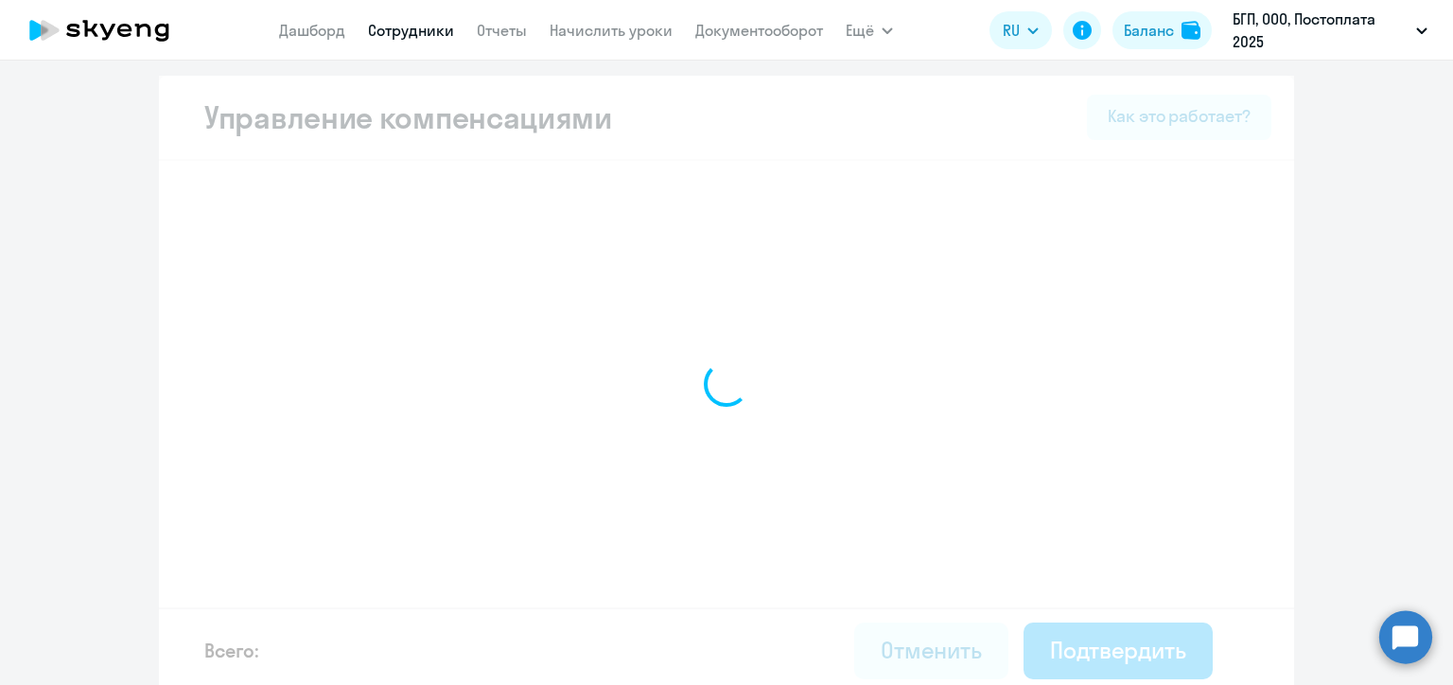
select select "MONTHLY"
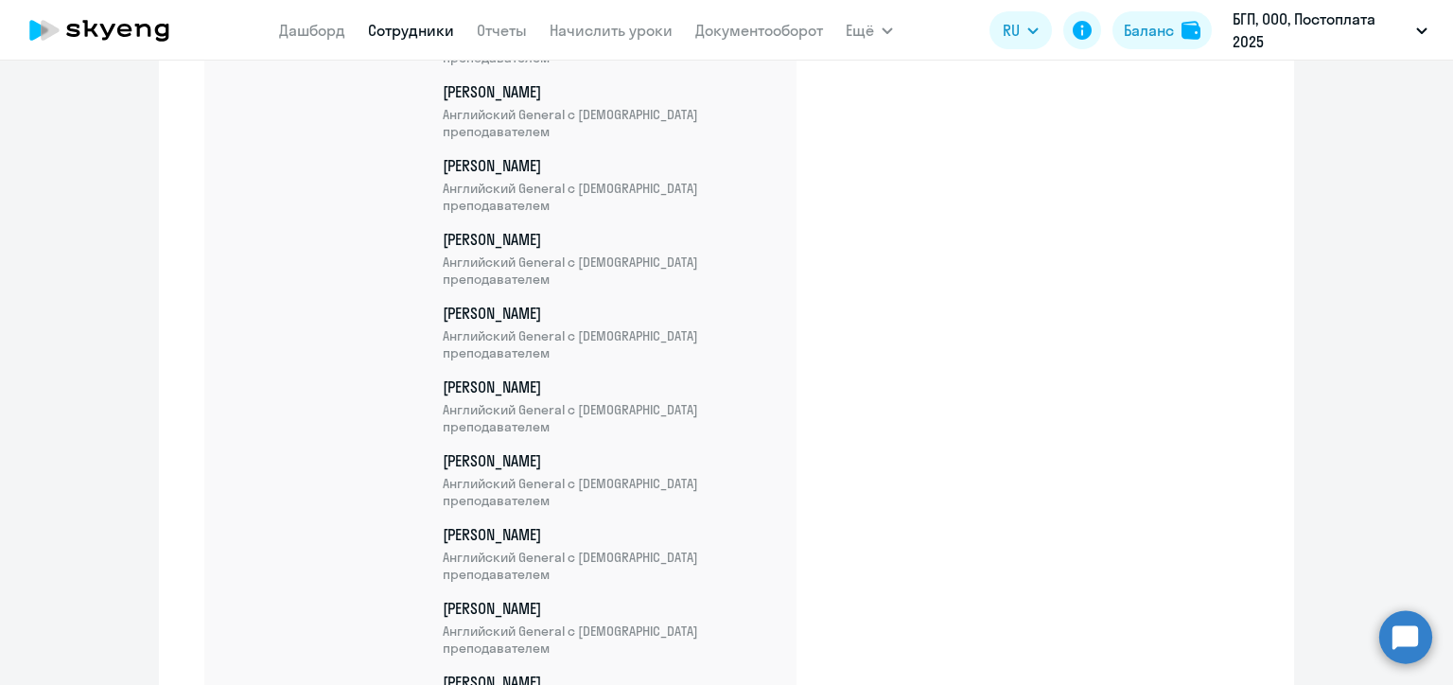
scroll to position [1427, 0]
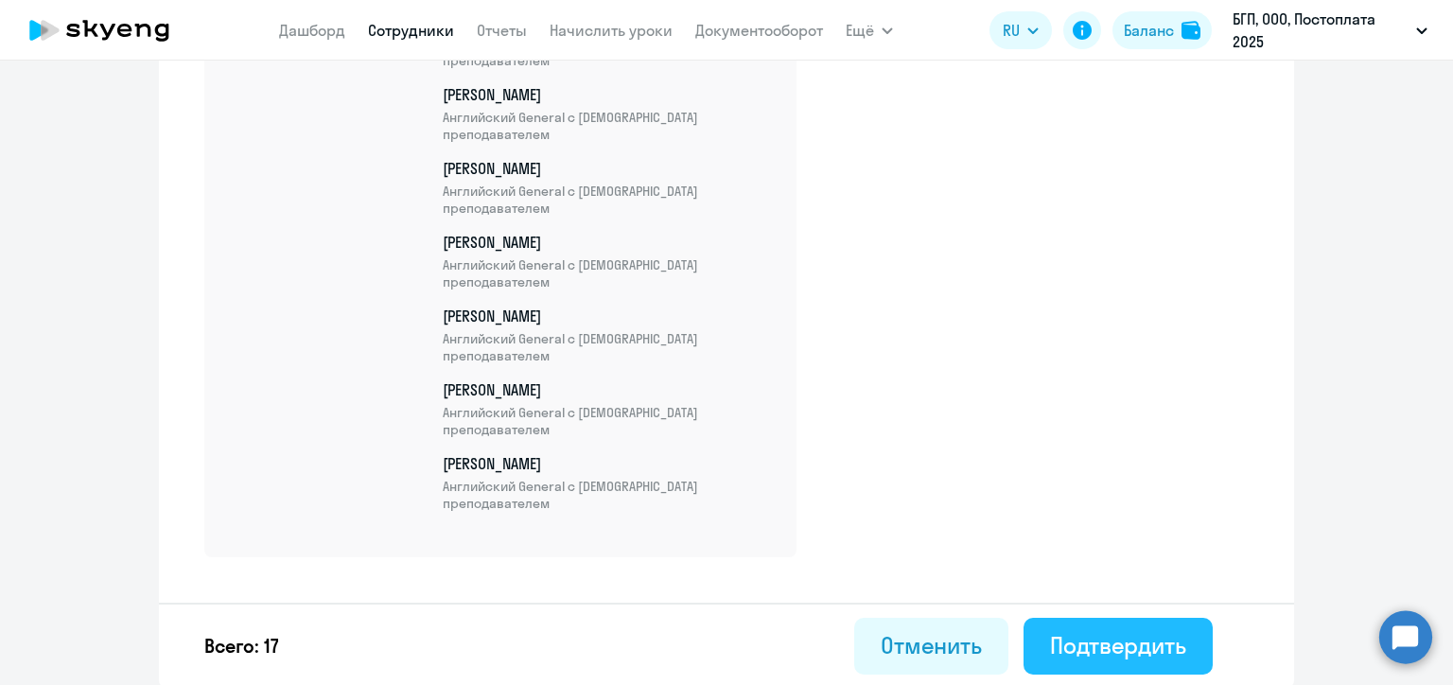
click at [1134, 636] on div "Подтвердить" at bounding box center [1118, 645] width 136 height 30
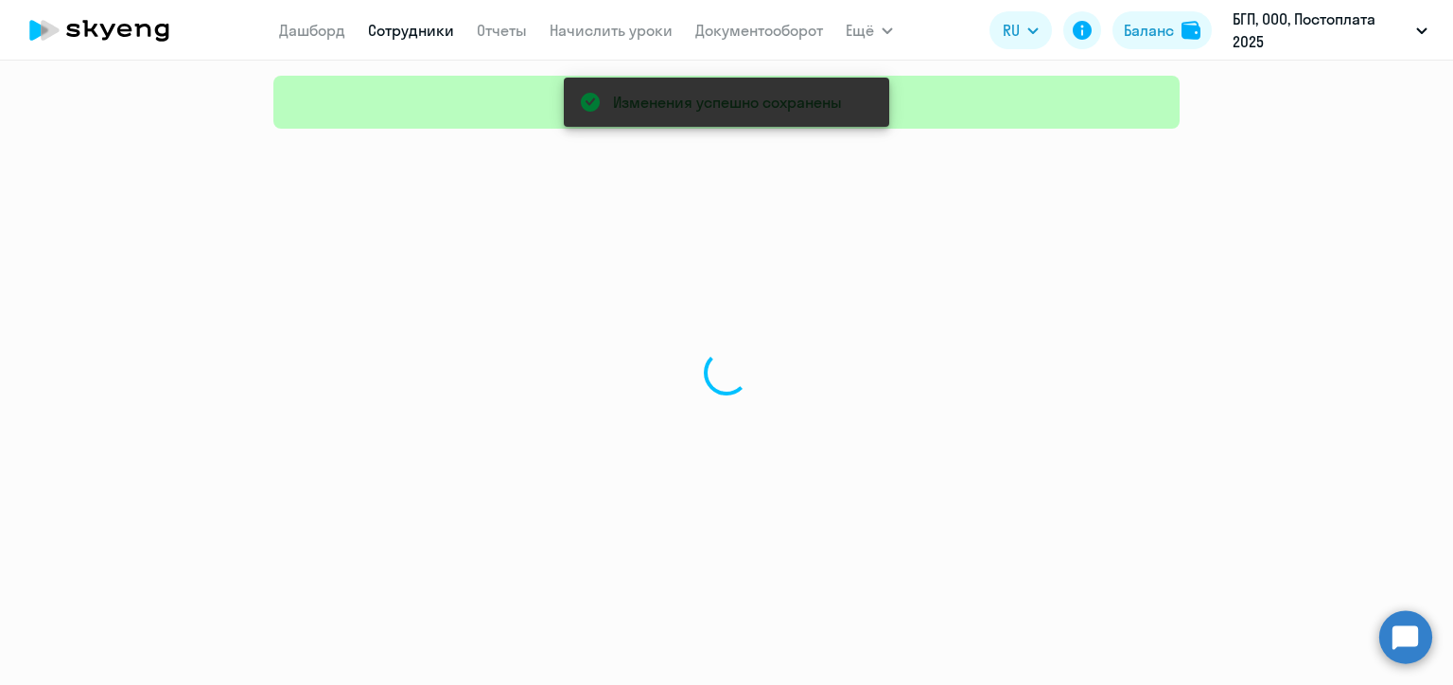
select select "30"
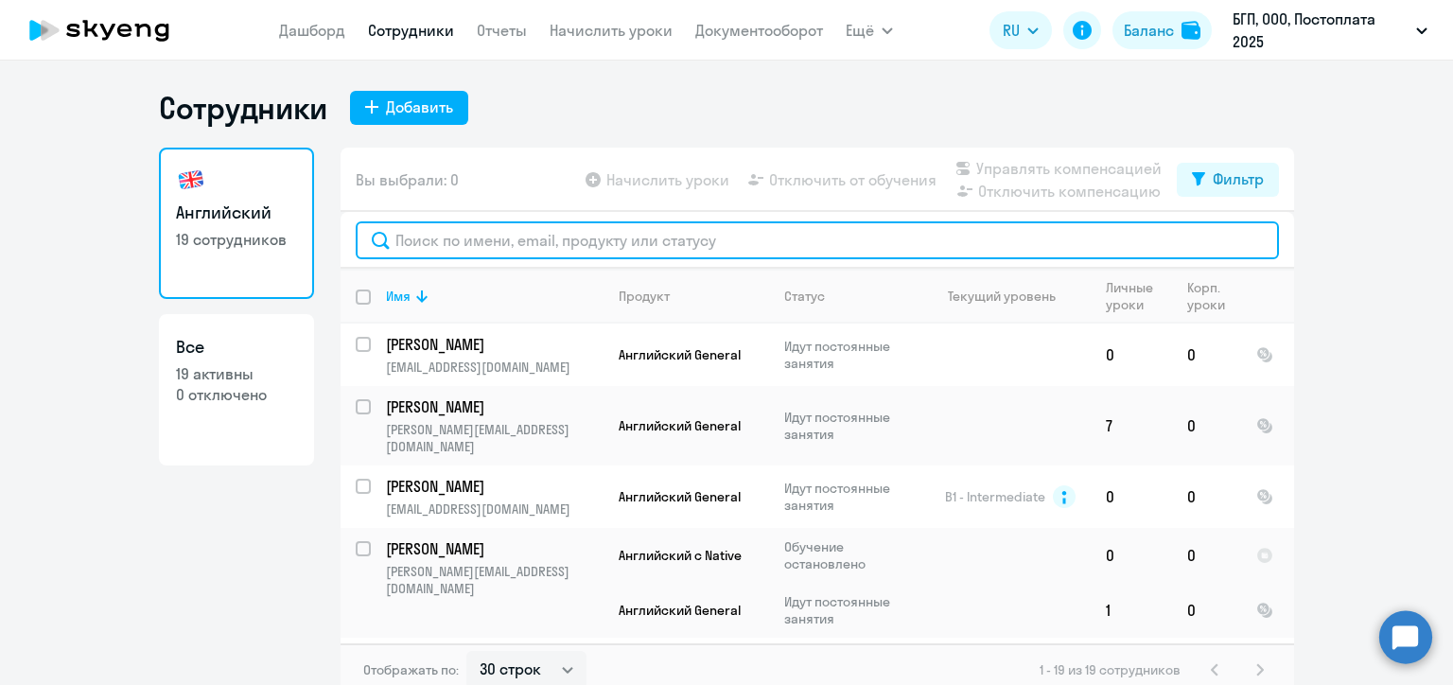
click at [475, 242] on input "text" at bounding box center [817, 240] width 923 height 38
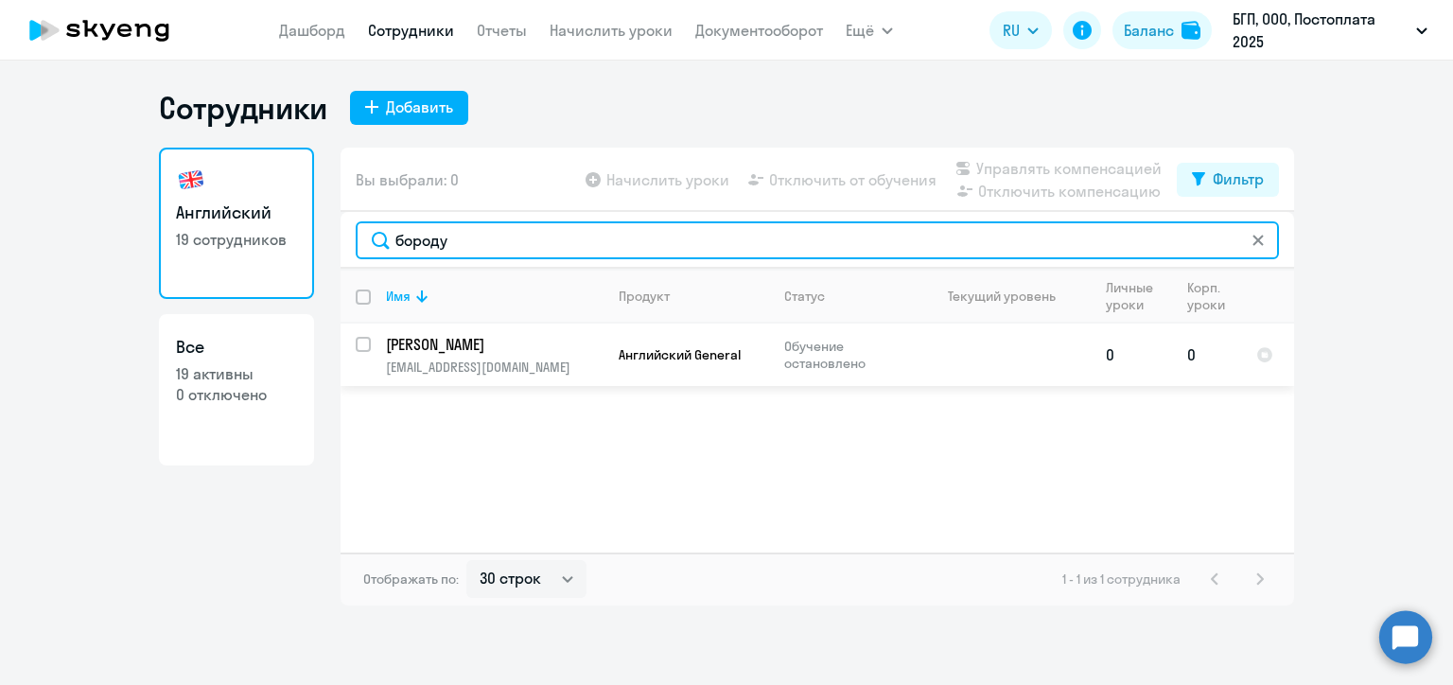
type input "бороду"
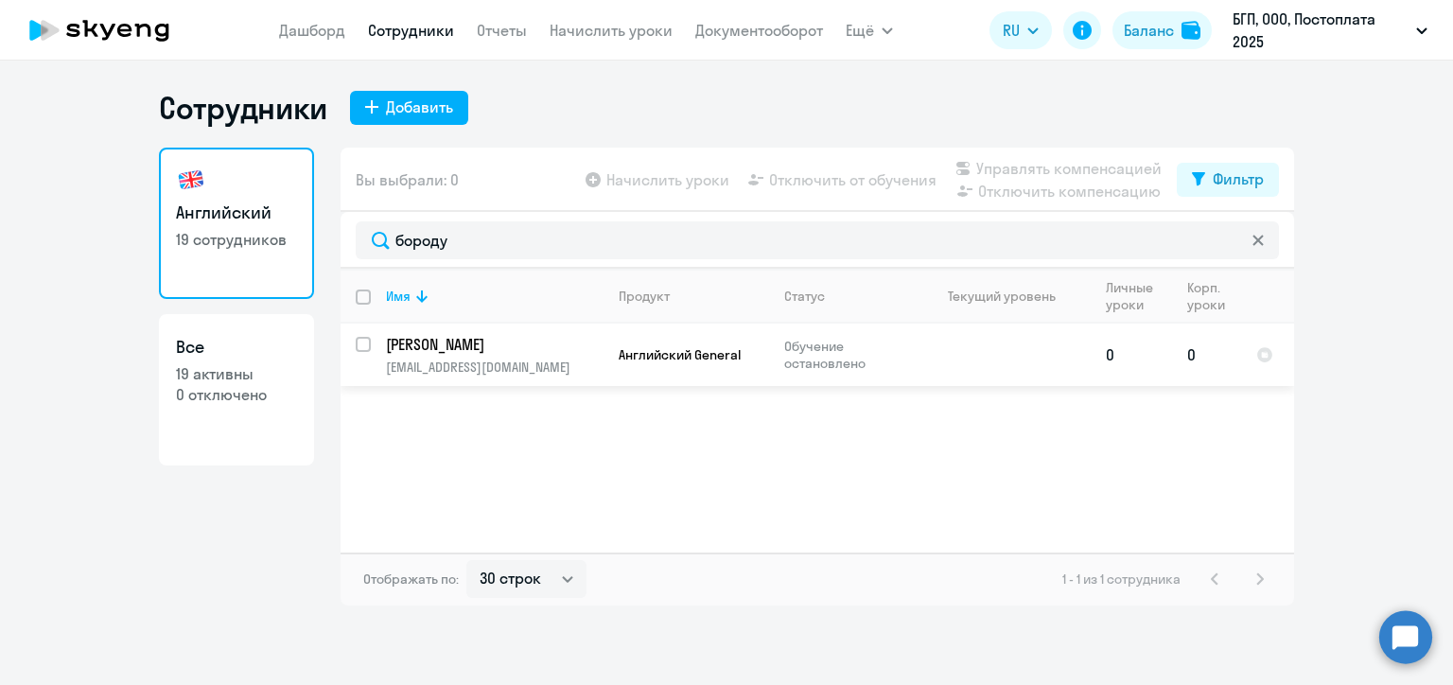
click at [363, 348] on input "select row 17039832" at bounding box center [375, 356] width 38 height 38
checkbox input "true"
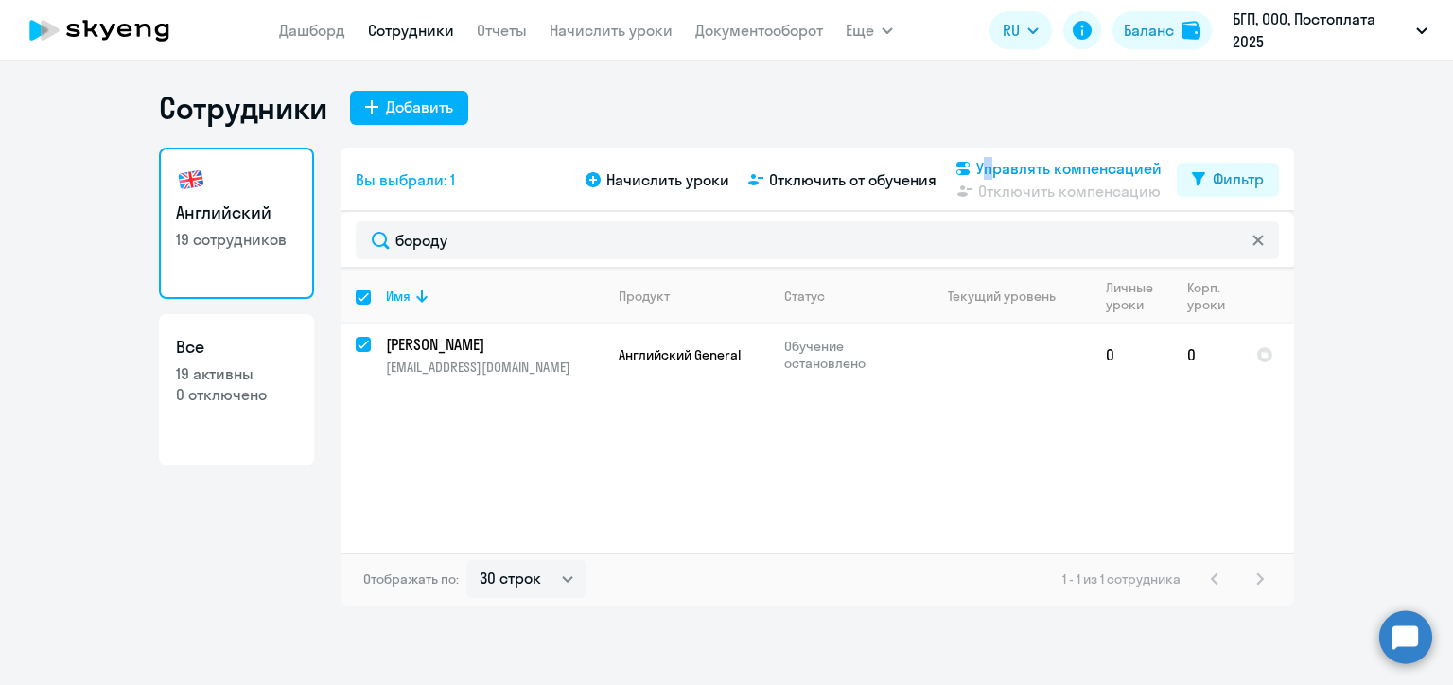
click at [980, 159] on span "Управлять компенсацией" at bounding box center [1068, 168] width 185 height 23
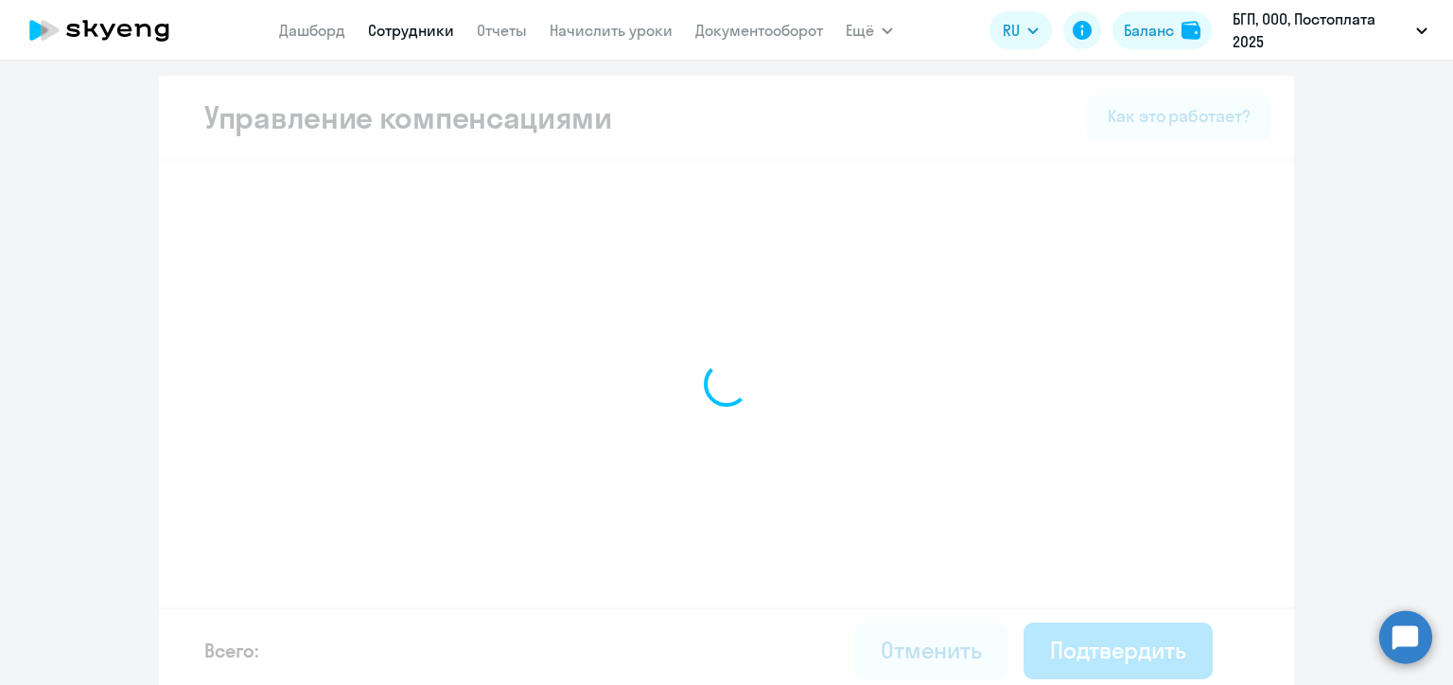
select select "MONTHLY"
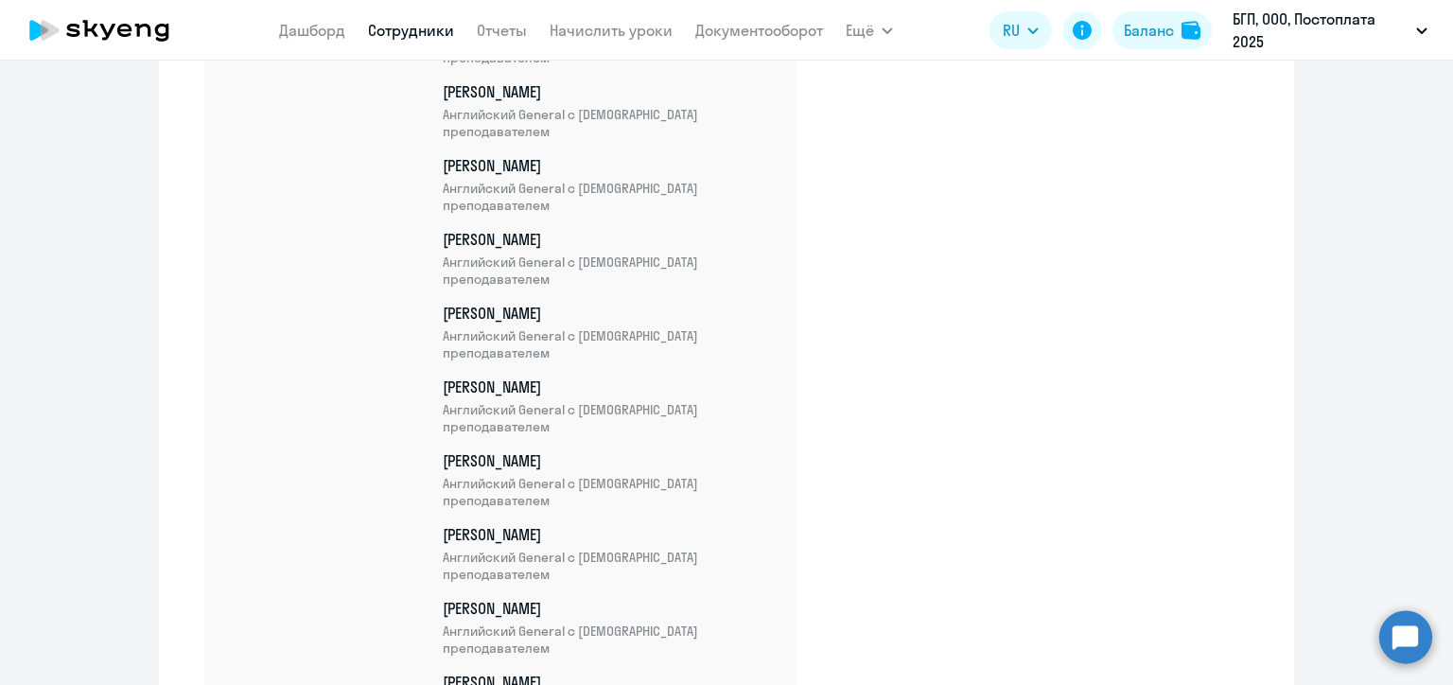
scroll to position [1501, 0]
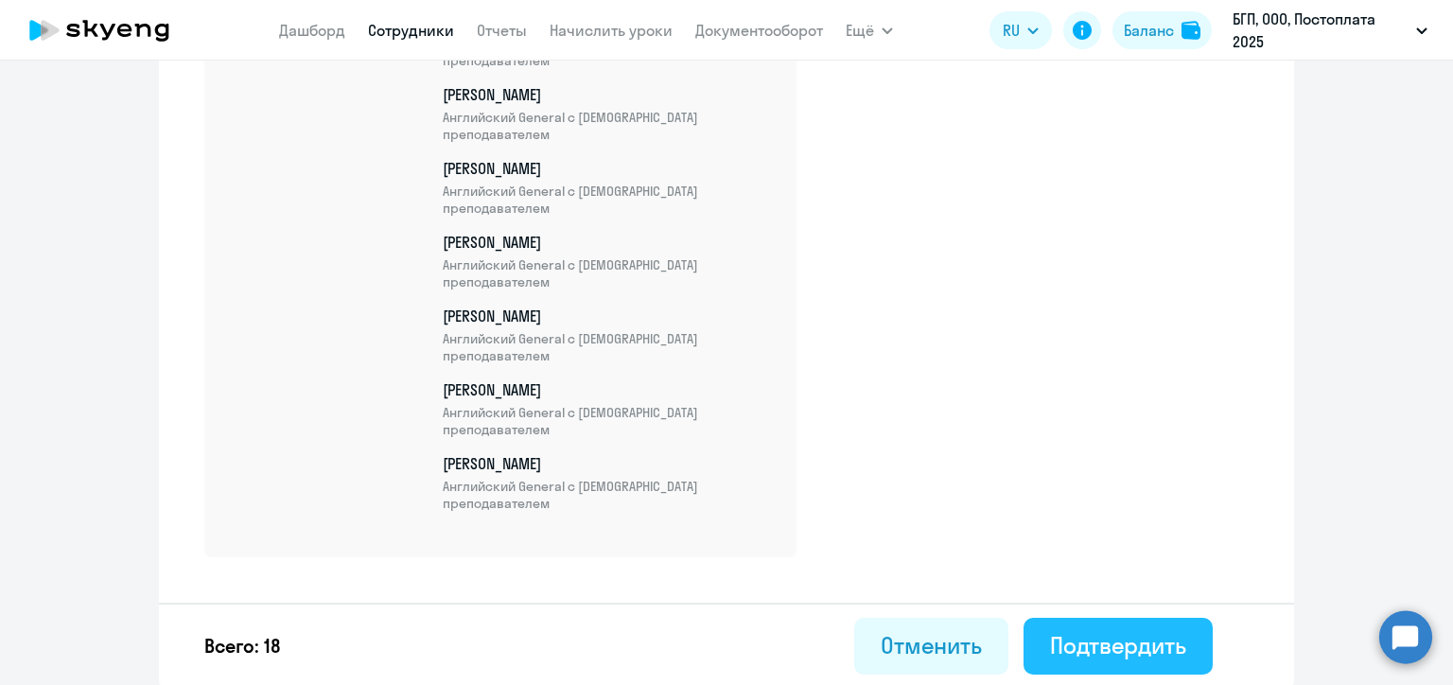
click at [1075, 639] on div "Подтвердить" at bounding box center [1118, 645] width 136 height 30
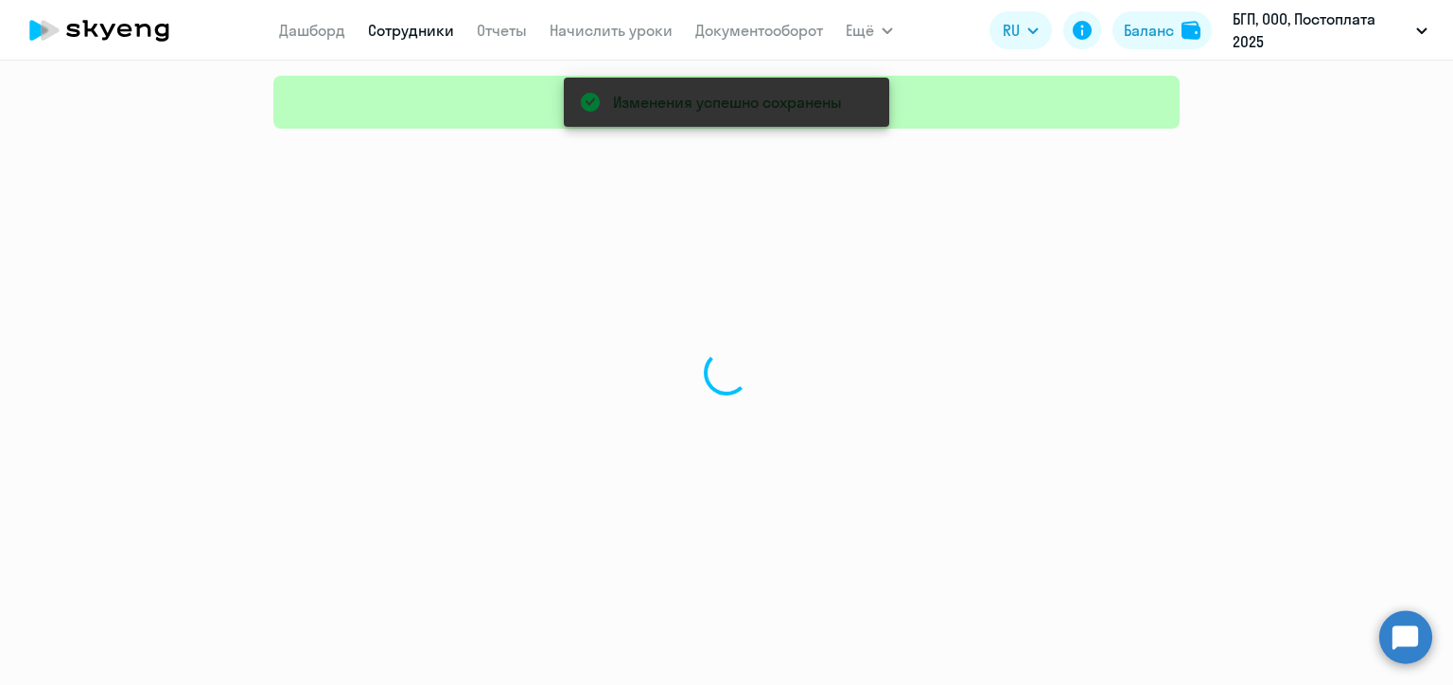
select select "30"
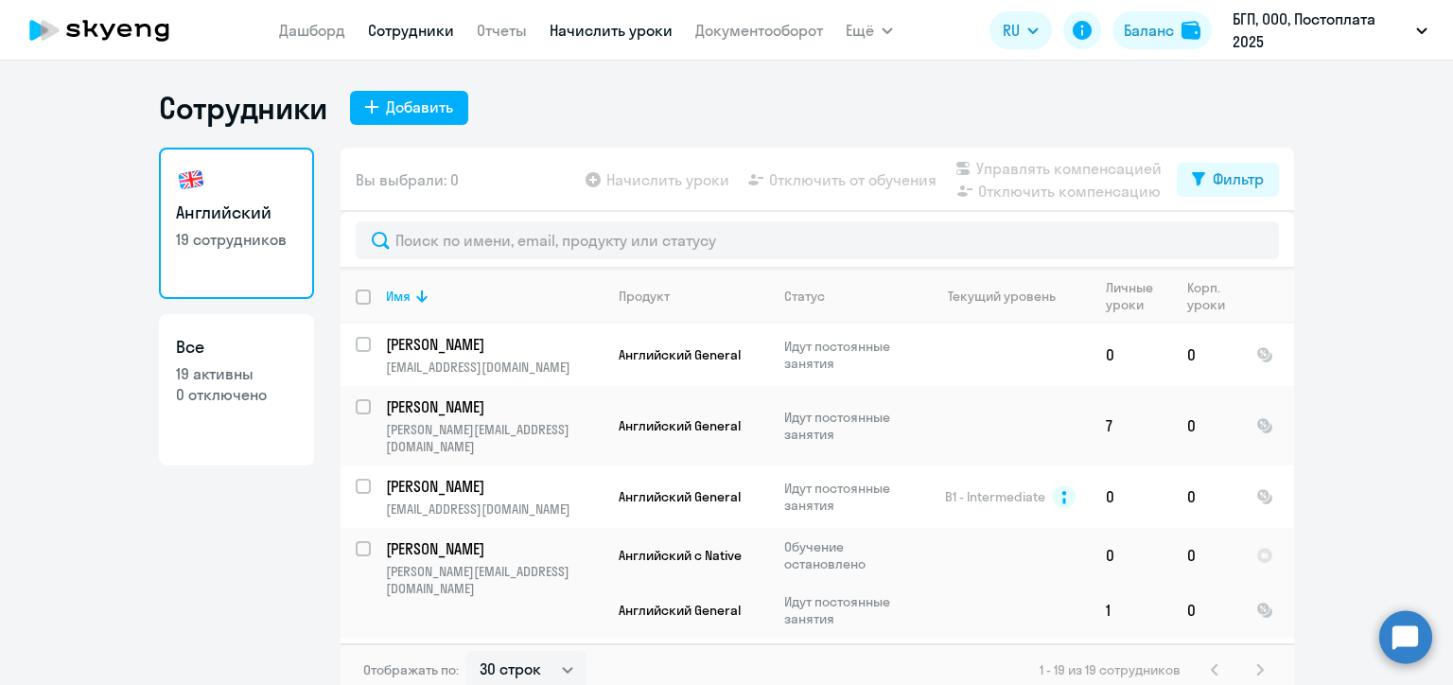
click at [613, 35] on link "Начислить уроки" at bounding box center [610, 30] width 123 height 19
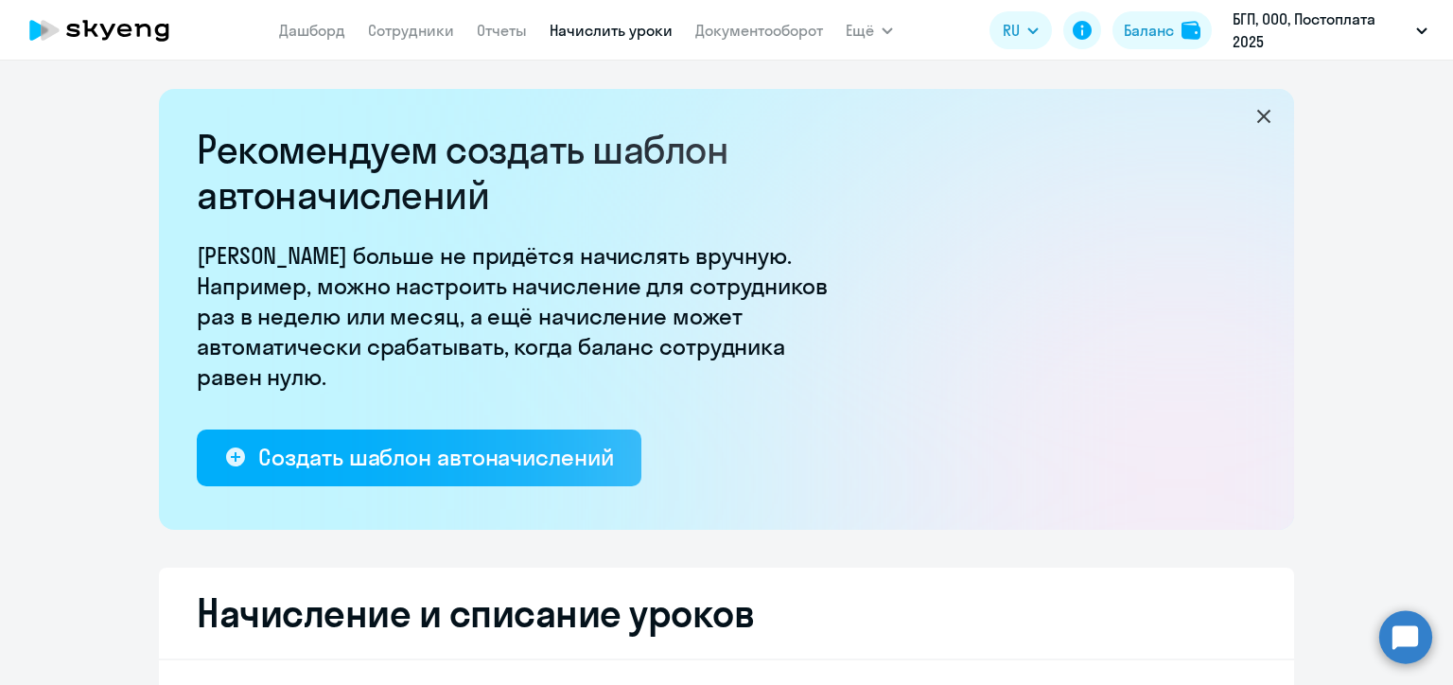
select select "10"
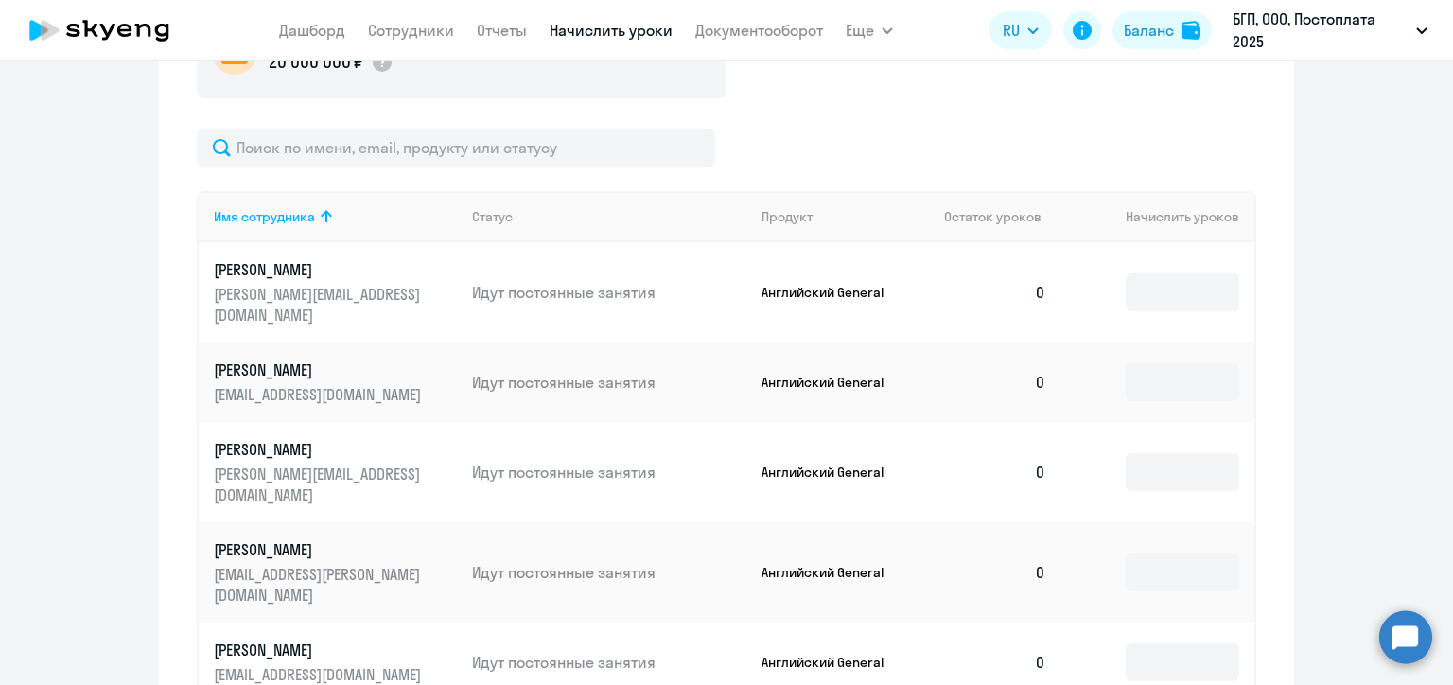
scroll to position [662, 0]
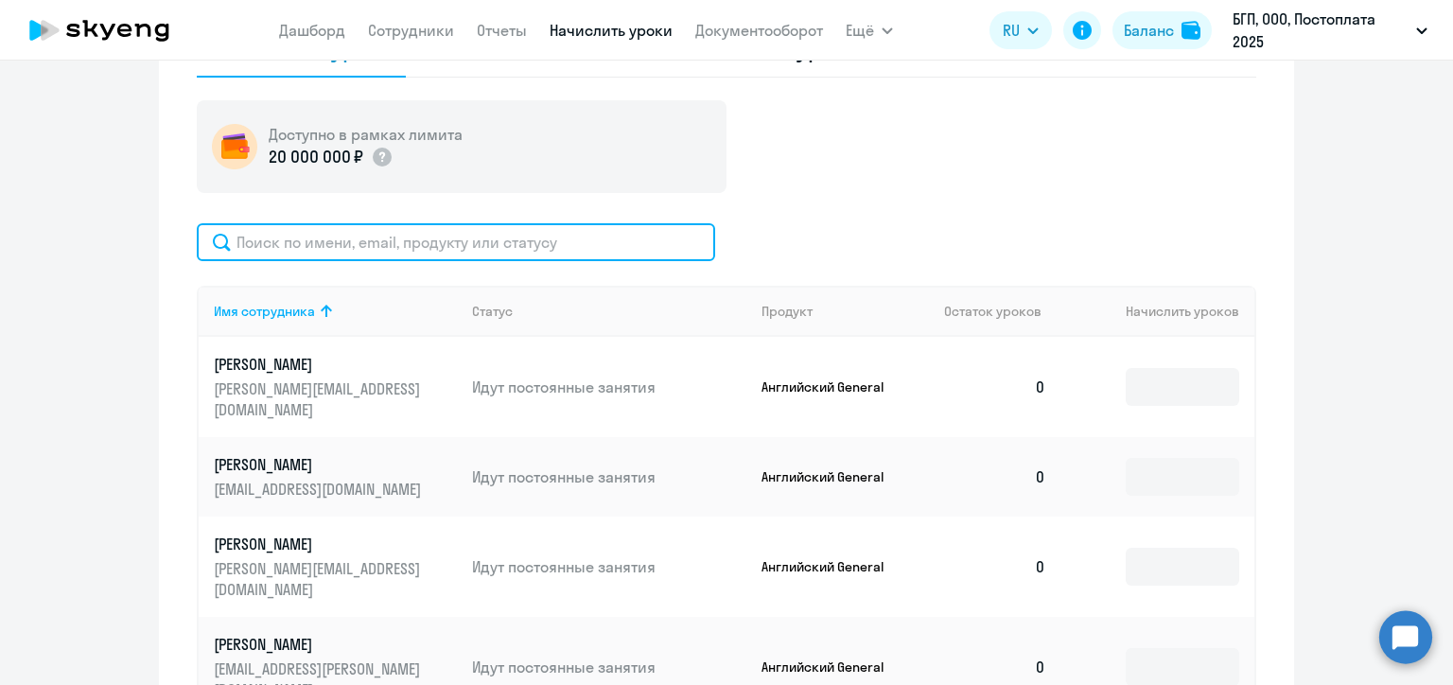
click at [524, 251] on input "text" at bounding box center [456, 242] width 518 height 38
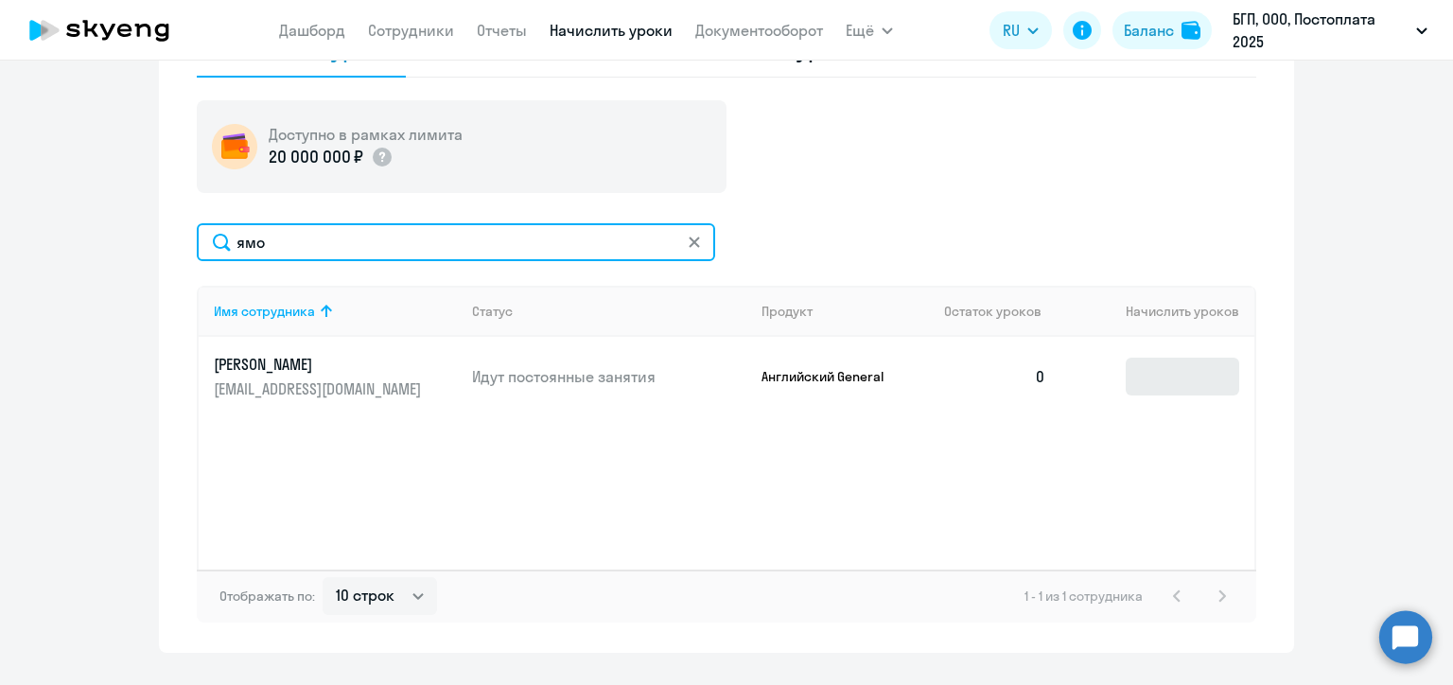
type input "ямо"
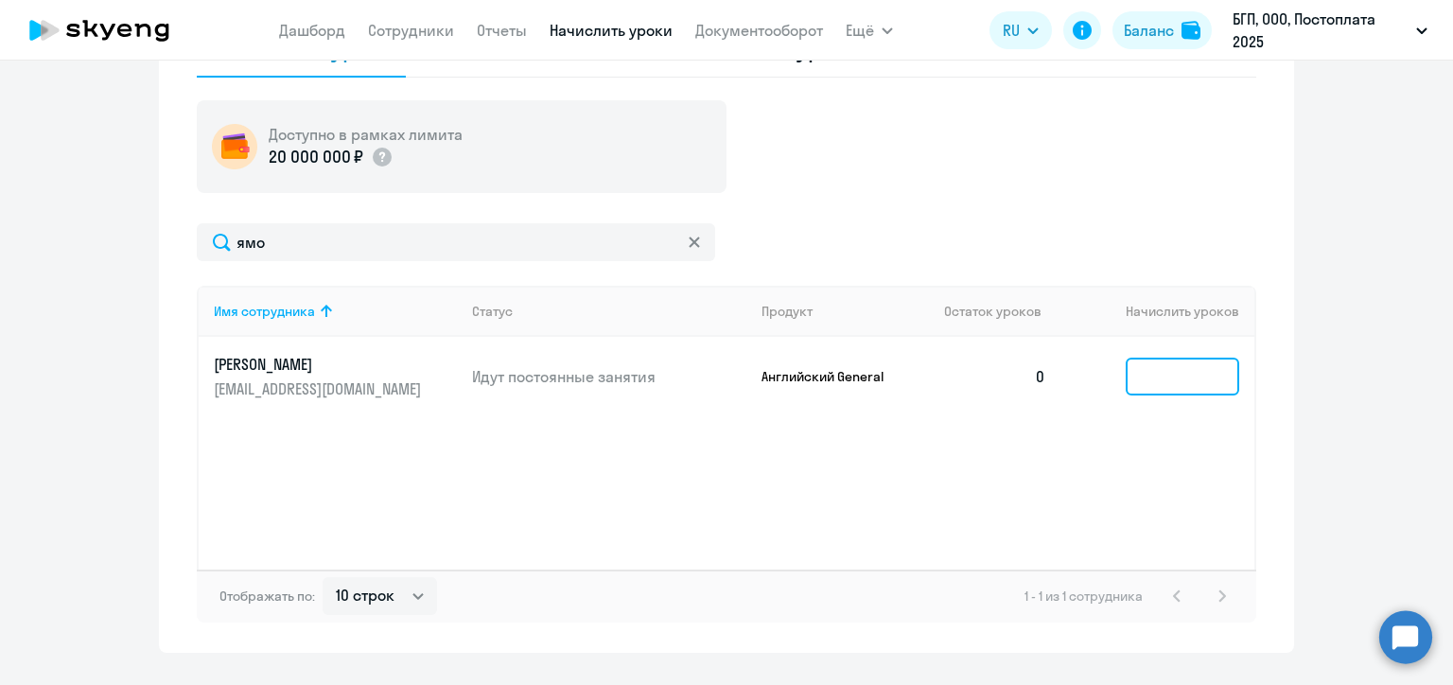
click at [1140, 376] on input at bounding box center [1181, 376] width 113 height 38
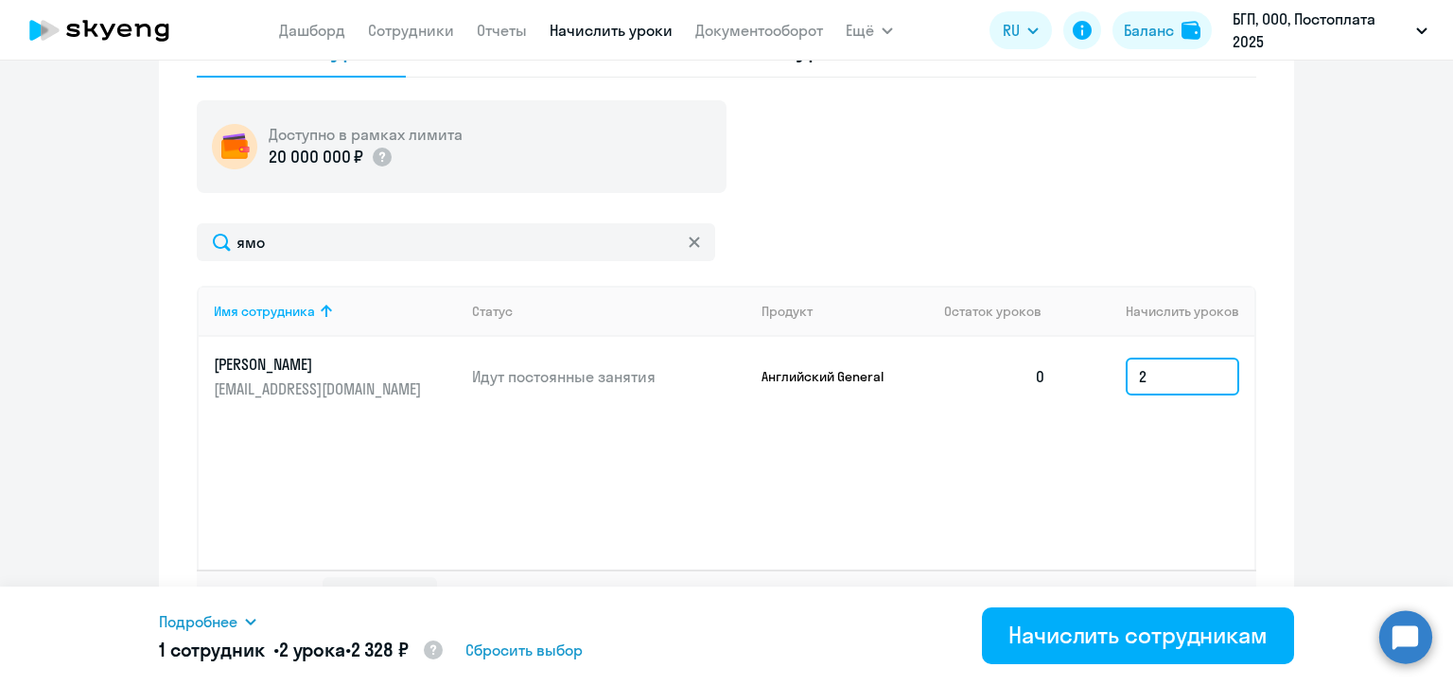
type input "2"
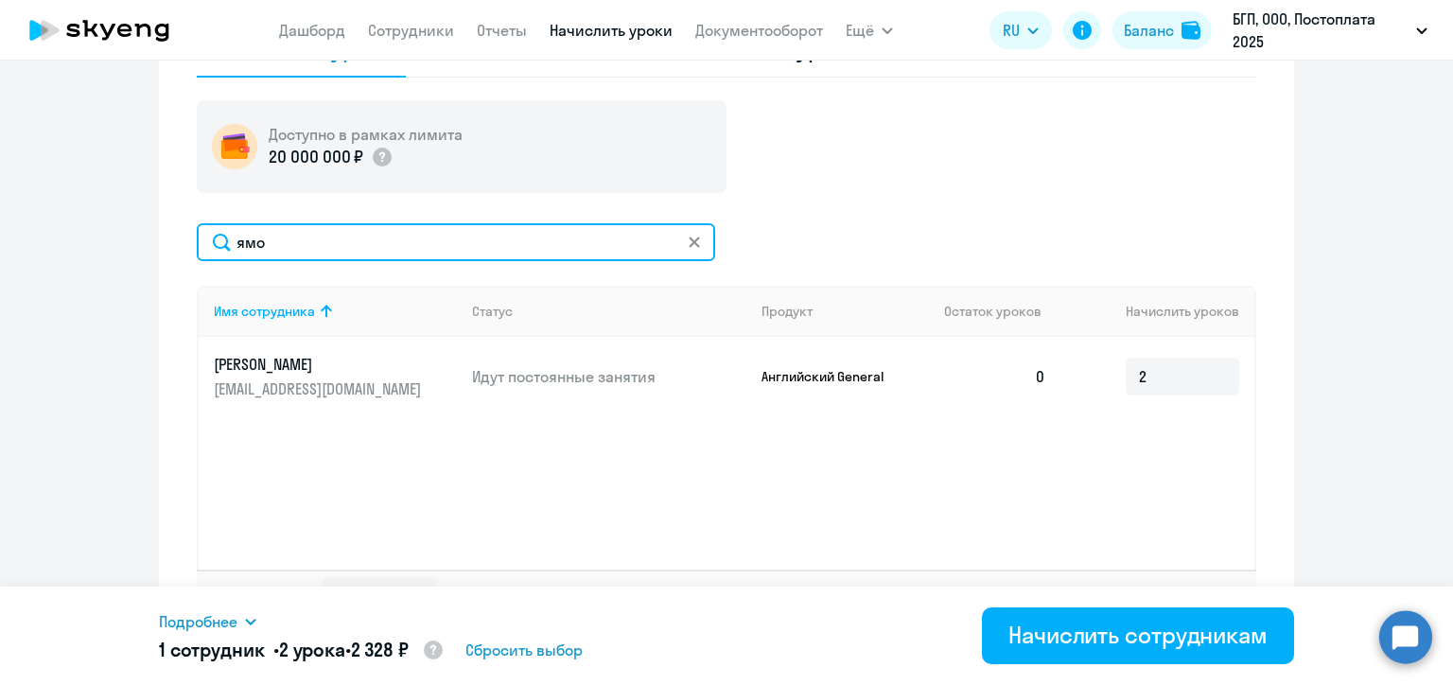
drag, startPoint x: 284, startPoint y: 240, endPoint x: 212, endPoint y: 235, distance: 72.1
click at [212, 235] on input "ямо" at bounding box center [456, 242] width 518 height 38
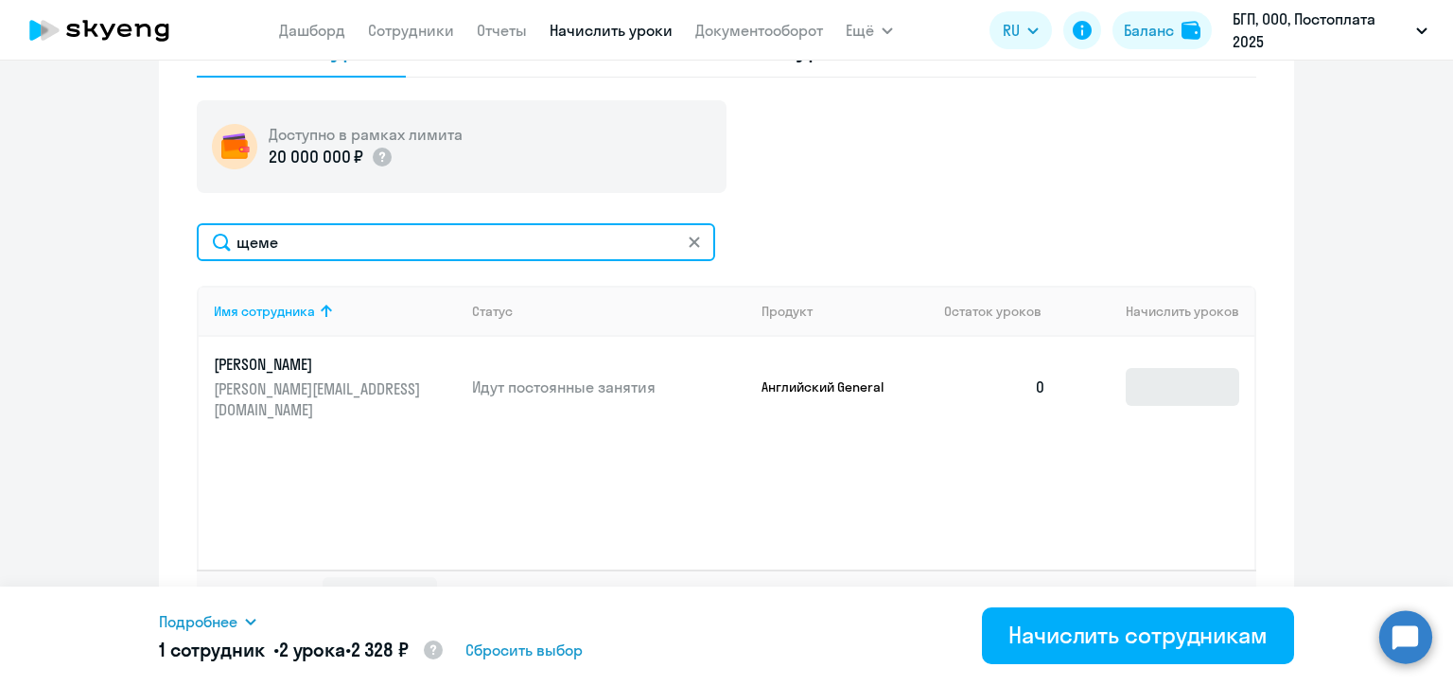
type input "щеме"
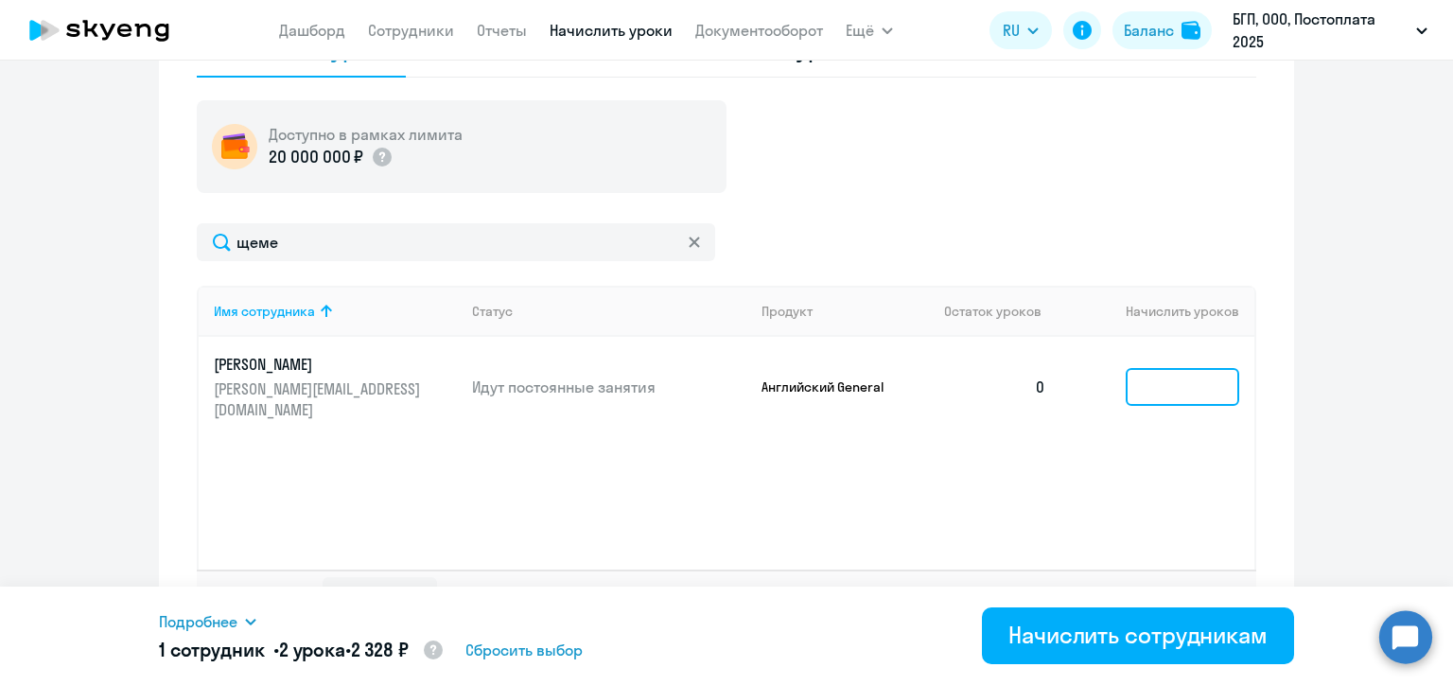
click at [1144, 380] on input at bounding box center [1181, 387] width 113 height 38
type input "1"
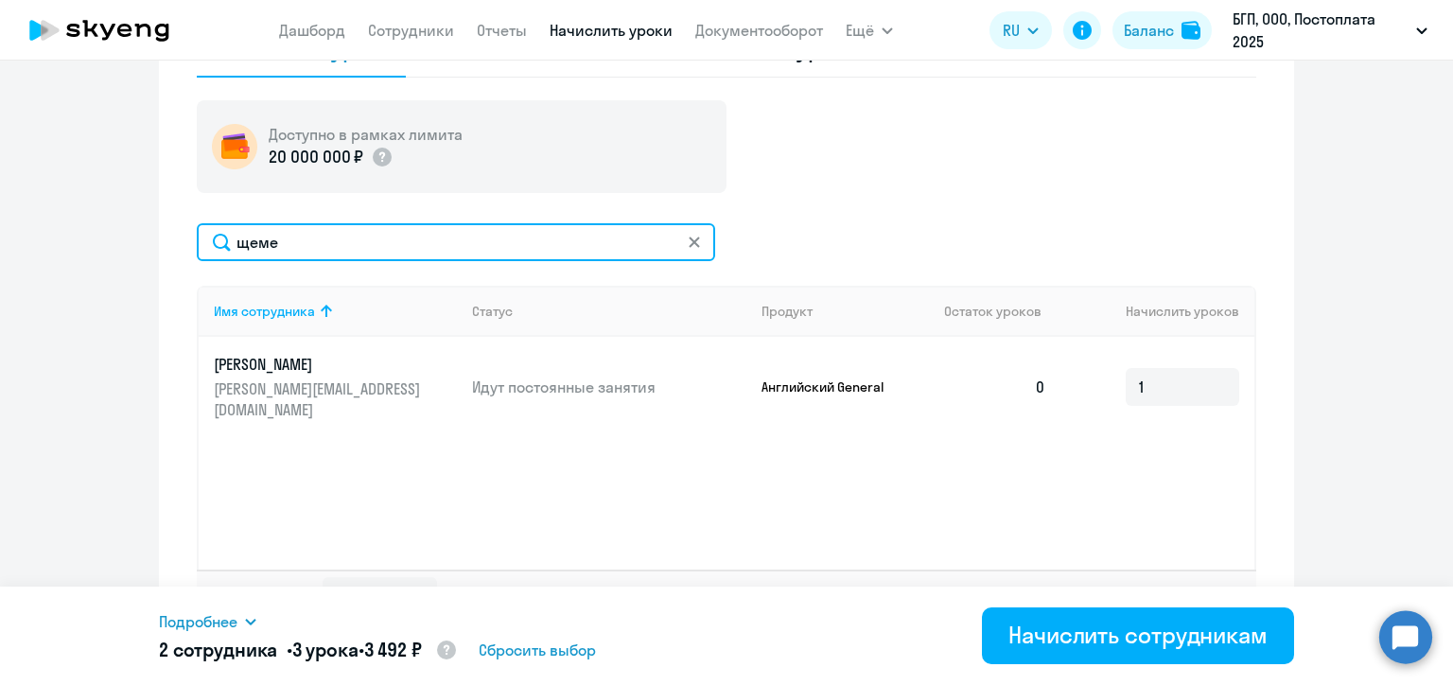
drag, startPoint x: 328, startPoint y: 235, endPoint x: 216, endPoint y: 231, distance: 112.6
click at [216, 231] on input "щеме" at bounding box center [456, 242] width 518 height 38
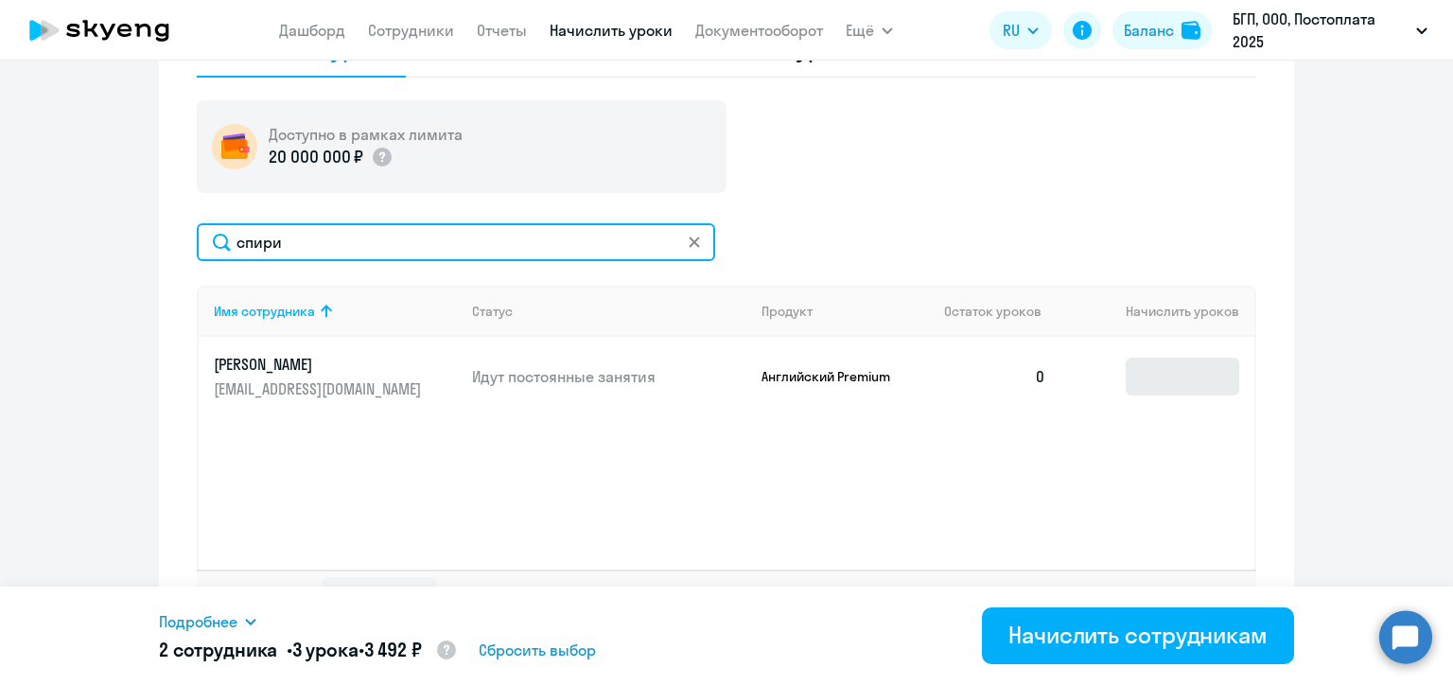
type input "спири"
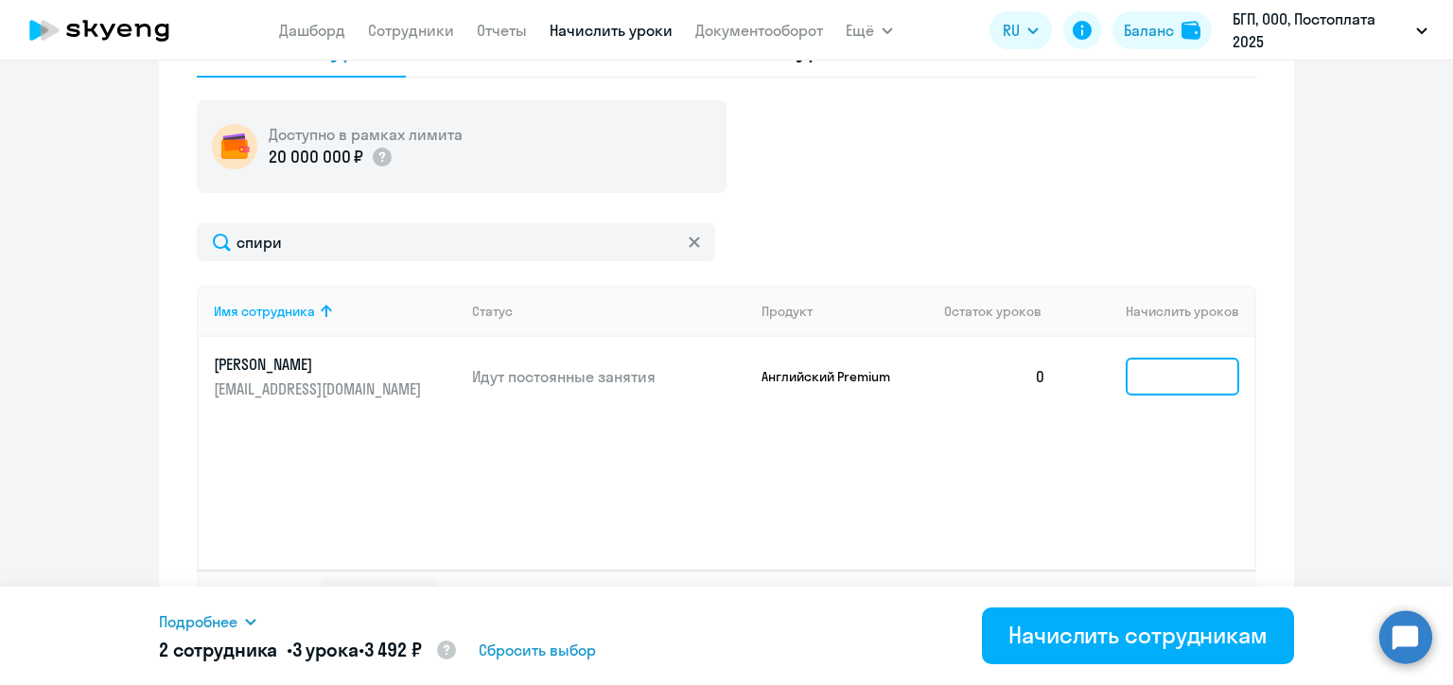
click at [1174, 378] on input at bounding box center [1181, 376] width 113 height 38
type input "1"
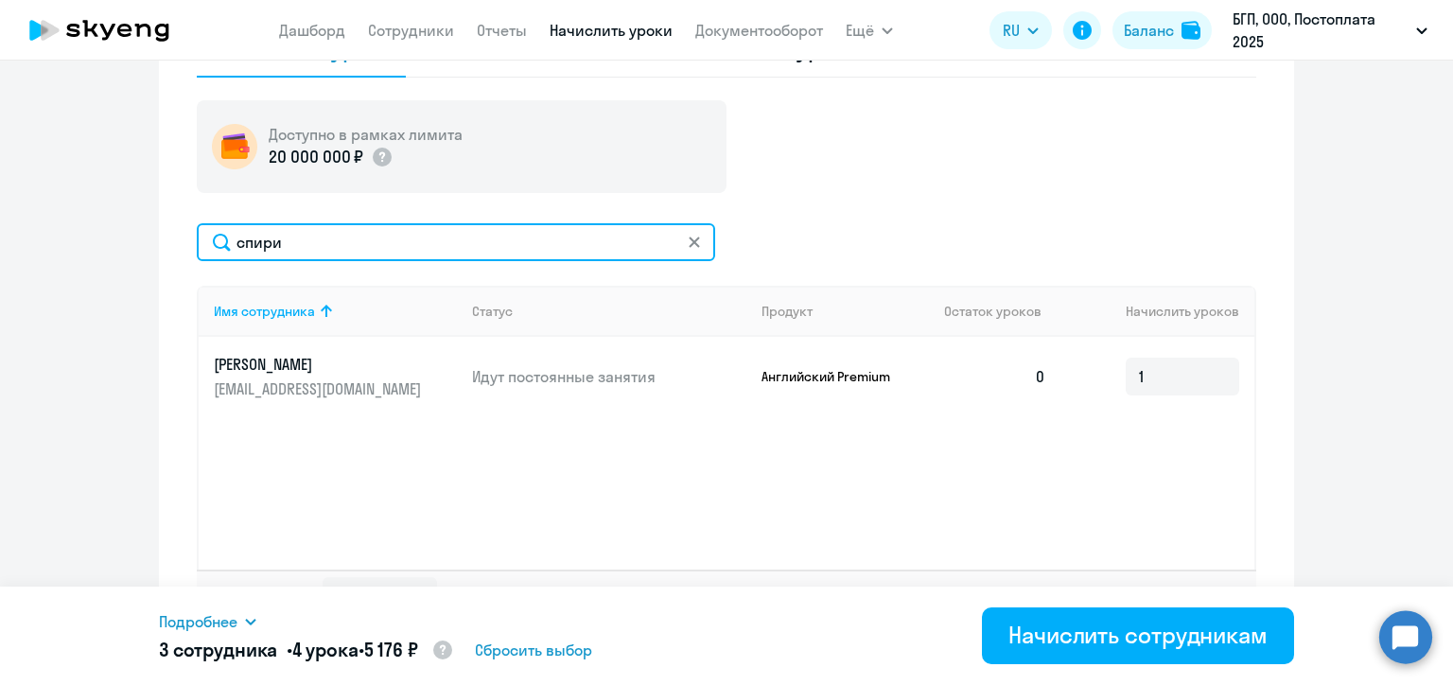
drag, startPoint x: 310, startPoint y: 238, endPoint x: 219, endPoint y: 235, distance: 90.9
click at [219, 235] on input "спири" at bounding box center [456, 242] width 518 height 38
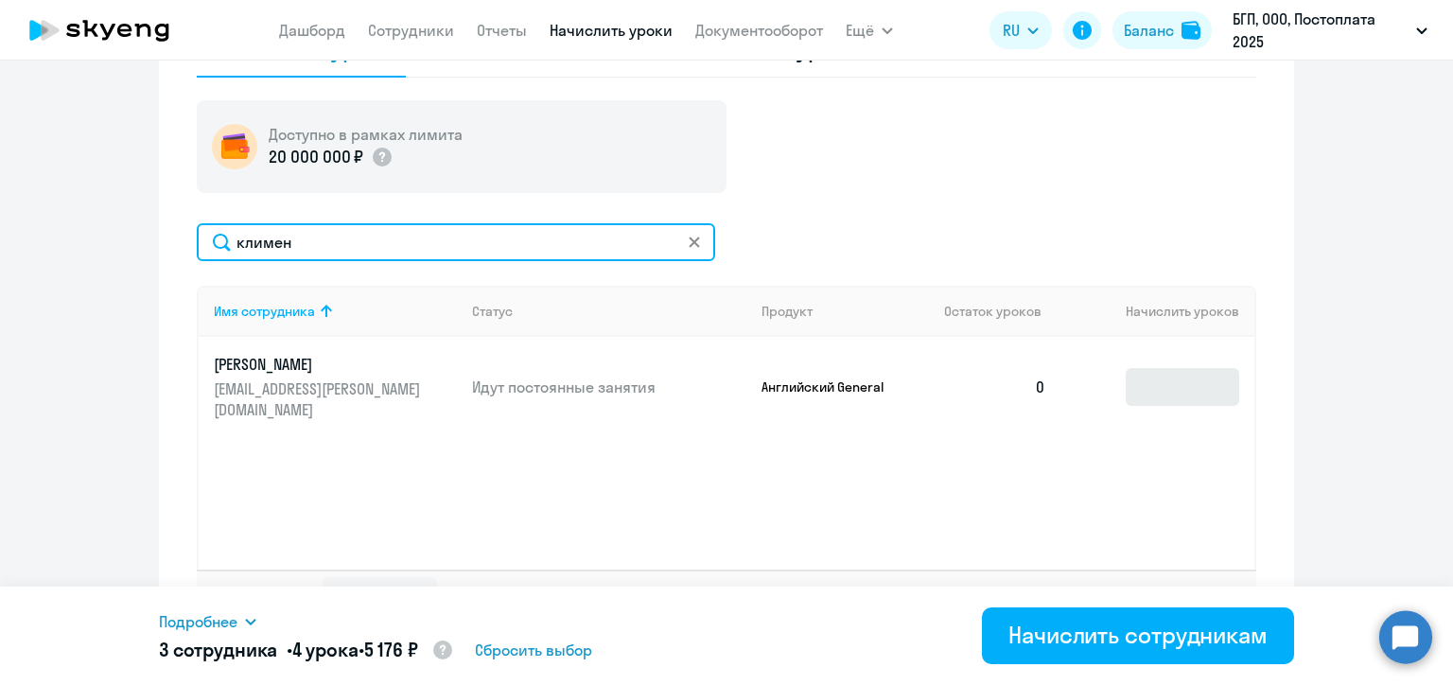
type input "климен"
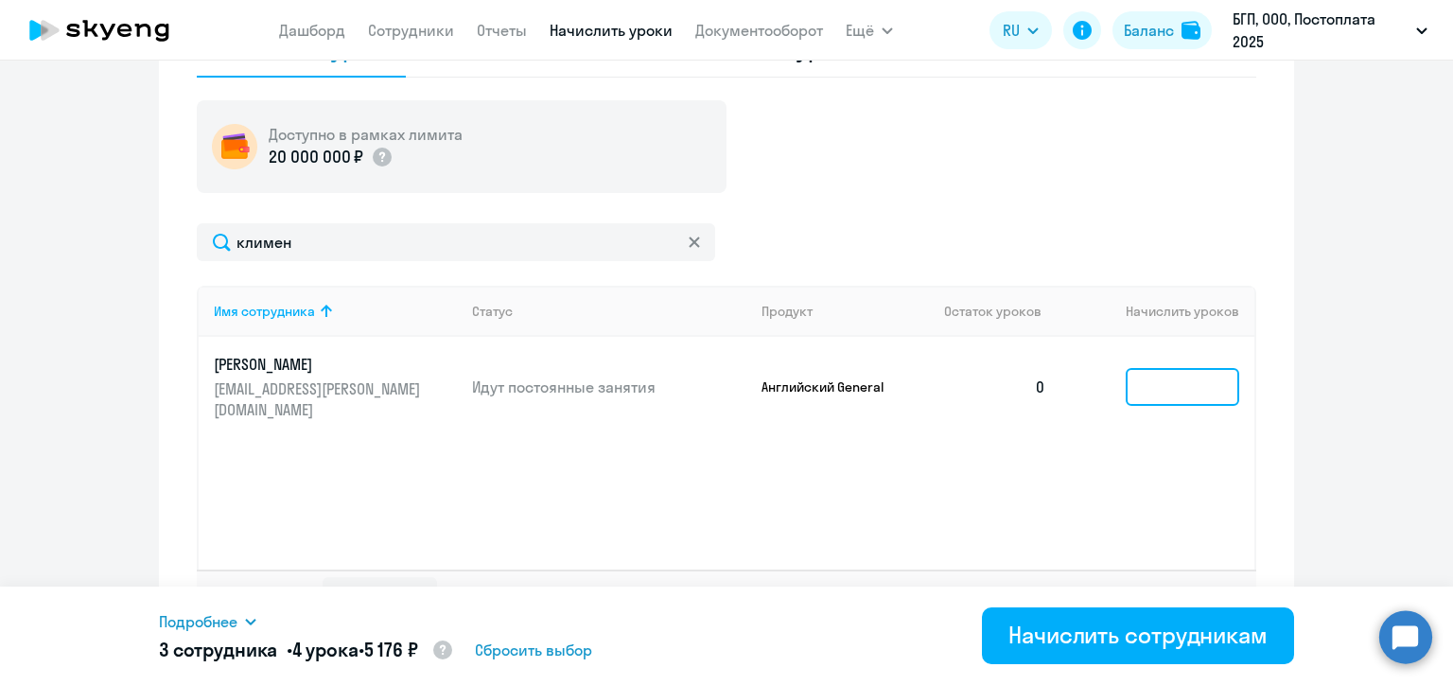
click at [1155, 378] on input at bounding box center [1181, 387] width 113 height 38
type input "1"
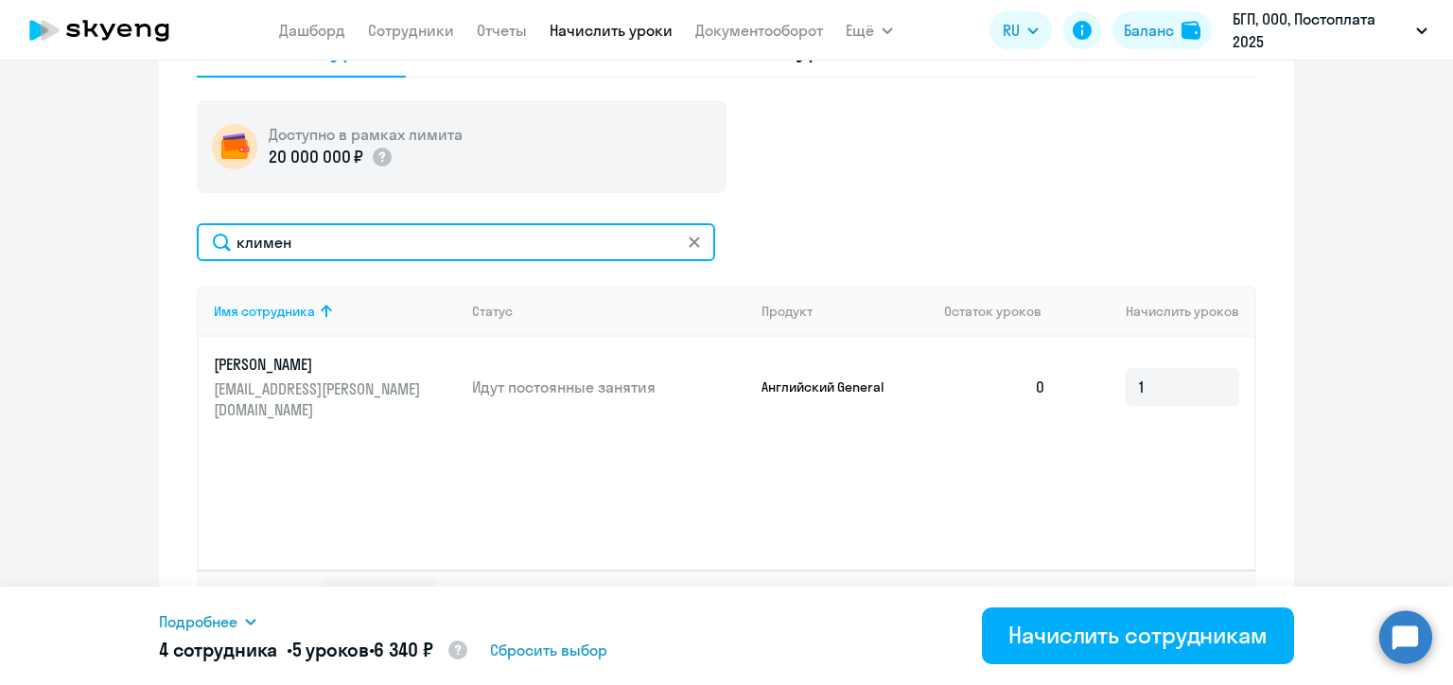
drag, startPoint x: 301, startPoint y: 246, endPoint x: 221, endPoint y: 231, distance: 80.9
click at [221, 231] on input "климен" at bounding box center [456, 242] width 518 height 38
type input "верш"
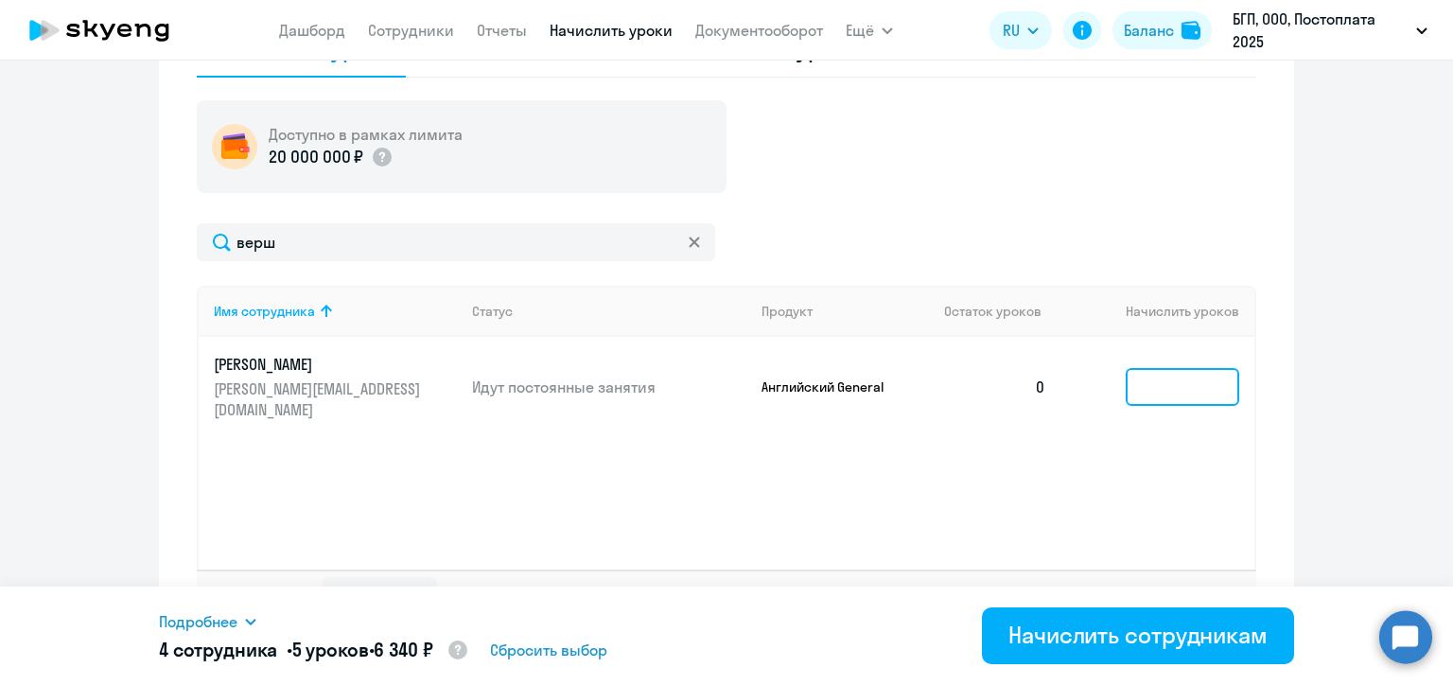
click at [1153, 384] on input at bounding box center [1181, 387] width 113 height 38
type input "4"
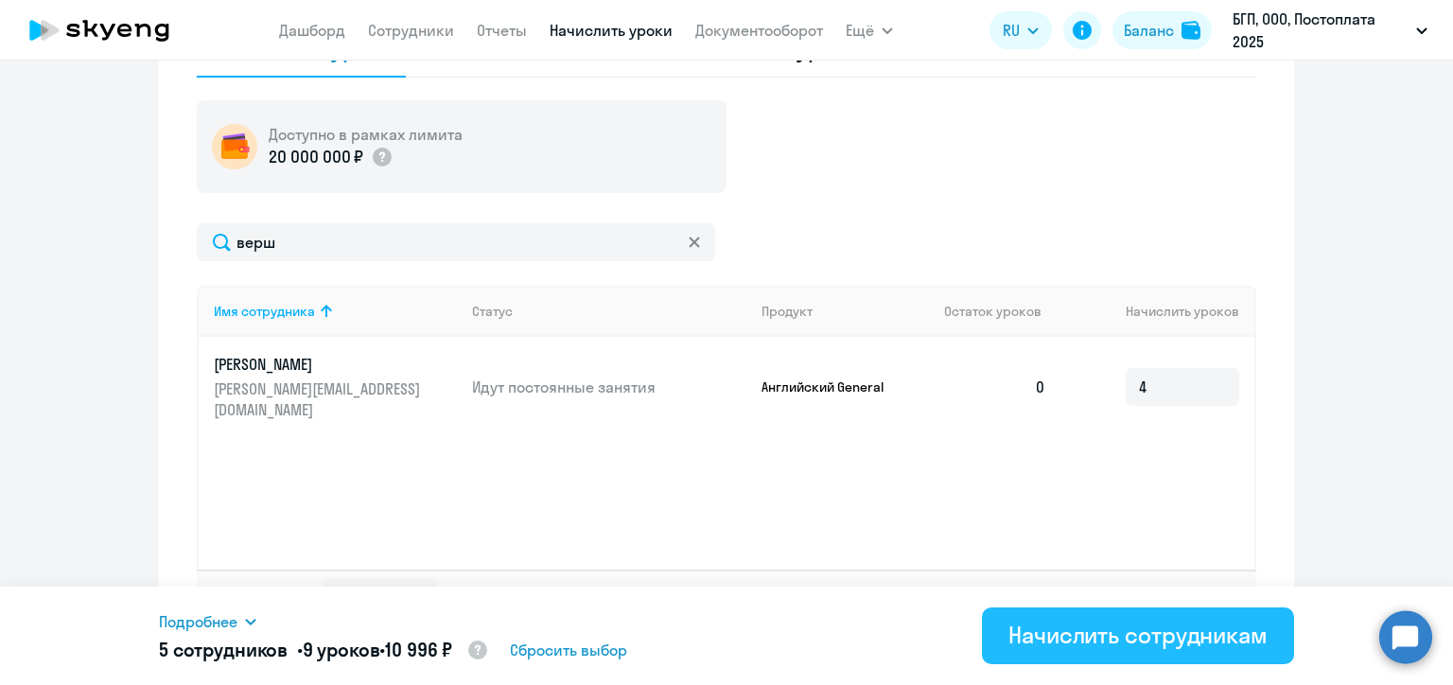
click at [1095, 636] on div "Начислить сотрудникам" at bounding box center [1137, 634] width 259 height 30
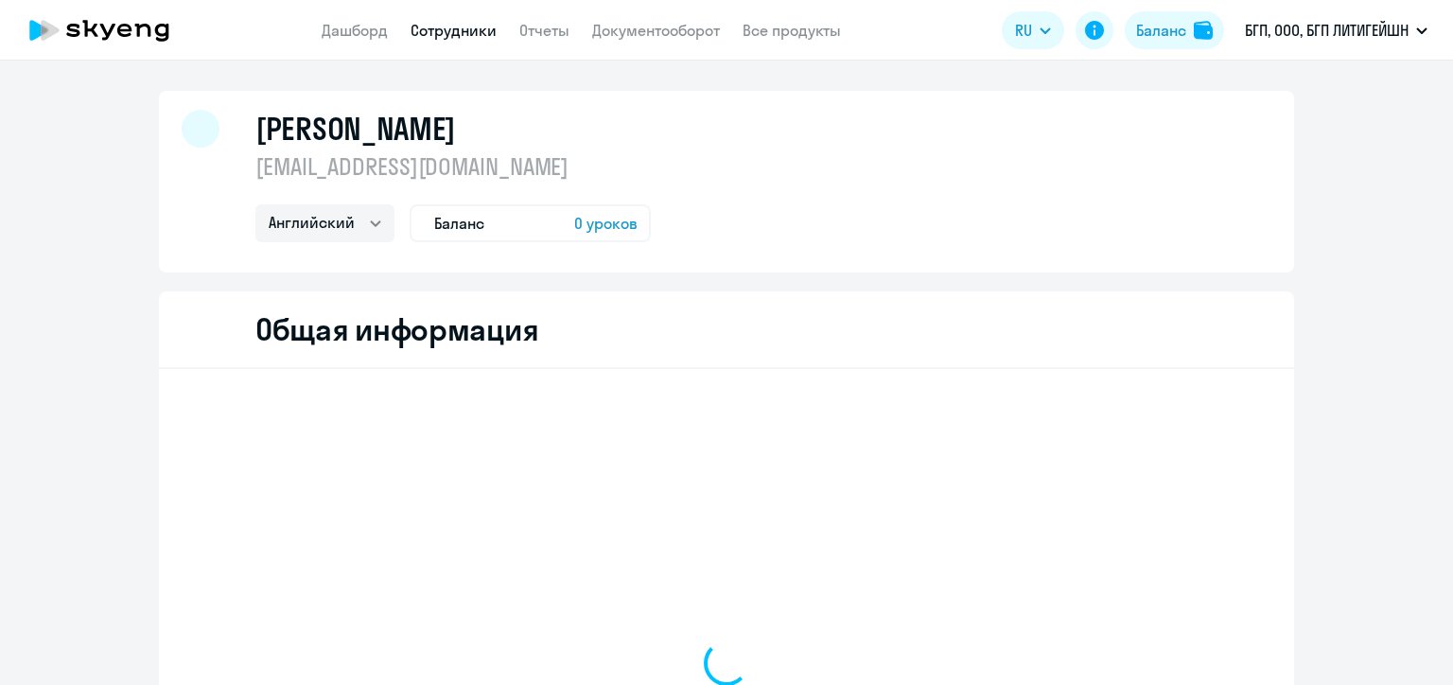
select select "english"
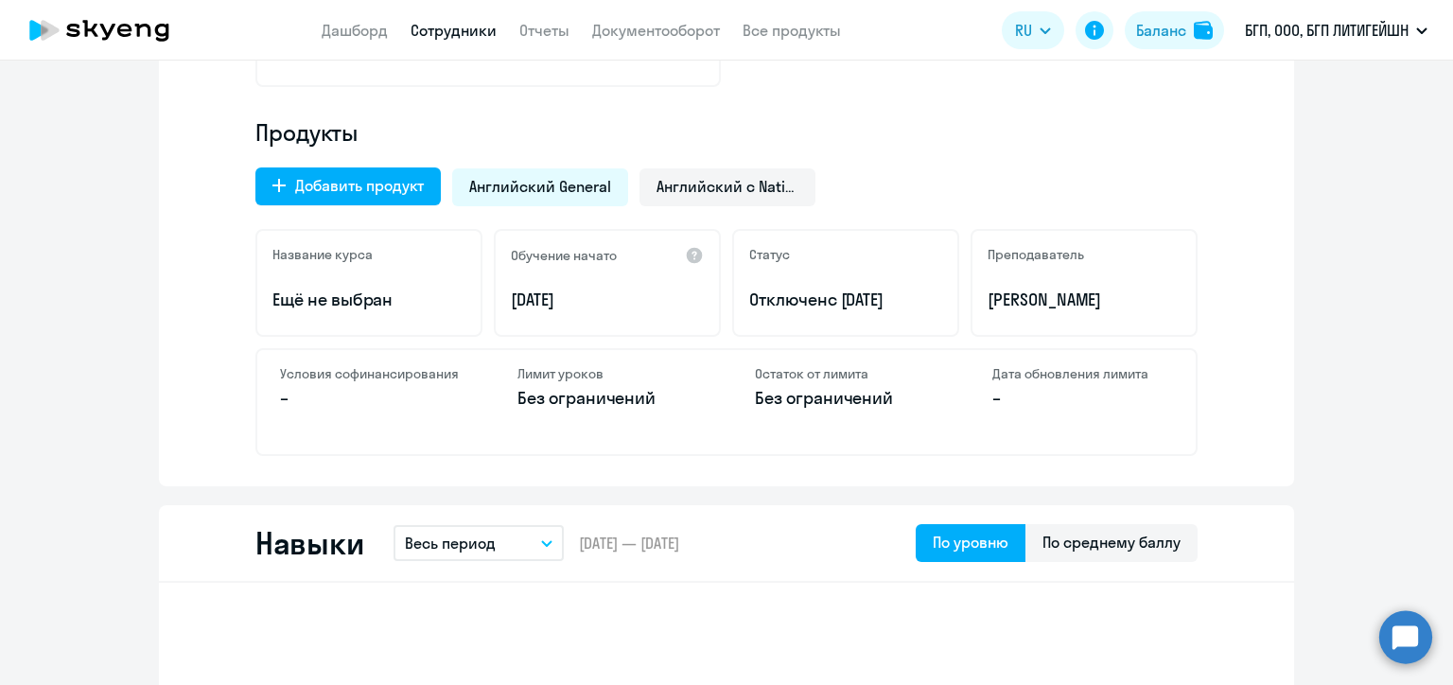
scroll to position [473, 0]
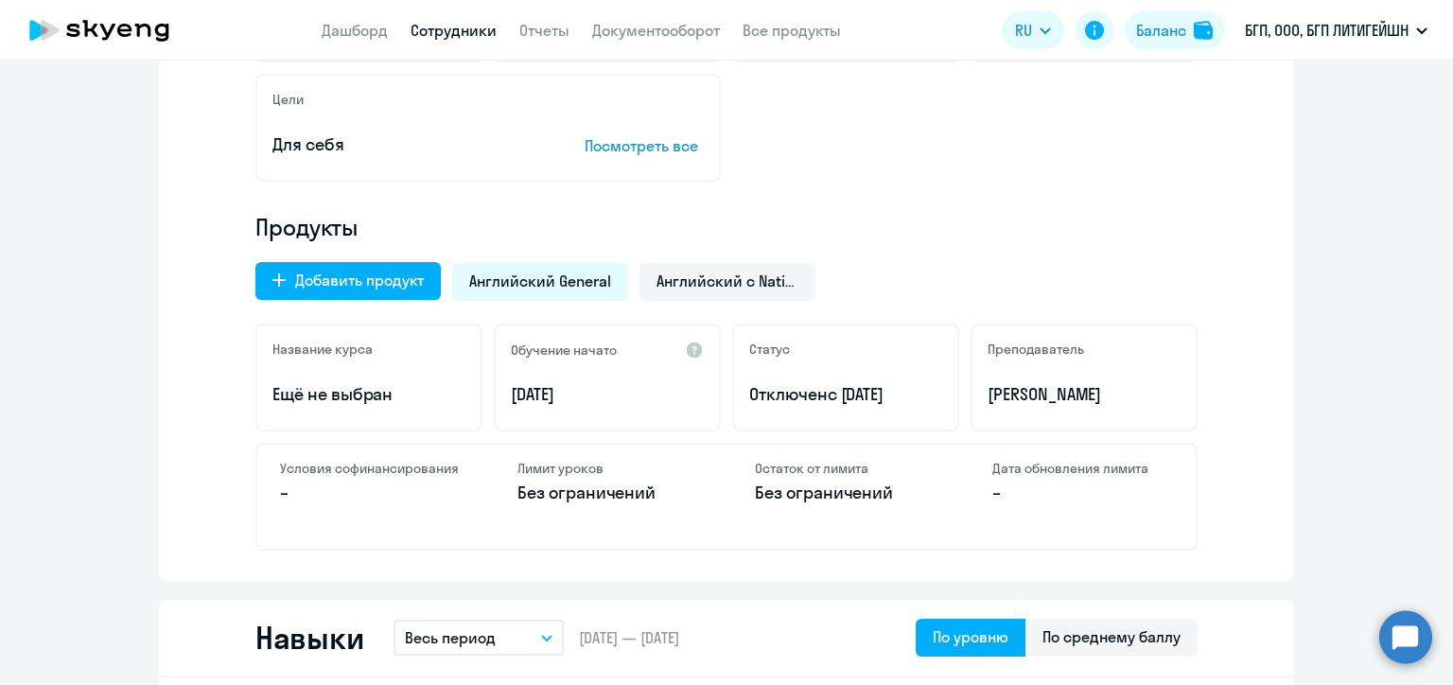
click at [705, 185] on div "Мало данных, чтобы оценить прогресс Пройдено – До повышения уровня – Время разг…" at bounding box center [726, 238] width 1135 height 685
click at [725, 191] on div "Мало данных, чтобы оценить прогресс Пройдено – До повышения уровня – Время разг…" at bounding box center [726, 238] width 1135 height 685
